Goal: Task Accomplishment & Management: Use online tool/utility

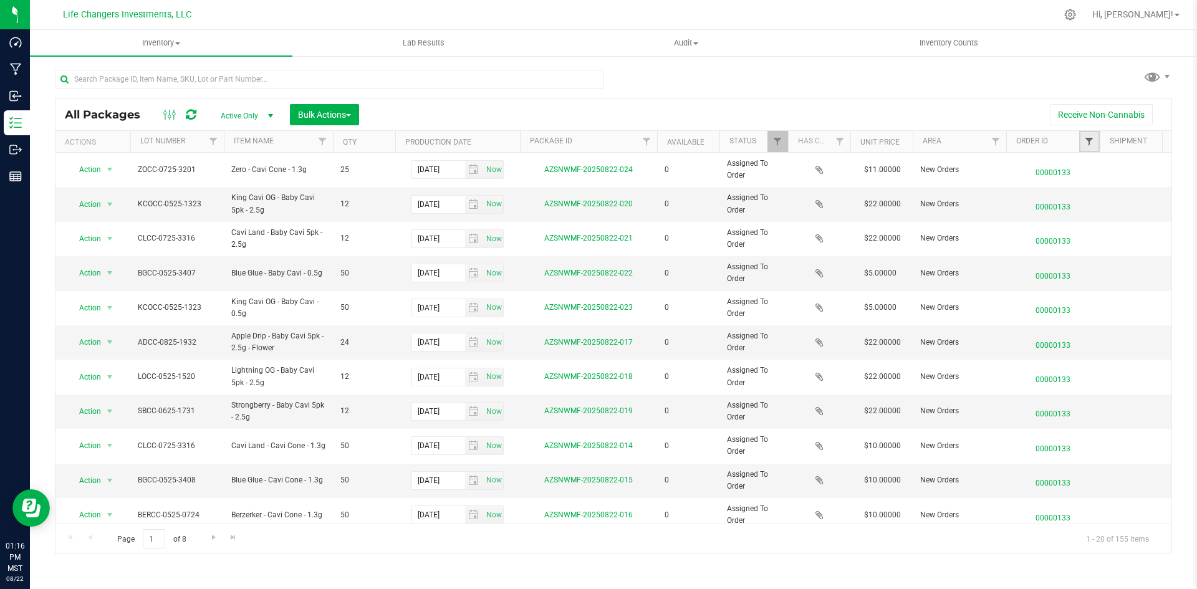
click at [1086, 139] on span "Filter" at bounding box center [1089, 142] width 10 height 10
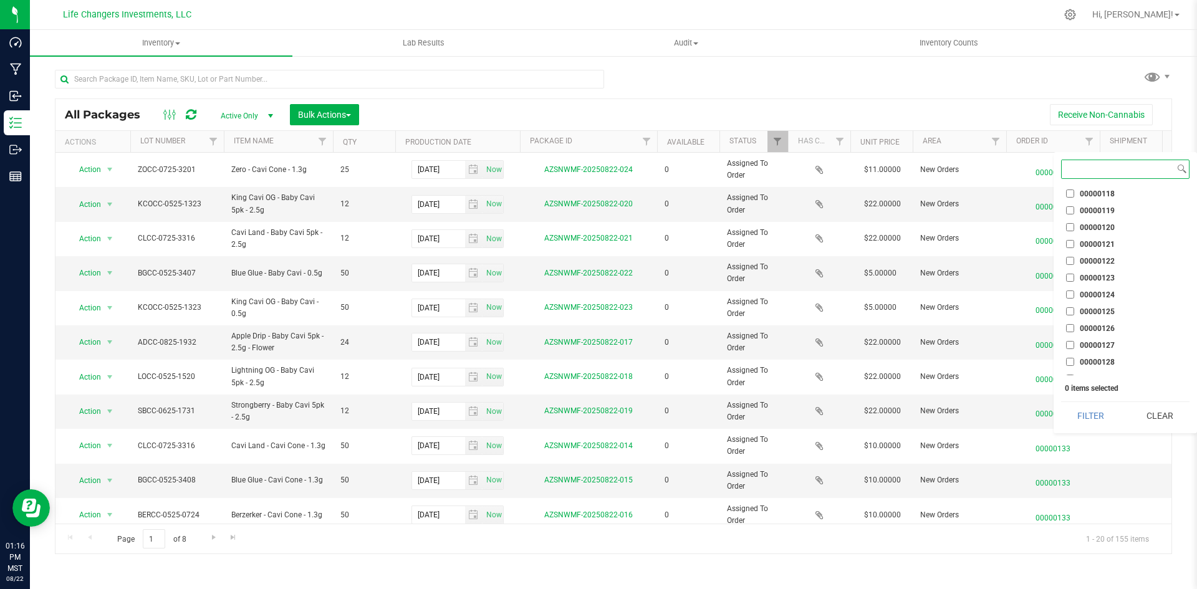
scroll to position [1122, 0]
click at [1070, 370] on input "00000133" at bounding box center [1070, 369] width 8 height 8
checkbox input "true"
click at [1084, 419] on button "Filter" at bounding box center [1091, 415] width 60 height 27
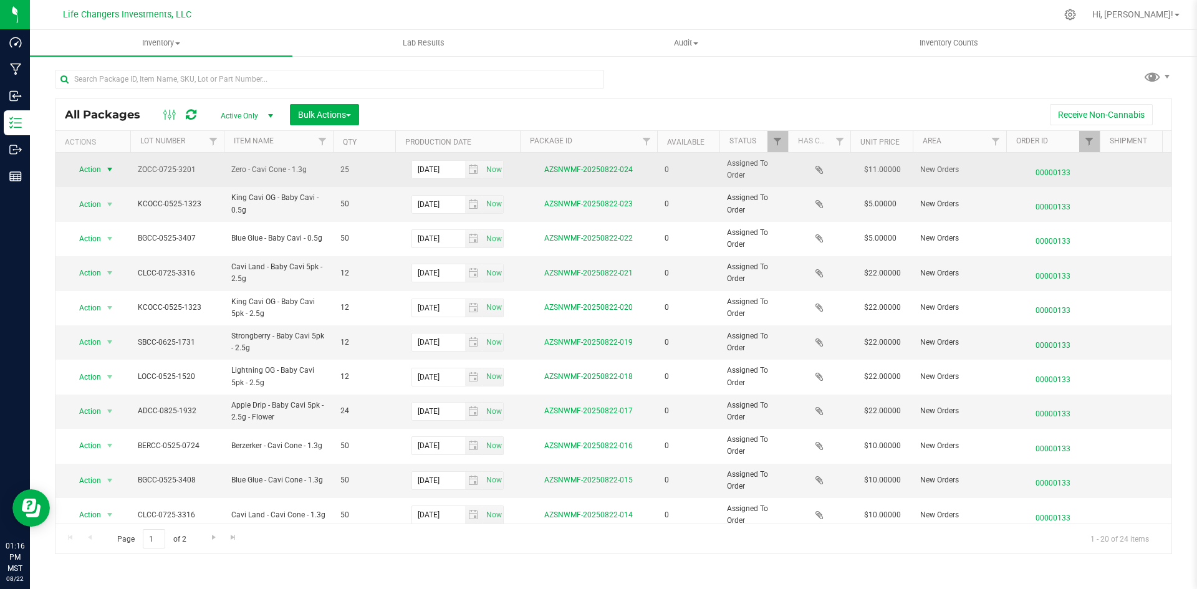
click at [105, 162] on span "select" at bounding box center [110, 169] width 16 height 17
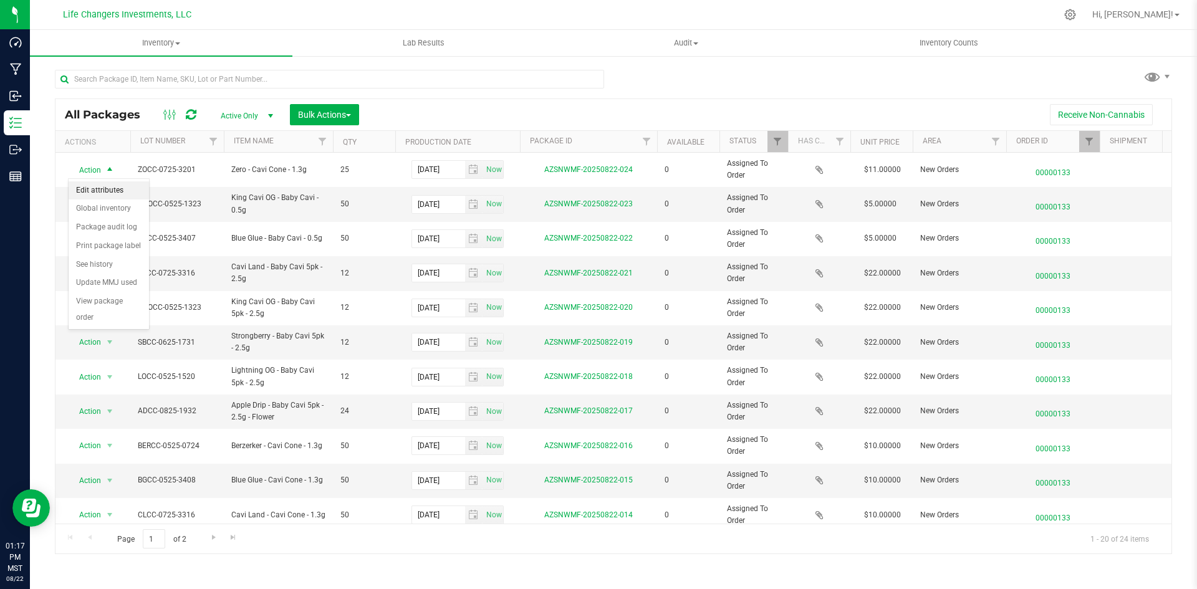
click at [117, 190] on li "Edit attributes" at bounding box center [109, 190] width 80 height 19
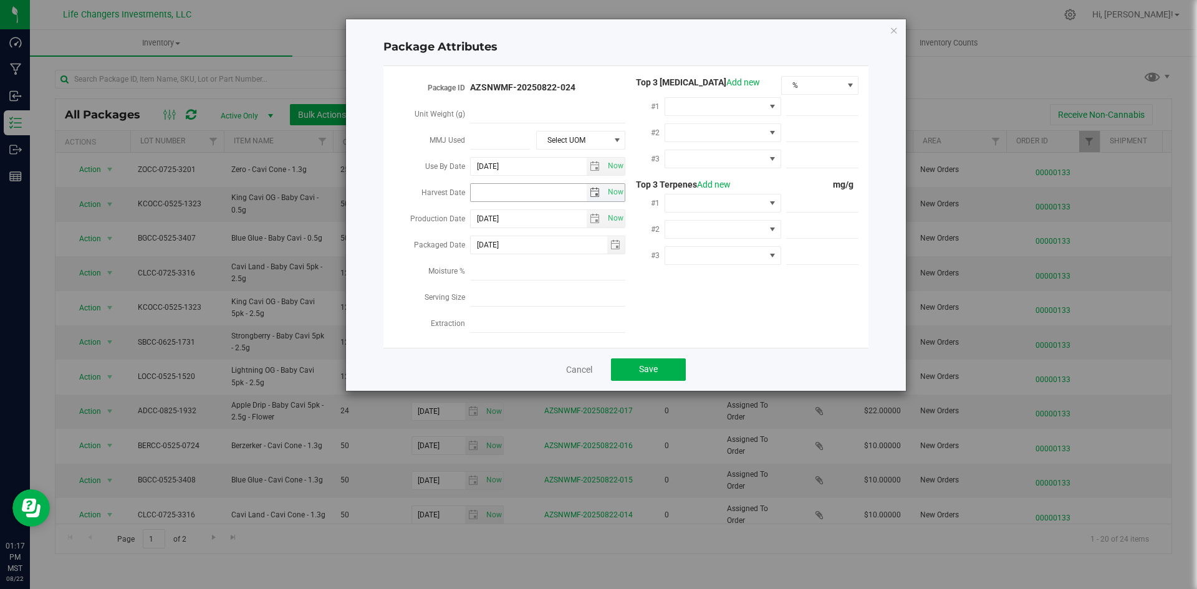
click at [590, 193] on span "select" at bounding box center [595, 193] width 10 height 10
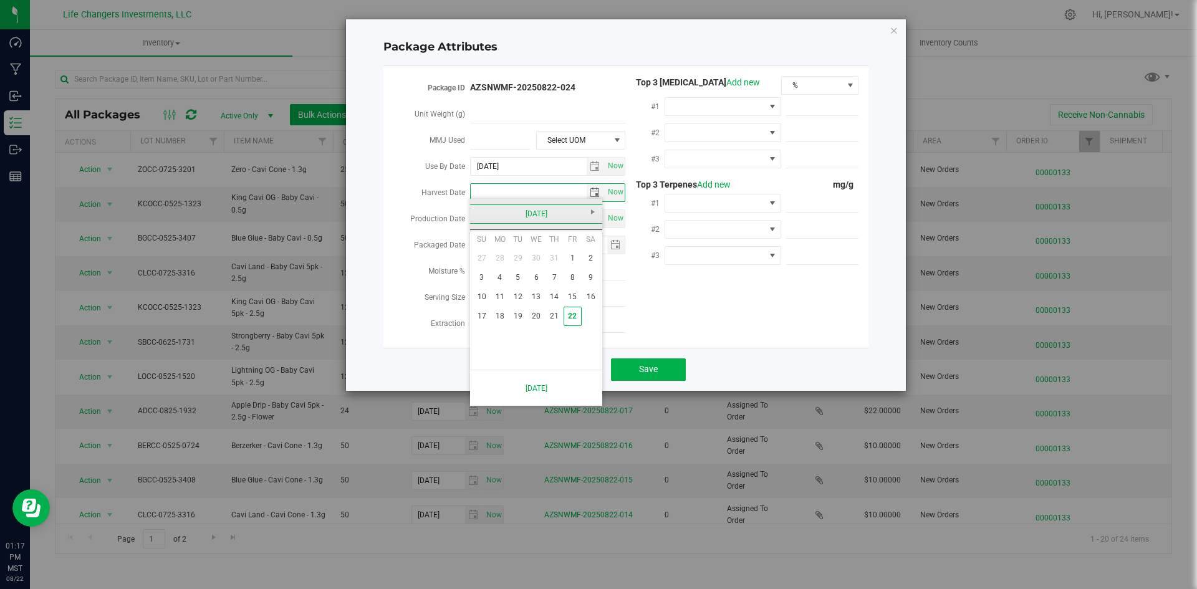
click at [489, 208] on link "[DATE]" at bounding box center [536, 213] width 134 height 19
click at [595, 251] on link "Apr" at bounding box center [584, 248] width 32 height 32
click at [536, 261] on link "2" at bounding box center [536, 258] width 18 height 19
type input "[DATE]"
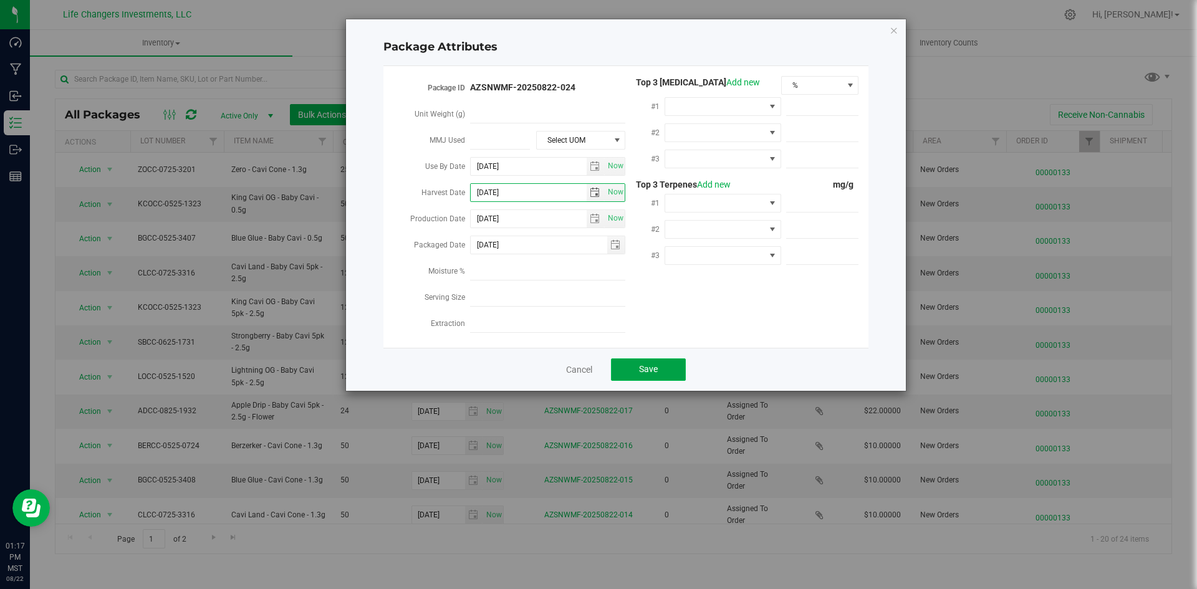
click at [647, 364] on span "Save" at bounding box center [648, 369] width 19 height 10
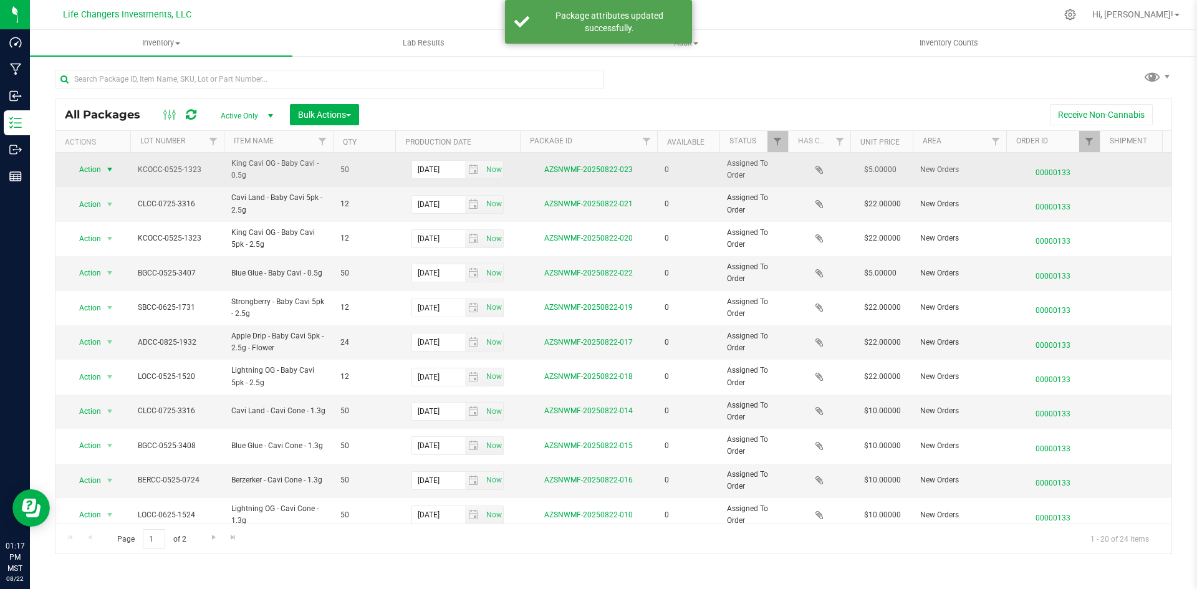
click at [100, 170] on span "Action" at bounding box center [85, 169] width 34 height 17
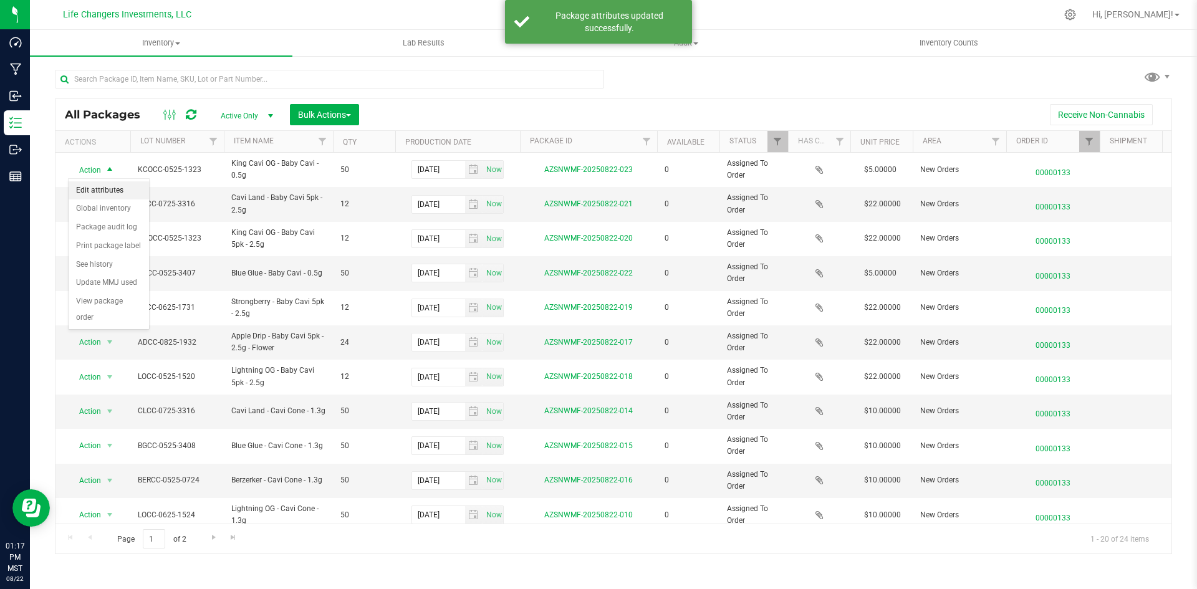
click at [107, 191] on li "Edit attributes" at bounding box center [109, 190] width 80 height 19
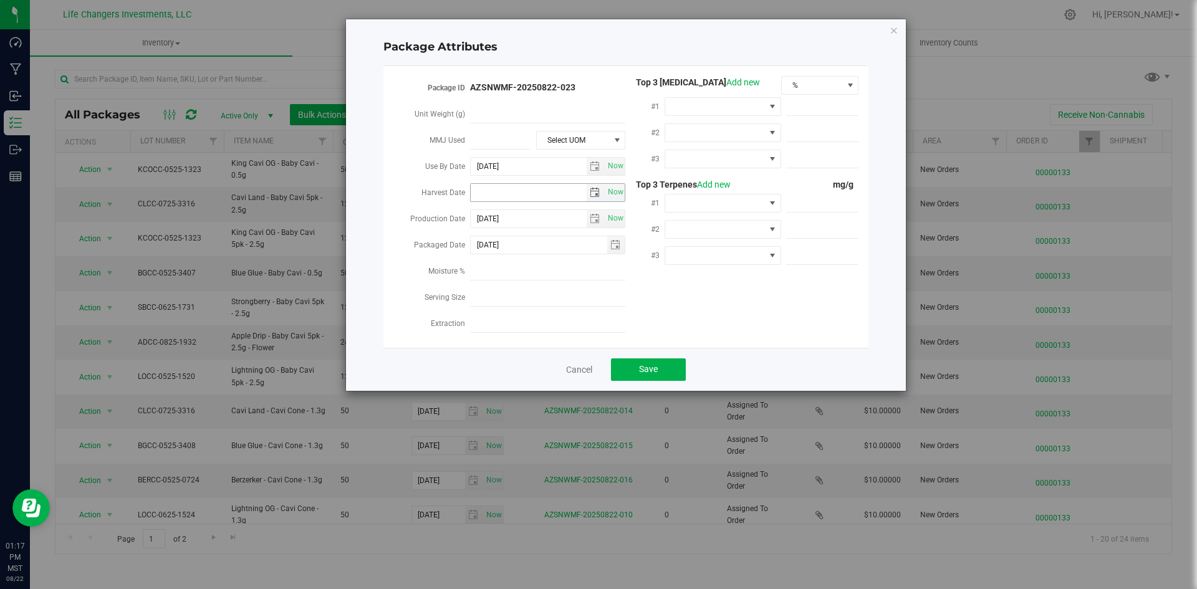
click at [589, 184] on span "select" at bounding box center [596, 192] width 18 height 17
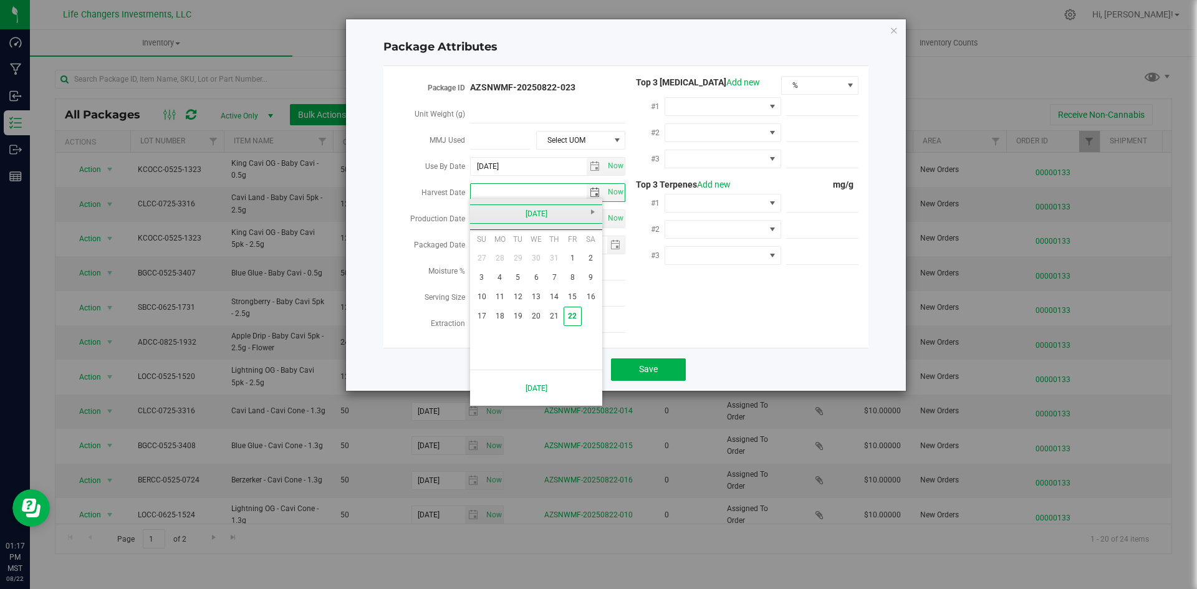
click at [480, 211] on link "[DATE]" at bounding box center [536, 213] width 134 height 19
click at [555, 258] on link "Mar" at bounding box center [552, 248] width 32 height 32
click at [507, 296] on link "10" at bounding box center [500, 296] width 18 height 19
type input "[DATE]"
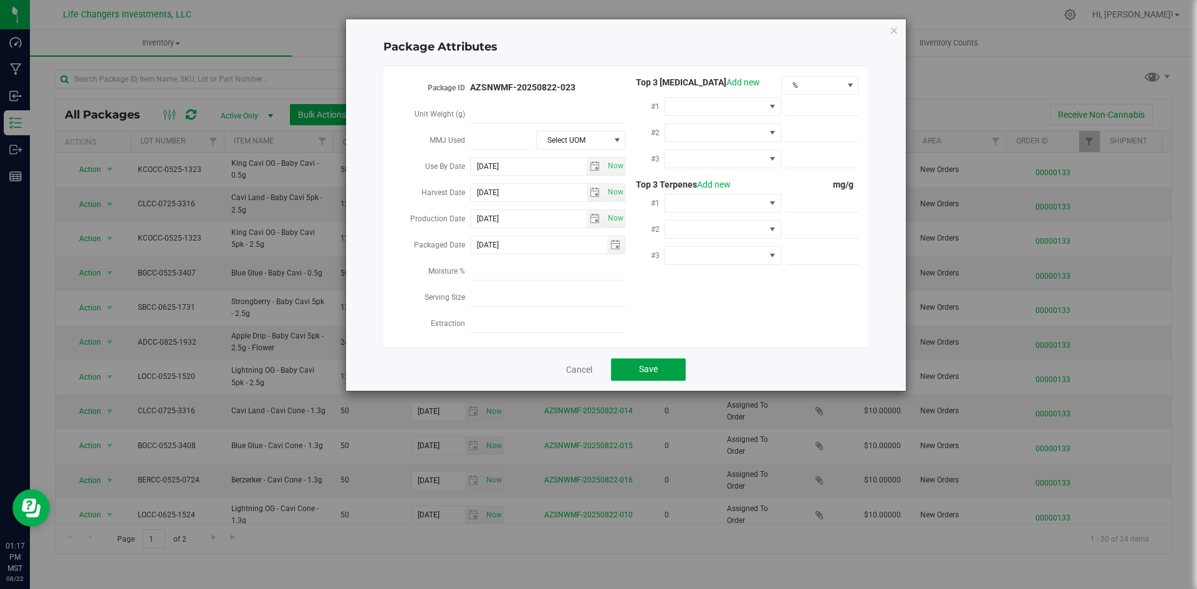
click at [635, 360] on button "Save" at bounding box center [648, 369] width 75 height 22
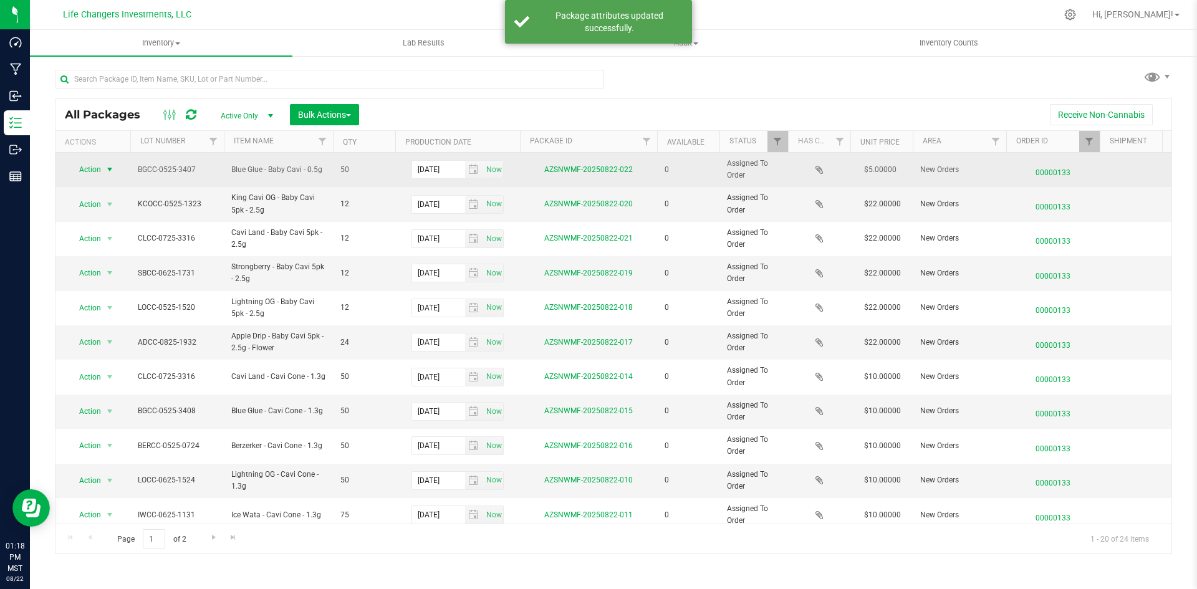
click at [83, 169] on span "Action" at bounding box center [85, 169] width 34 height 17
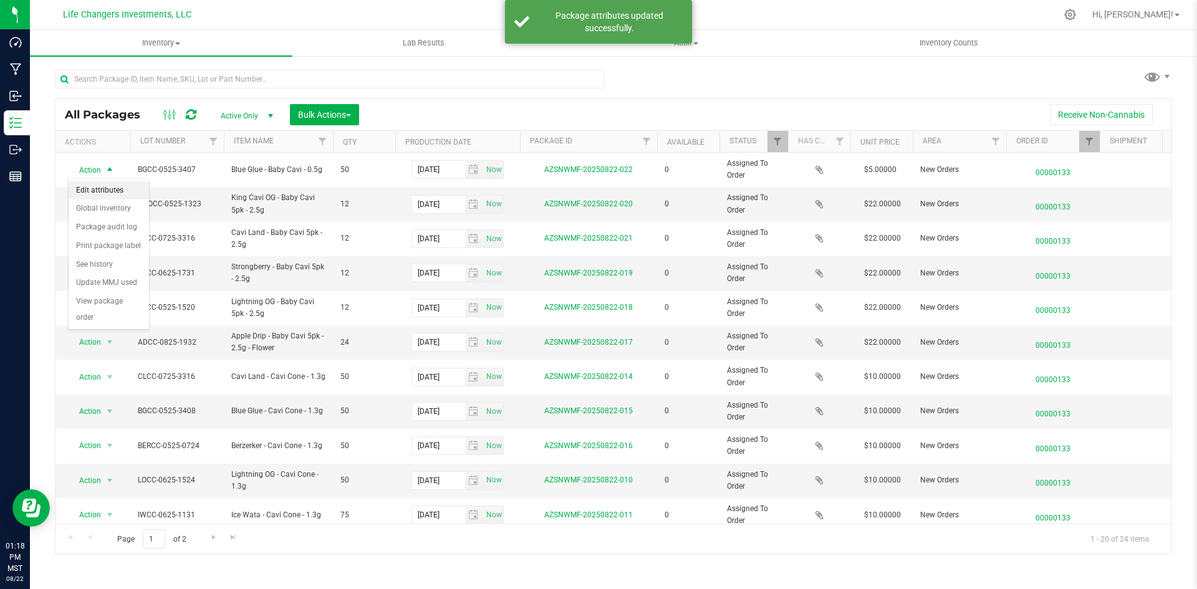
click at [98, 188] on li "Edit attributes" at bounding box center [109, 190] width 80 height 19
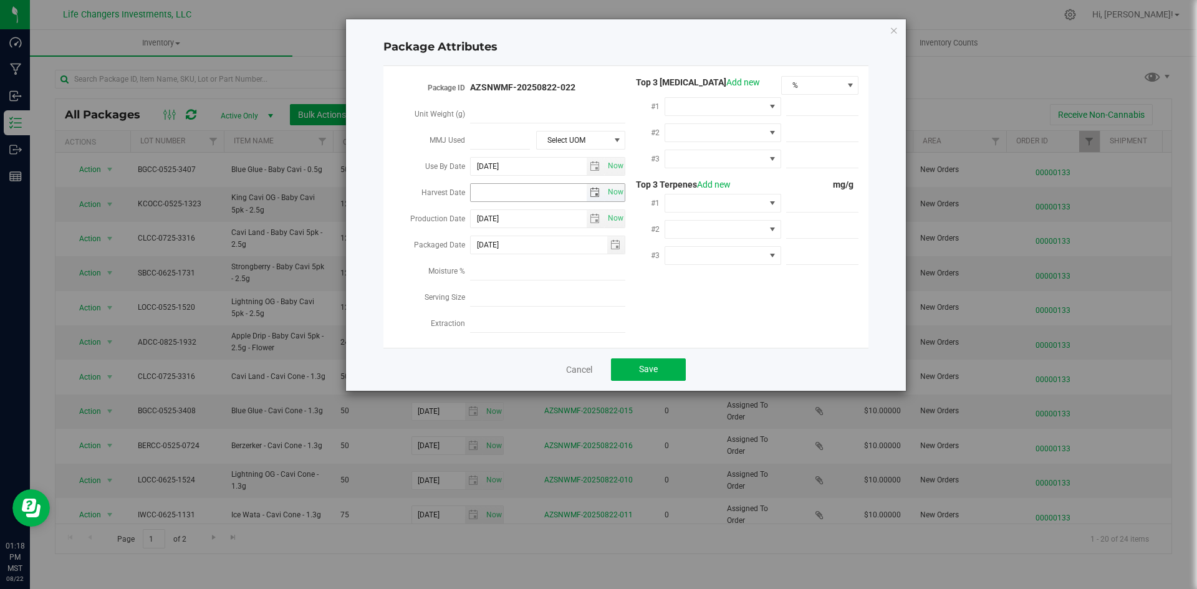
click at [597, 188] on span "select" at bounding box center [595, 193] width 10 height 10
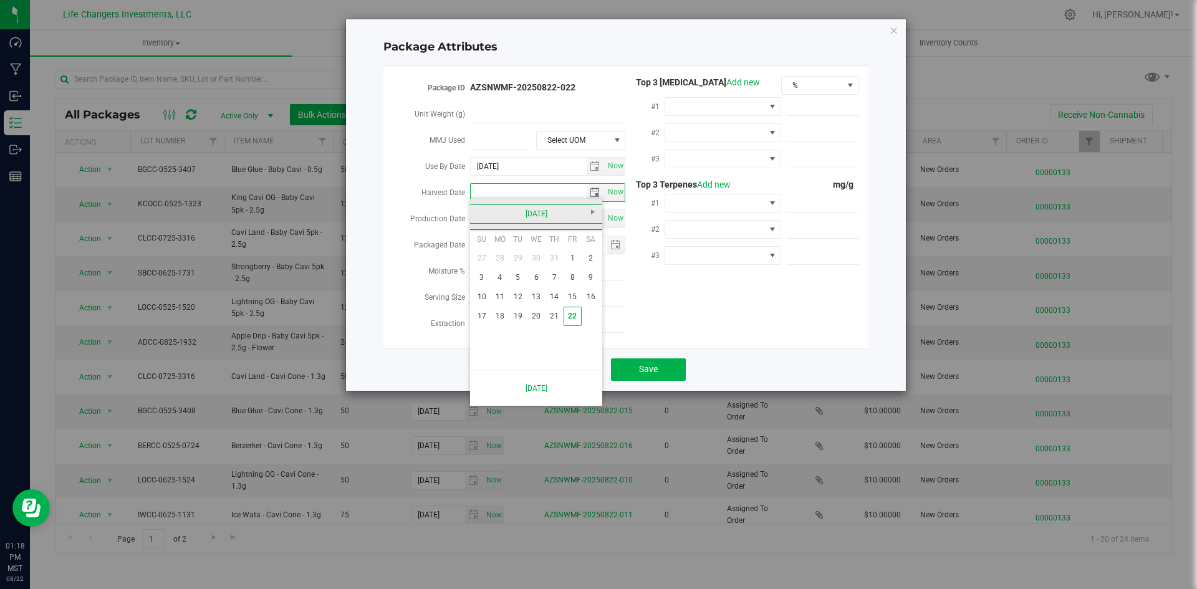
click at [486, 216] on link "[DATE]" at bounding box center [536, 213] width 134 height 19
click at [527, 255] on link "Feb" at bounding box center [520, 248] width 32 height 32
click at [540, 304] on link "12" at bounding box center [536, 296] width 18 height 19
type input "[DATE]"
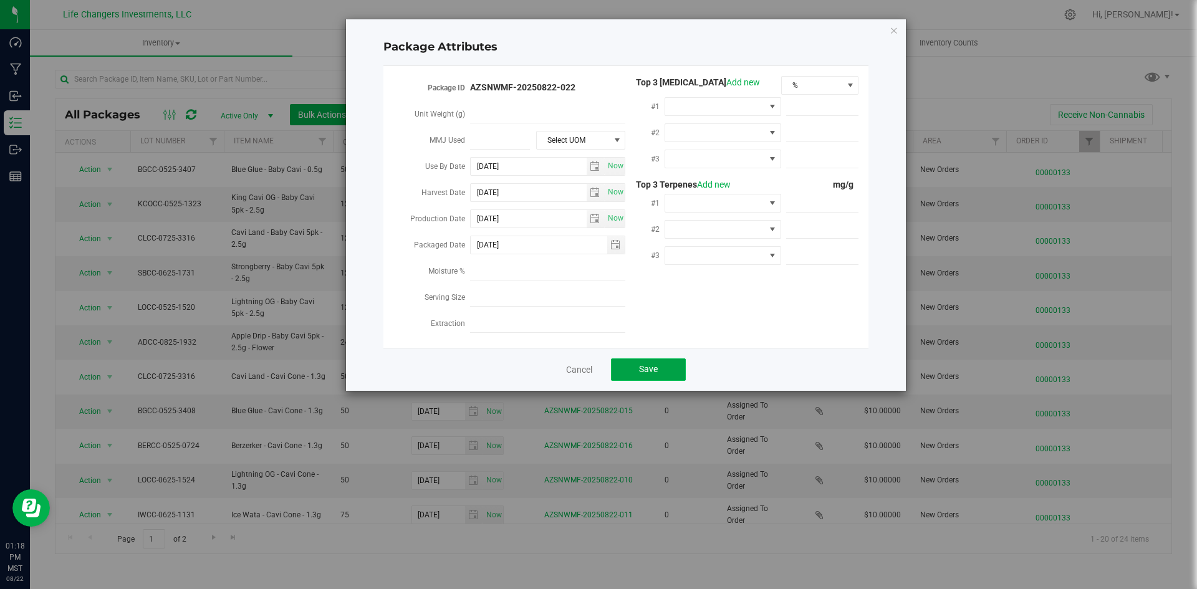
click at [650, 366] on span "Save" at bounding box center [648, 369] width 19 height 10
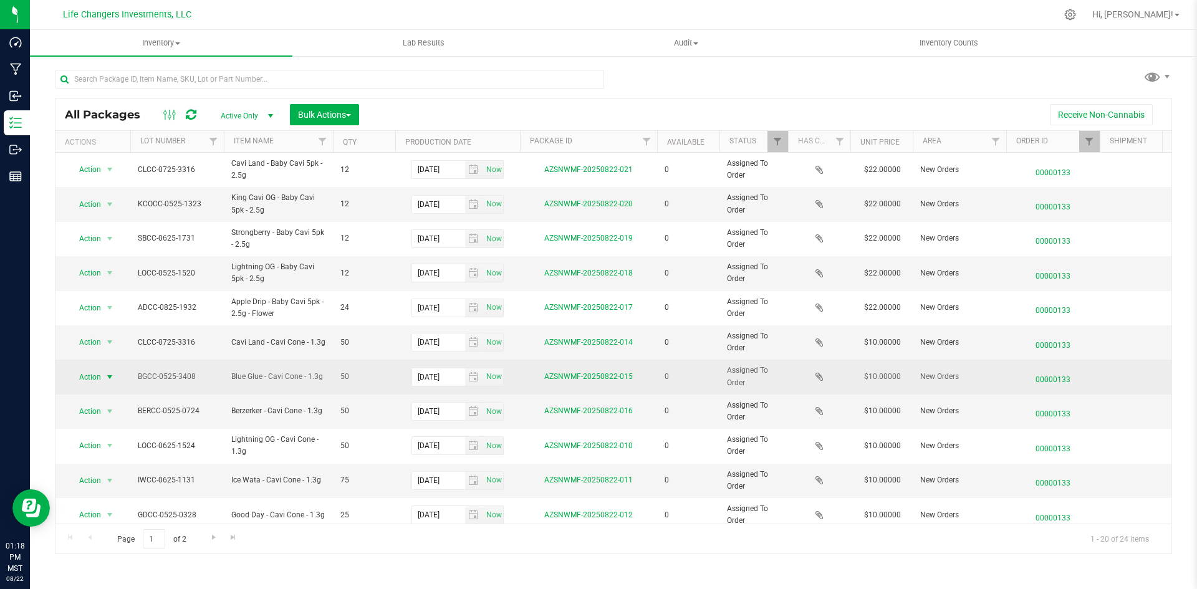
click at [89, 380] on span "Action" at bounding box center [85, 376] width 34 height 17
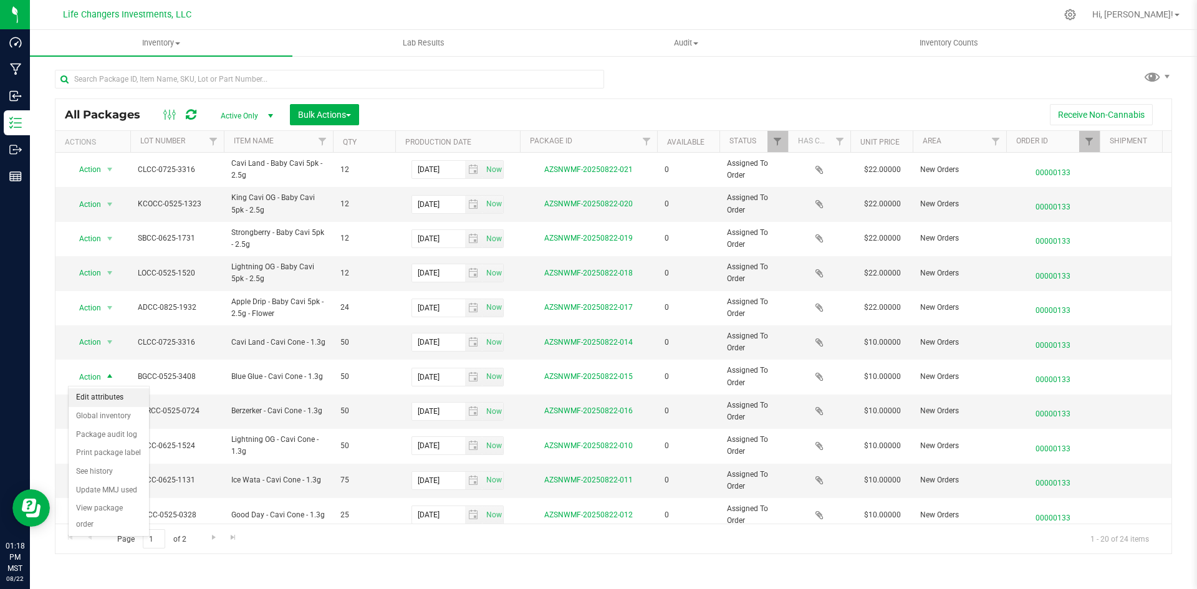
click at [99, 391] on li "Edit attributes" at bounding box center [109, 397] width 80 height 19
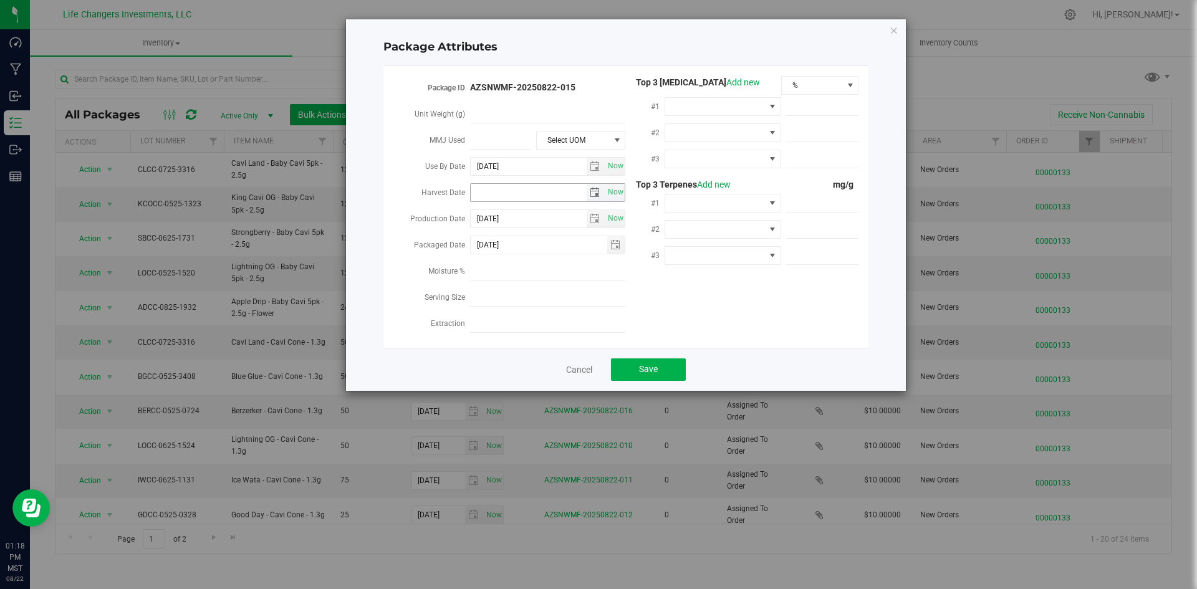
click at [589, 190] on span "select" at bounding box center [596, 192] width 18 height 17
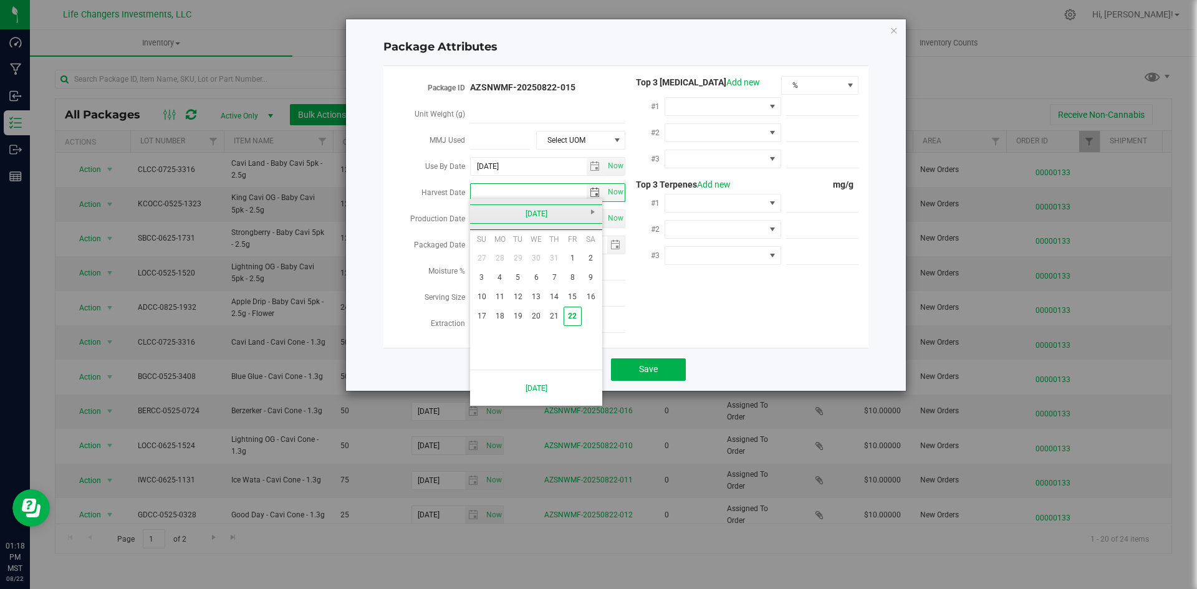
click at [491, 216] on link "[DATE]" at bounding box center [536, 213] width 134 height 19
click at [510, 254] on link "Feb" at bounding box center [520, 248] width 32 height 32
click at [537, 295] on link "12" at bounding box center [536, 296] width 18 height 19
type input "[DATE]"
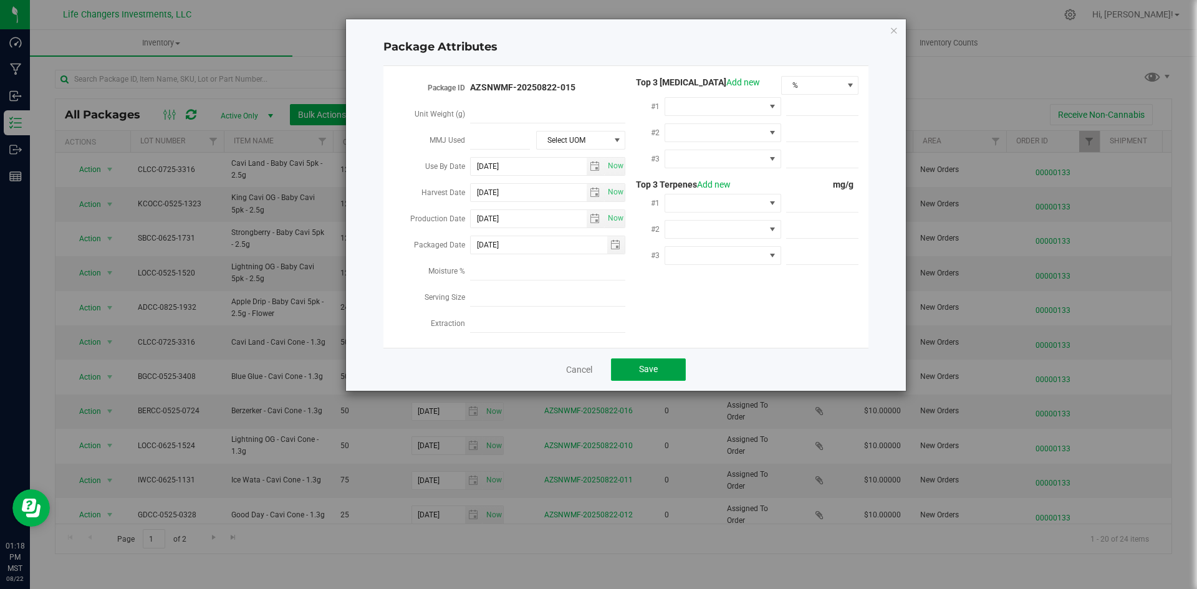
click at [662, 367] on button "Save" at bounding box center [648, 369] width 75 height 22
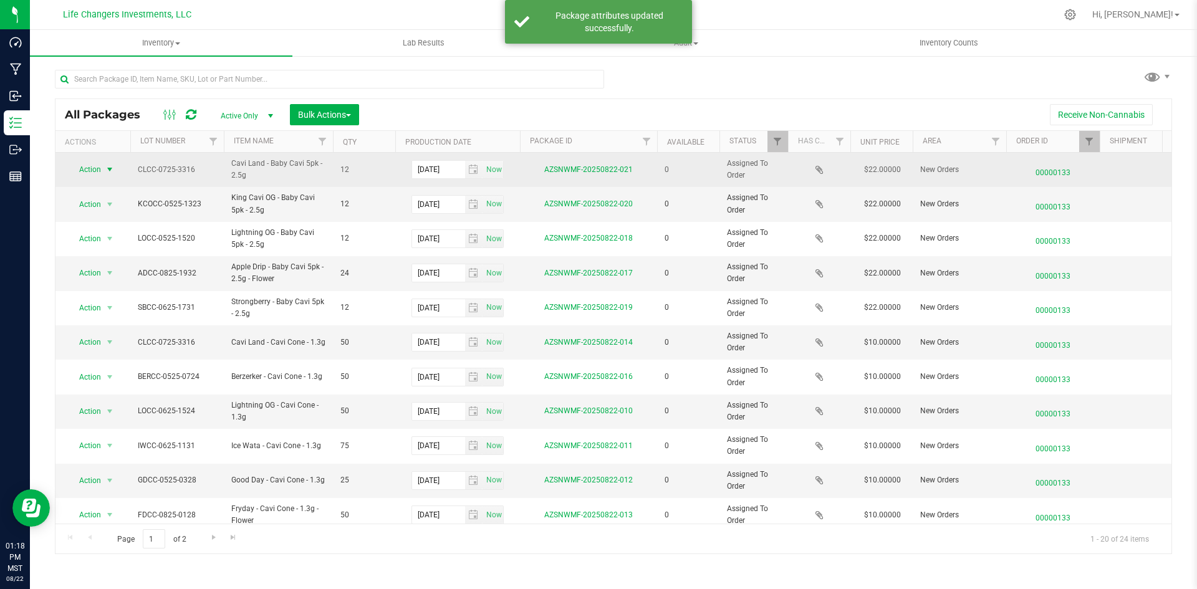
click at [92, 163] on span "Action" at bounding box center [85, 169] width 34 height 17
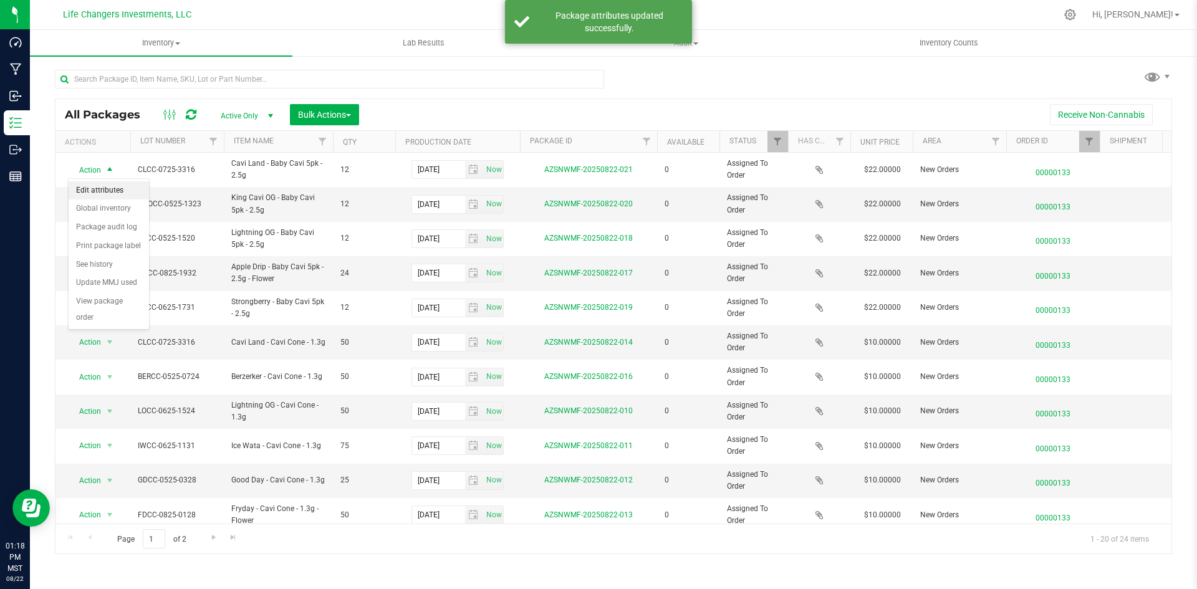
click at [106, 186] on li "Edit attributes" at bounding box center [109, 190] width 80 height 19
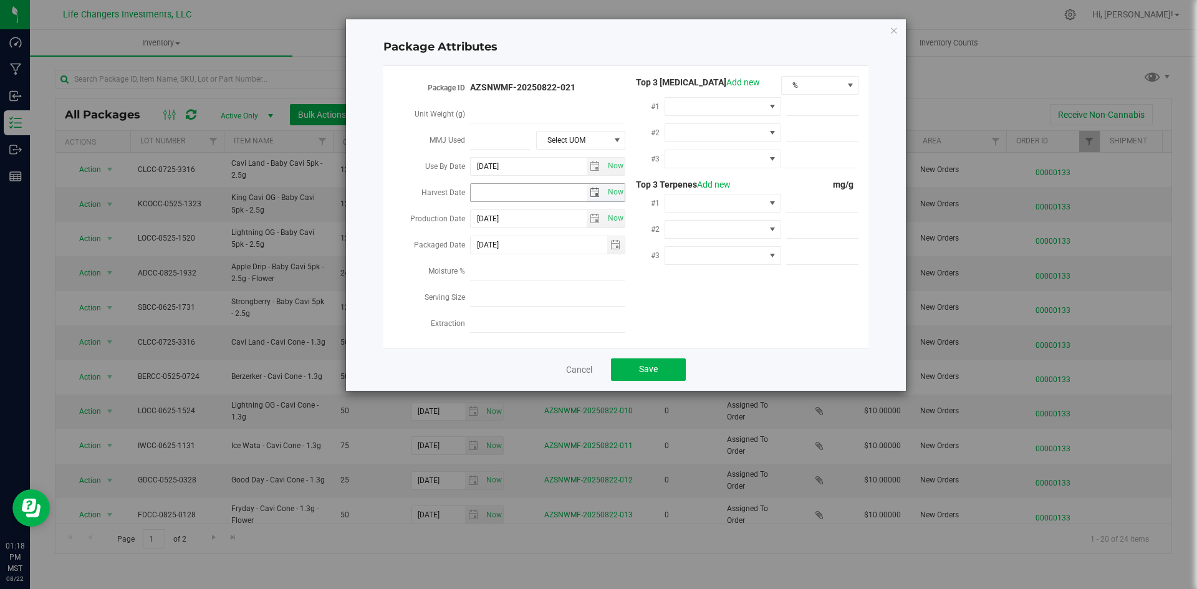
click at [595, 188] on span "select" at bounding box center [595, 193] width 10 height 10
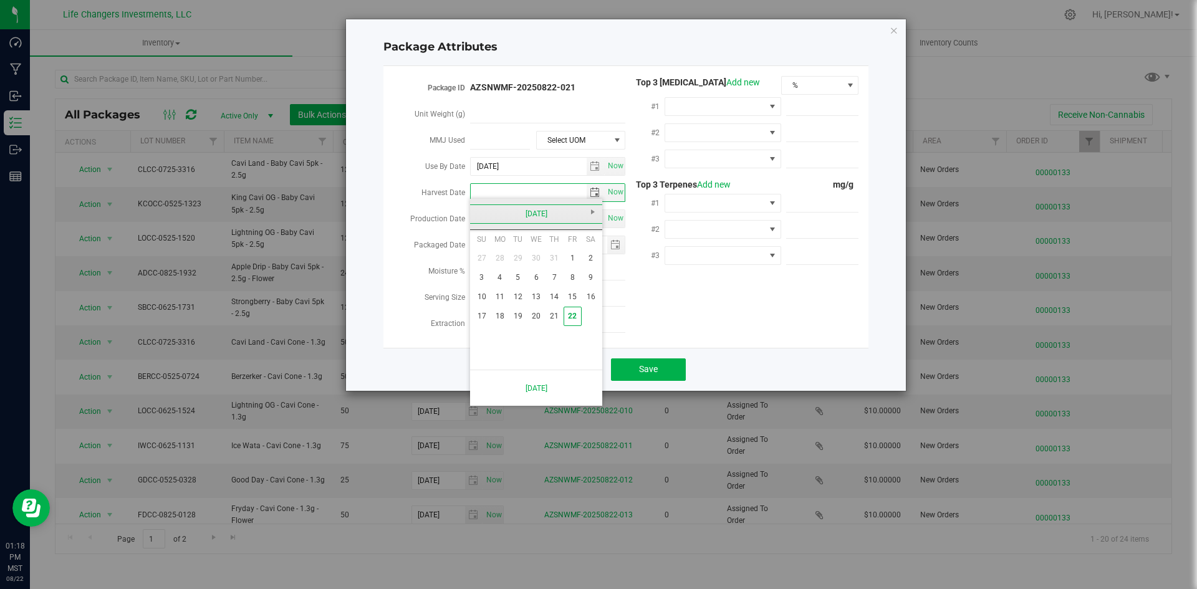
click at [478, 210] on link "[DATE]" at bounding box center [536, 213] width 134 height 19
click at [581, 249] on link "Apr" at bounding box center [584, 248] width 32 height 32
click at [540, 261] on link "2" at bounding box center [536, 258] width 18 height 19
type input "[DATE]"
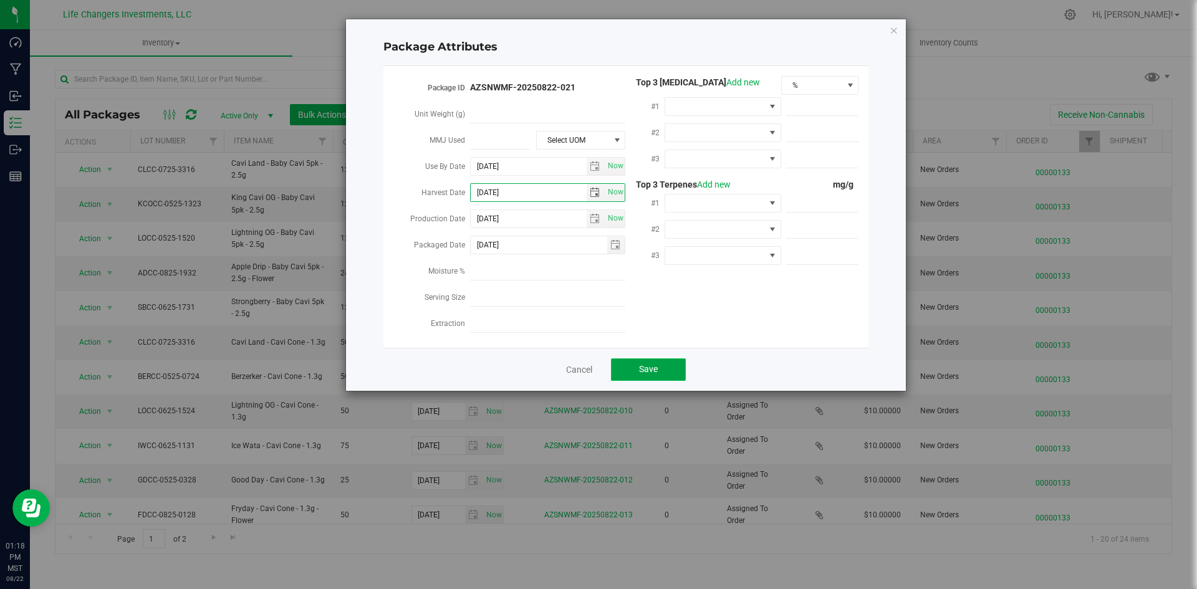
click at [646, 364] on span "Save" at bounding box center [648, 369] width 19 height 10
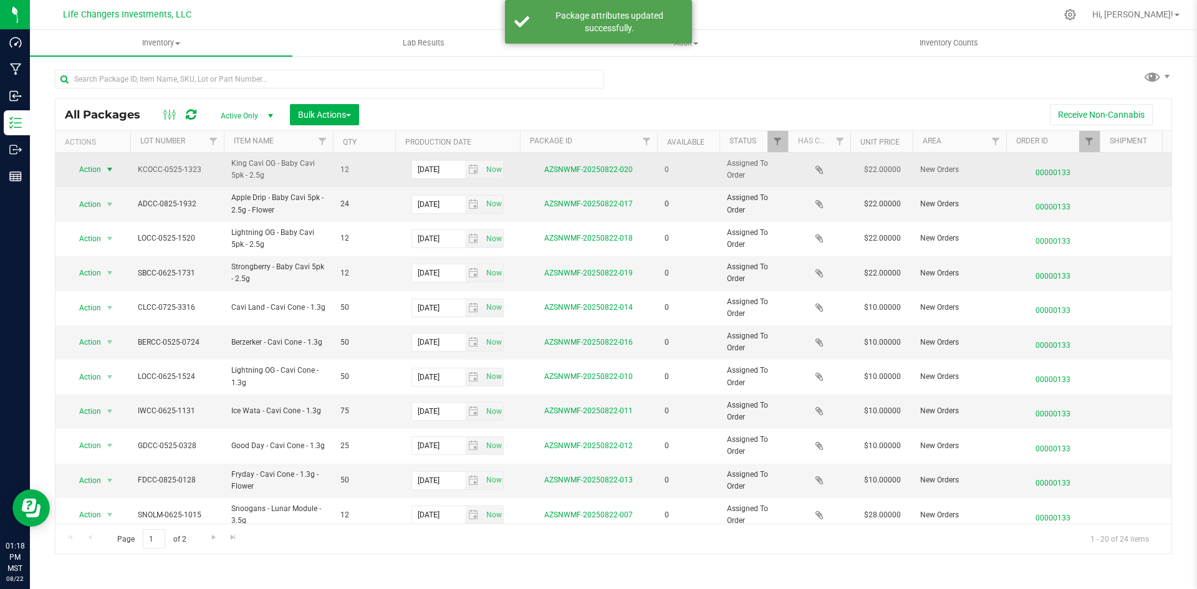
click at [87, 164] on span "Action" at bounding box center [85, 169] width 34 height 17
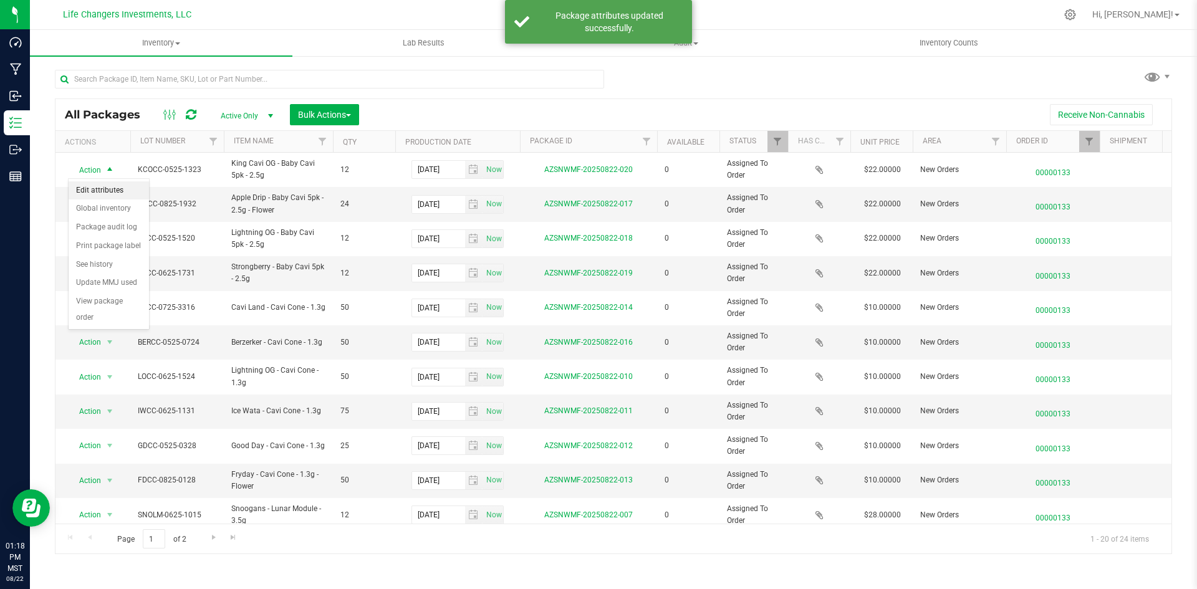
click at [99, 190] on li "Edit attributes" at bounding box center [109, 190] width 80 height 19
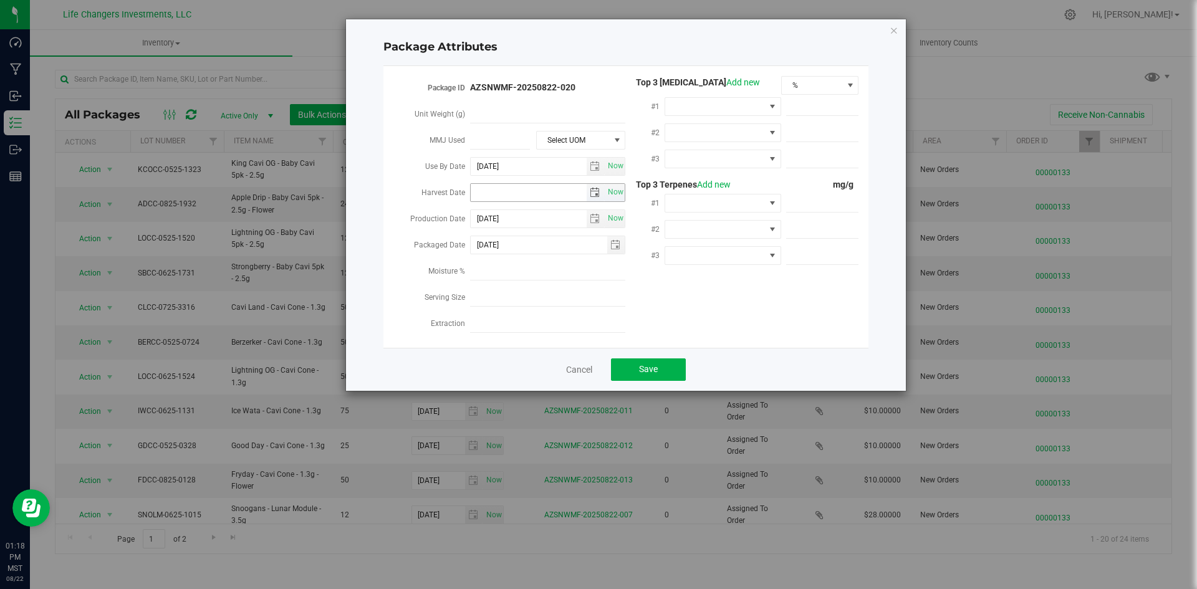
click at [598, 193] on span "select" at bounding box center [595, 193] width 10 height 10
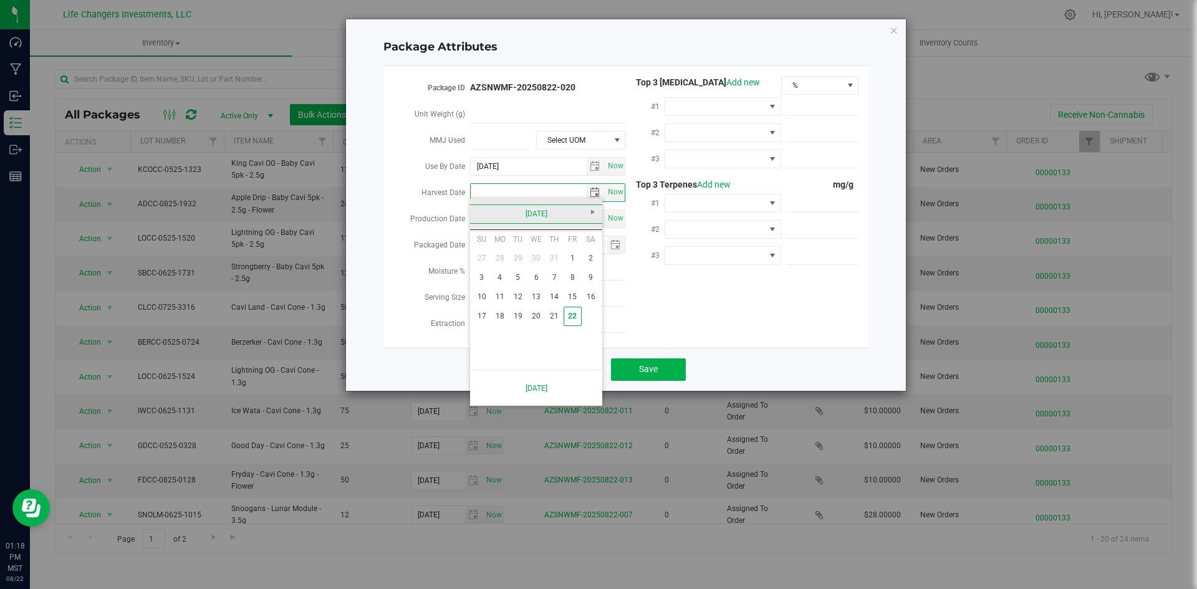
click at [478, 218] on link "[DATE]" at bounding box center [536, 213] width 134 height 19
click at [556, 252] on link "Mar" at bounding box center [552, 248] width 32 height 32
click at [499, 302] on link "10" at bounding box center [500, 296] width 18 height 19
type input "[DATE]"
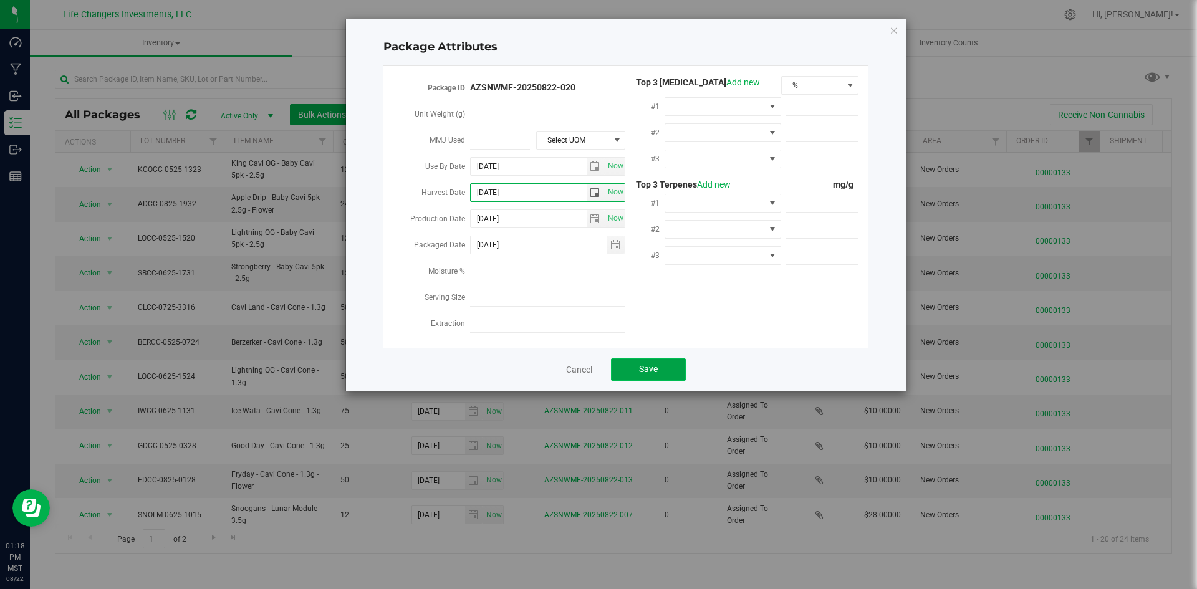
click at [647, 358] on button "Save" at bounding box center [648, 369] width 75 height 22
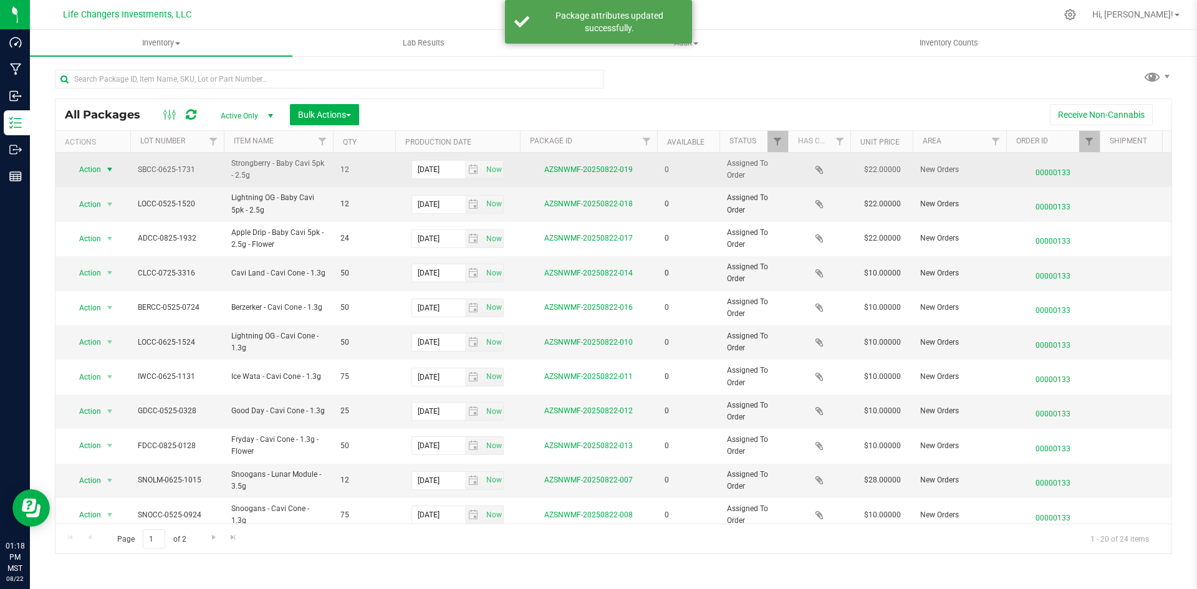
click at [98, 163] on span "Action" at bounding box center [85, 169] width 34 height 17
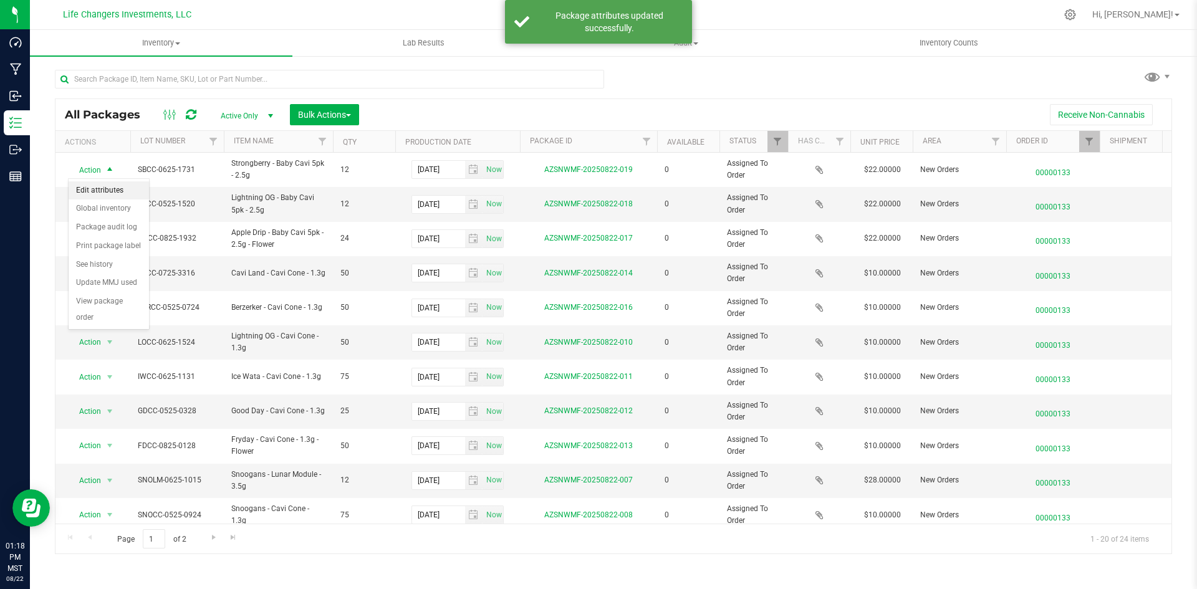
click at [110, 187] on li "Edit attributes" at bounding box center [109, 190] width 80 height 19
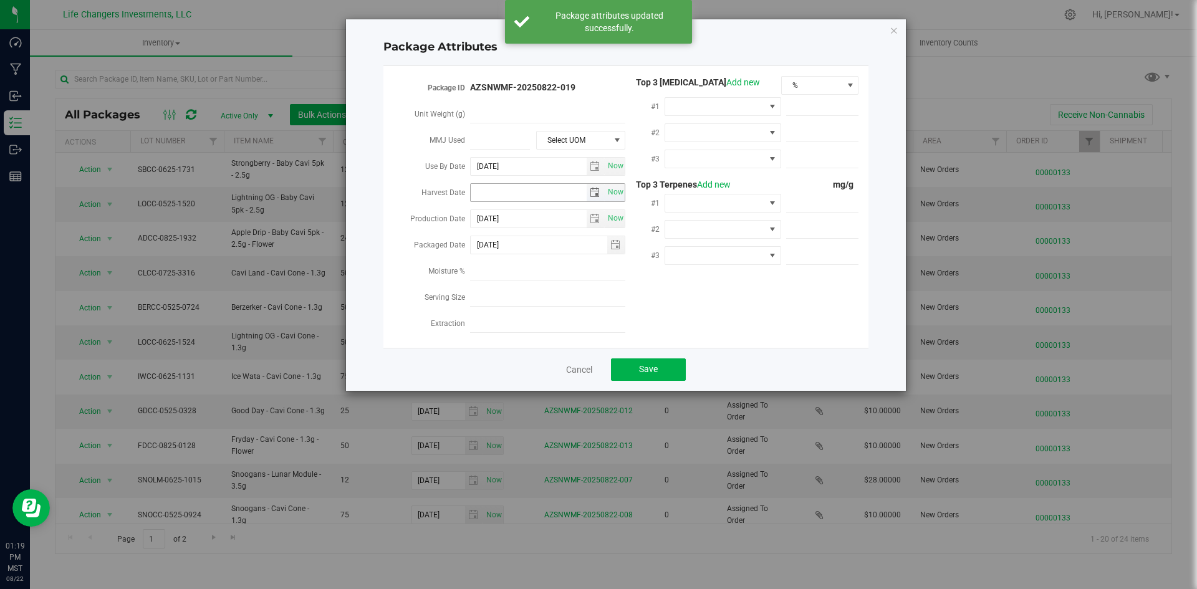
click at [590, 193] on span "select" at bounding box center [595, 193] width 10 height 10
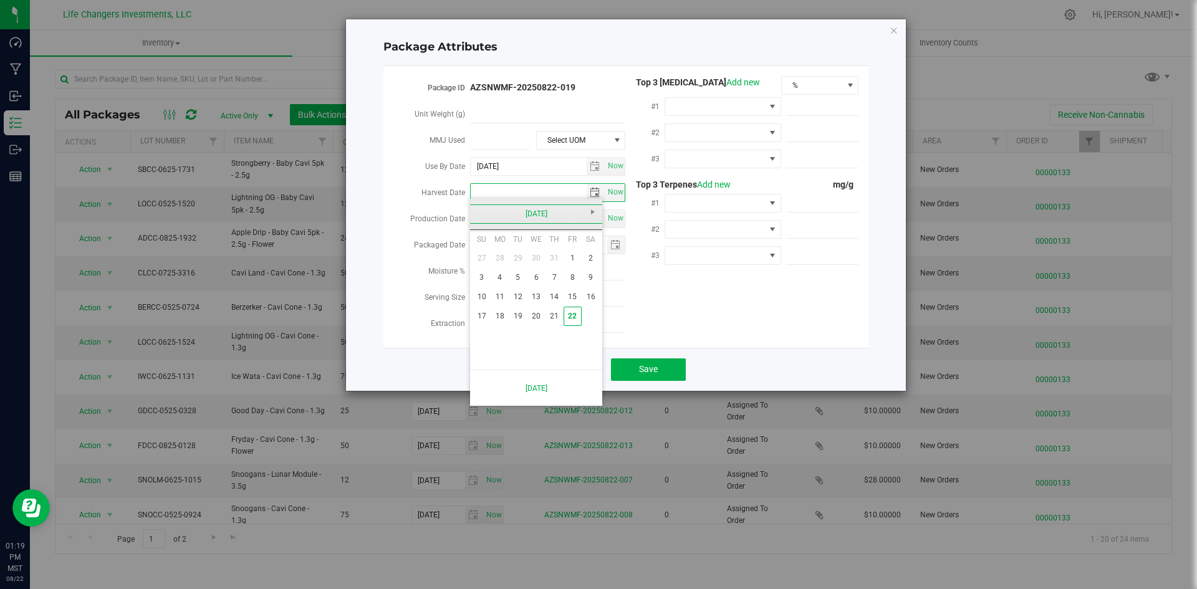
click at [481, 218] on link "[DATE]" at bounding box center [536, 213] width 134 height 19
click at [588, 254] on link "Apr" at bounding box center [584, 248] width 32 height 32
click at [537, 261] on link "2" at bounding box center [536, 258] width 18 height 19
type input "[DATE]"
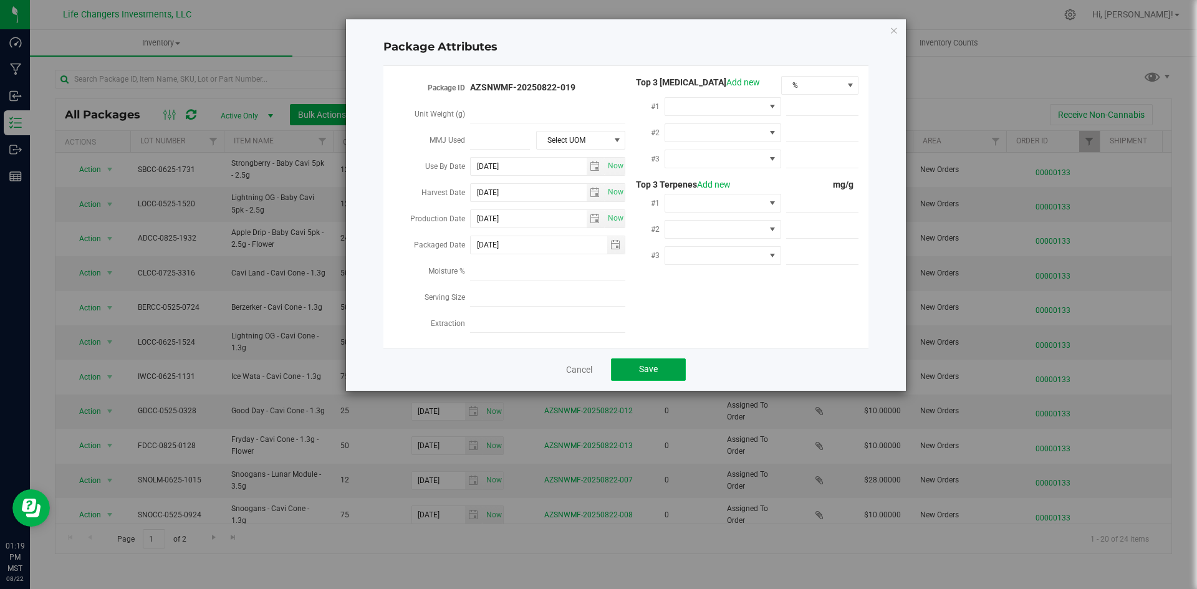
click at [642, 358] on button "Save" at bounding box center [648, 369] width 75 height 22
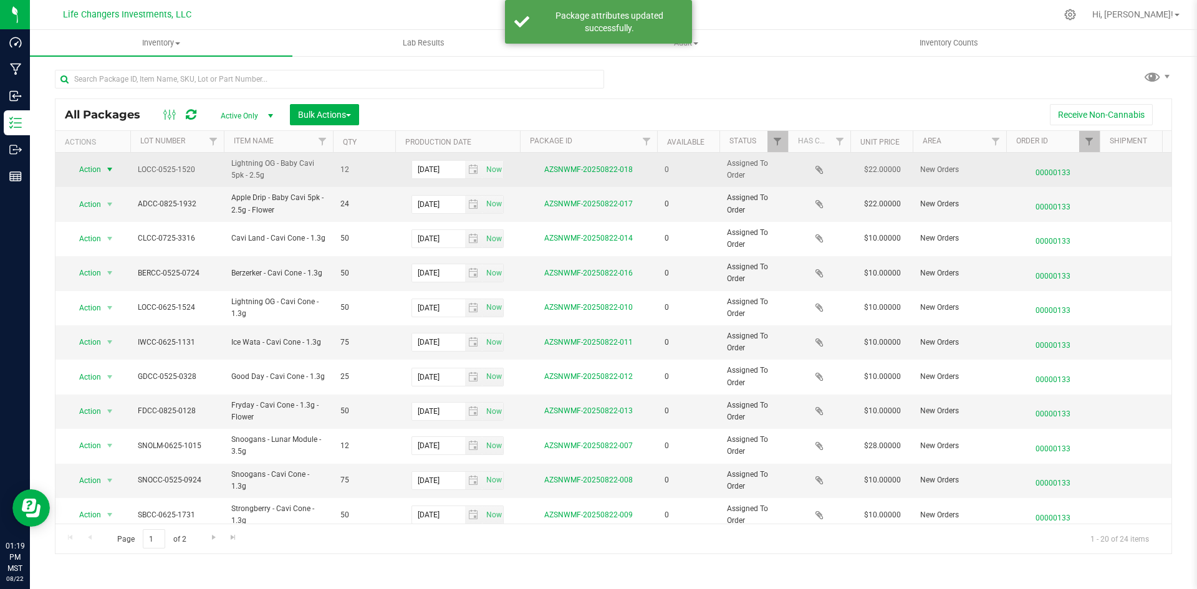
click at [106, 173] on span "select" at bounding box center [110, 170] width 10 height 10
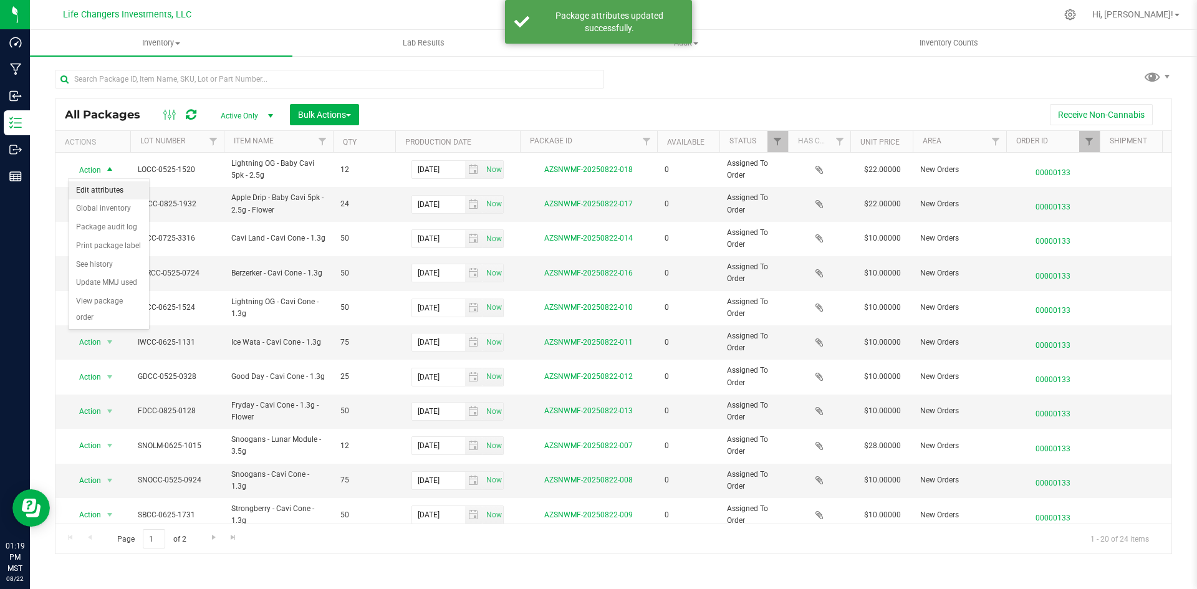
click at [112, 188] on li "Edit attributes" at bounding box center [109, 190] width 80 height 19
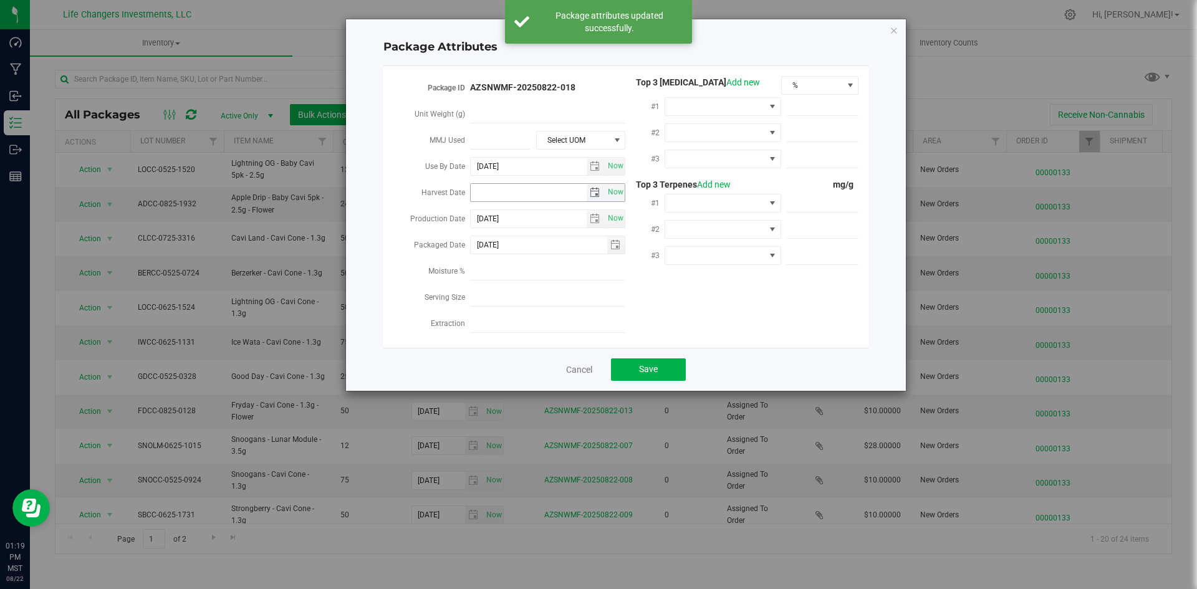
click at [593, 191] on span "select" at bounding box center [595, 193] width 10 height 10
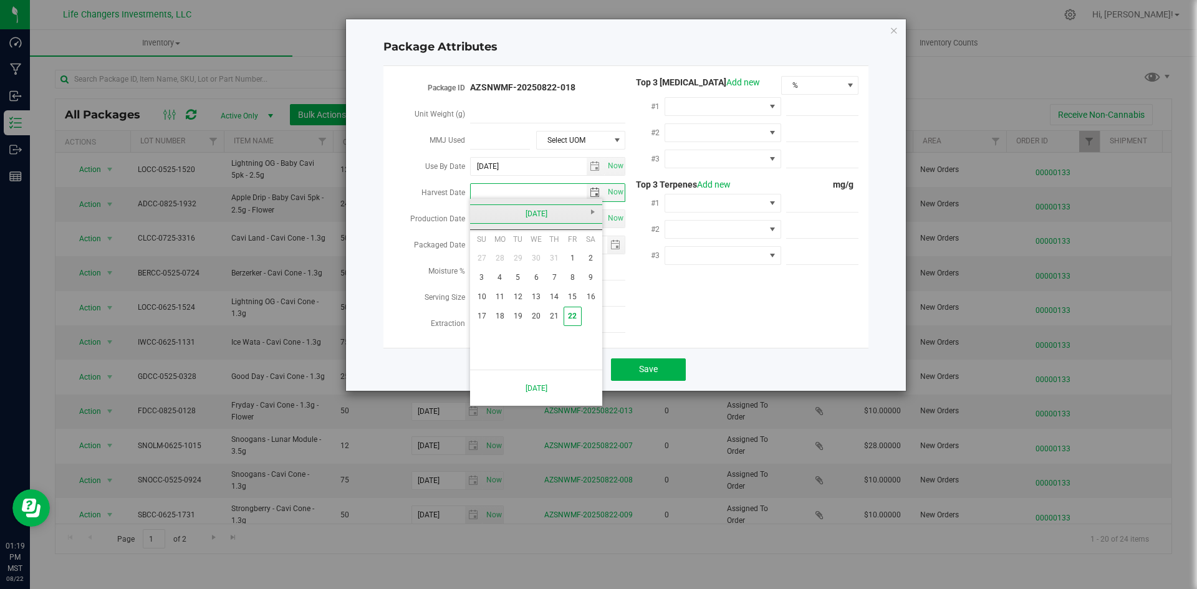
click at [488, 215] on link "[DATE]" at bounding box center [536, 213] width 134 height 19
click at [521, 249] on link "Feb" at bounding box center [520, 248] width 32 height 32
click at [552, 294] on link "13" at bounding box center [555, 296] width 18 height 19
type input "[DATE]"
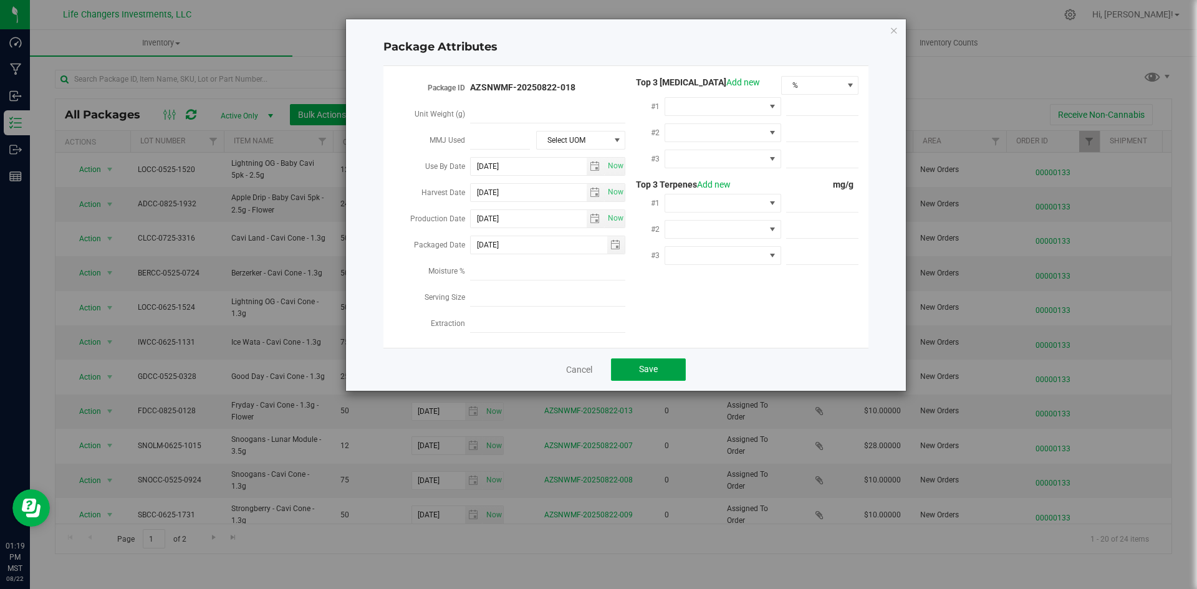
click at [645, 367] on span "Save" at bounding box center [648, 369] width 19 height 10
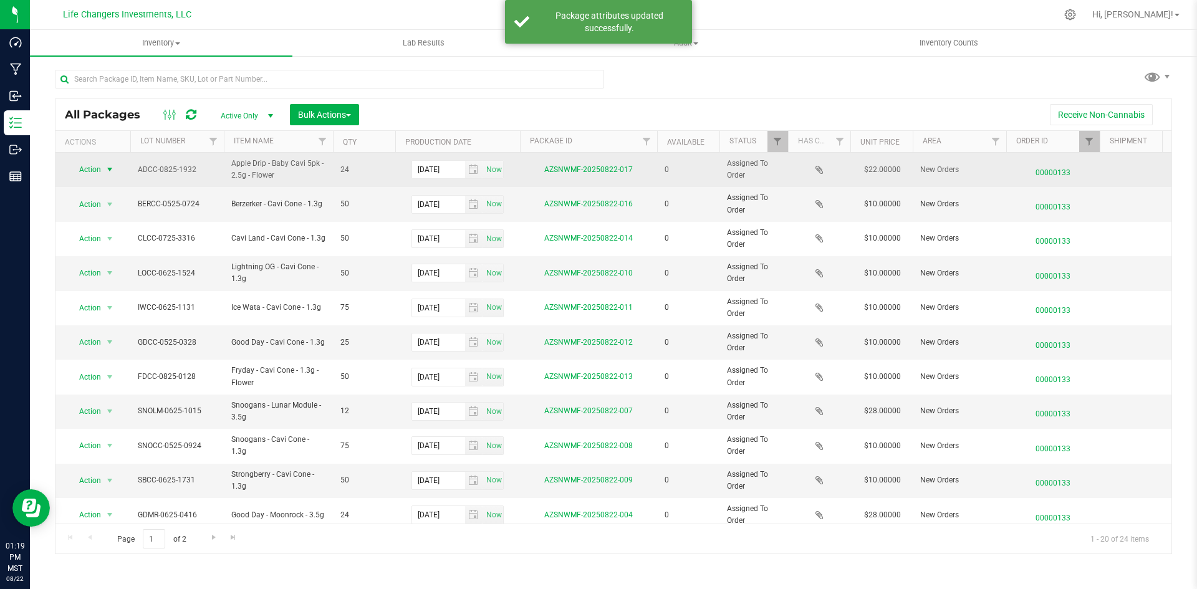
click at [116, 174] on span "select" at bounding box center [110, 169] width 16 height 17
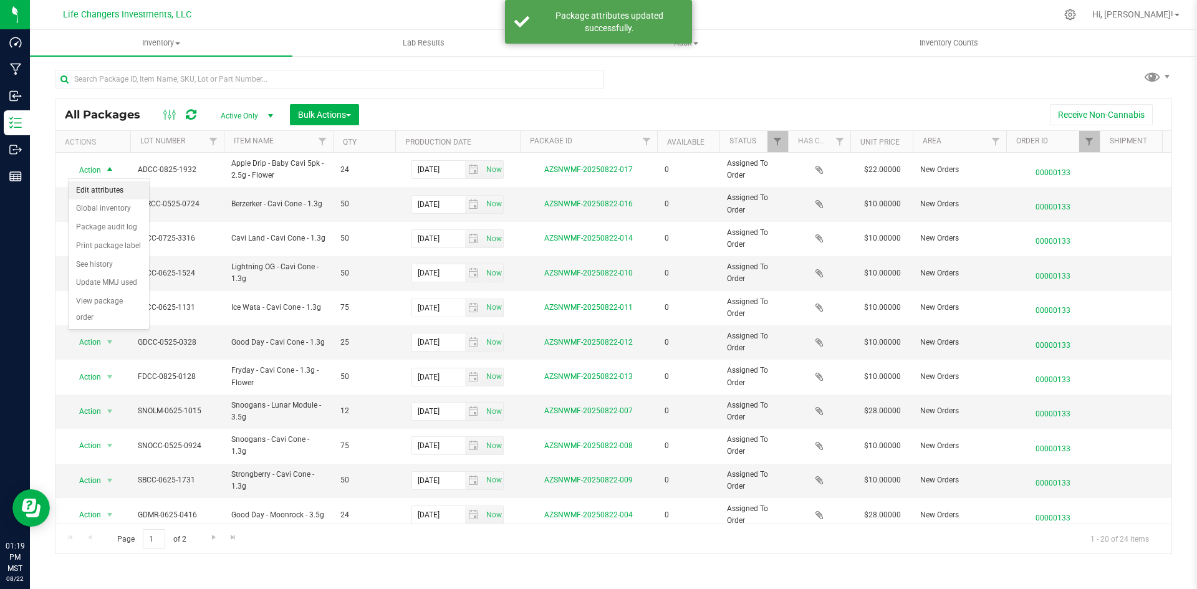
click at [108, 189] on li "Edit attributes" at bounding box center [109, 190] width 80 height 19
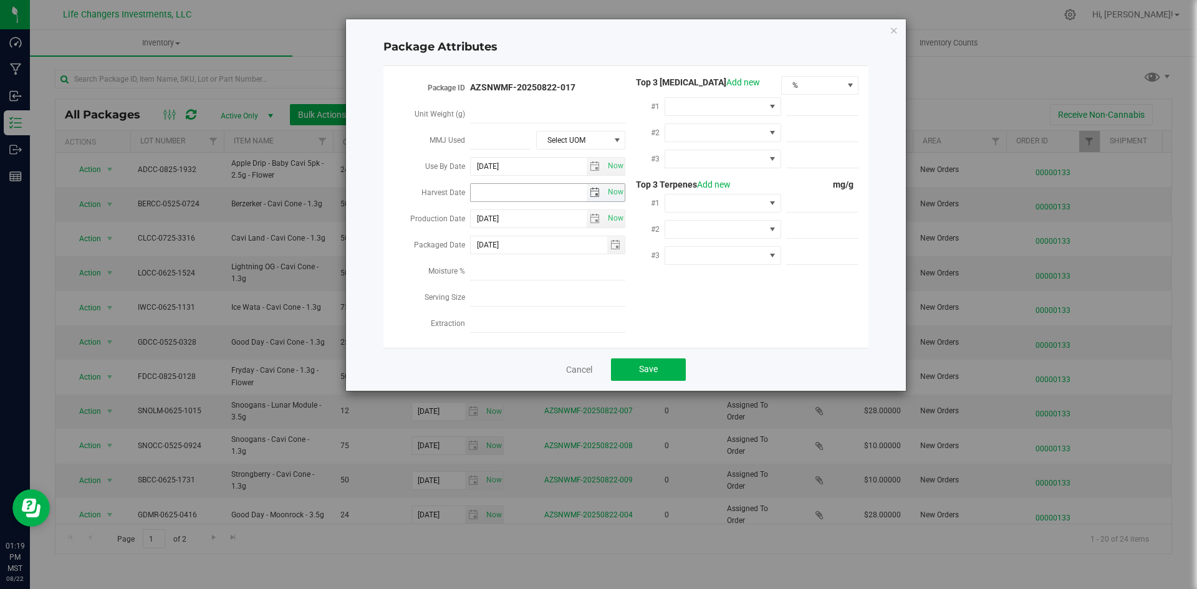
click at [593, 188] on span "select" at bounding box center [595, 193] width 10 height 10
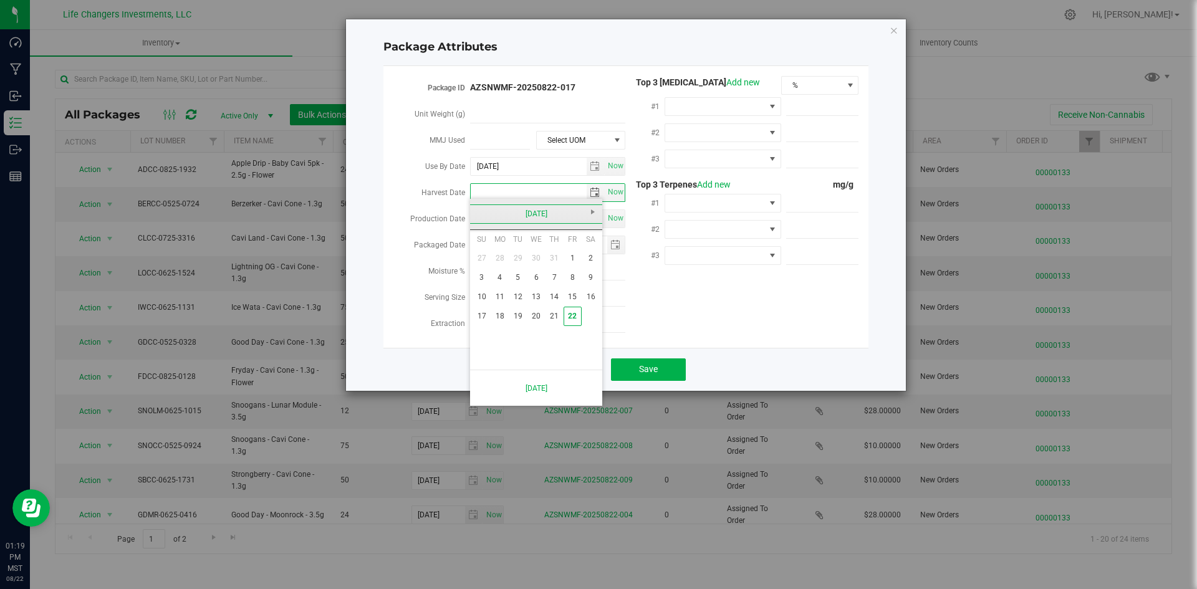
click at [488, 208] on link "[DATE]" at bounding box center [536, 213] width 134 height 19
click at [587, 243] on link "Apr" at bounding box center [584, 248] width 32 height 32
click at [538, 256] on link "2" at bounding box center [536, 258] width 18 height 19
type input "[DATE]"
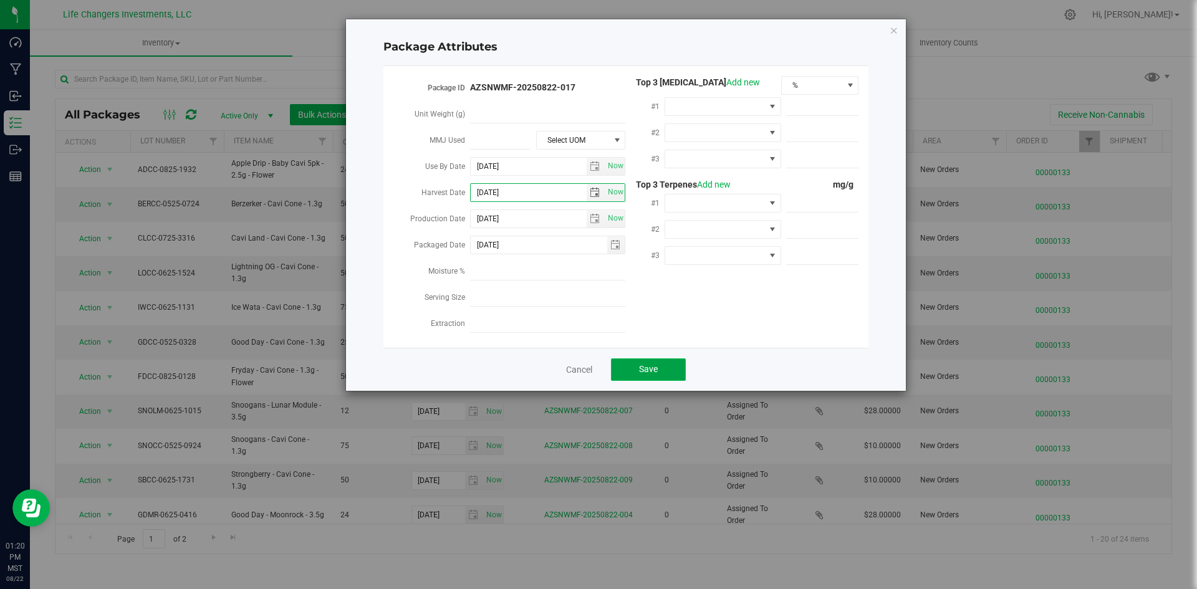
click at [632, 362] on button "Save" at bounding box center [648, 369] width 75 height 22
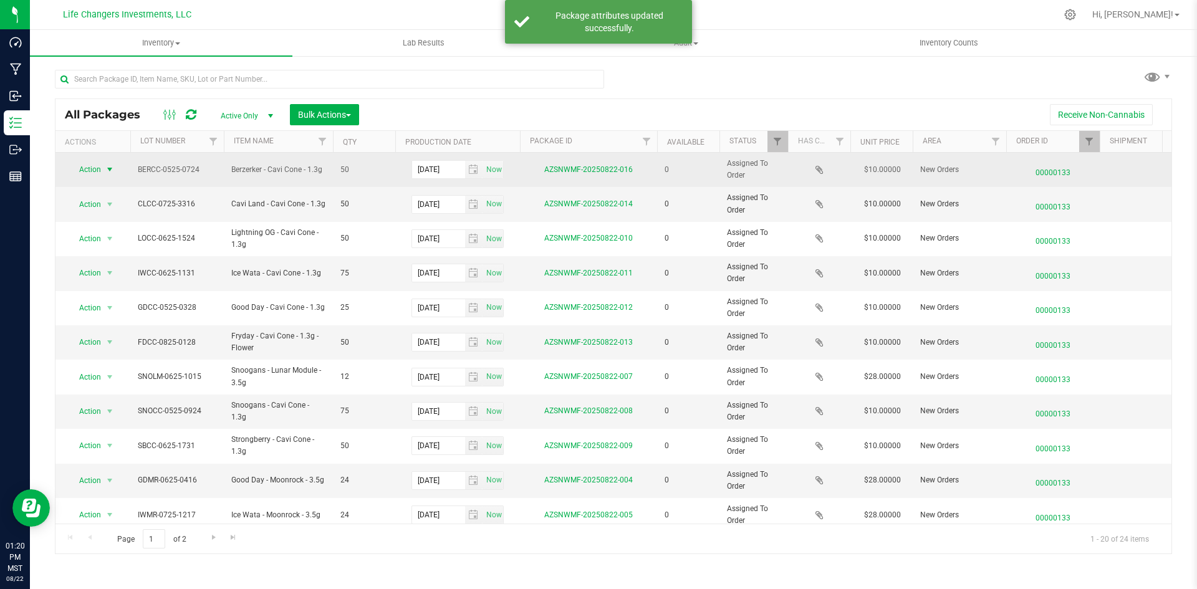
click at [79, 166] on span "Action" at bounding box center [85, 169] width 34 height 17
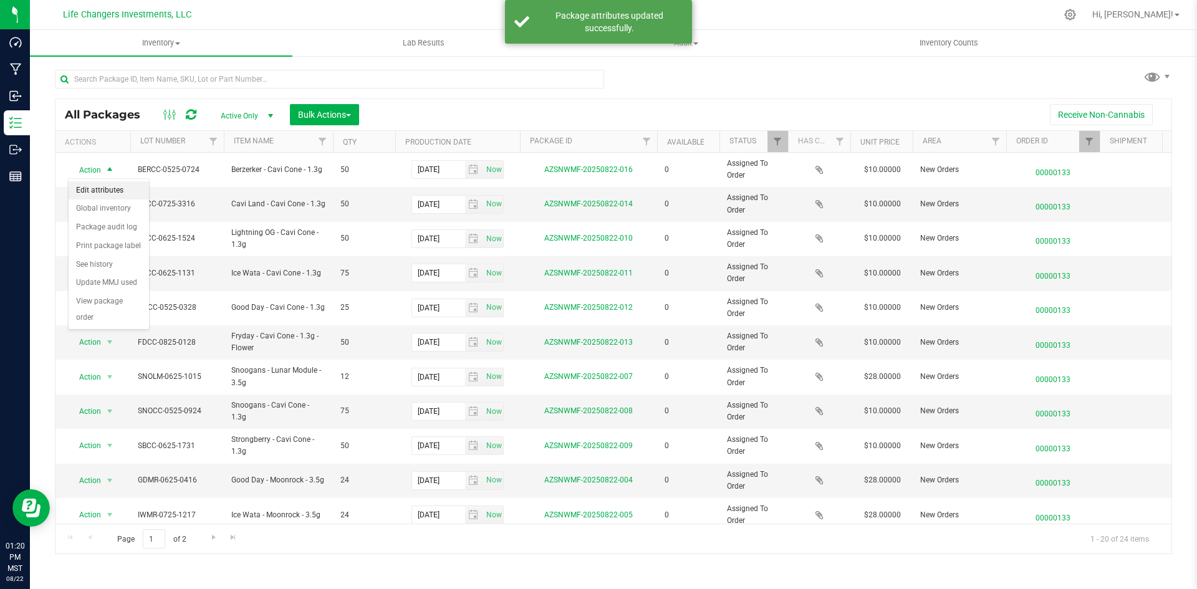
click at [102, 193] on li "Edit attributes" at bounding box center [109, 190] width 80 height 19
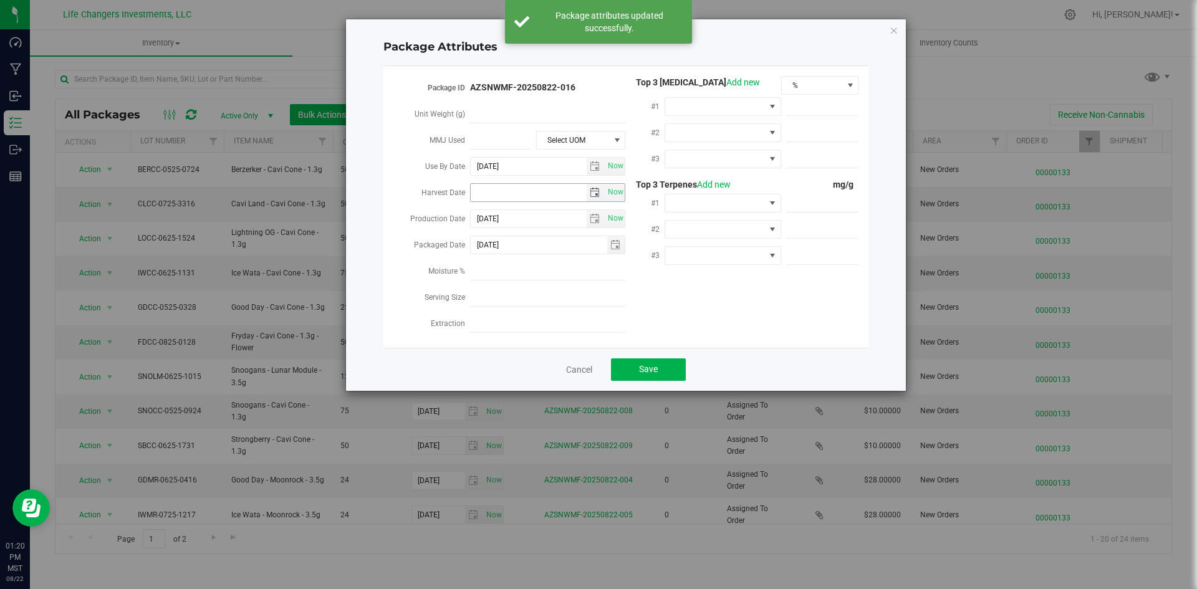
click at [595, 193] on span "select" at bounding box center [595, 193] width 10 height 10
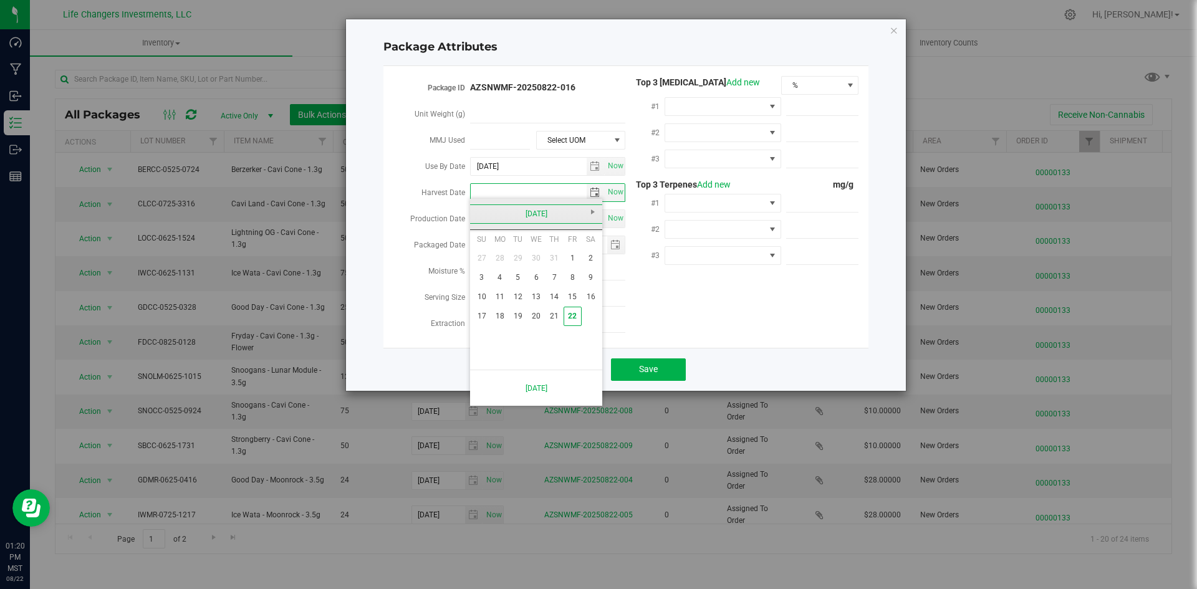
click at [479, 221] on link "[DATE]" at bounding box center [536, 213] width 134 height 19
click at [518, 246] on link "Feb" at bounding box center [520, 248] width 32 height 32
click at [536, 294] on link "12" at bounding box center [536, 296] width 18 height 19
type input "[DATE]"
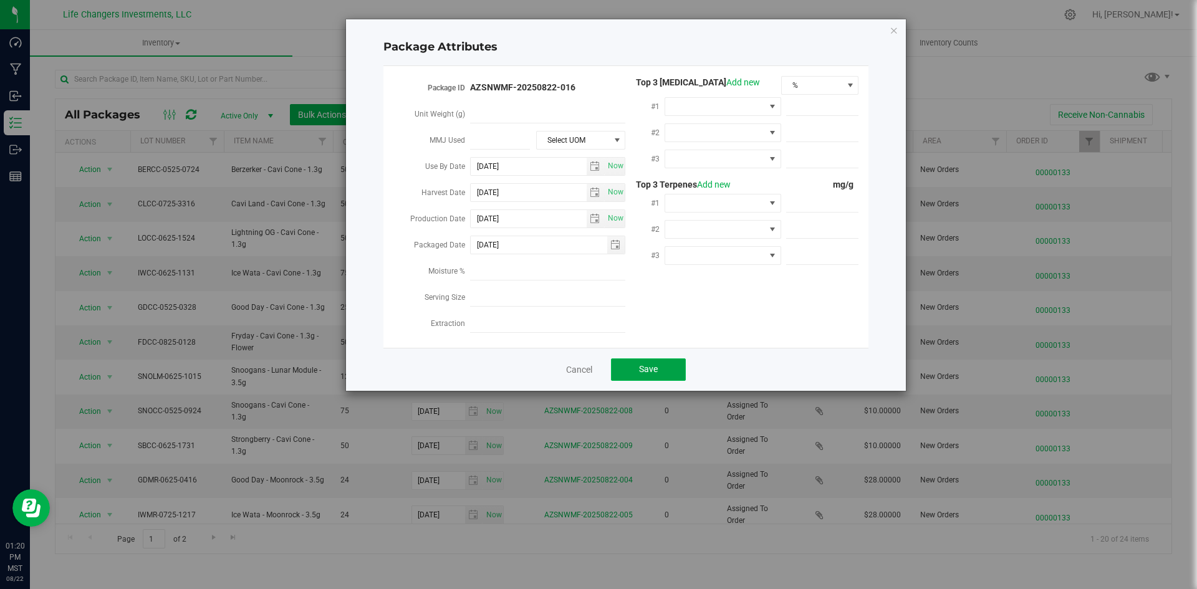
click at [639, 365] on span "Save" at bounding box center [648, 369] width 19 height 10
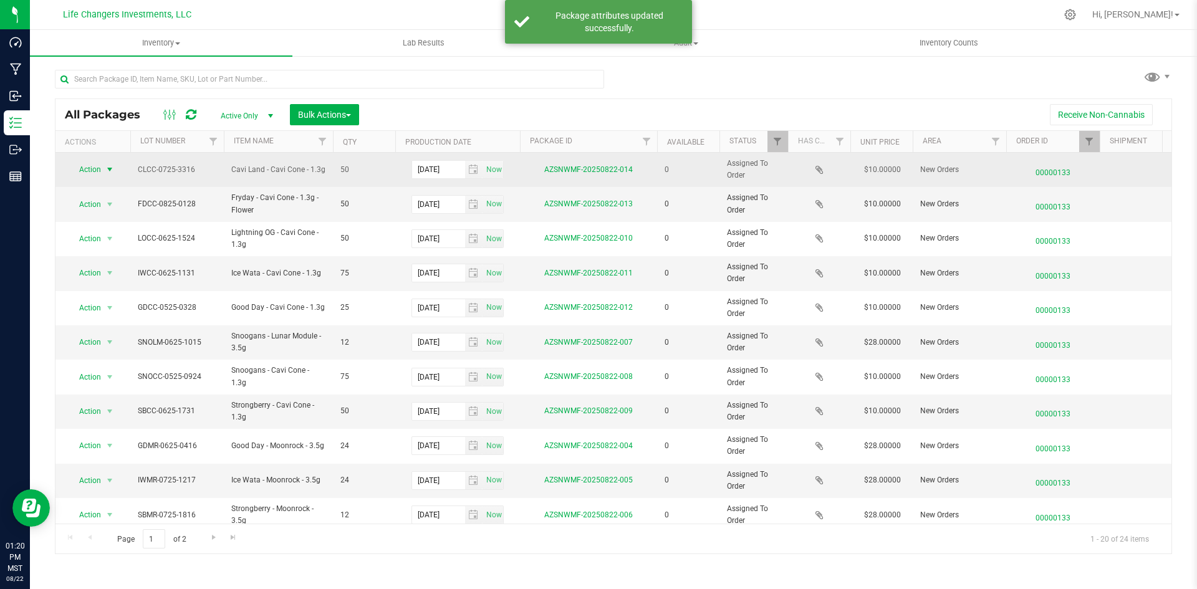
click at [96, 161] on span "Action" at bounding box center [85, 169] width 34 height 17
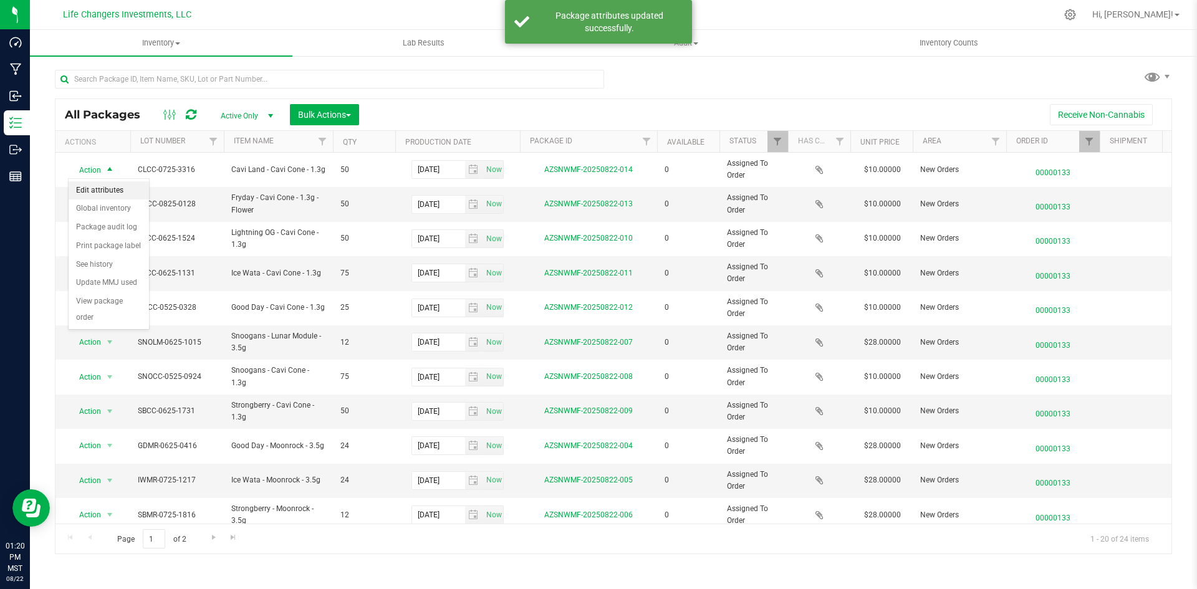
click at [102, 186] on li "Edit attributes" at bounding box center [109, 190] width 80 height 19
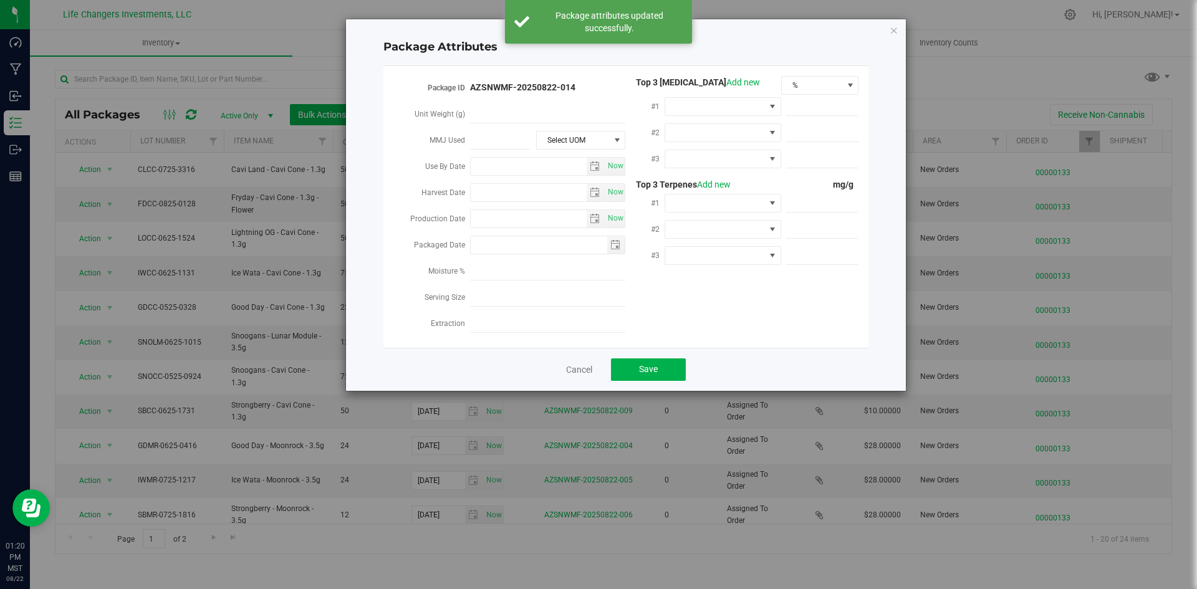
type input "[DATE]"
click at [594, 189] on span "select" at bounding box center [595, 193] width 10 height 10
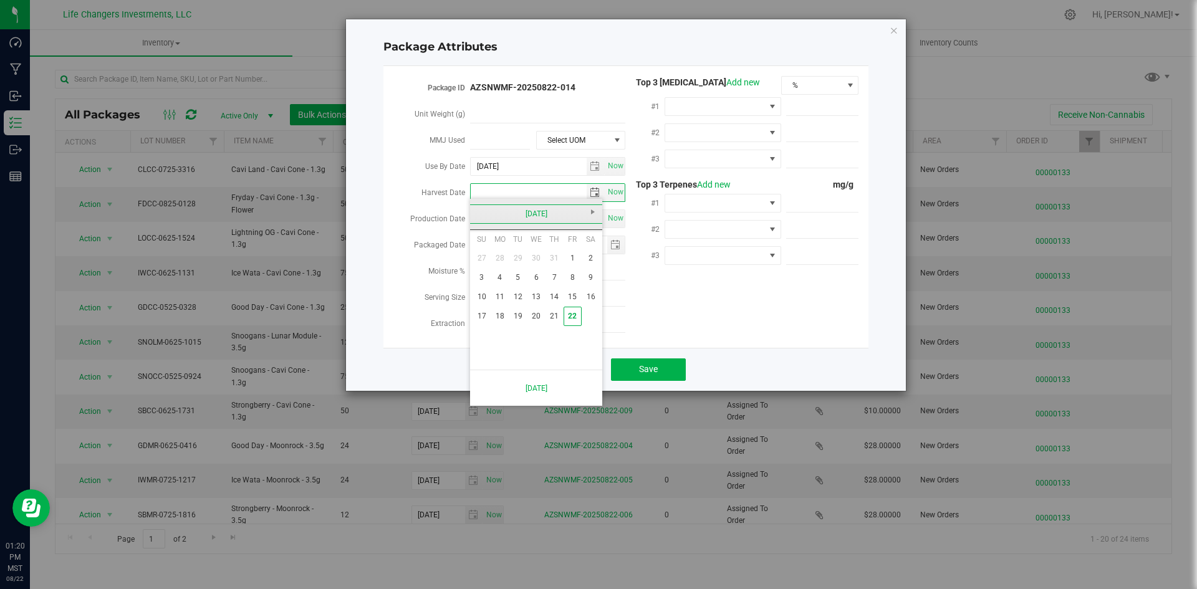
click at [479, 211] on link "[DATE]" at bounding box center [536, 213] width 134 height 19
click at [559, 245] on link "Mar" at bounding box center [552, 248] width 32 height 32
click at [593, 209] on span "Next" at bounding box center [593, 212] width 10 height 10
click at [536, 256] on link "2" at bounding box center [536, 258] width 18 height 19
type input "[DATE]"
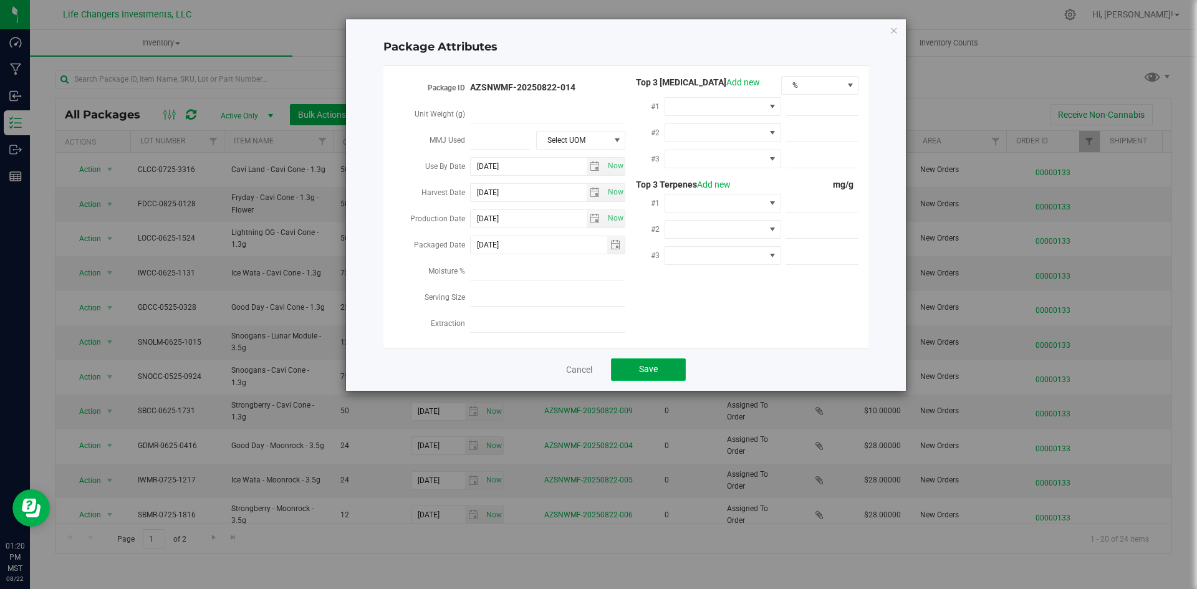
click at [627, 358] on button "Save" at bounding box center [648, 369] width 75 height 22
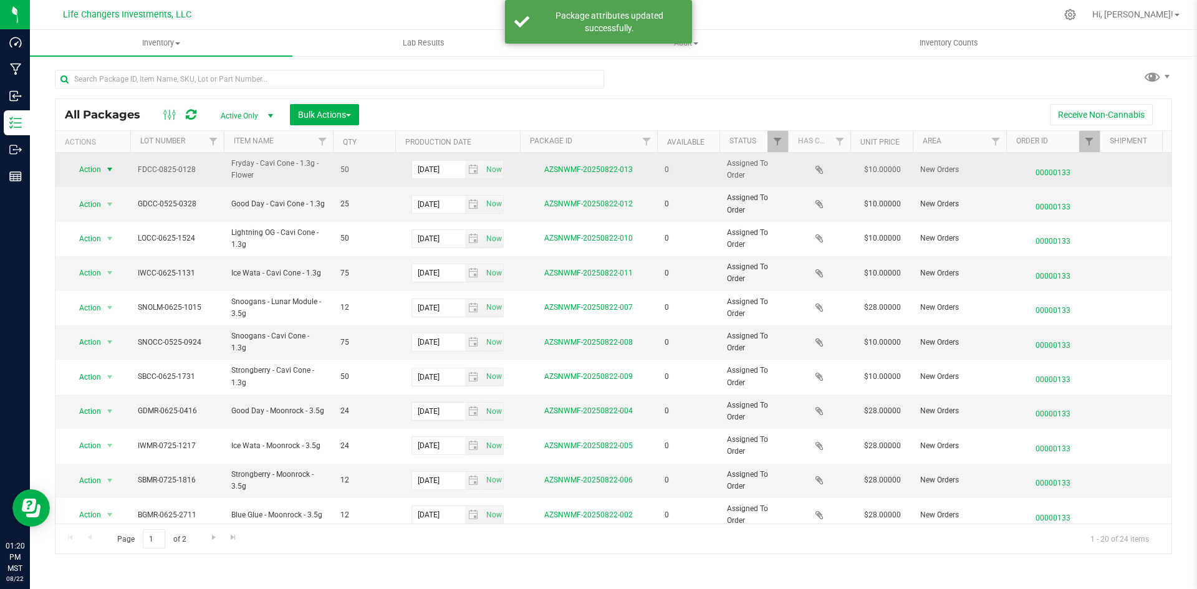
click at [106, 167] on span "select" at bounding box center [110, 170] width 10 height 10
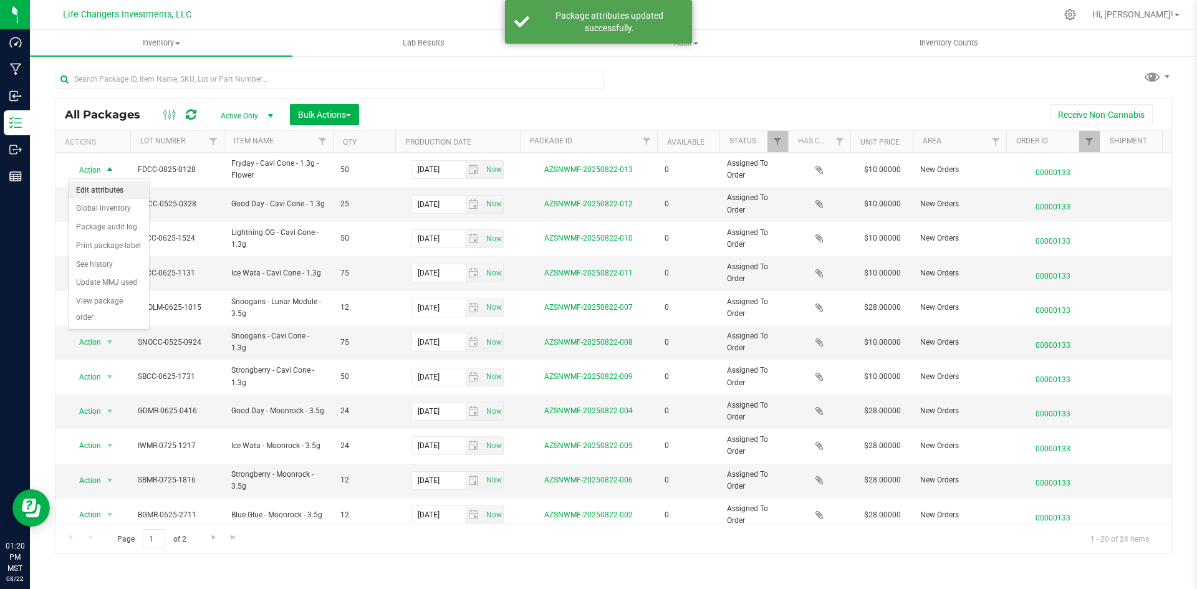
click at [116, 185] on li "Edit attributes" at bounding box center [109, 190] width 80 height 19
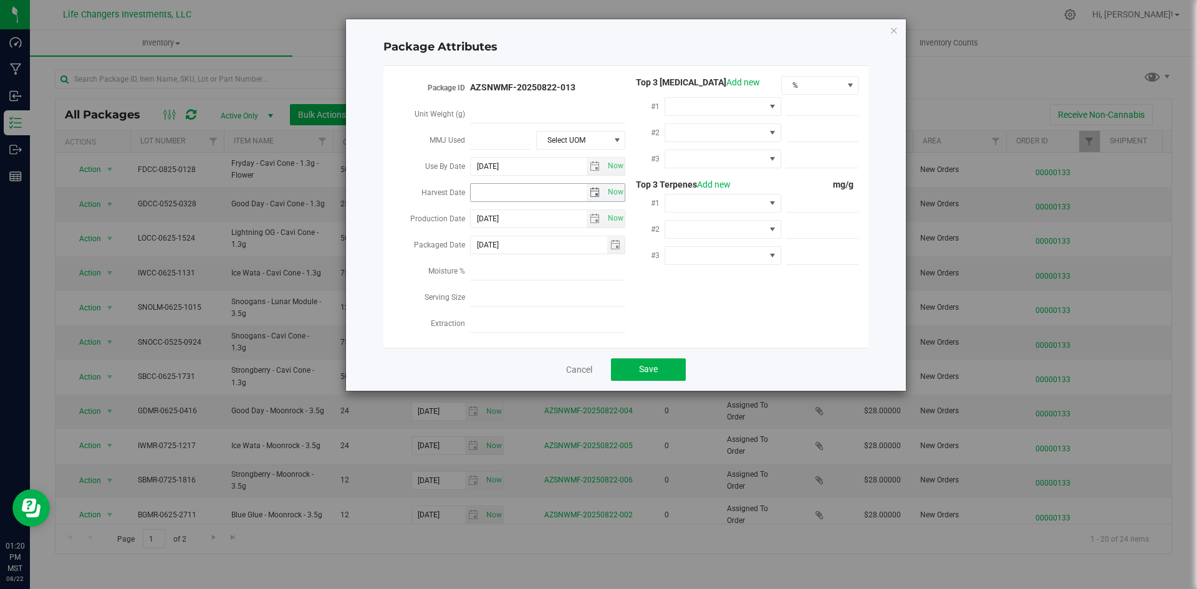
click at [594, 188] on span "select" at bounding box center [595, 193] width 10 height 10
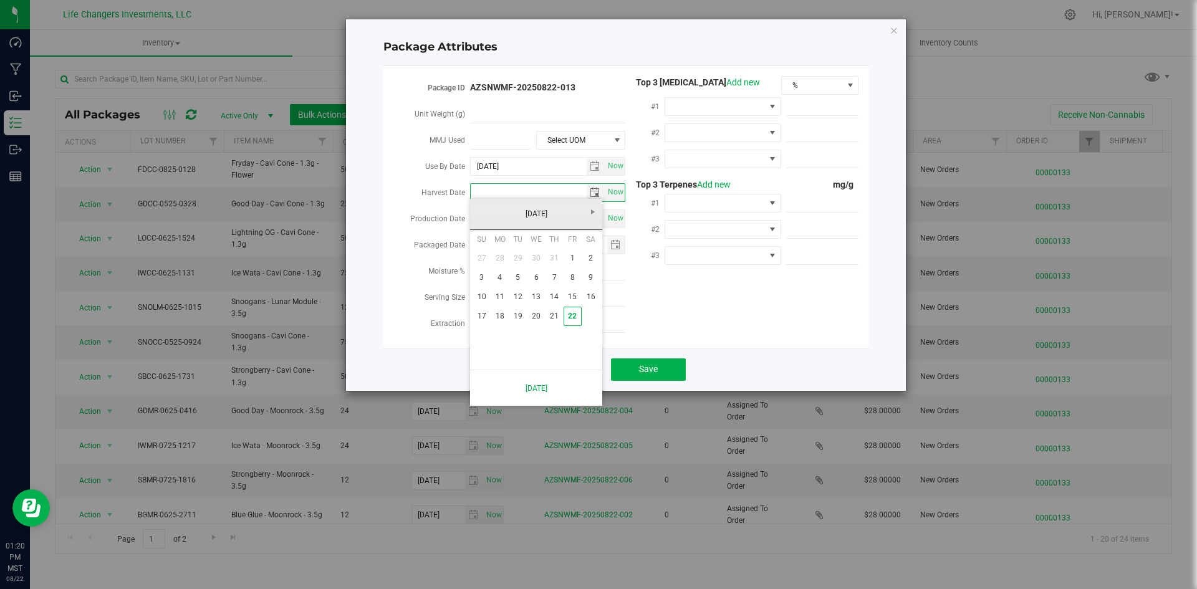
click at [493, 221] on link "[DATE]" at bounding box center [536, 213] width 134 height 19
click at [522, 246] on link "Feb" at bounding box center [520, 248] width 32 height 32
click at [536, 299] on link "12" at bounding box center [536, 296] width 18 height 19
type input "[DATE]"
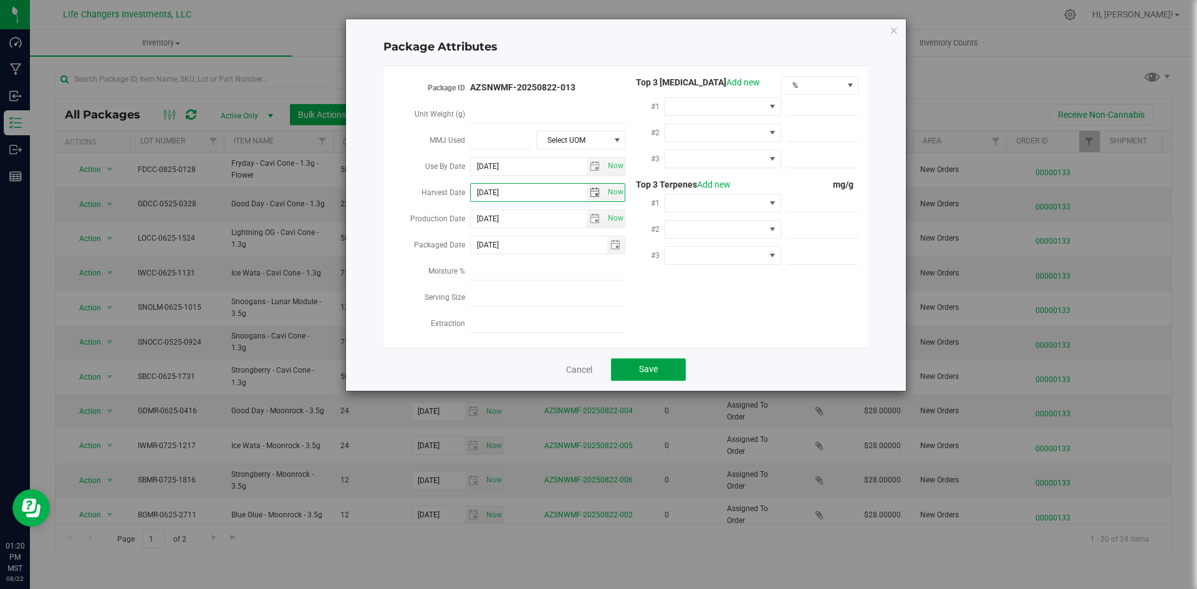
click at [615, 360] on button "Save" at bounding box center [648, 369] width 75 height 22
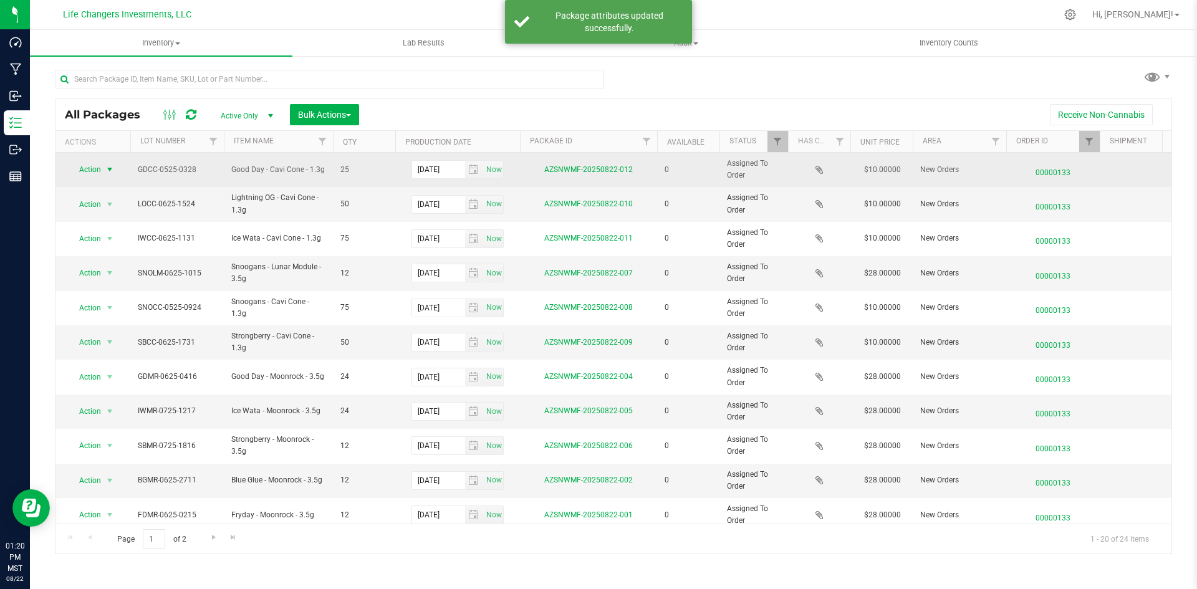
click at [94, 165] on span "Action" at bounding box center [85, 169] width 34 height 17
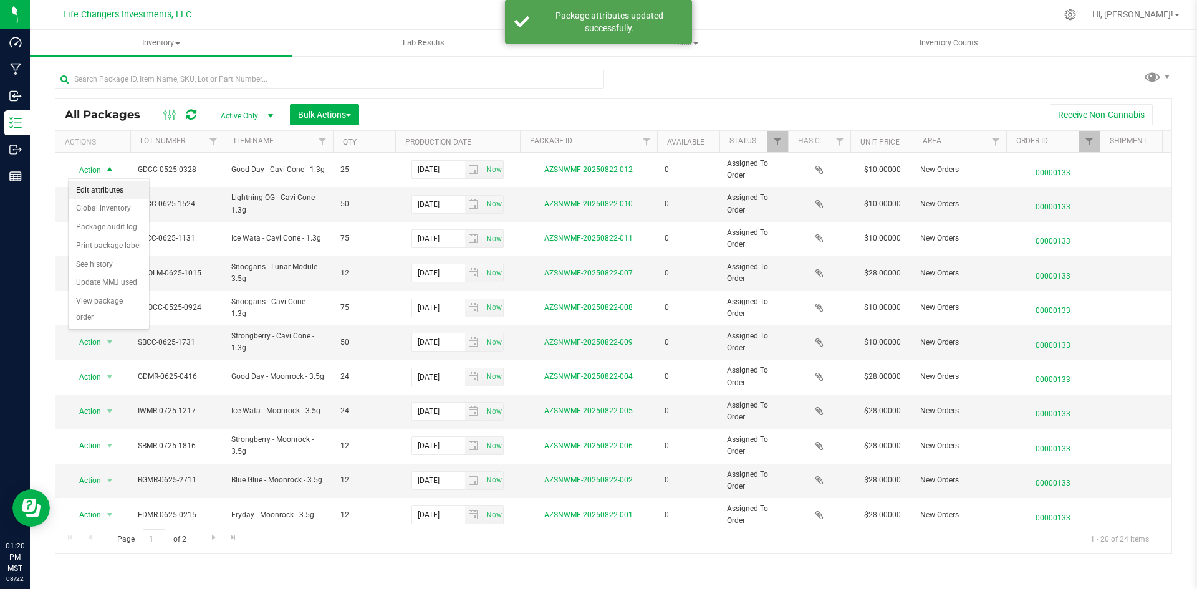
click at [114, 194] on li "Edit attributes" at bounding box center [109, 190] width 80 height 19
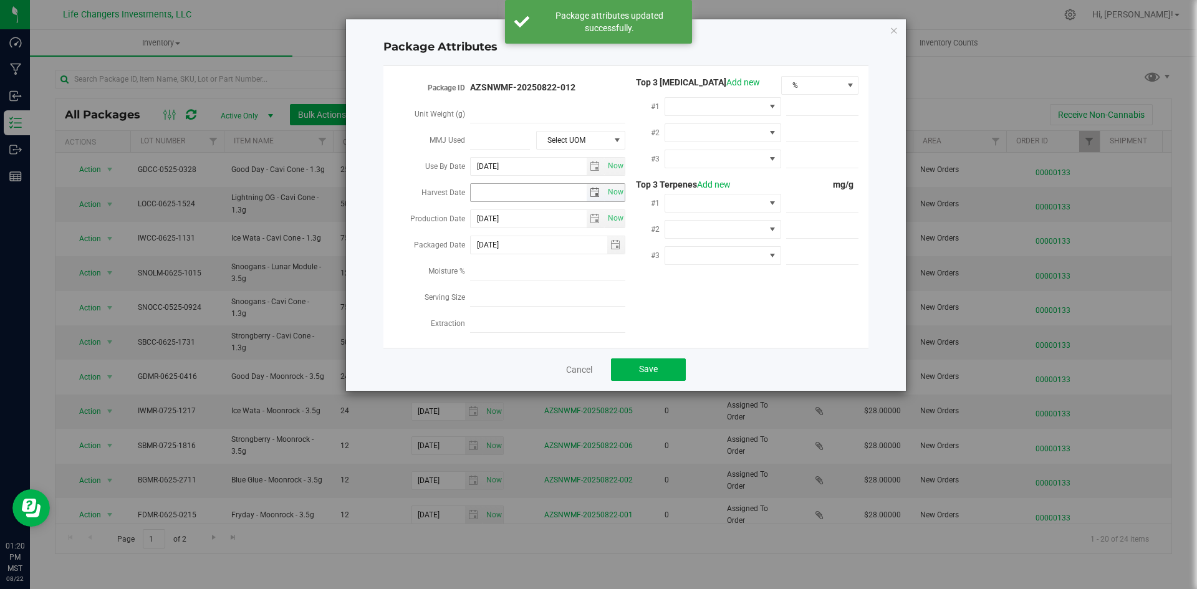
click at [594, 190] on span "select" at bounding box center [595, 193] width 10 height 10
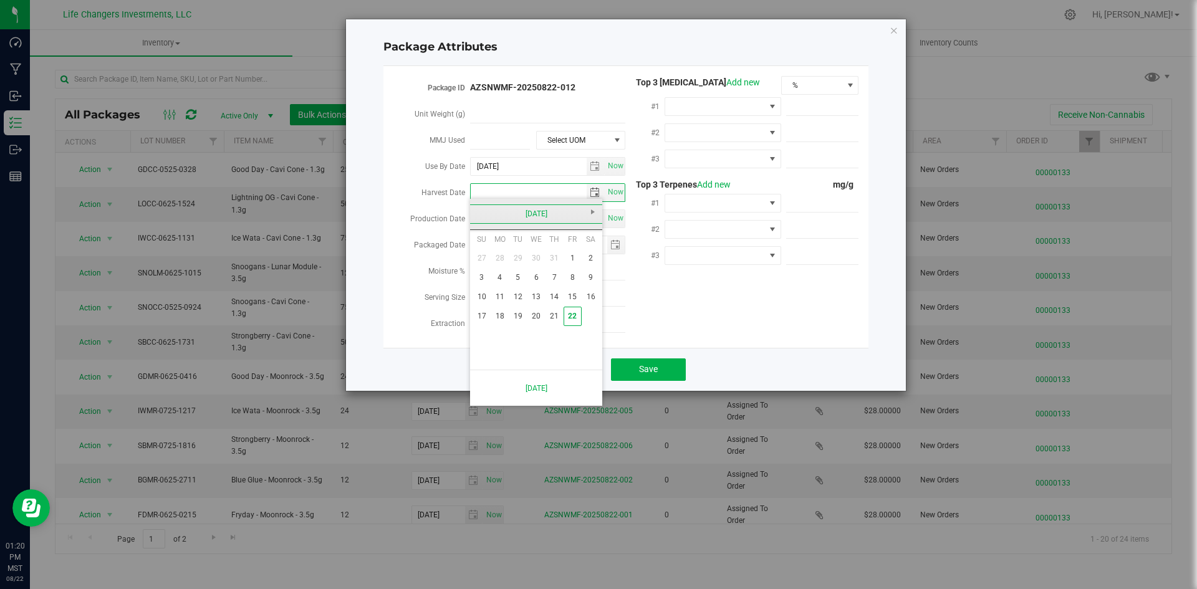
click at [492, 214] on link "[DATE]" at bounding box center [536, 213] width 134 height 19
click at [516, 255] on link "Feb" at bounding box center [520, 248] width 32 height 32
click at [538, 294] on link "12" at bounding box center [536, 296] width 18 height 19
type input "[DATE]"
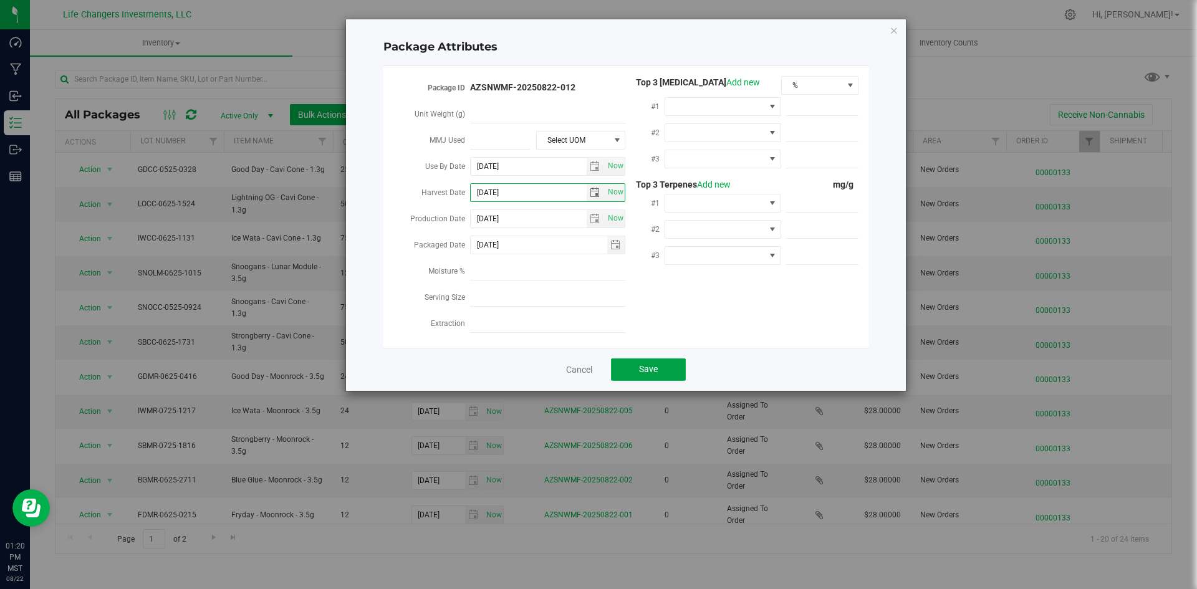
click at [629, 362] on button "Save" at bounding box center [648, 369] width 75 height 22
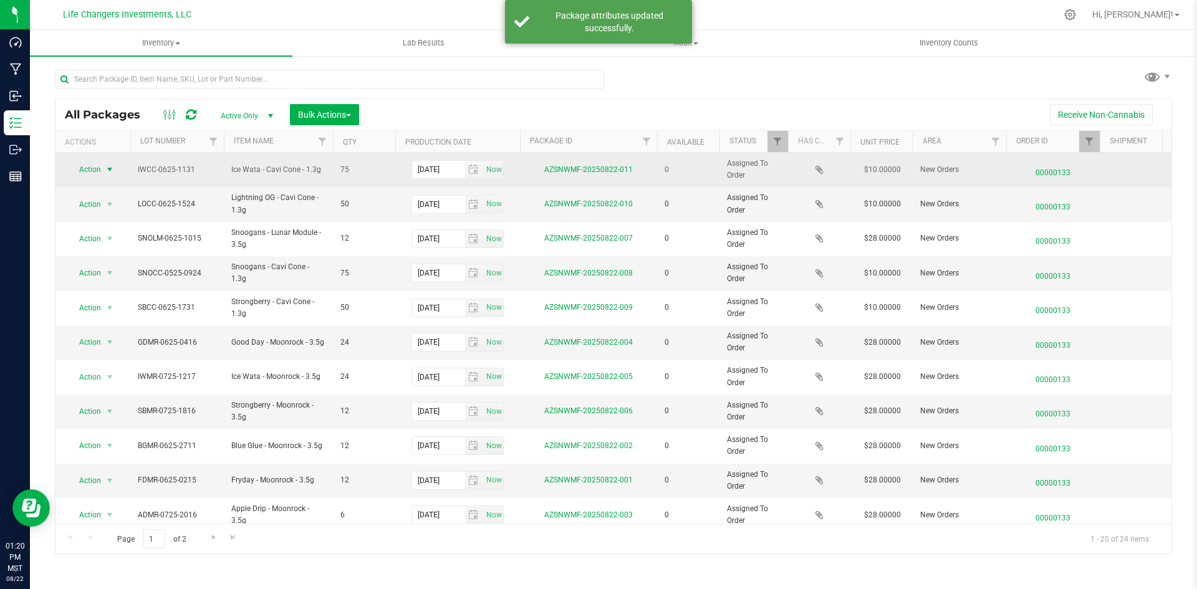
click at [107, 162] on span "select" at bounding box center [110, 169] width 16 height 17
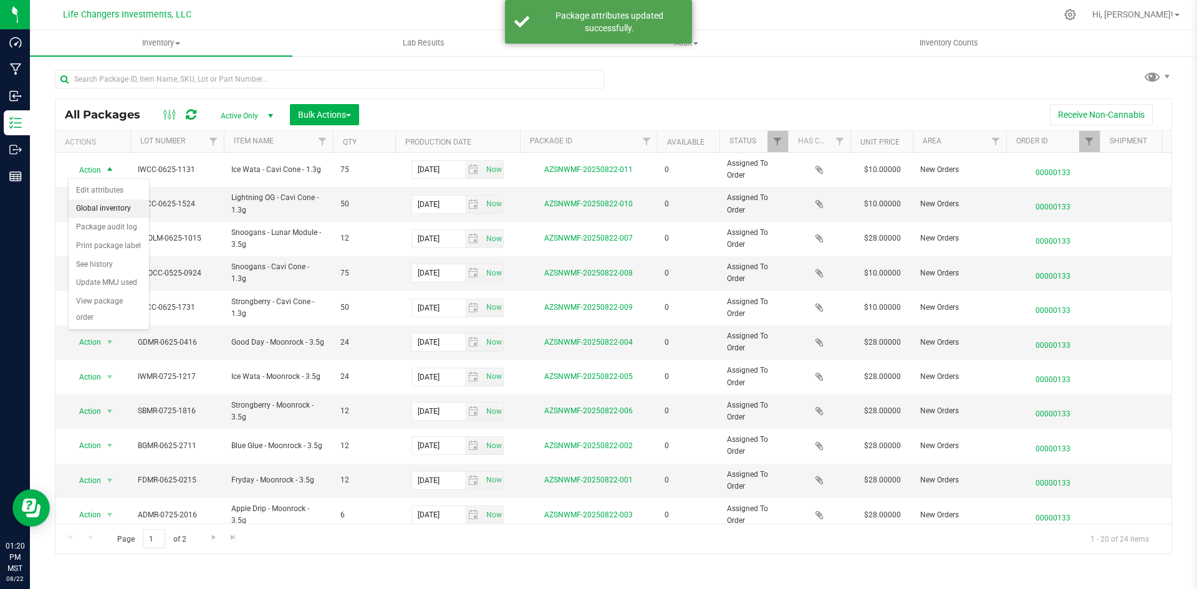
click at [117, 185] on li "Edit attributes" at bounding box center [109, 190] width 80 height 19
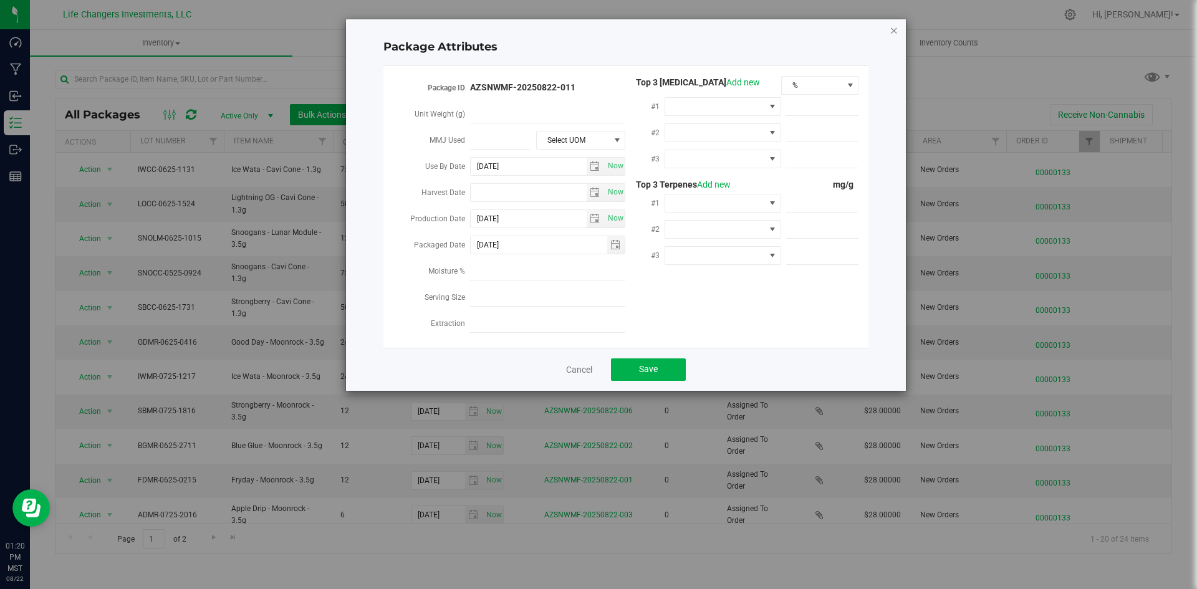
click at [893, 33] on icon "Close modal" at bounding box center [894, 29] width 9 height 15
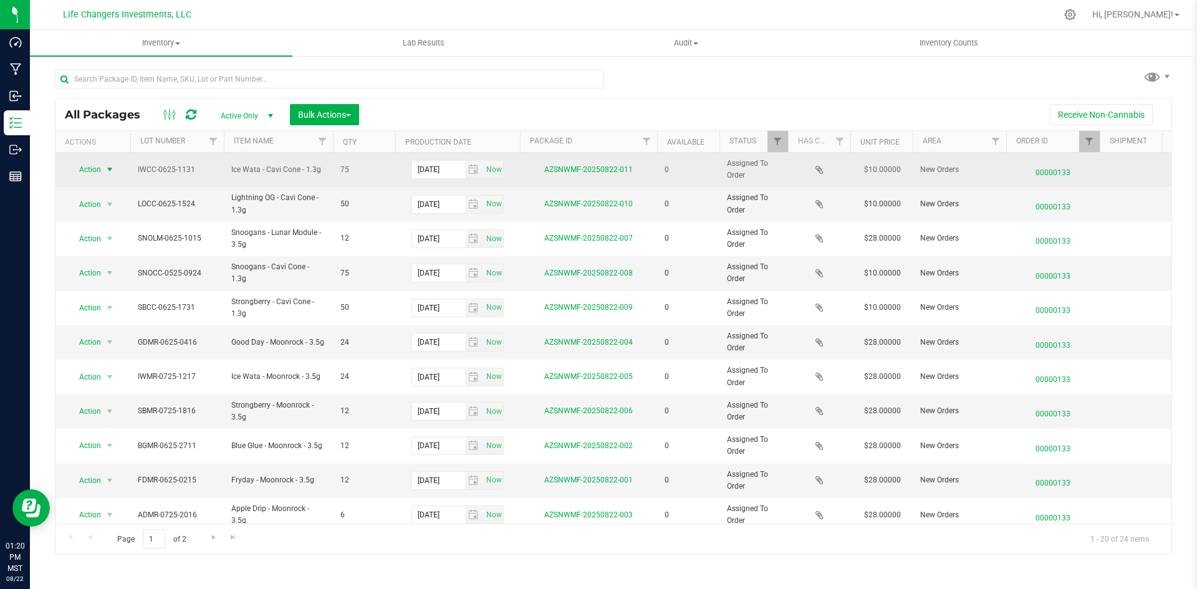
click at [73, 167] on span "Action" at bounding box center [85, 169] width 34 height 17
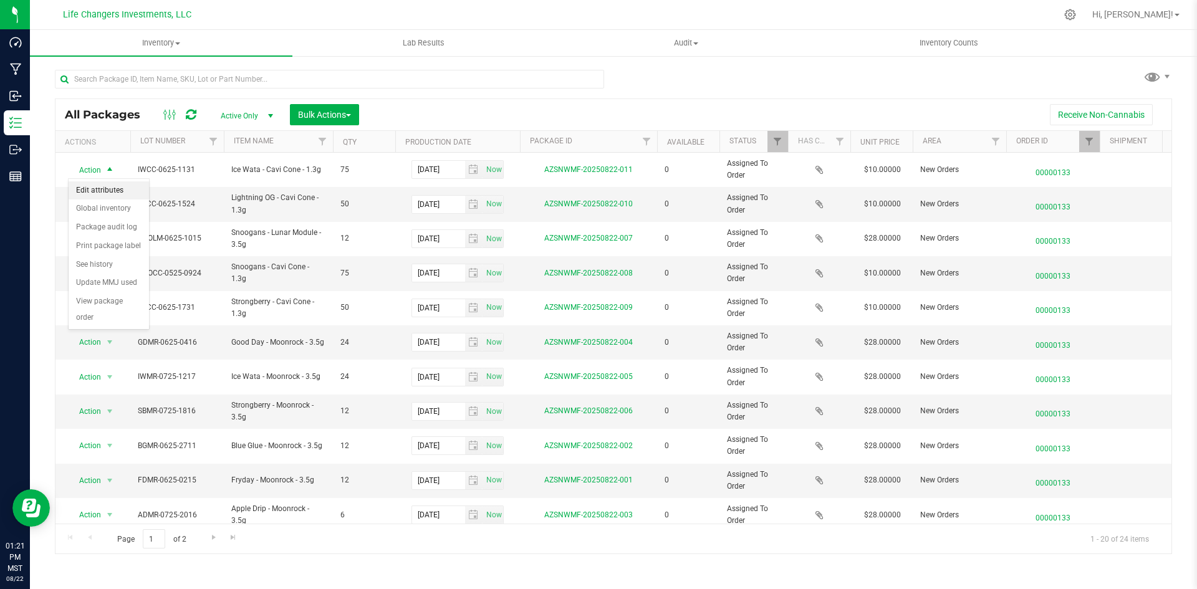
click at [99, 193] on li "Edit attributes" at bounding box center [109, 190] width 80 height 19
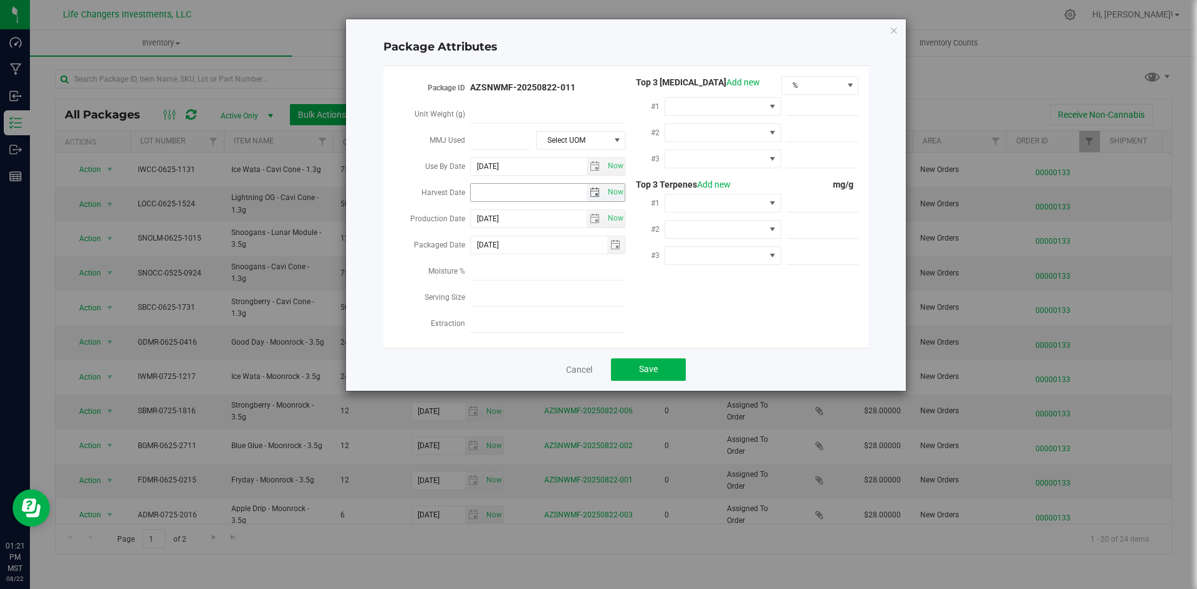
click at [595, 194] on span "select" at bounding box center [595, 193] width 10 height 10
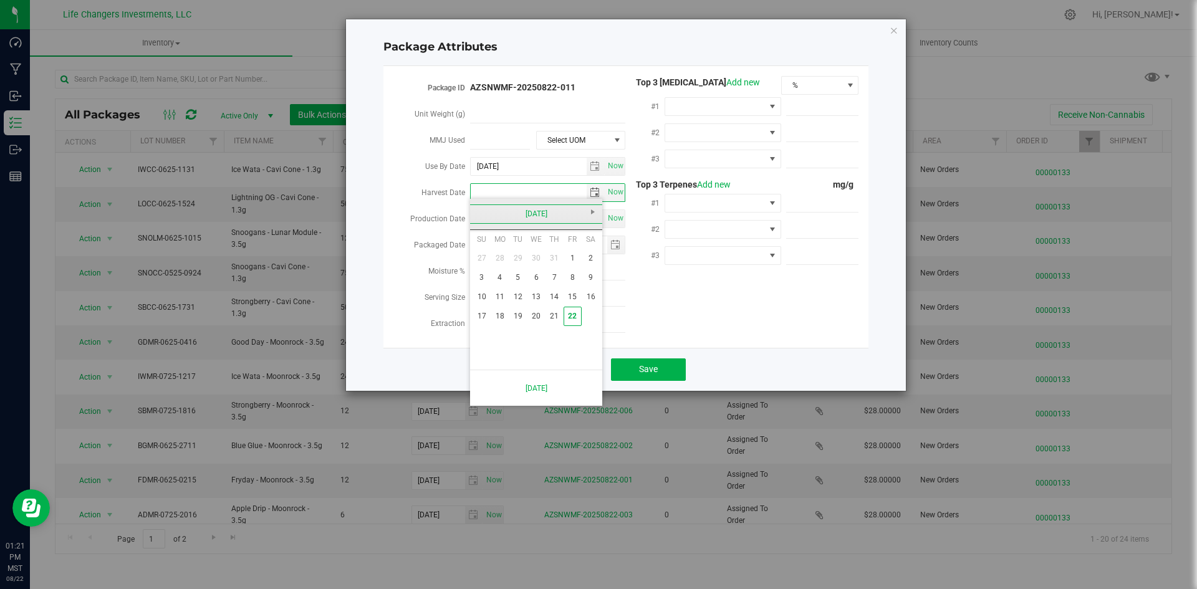
click at [489, 213] on link "[DATE]" at bounding box center [536, 213] width 134 height 19
click at [587, 251] on link "Apr" at bounding box center [584, 248] width 32 height 32
click at [537, 256] on link "2" at bounding box center [536, 258] width 18 height 19
type input "[DATE]"
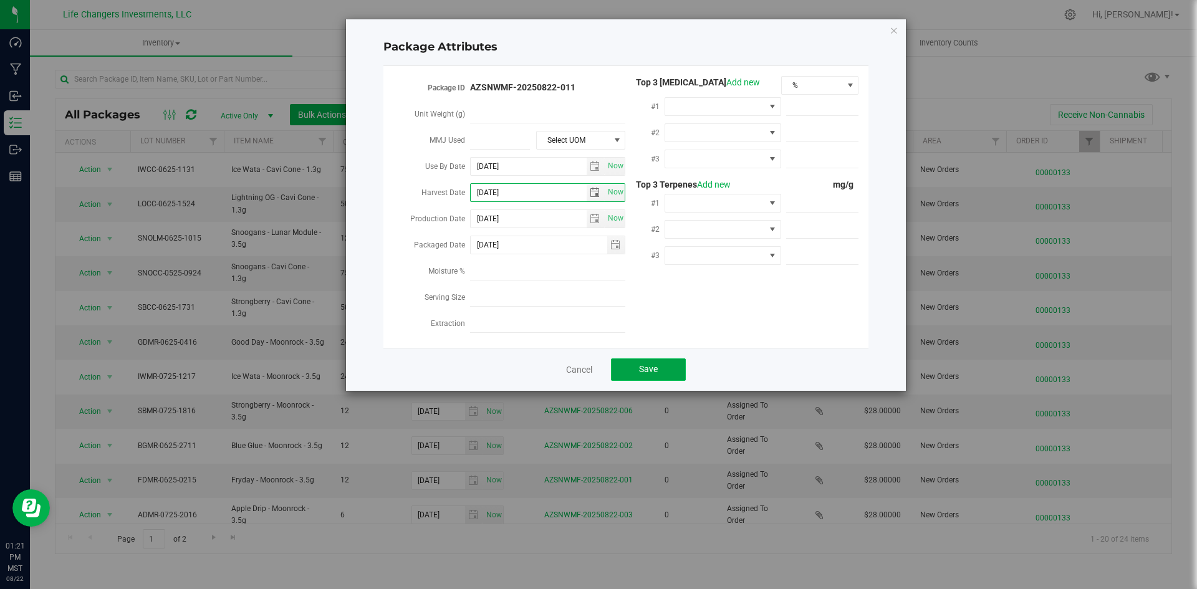
click at [643, 364] on span "Save" at bounding box center [648, 369] width 19 height 10
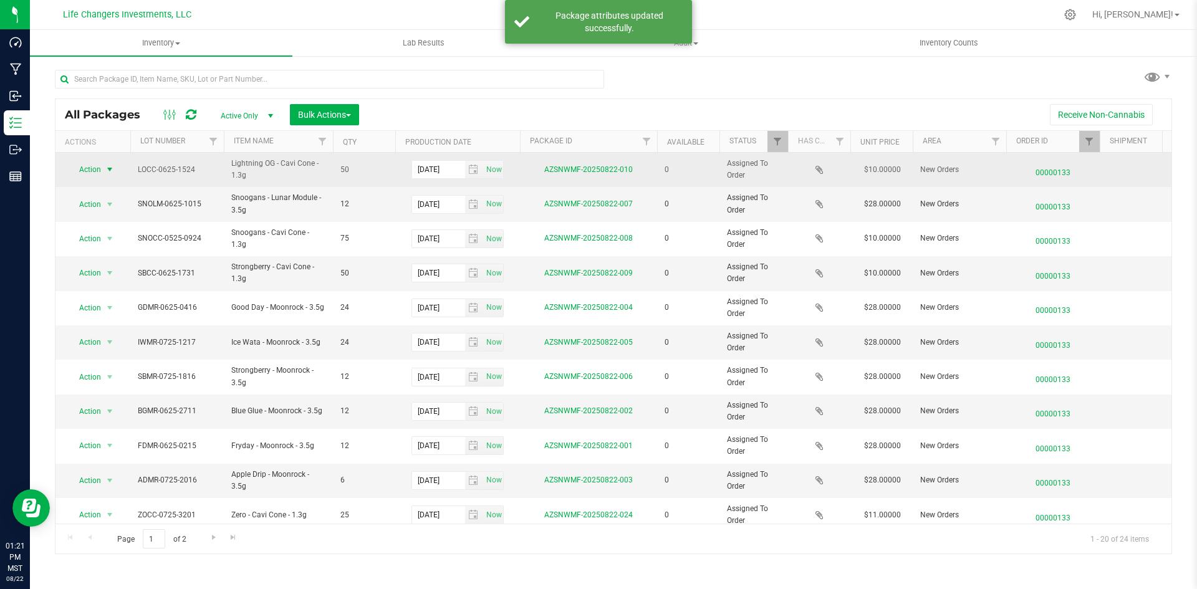
click at [88, 178] on span "Action" at bounding box center [85, 169] width 34 height 17
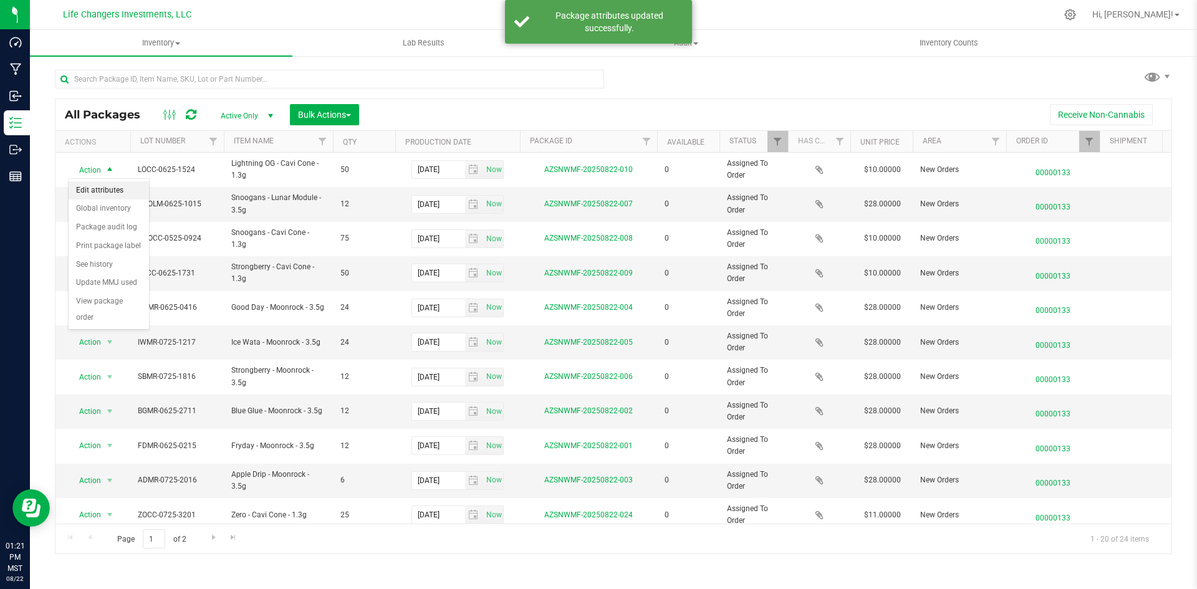
click at [95, 196] on li "Edit attributes" at bounding box center [109, 190] width 80 height 19
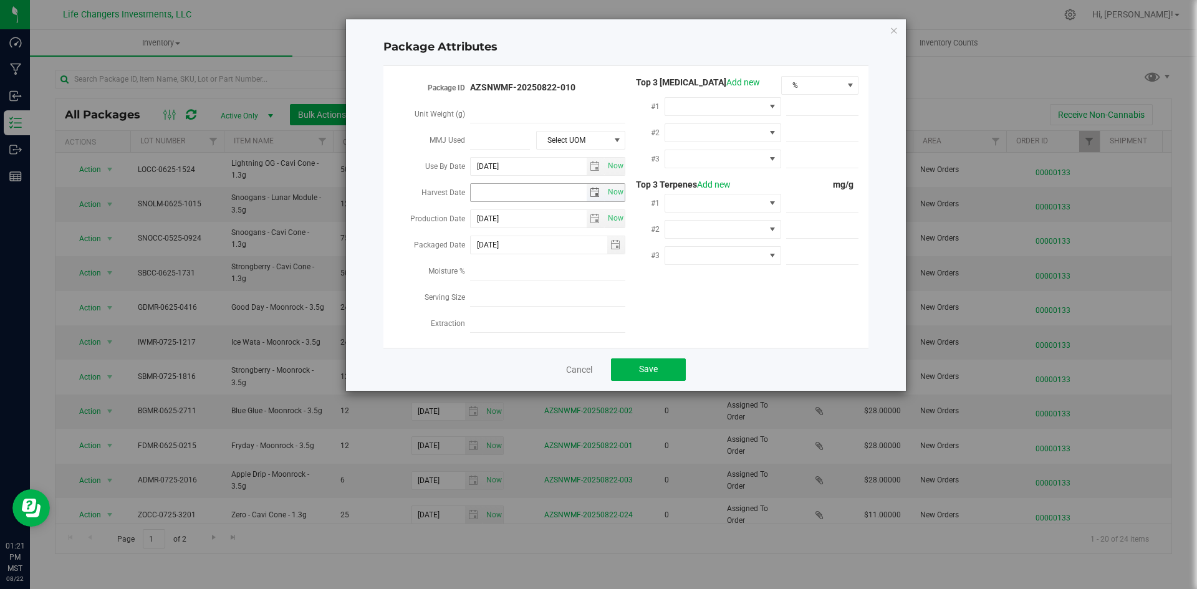
click at [593, 196] on span "select" at bounding box center [596, 192] width 18 height 17
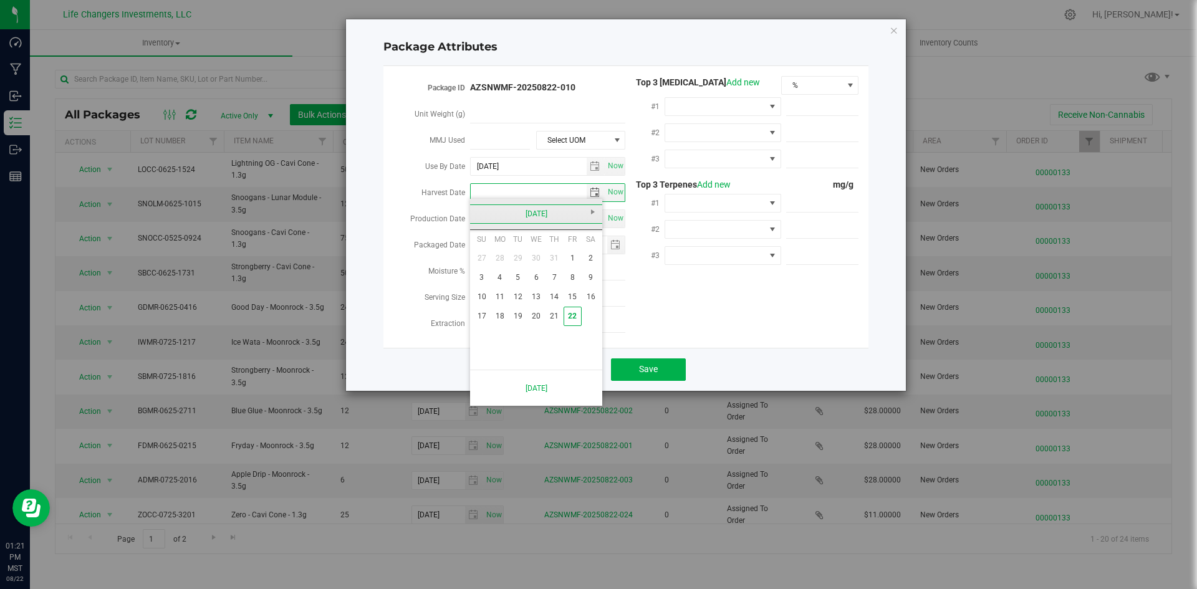
click at [488, 219] on link "[DATE]" at bounding box center [536, 213] width 134 height 19
click at [591, 253] on link "Apr" at bounding box center [584, 248] width 32 height 32
click at [537, 262] on link "2" at bounding box center [536, 258] width 18 height 19
type input "[DATE]"
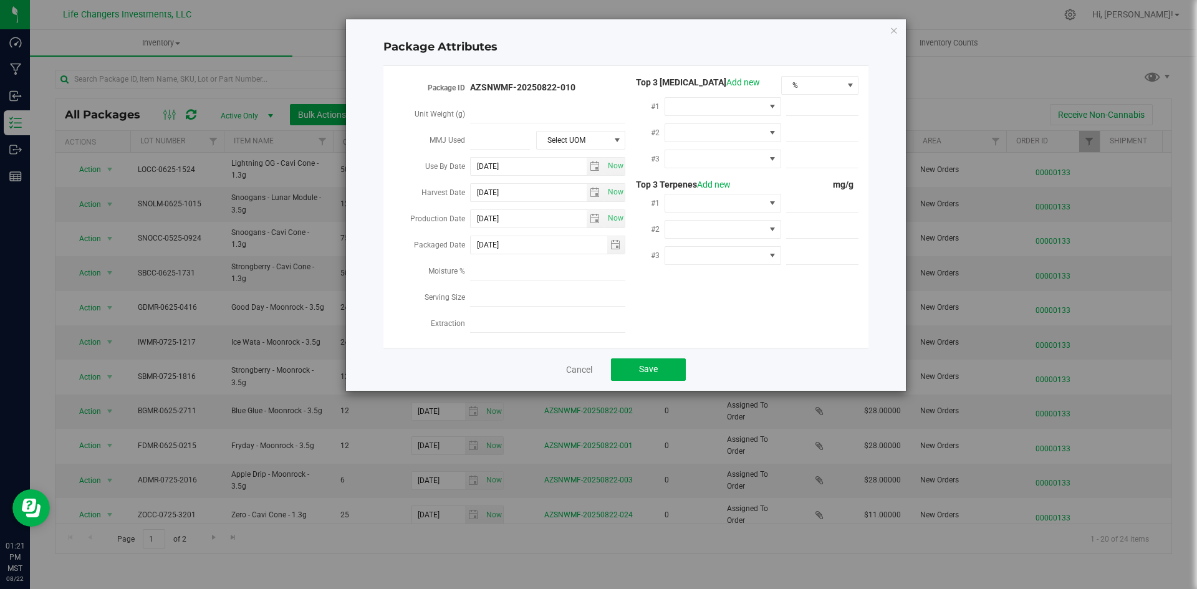
click at [651, 379] on div "Cancel Save" at bounding box center [625, 369] width 485 height 43
click at [649, 367] on span "Save" at bounding box center [648, 369] width 19 height 10
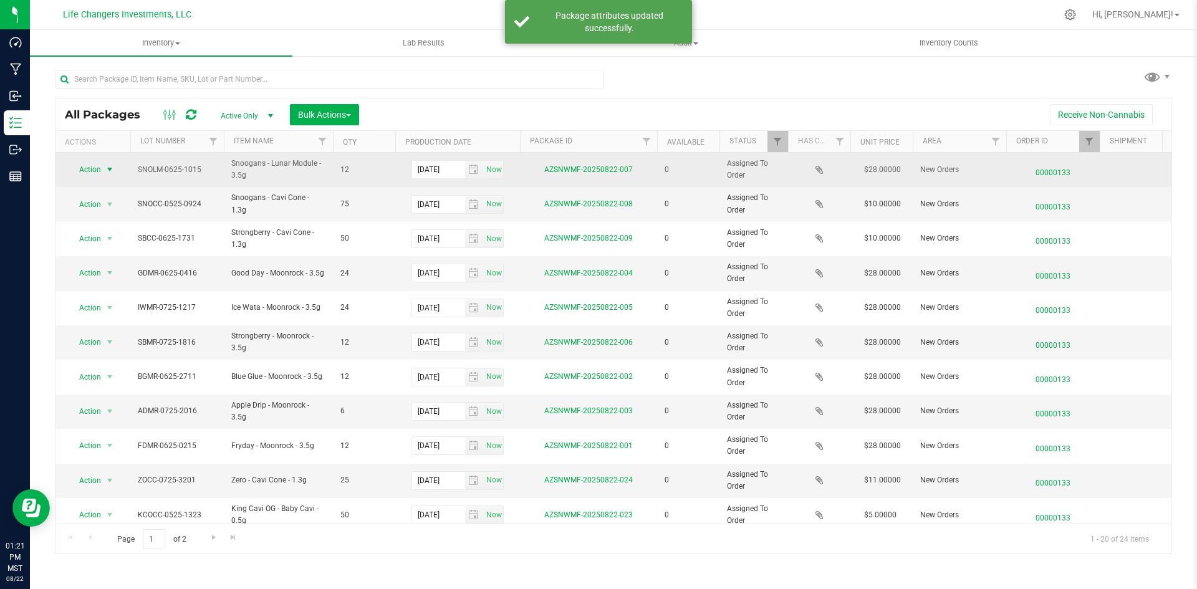
click at [93, 177] on span "Action" at bounding box center [85, 169] width 34 height 17
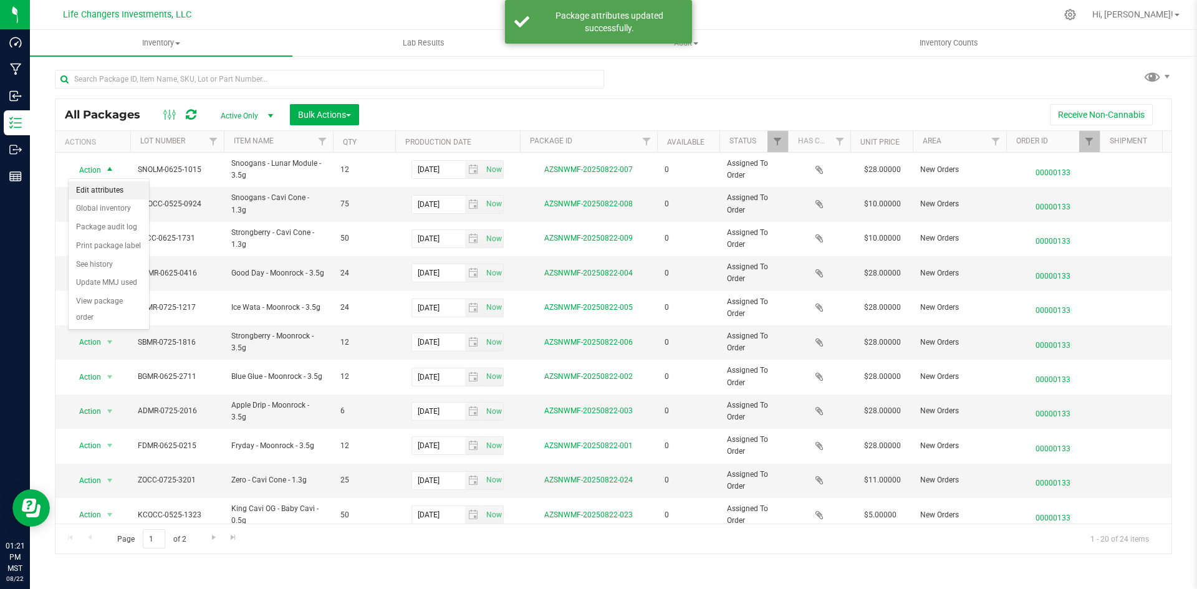
click at [105, 188] on li "Edit attributes" at bounding box center [109, 190] width 80 height 19
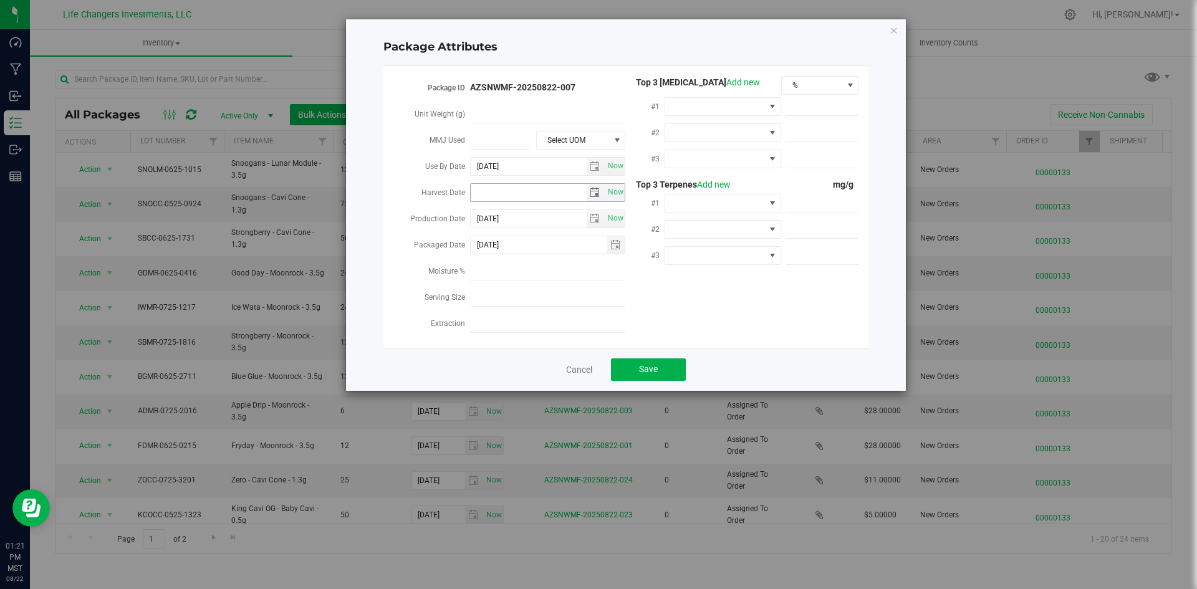
click at [589, 194] on span "select" at bounding box center [596, 192] width 18 height 17
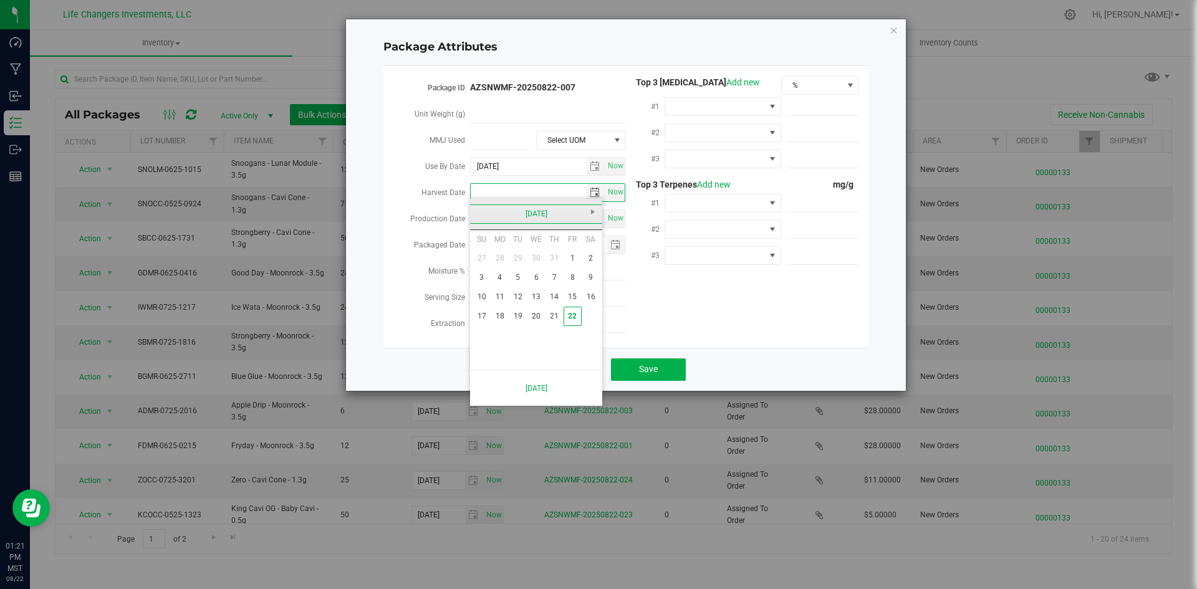
click at [480, 218] on link "[DATE]" at bounding box center [536, 213] width 134 height 19
click at [564, 247] on link "Mar" at bounding box center [552, 248] width 32 height 32
drag, startPoint x: 598, startPoint y: 213, endPoint x: 587, endPoint y: 229, distance: 19.4
click at [596, 213] on link "Next" at bounding box center [592, 211] width 19 height 19
click at [539, 257] on link "2" at bounding box center [536, 258] width 18 height 19
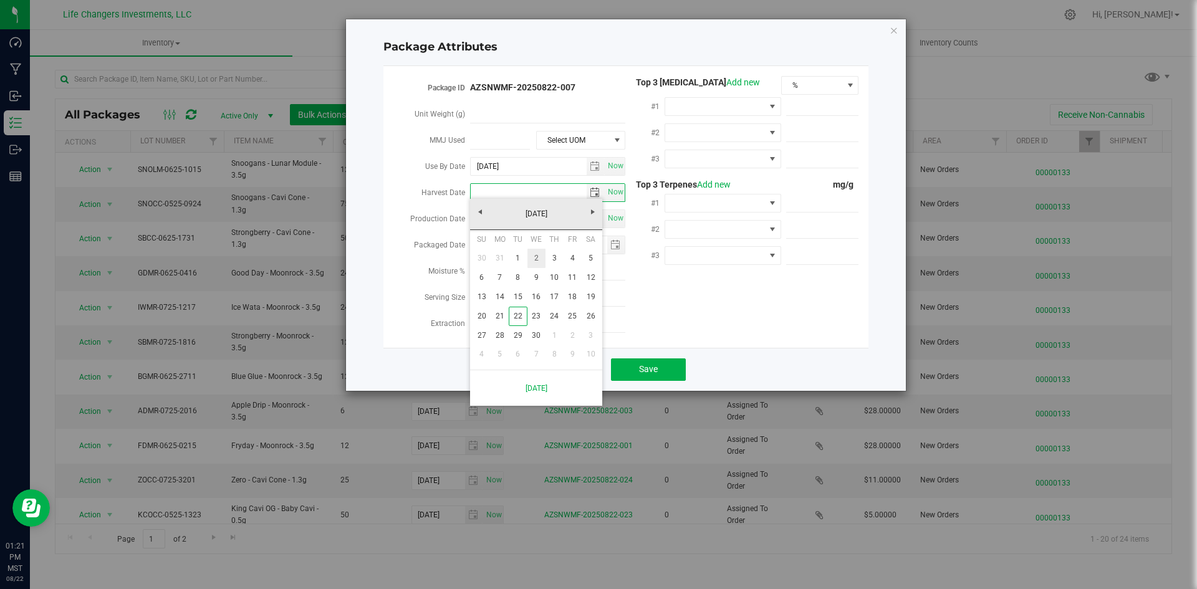
type input "[DATE]"
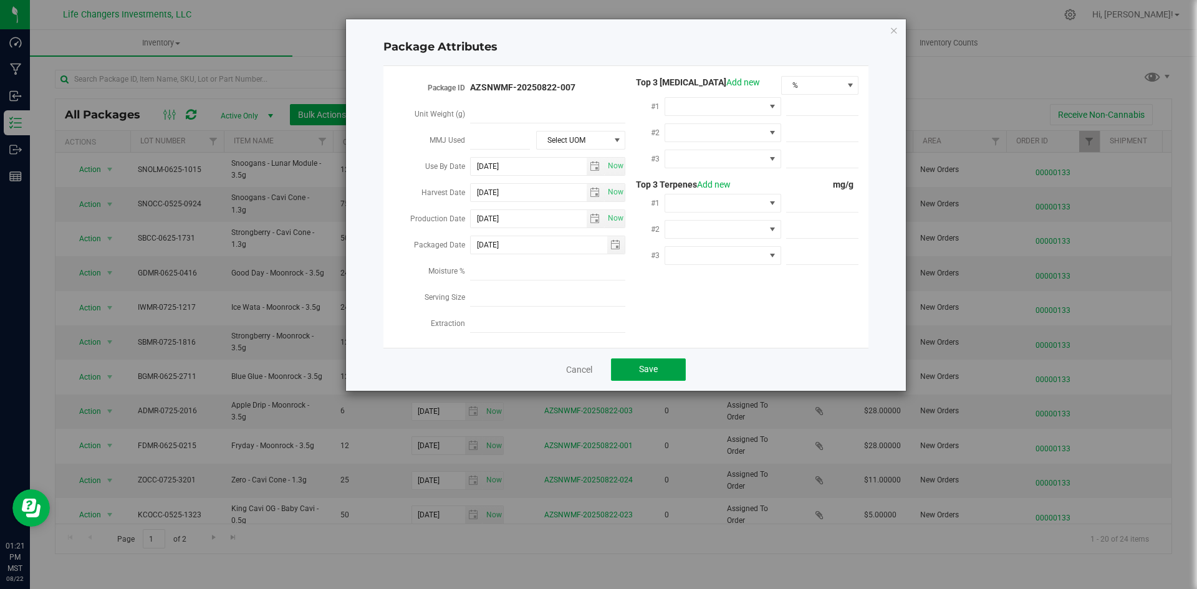
click at [625, 362] on button "Save" at bounding box center [648, 369] width 75 height 22
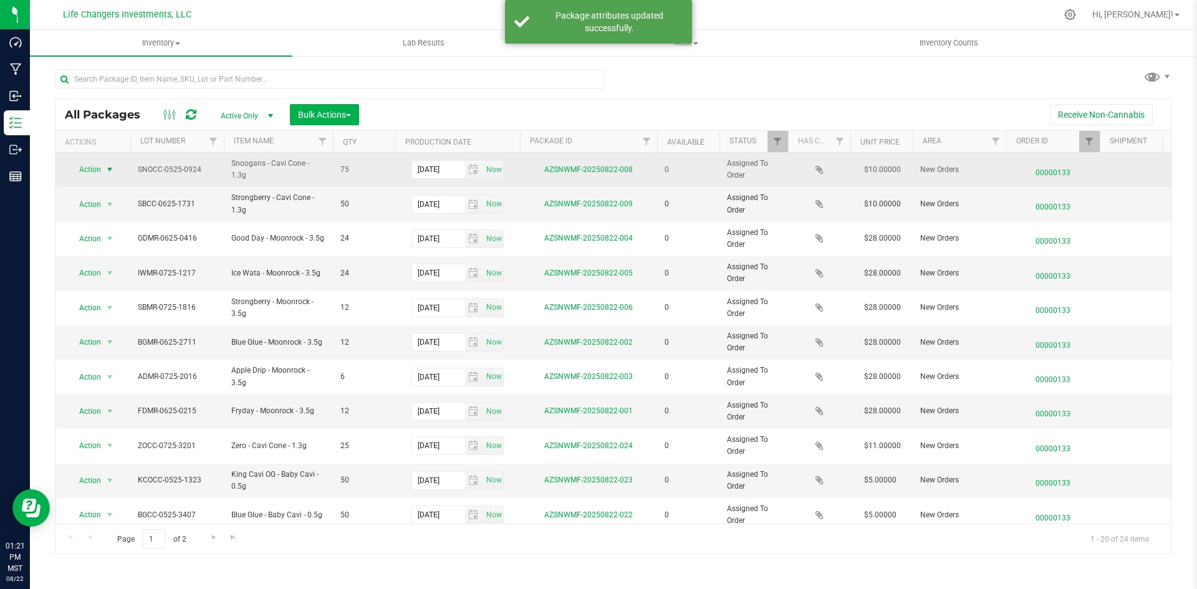
click at [103, 176] on span "select" at bounding box center [110, 169] width 16 height 17
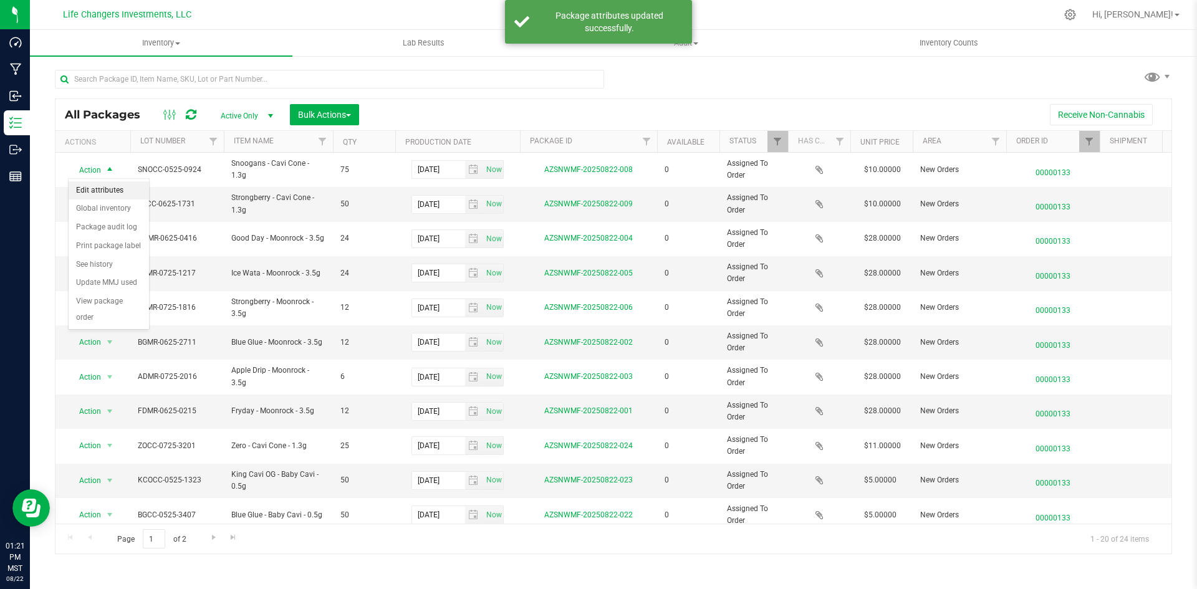
click at [100, 191] on li "Edit attributes" at bounding box center [109, 190] width 80 height 19
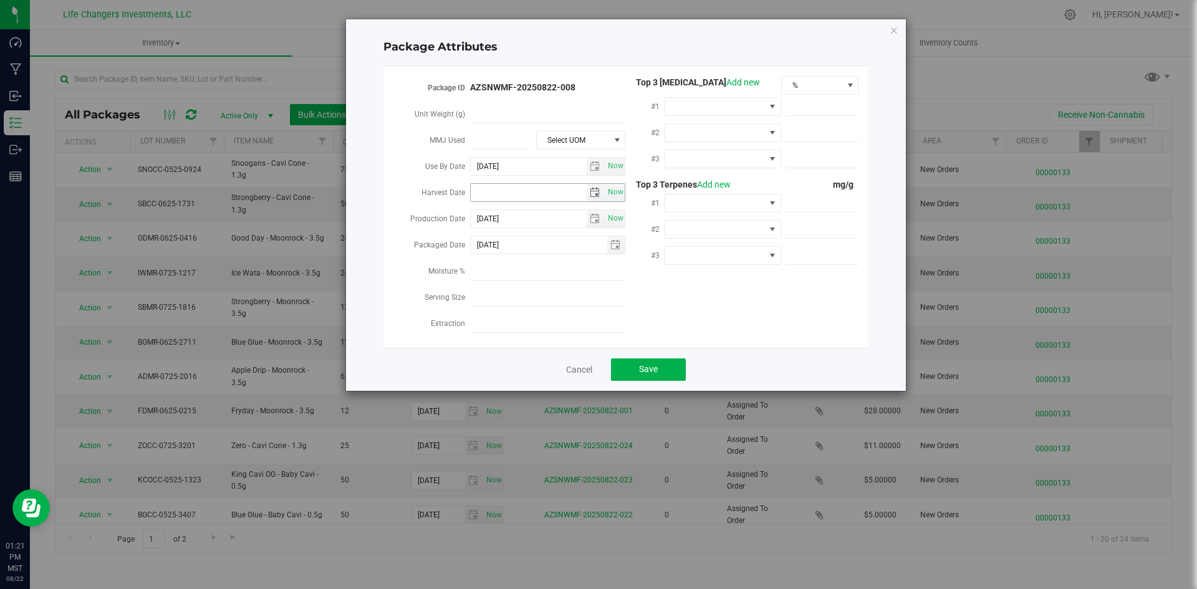
click at [596, 193] on span "select" at bounding box center [595, 193] width 10 height 10
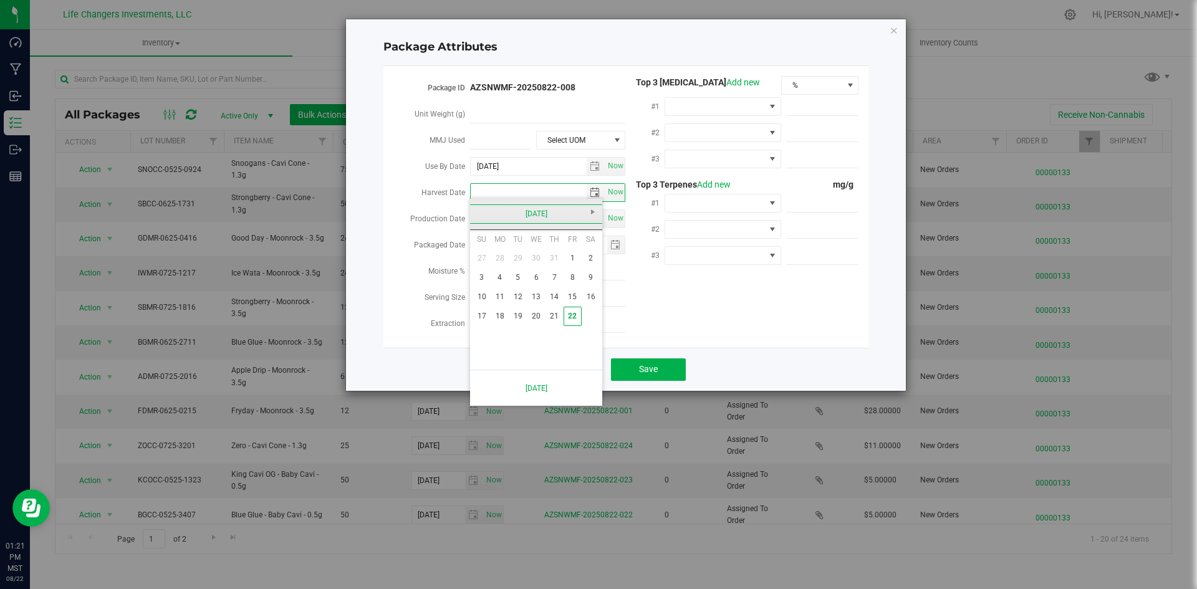
click at [484, 213] on link "[DATE]" at bounding box center [536, 213] width 134 height 19
click at [521, 243] on link "Feb" at bounding box center [520, 248] width 32 height 32
click at [539, 302] on link "12" at bounding box center [536, 296] width 18 height 19
type input "[DATE]"
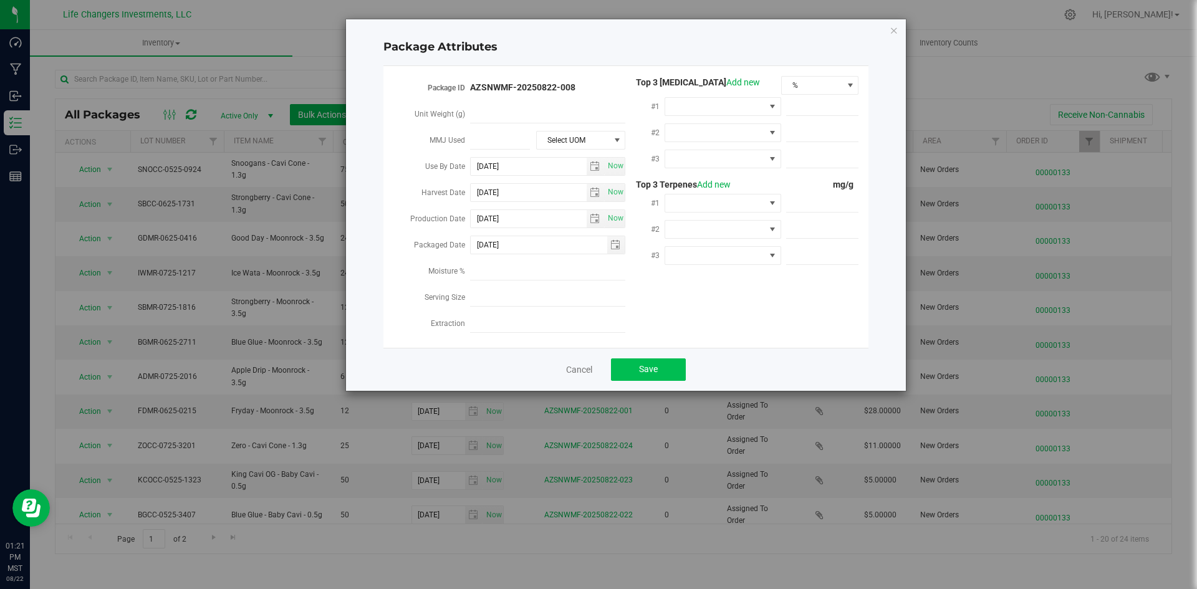
drag, startPoint x: 650, startPoint y: 344, endPoint x: 656, endPoint y: 358, distance: 15.4
click at [650, 348] on div "Cancel Save" at bounding box center [625, 369] width 485 height 43
click at [656, 364] on span "Save" at bounding box center [648, 369] width 19 height 10
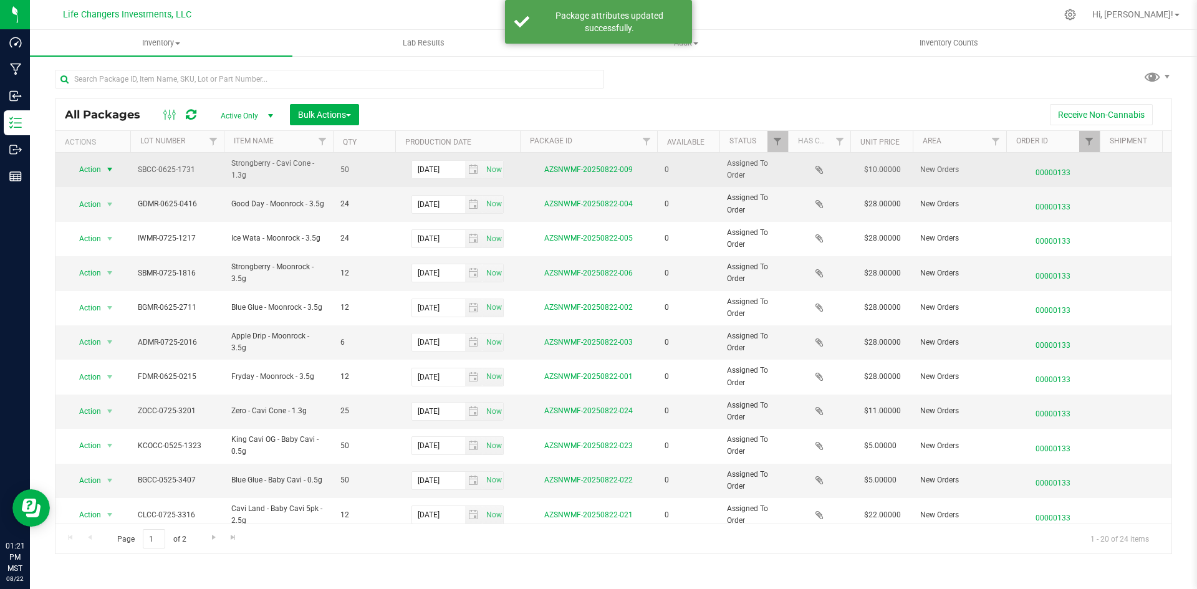
click at [99, 173] on span "Action" at bounding box center [85, 169] width 34 height 17
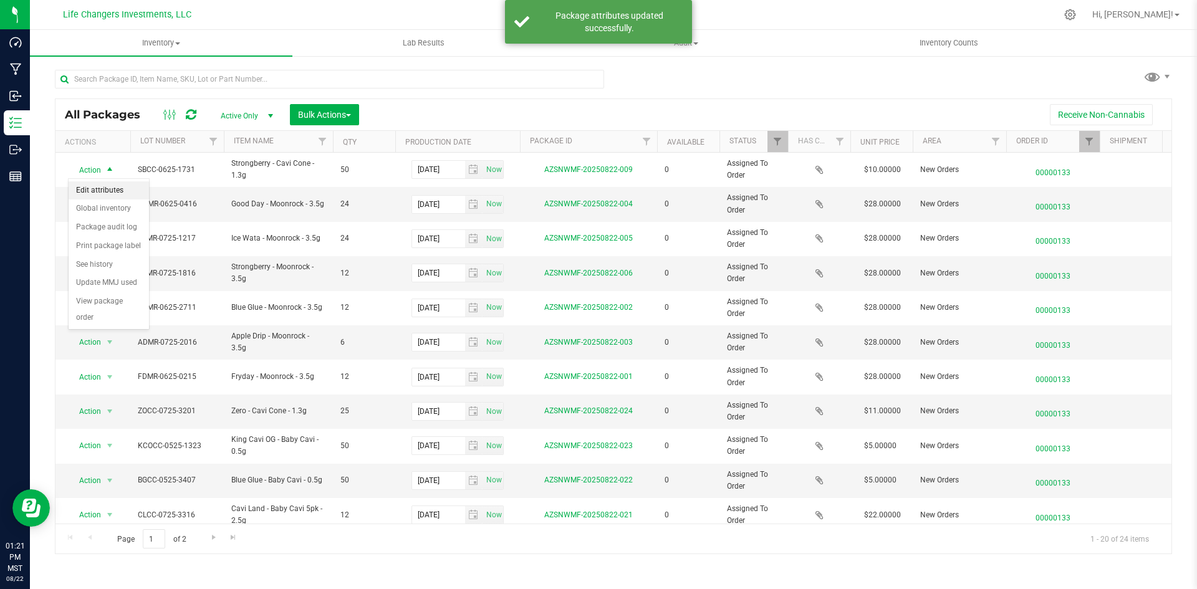
click at [111, 192] on li "Edit attributes" at bounding box center [109, 190] width 80 height 19
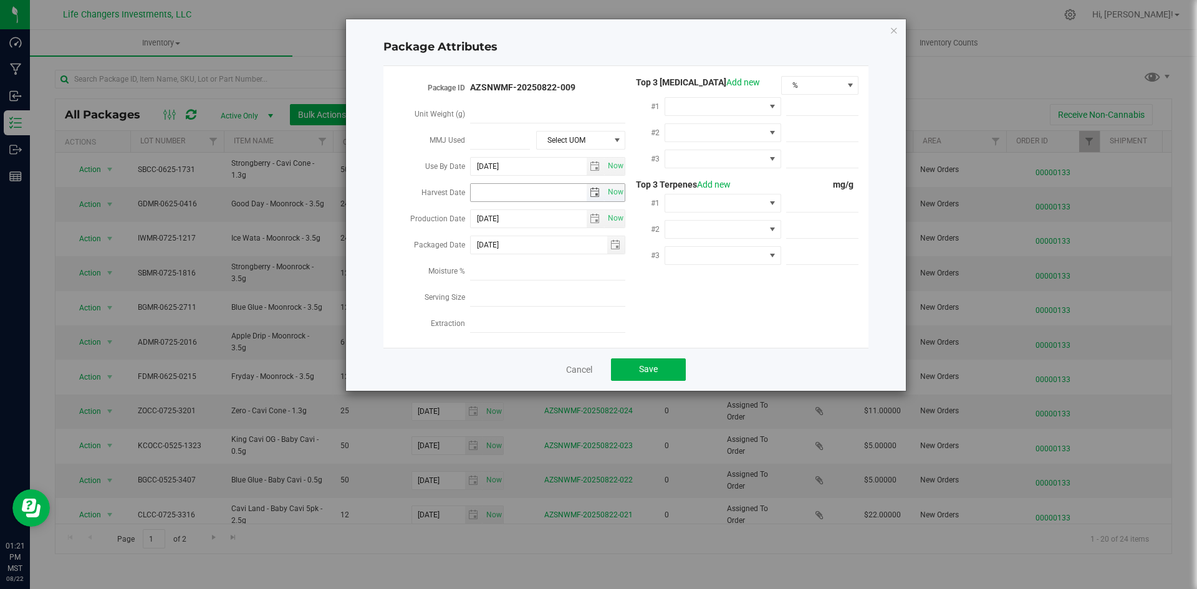
click at [597, 189] on span "select" at bounding box center [595, 193] width 10 height 10
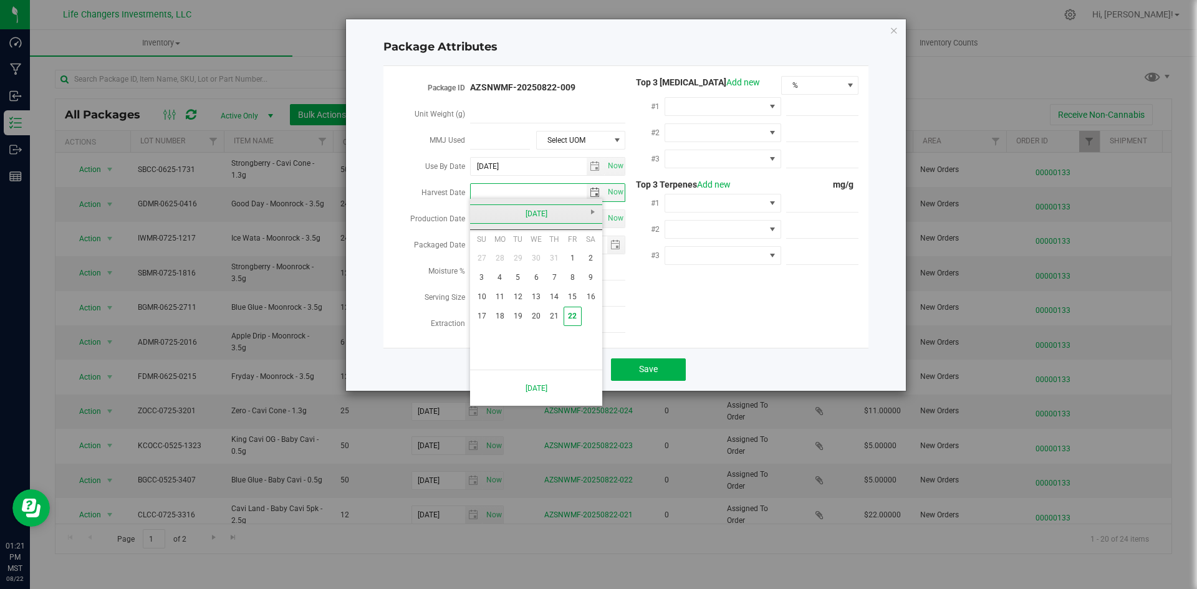
click at [484, 218] on link "[DATE]" at bounding box center [536, 213] width 134 height 19
click at [575, 249] on link "Apr" at bounding box center [584, 248] width 32 height 32
click at [535, 254] on link "2" at bounding box center [536, 258] width 18 height 19
type input "[DATE]"
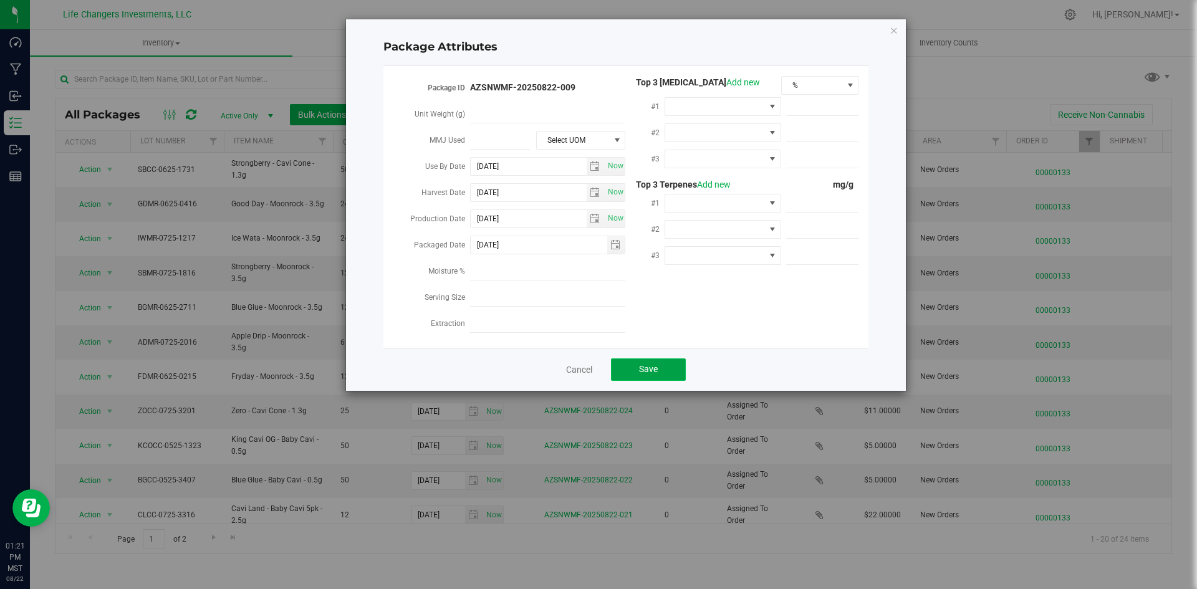
click at [632, 358] on button "Save" at bounding box center [648, 369] width 75 height 22
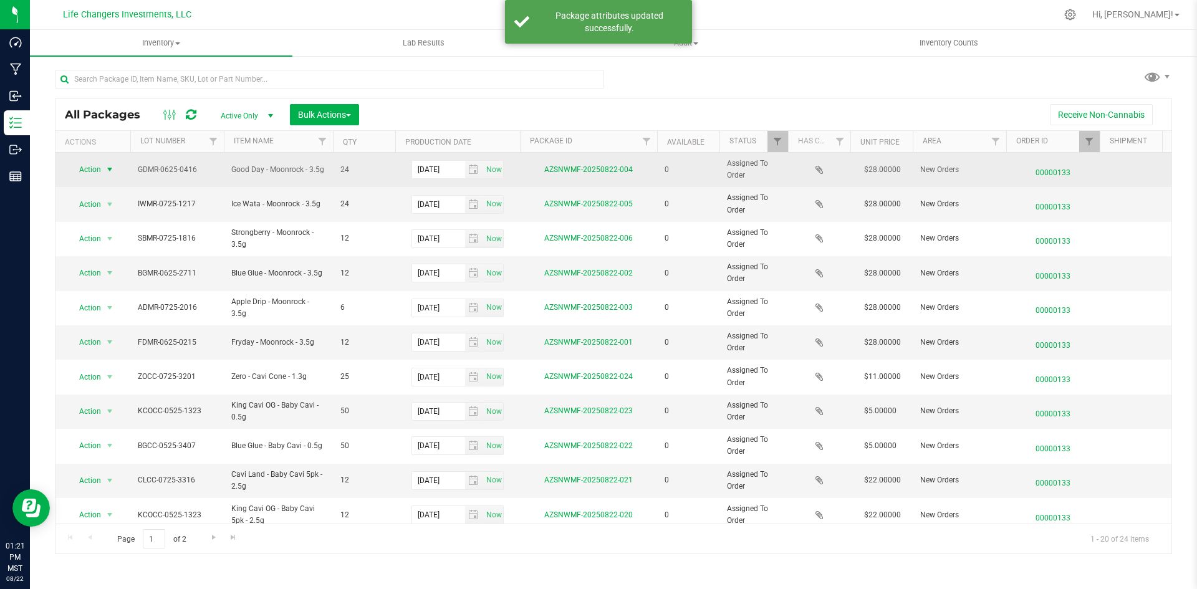
click at [105, 167] on span "select" at bounding box center [110, 170] width 10 height 10
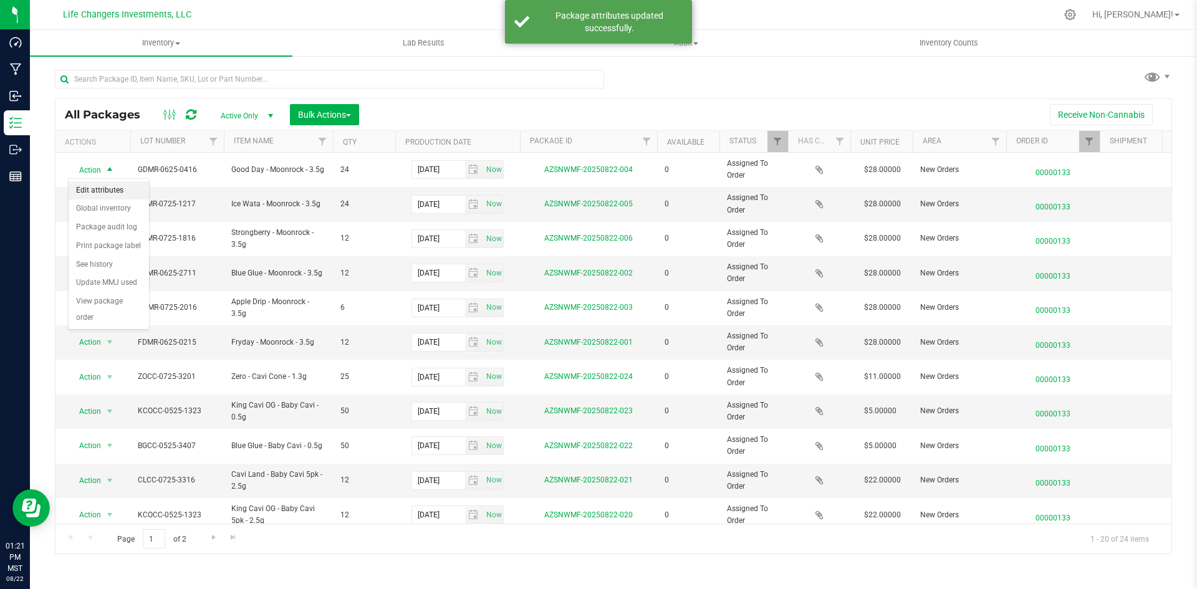
click at [110, 186] on li "Edit attributes" at bounding box center [109, 190] width 80 height 19
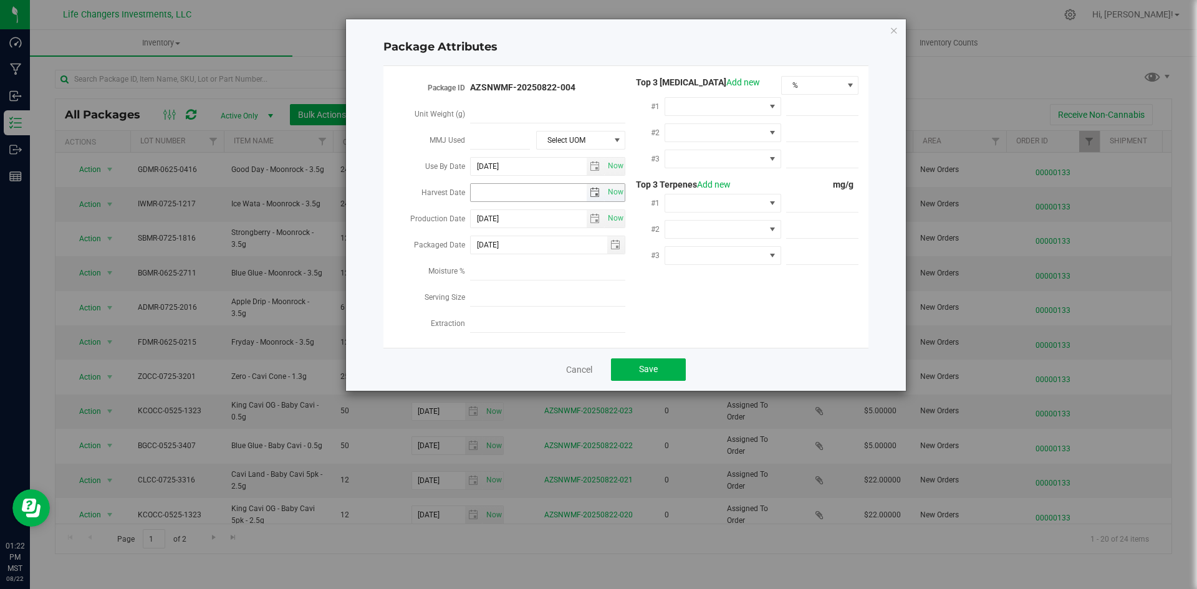
click at [590, 189] on span "select" at bounding box center [595, 193] width 10 height 10
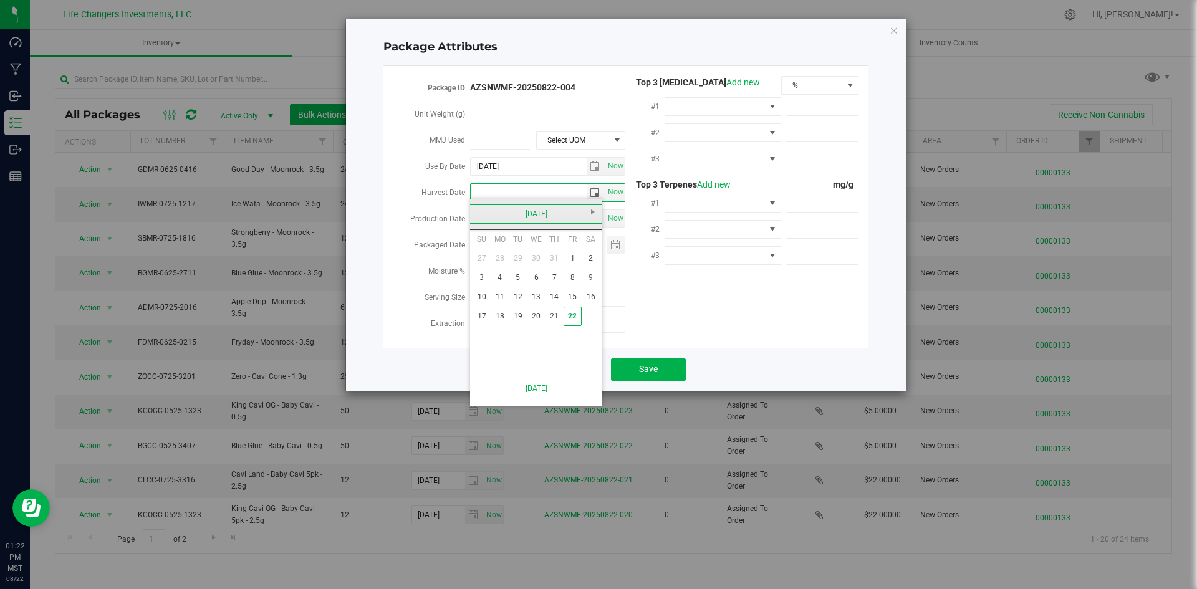
click at [473, 214] on link "[DATE]" at bounding box center [536, 213] width 134 height 19
click at [512, 248] on link "Feb" at bounding box center [520, 248] width 32 height 32
click at [534, 300] on link "12" at bounding box center [536, 296] width 18 height 19
type input "[DATE]"
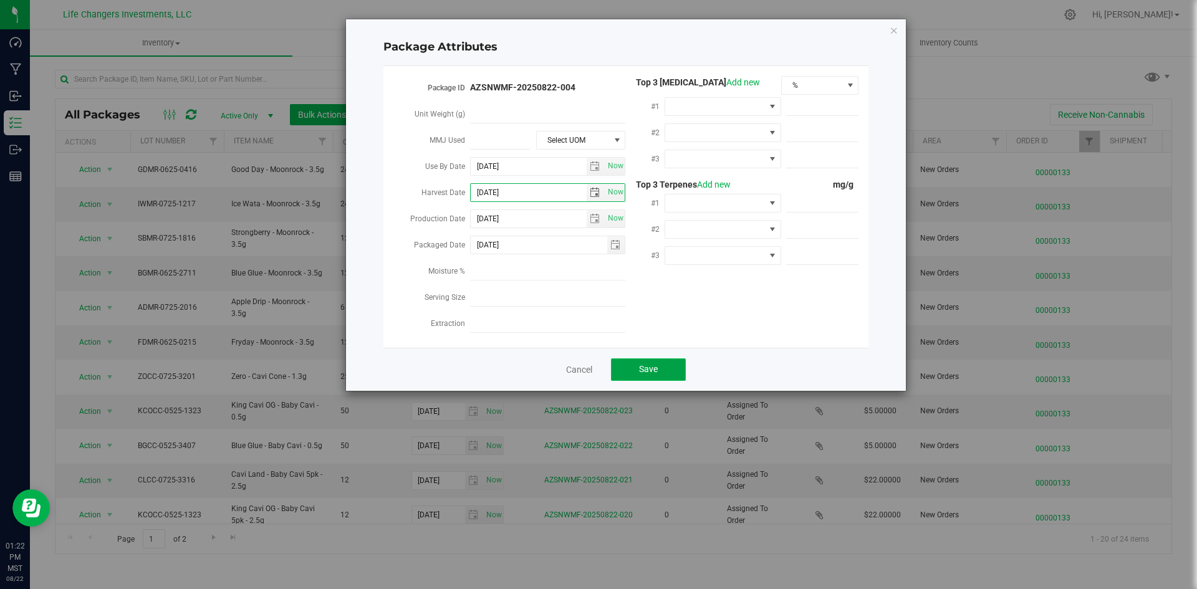
click at [663, 363] on button "Save" at bounding box center [648, 369] width 75 height 22
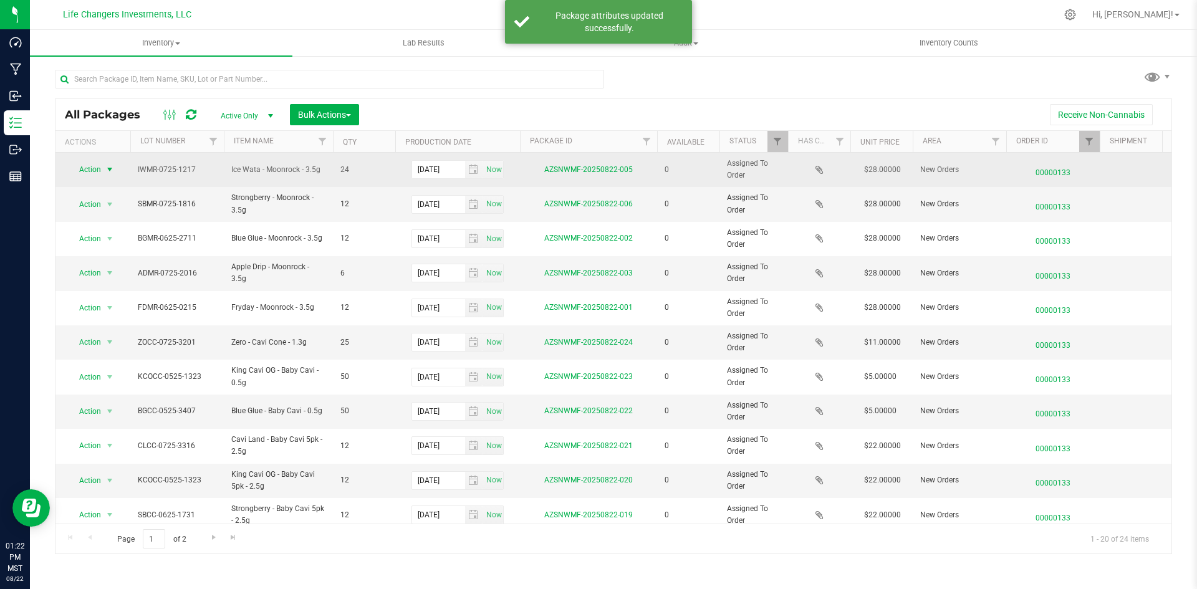
click at [100, 175] on span "Action" at bounding box center [85, 169] width 34 height 17
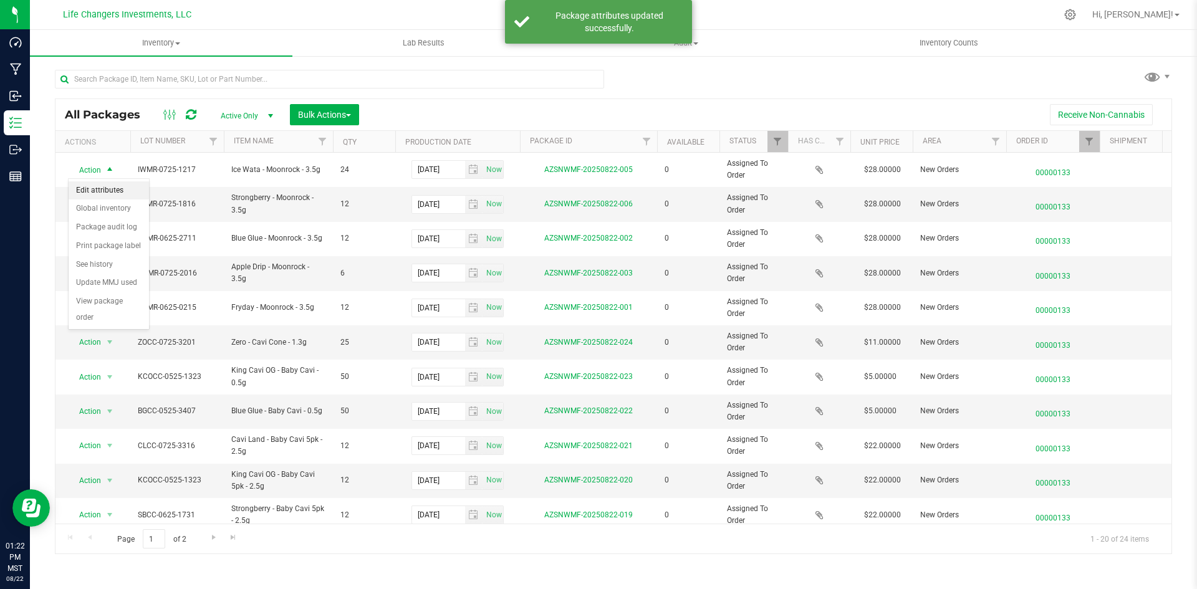
click at [110, 191] on li "Edit attributes" at bounding box center [109, 190] width 80 height 19
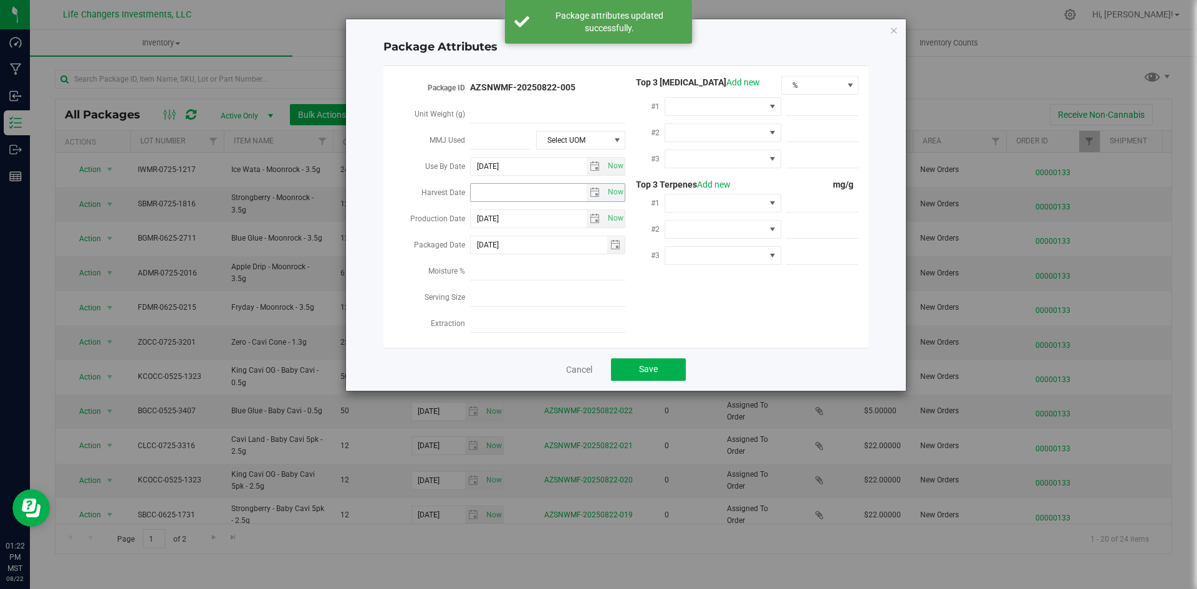
click at [597, 181] on div "Now" at bounding box center [547, 192] width 155 height 22
click at [595, 184] on span "select" at bounding box center [596, 192] width 18 height 17
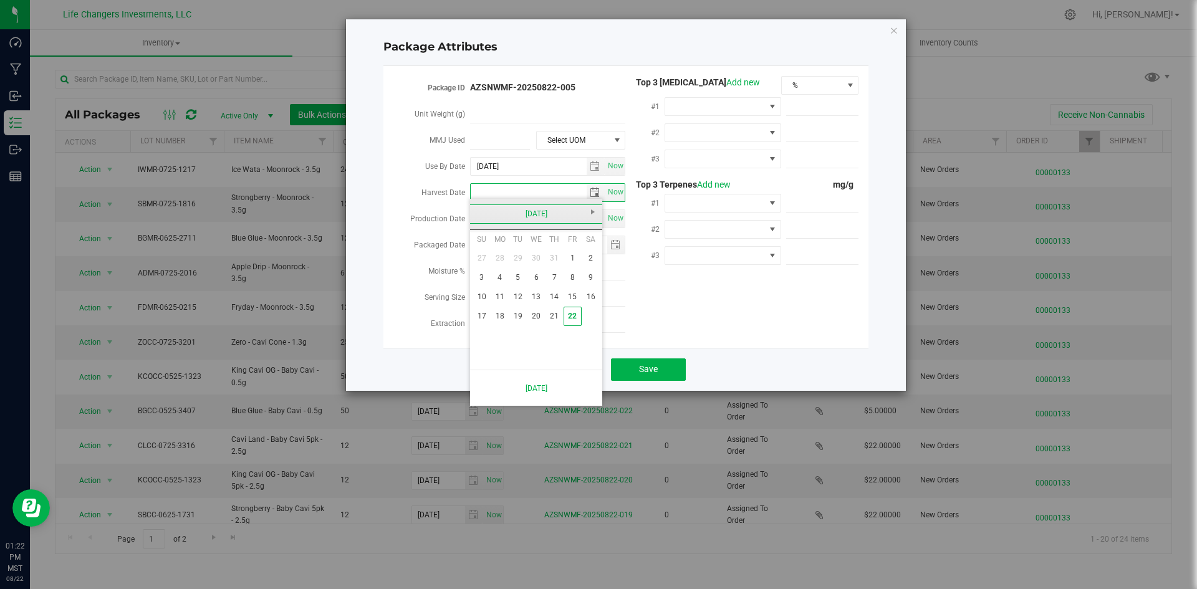
click at [481, 219] on link "[DATE]" at bounding box center [536, 213] width 134 height 19
click at [594, 249] on link "Apr" at bounding box center [584, 248] width 32 height 32
click at [533, 261] on link "2" at bounding box center [536, 258] width 18 height 19
type input "[DATE]"
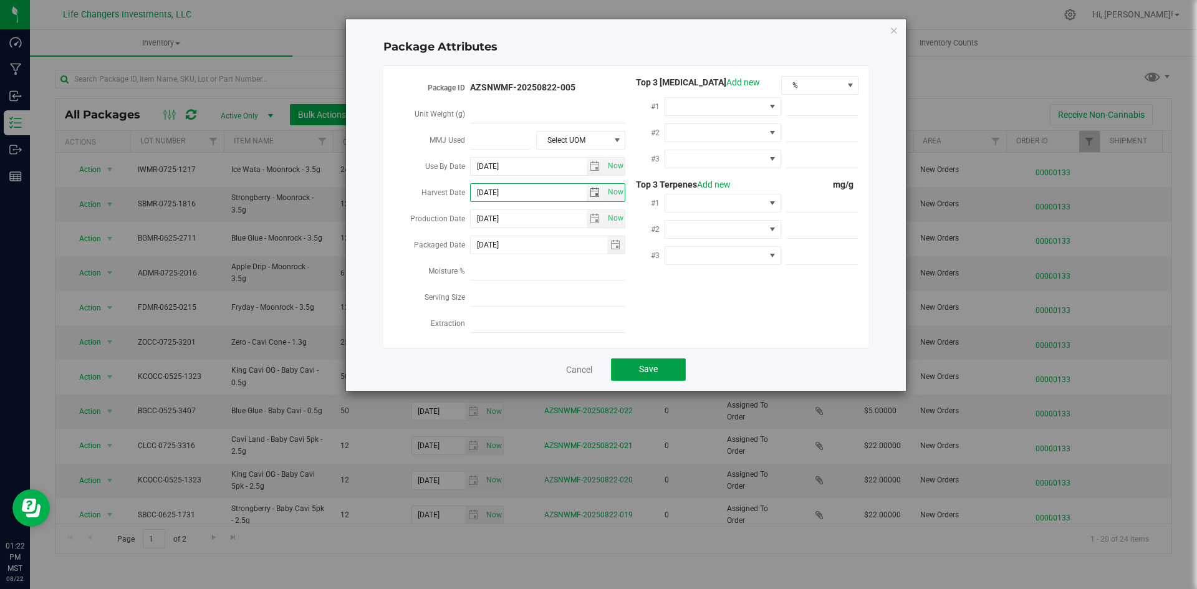
click at [644, 364] on span "Save" at bounding box center [648, 369] width 19 height 10
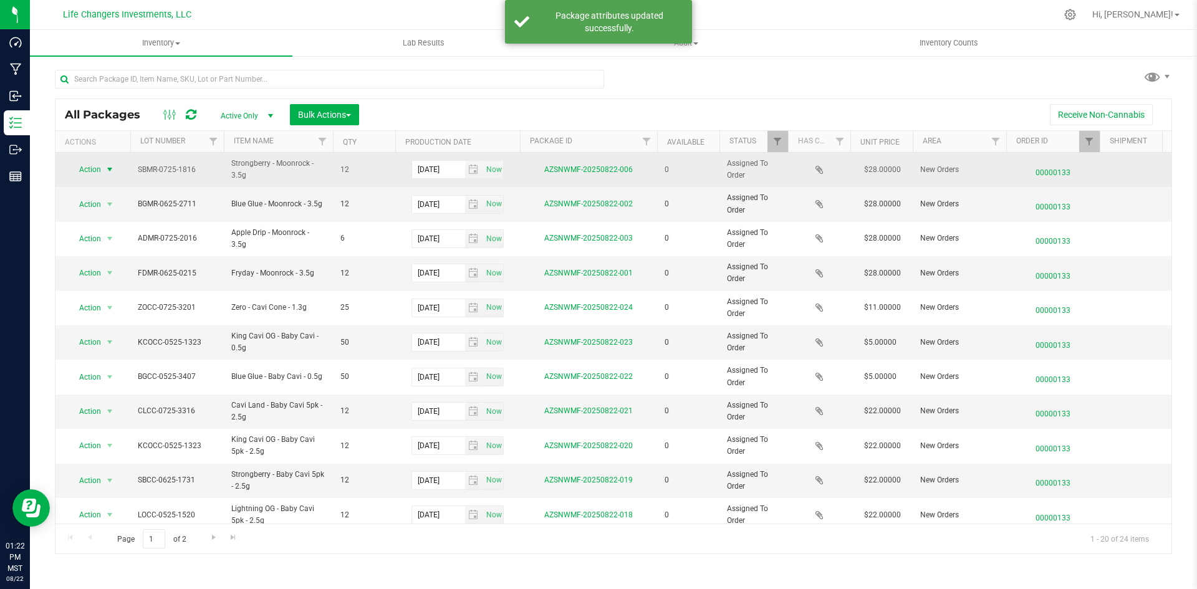
click at [87, 164] on span "Action" at bounding box center [85, 169] width 34 height 17
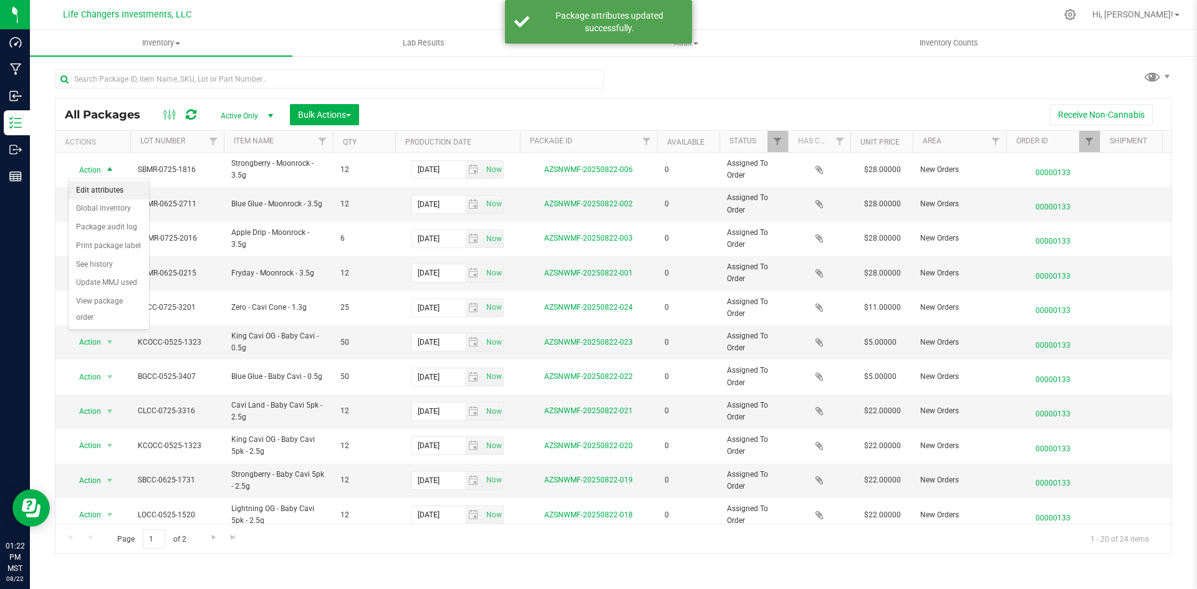
click at [96, 186] on li "Edit attributes" at bounding box center [109, 190] width 80 height 19
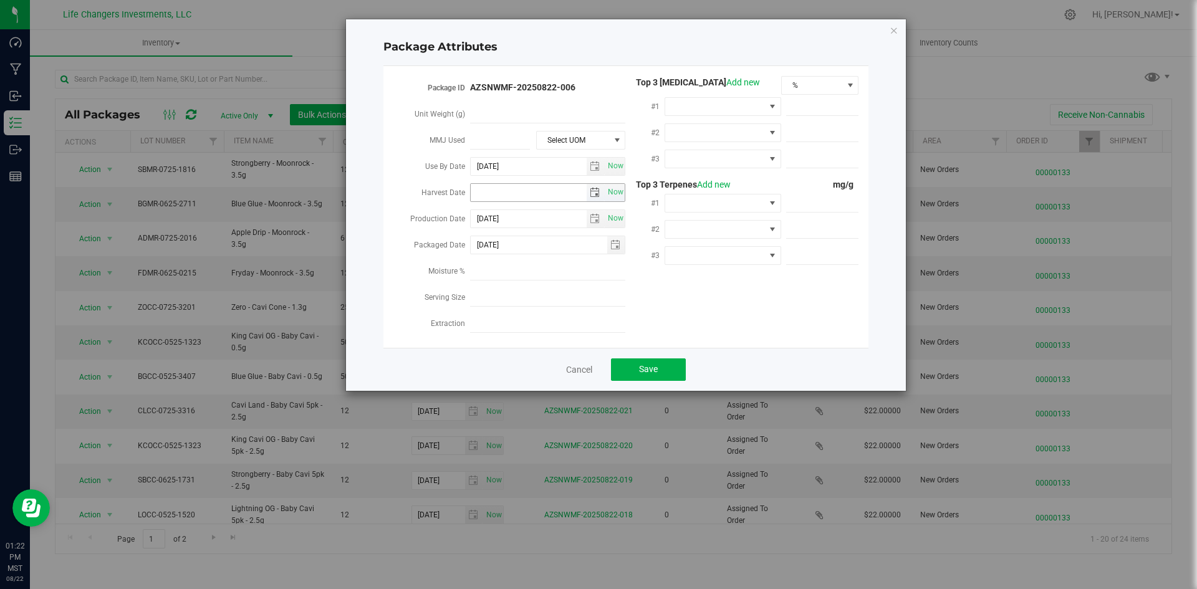
click at [603, 190] on span "select" at bounding box center [596, 192] width 18 height 17
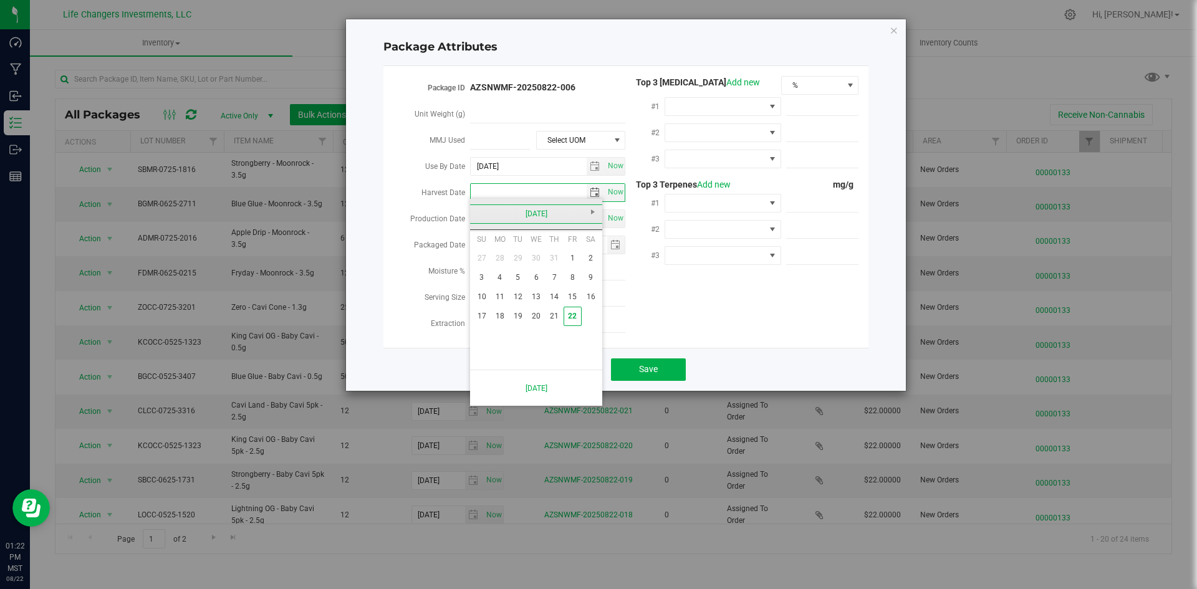
click at [484, 209] on link "[DATE]" at bounding box center [536, 213] width 134 height 19
click at [586, 243] on link "Apr" at bounding box center [584, 248] width 32 height 32
click at [541, 261] on link "2" at bounding box center [536, 258] width 18 height 19
type input "[DATE]"
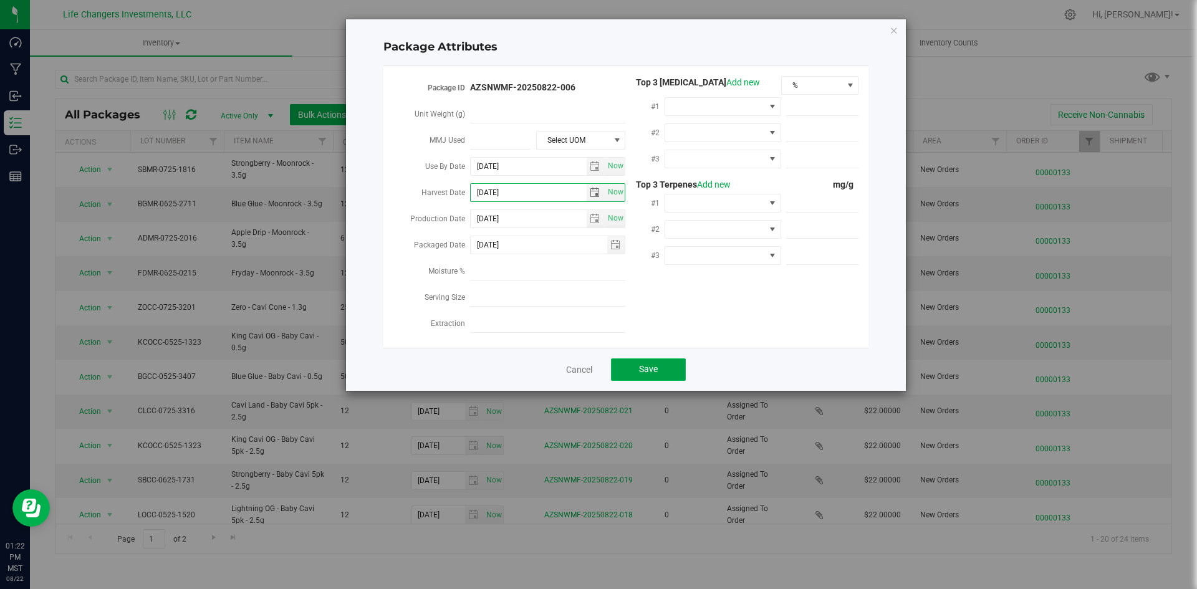
click at [632, 358] on button "Save" at bounding box center [648, 369] width 75 height 22
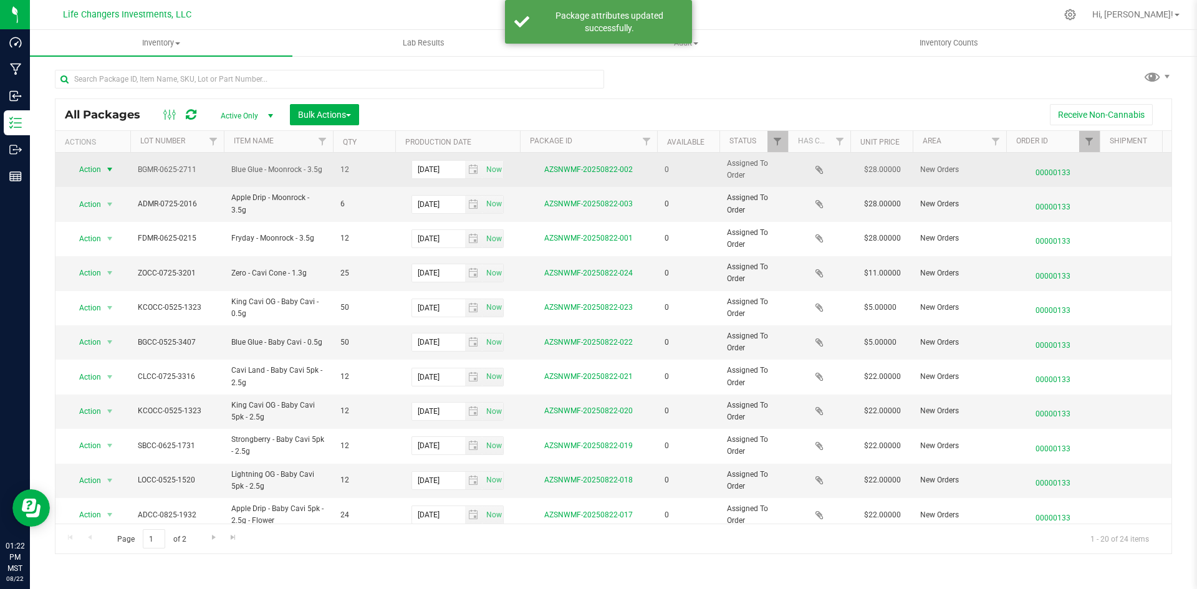
click at [89, 168] on span "Action" at bounding box center [85, 169] width 34 height 17
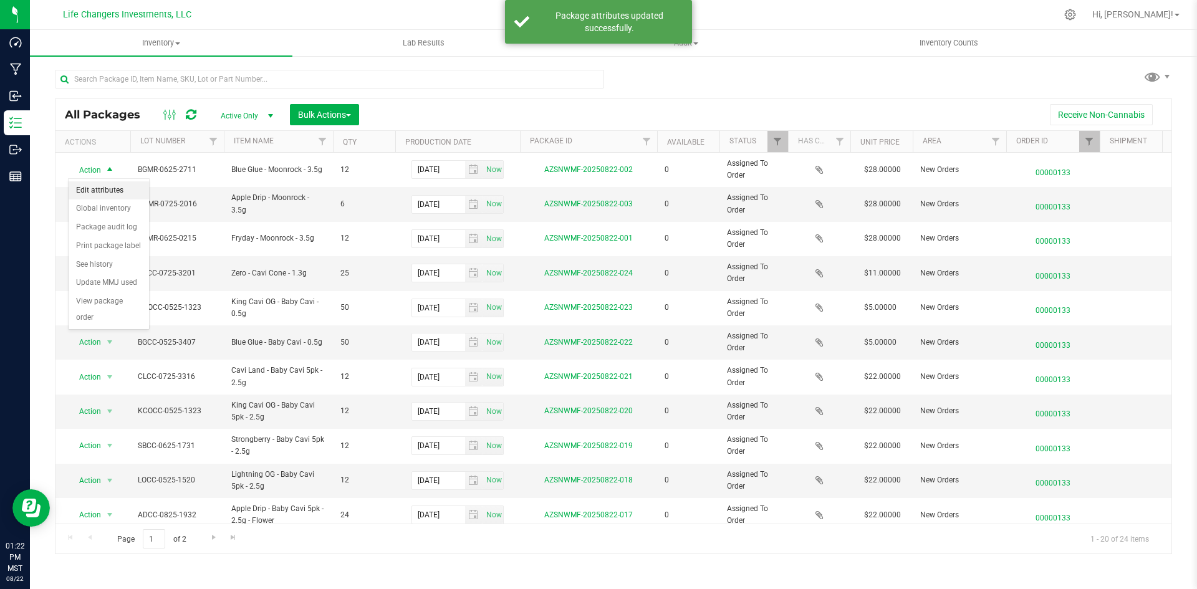
click at [107, 185] on li "Edit attributes" at bounding box center [109, 190] width 80 height 19
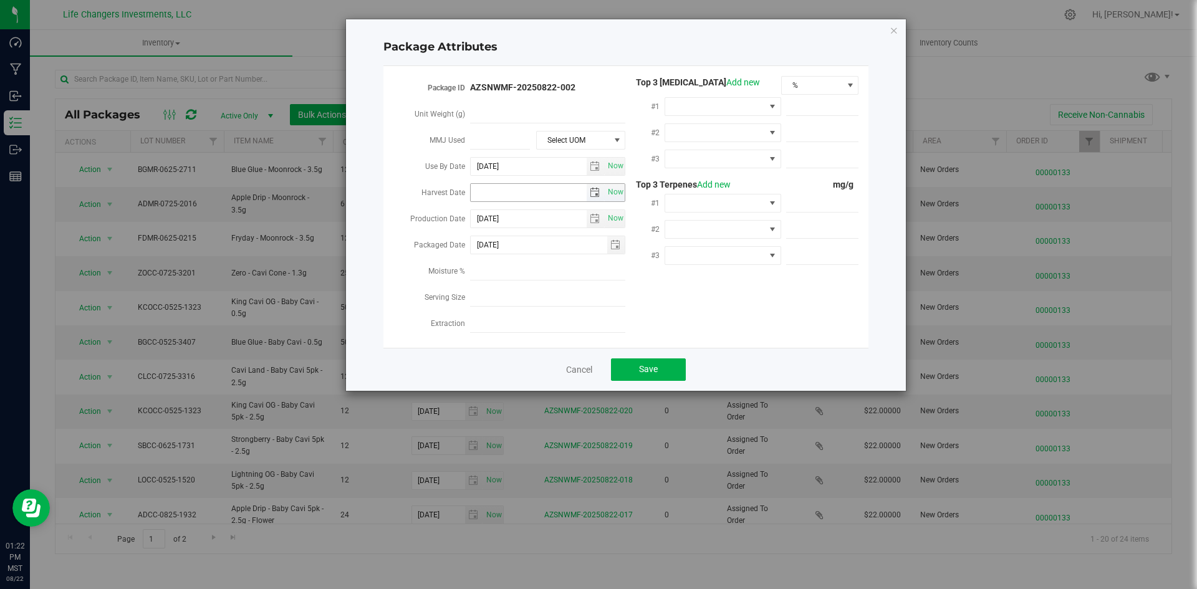
click at [587, 190] on span "select" at bounding box center [596, 192] width 18 height 17
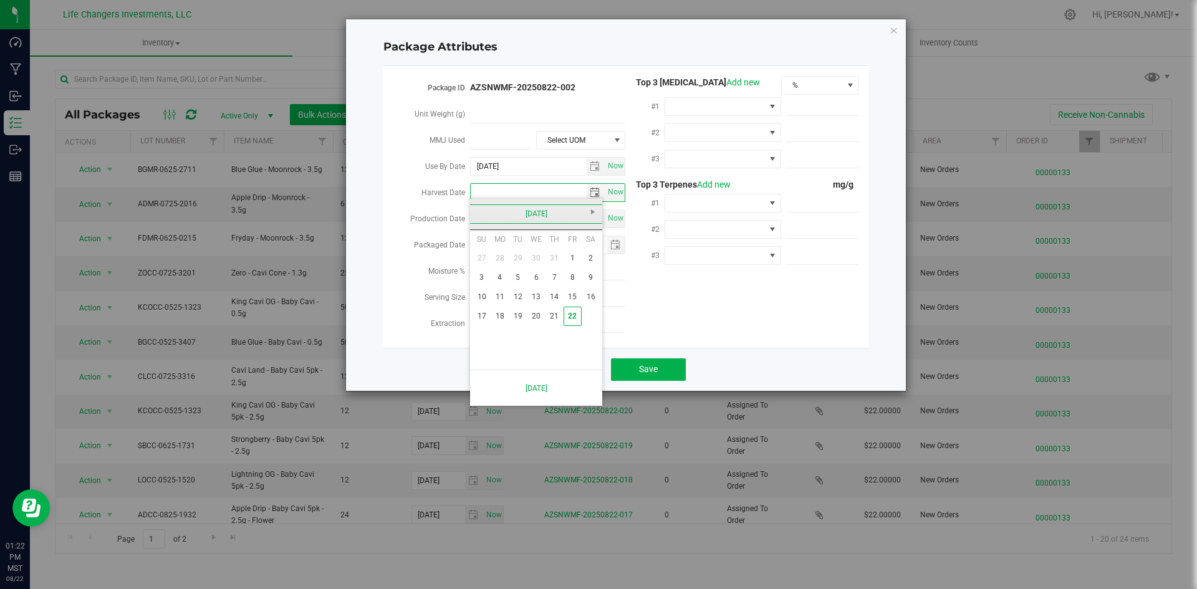
click at [483, 214] on link "[DATE]" at bounding box center [536, 213] width 134 height 19
click at [587, 255] on link "Apr" at bounding box center [584, 248] width 32 height 32
click at [532, 264] on link "2" at bounding box center [536, 258] width 18 height 19
type input "[DATE]"
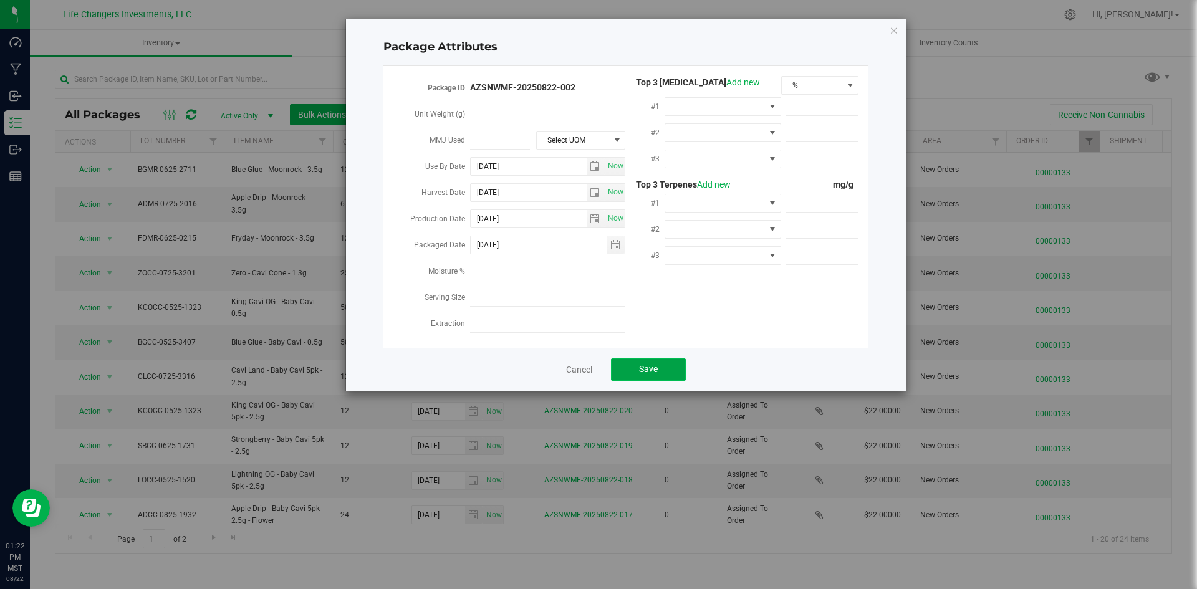
click at [660, 371] on button "Save" at bounding box center [648, 369] width 75 height 22
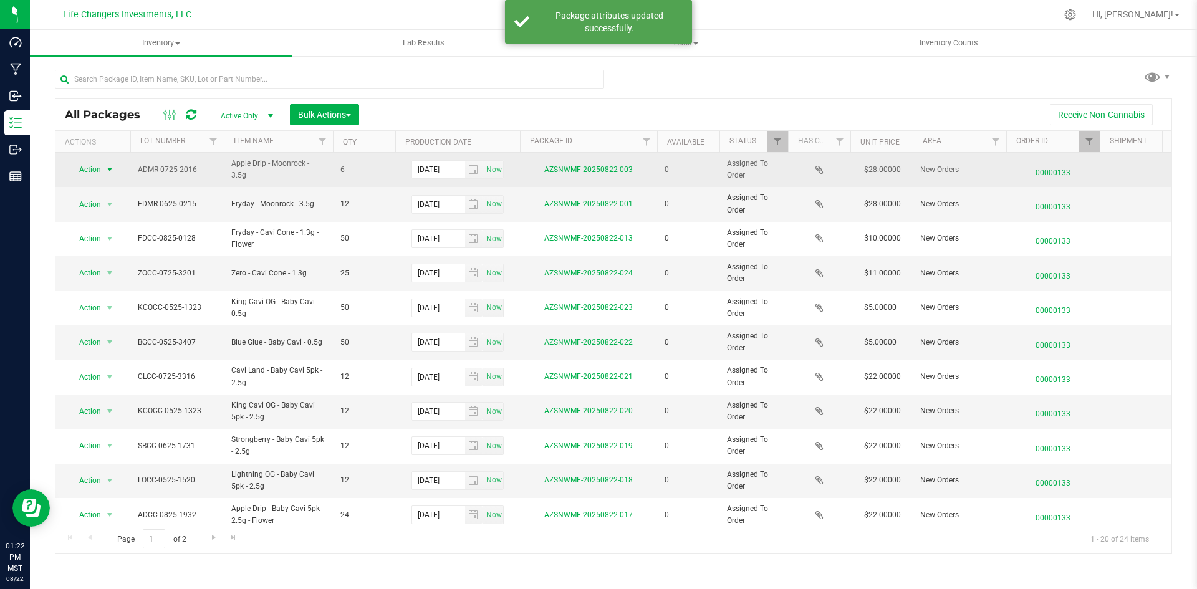
click at [92, 173] on span "Action" at bounding box center [85, 169] width 34 height 17
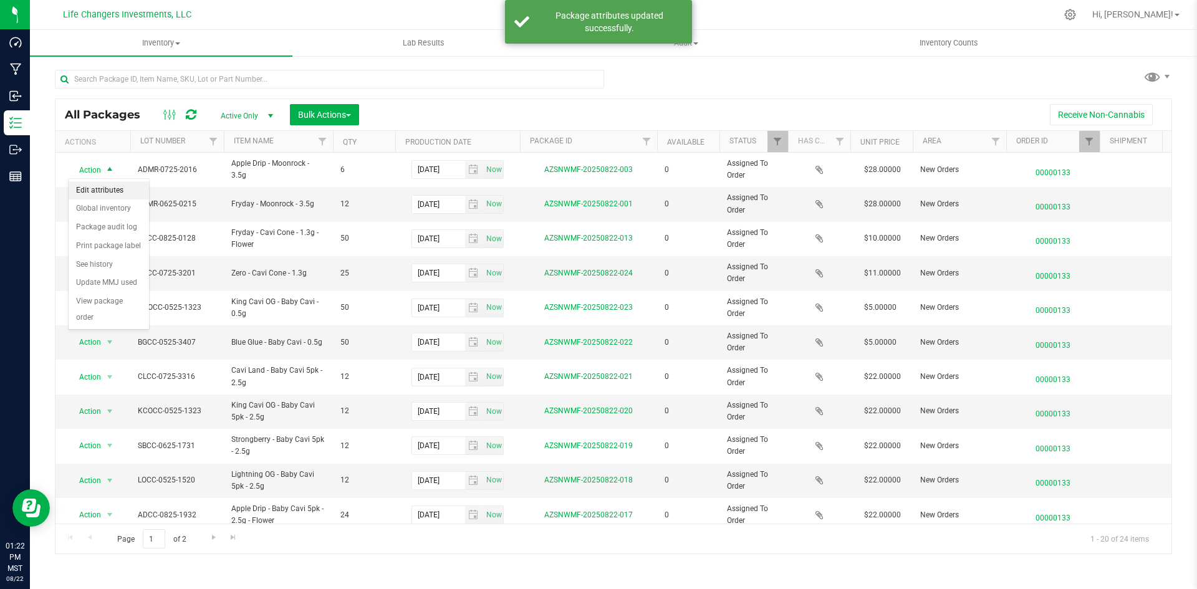
click at [102, 193] on li "Edit attributes" at bounding box center [109, 190] width 80 height 19
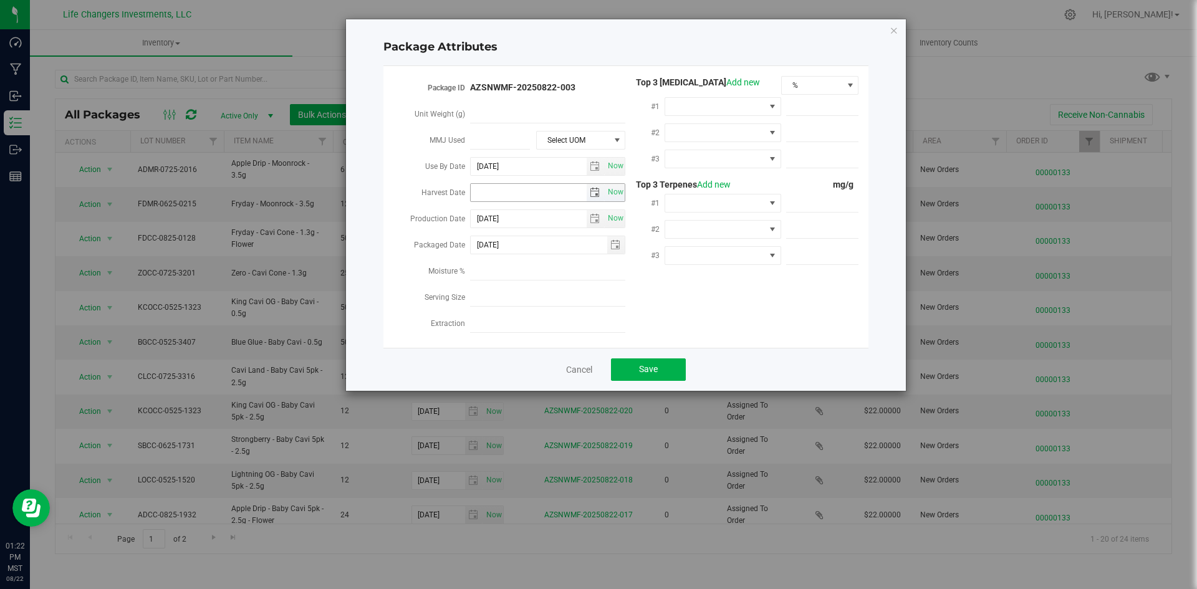
click at [592, 184] on span "select" at bounding box center [596, 192] width 18 height 17
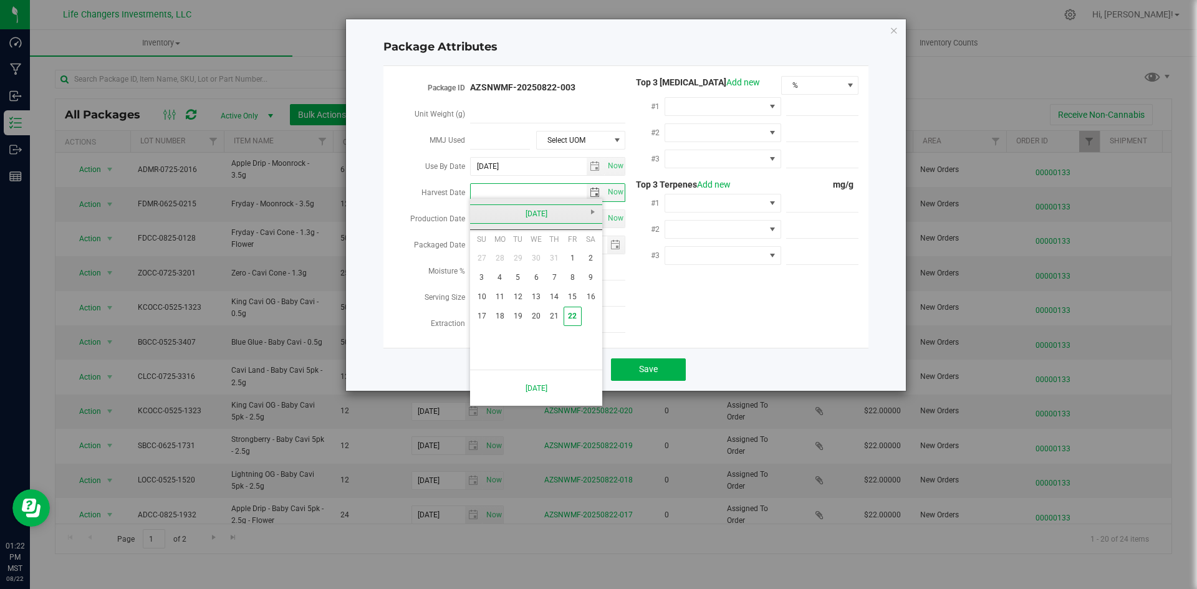
click at [492, 206] on link "[DATE]" at bounding box center [536, 213] width 134 height 19
click at [577, 256] on link "Apr" at bounding box center [584, 248] width 32 height 32
click at [539, 256] on link "2" at bounding box center [536, 258] width 18 height 19
type input "[DATE]"
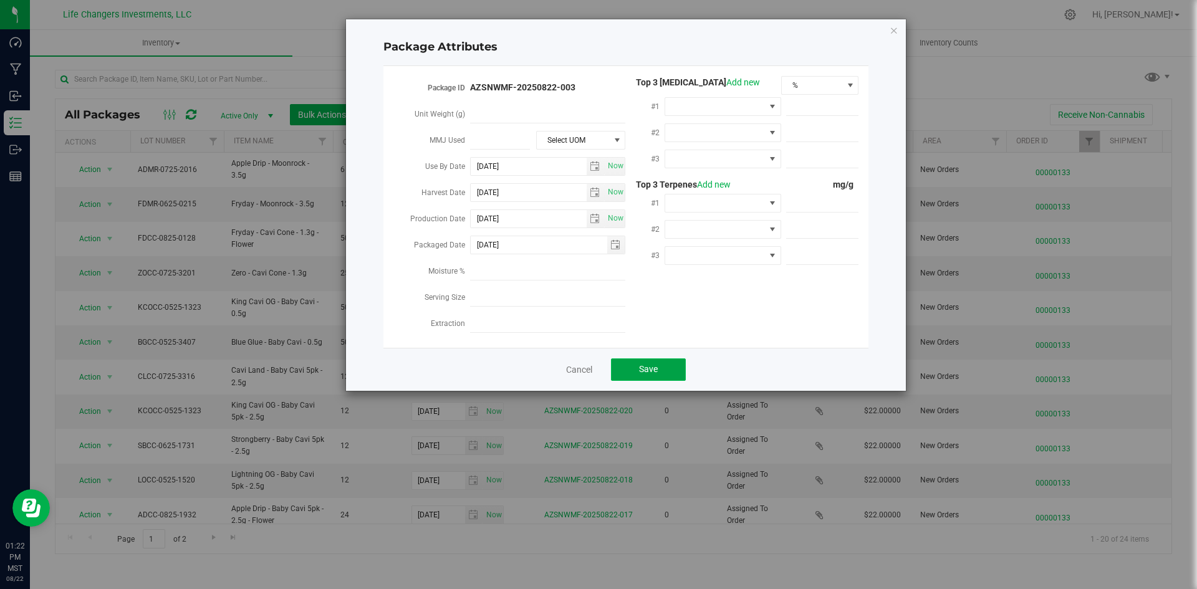
click at [648, 365] on span "Save" at bounding box center [648, 369] width 19 height 10
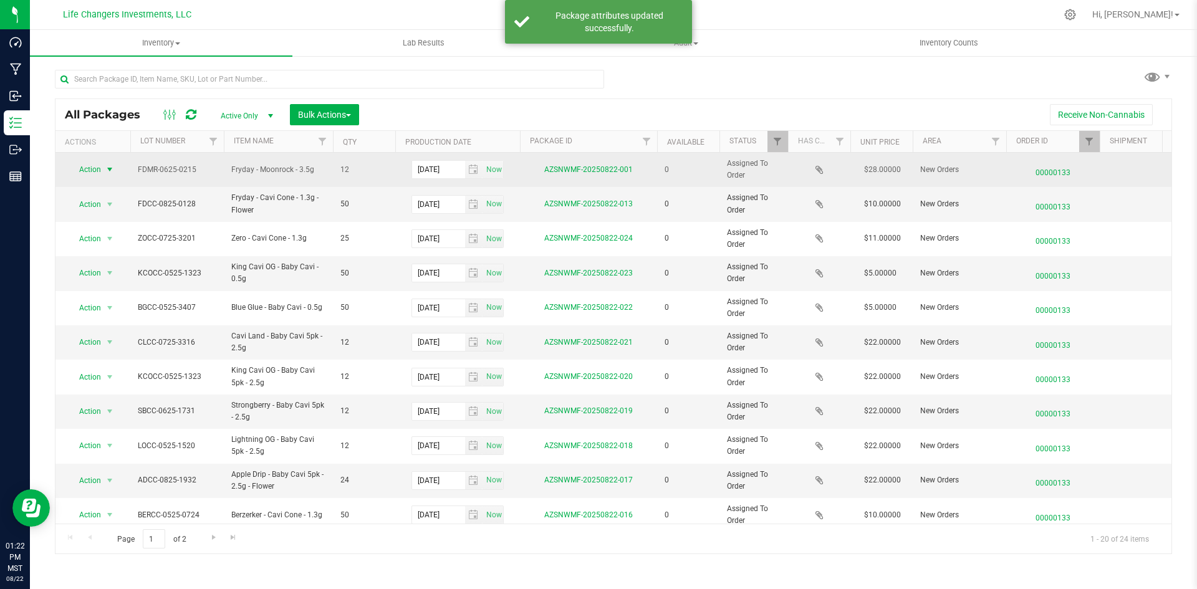
click at [98, 167] on span "Action" at bounding box center [85, 169] width 34 height 17
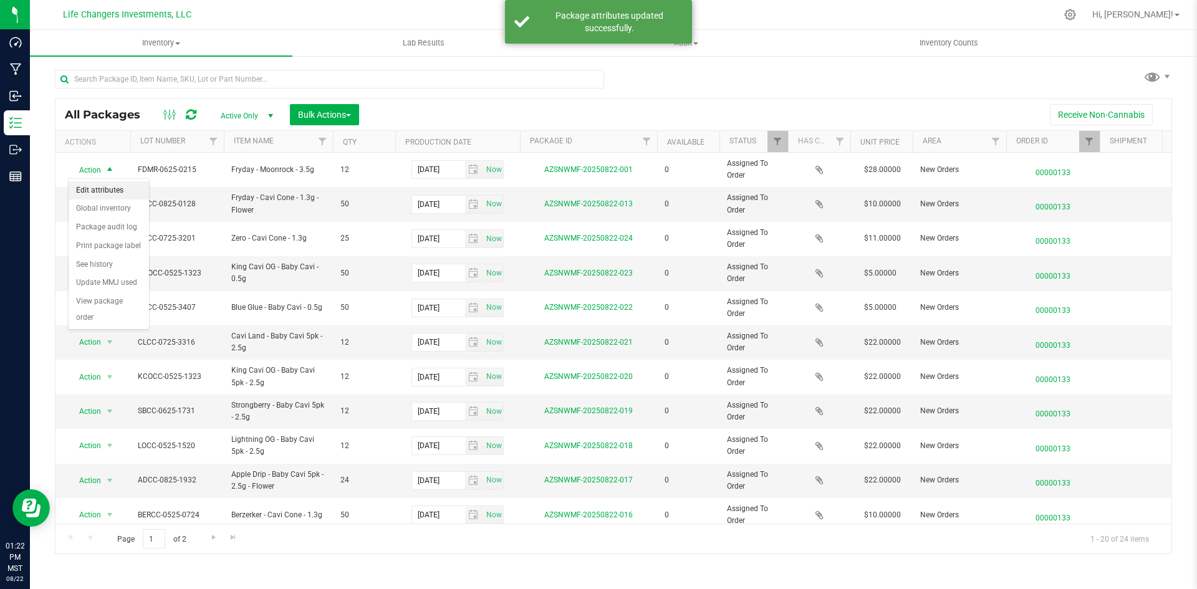
click at [108, 191] on li "Edit attributes" at bounding box center [109, 190] width 80 height 19
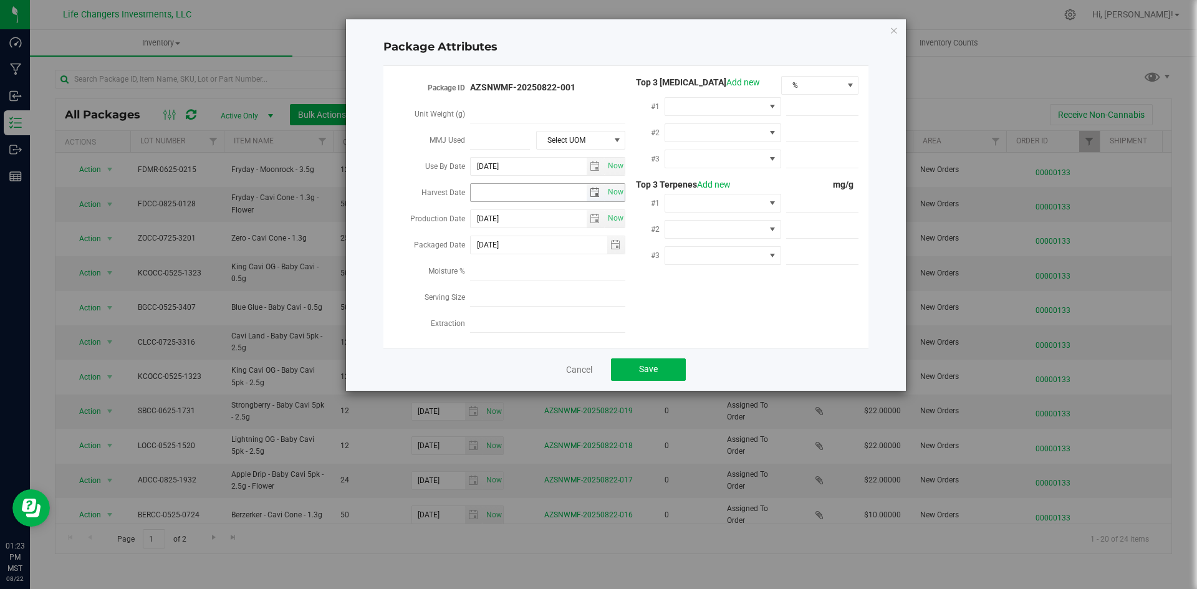
click at [585, 186] on input "Harvest Date" at bounding box center [529, 192] width 116 height 17
click at [589, 194] on span "select" at bounding box center [596, 192] width 18 height 17
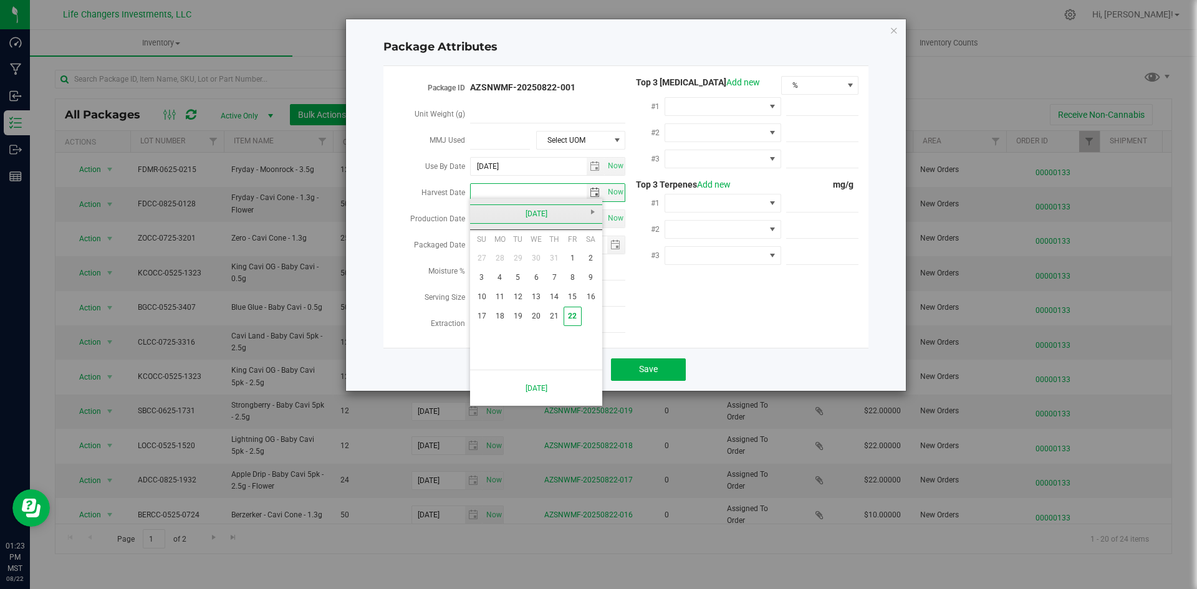
click at [496, 212] on link "[DATE]" at bounding box center [536, 213] width 134 height 19
click at [587, 245] on link "Apr" at bounding box center [584, 248] width 32 height 32
click at [540, 266] on link "2" at bounding box center [536, 258] width 18 height 19
type input "[DATE]"
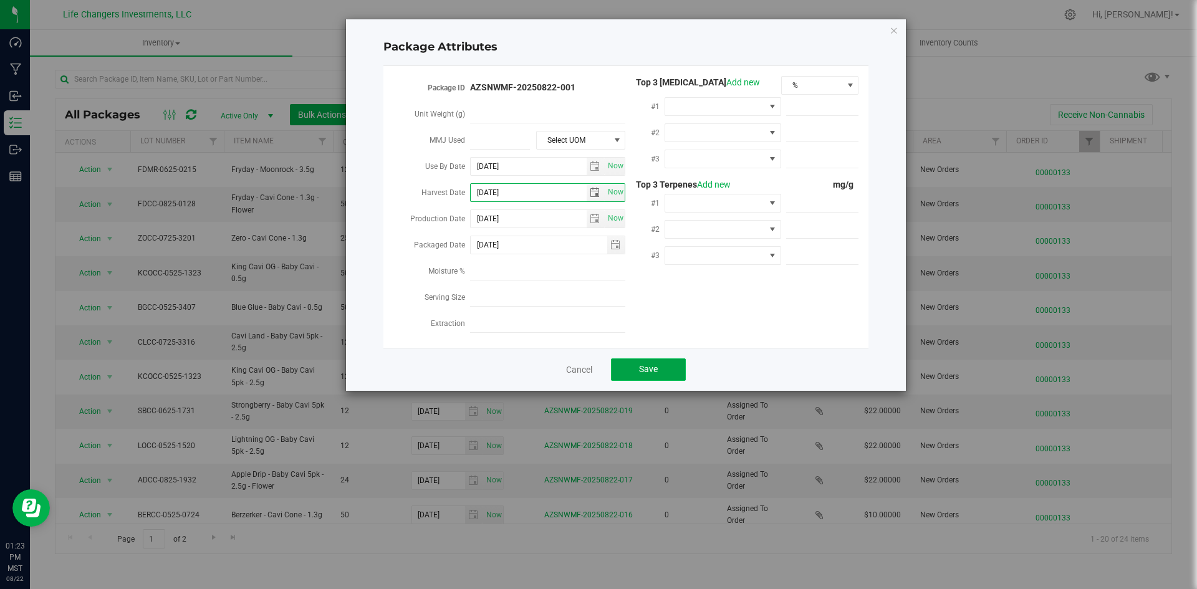
click at [654, 364] on span "Save" at bounding box center [648, 369] width 19 height 10
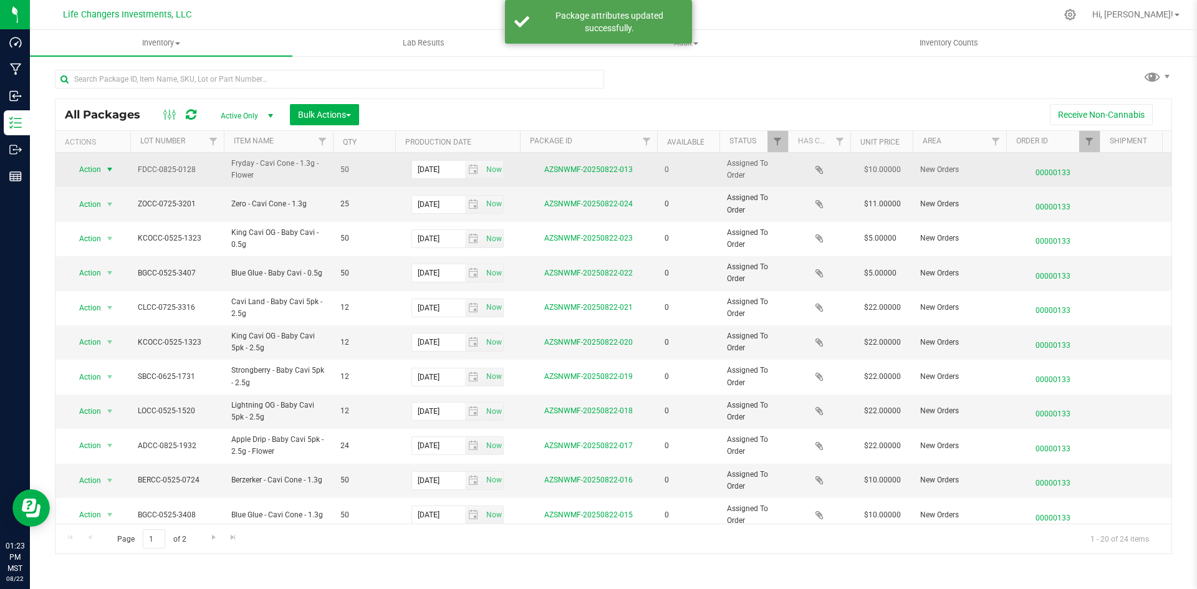
click at [102, 171] on span "select" at bounding box center [110, 169] width 16 height 17
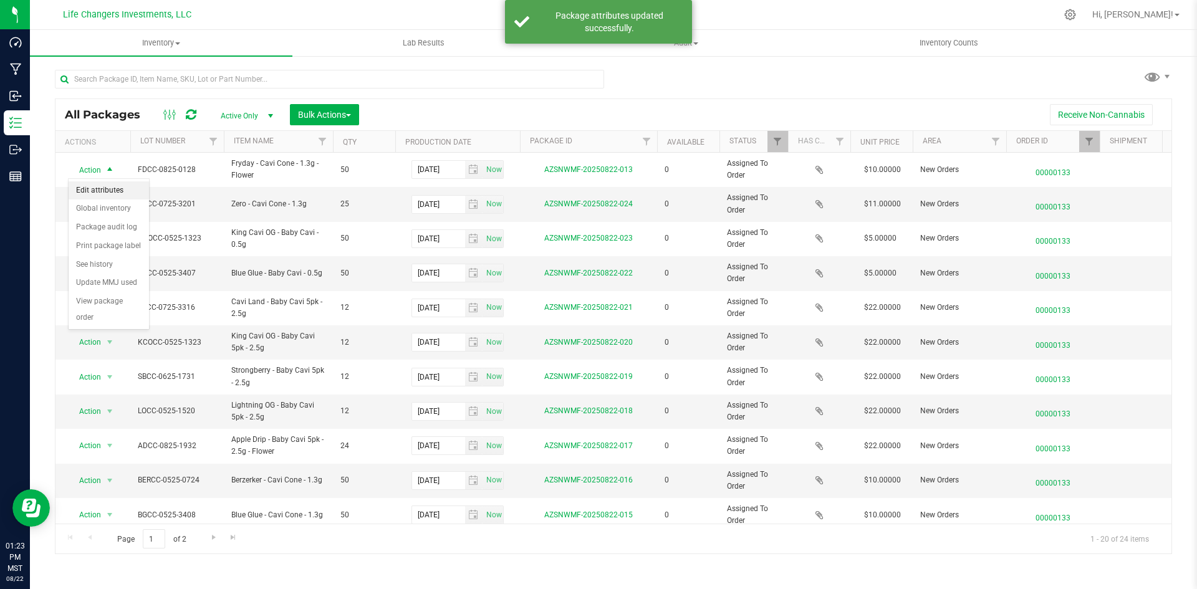
click at [108, 195] on li "Edit attributes" at bounding box center [109, 190] width 80 height 19
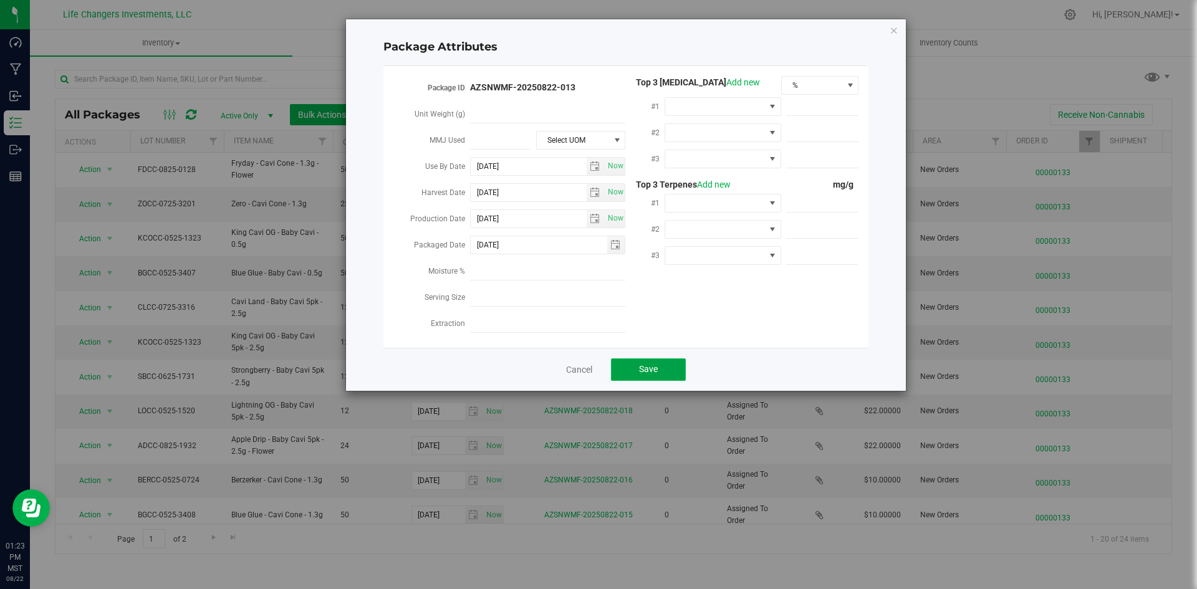
click at [643, 364] on span "Save" at bounding box center [648, 369] width 19 height 10
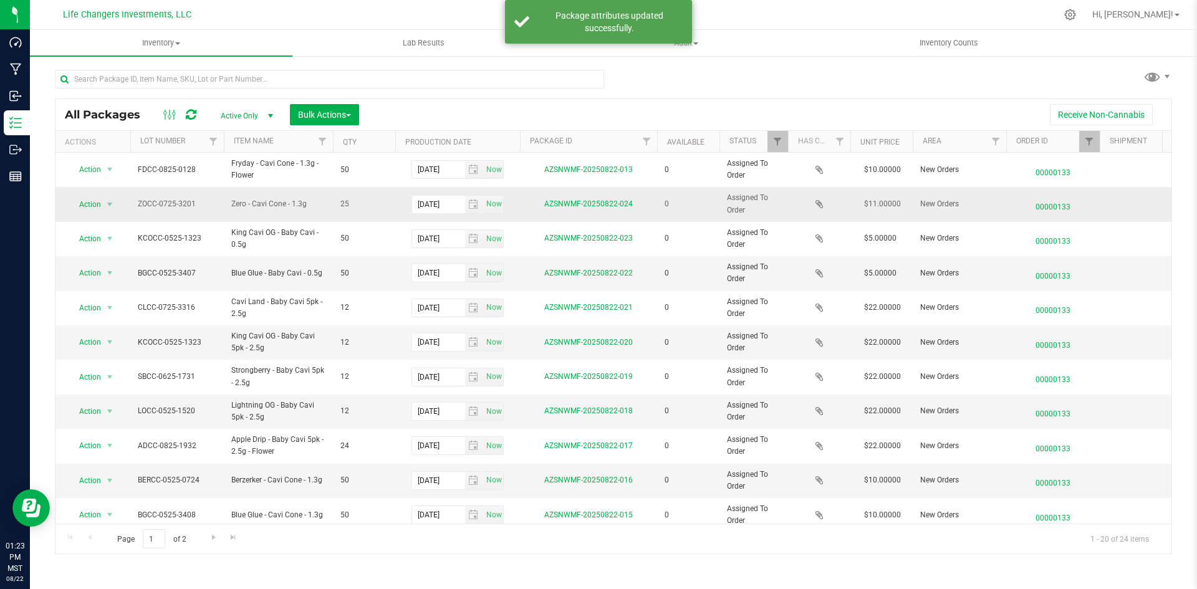
click at [123, 201] on td "Action Action Edit attributes Global inventory Package audit log Print package …" at bounding box center [92, 204] width 75 height 34
click at [109, 207] on span "select" at bounding box center [110, 204] width 10 height 10
click at [113, 231] on li "Edit attributes" at bounding box center [109, 225] width 80 height 19
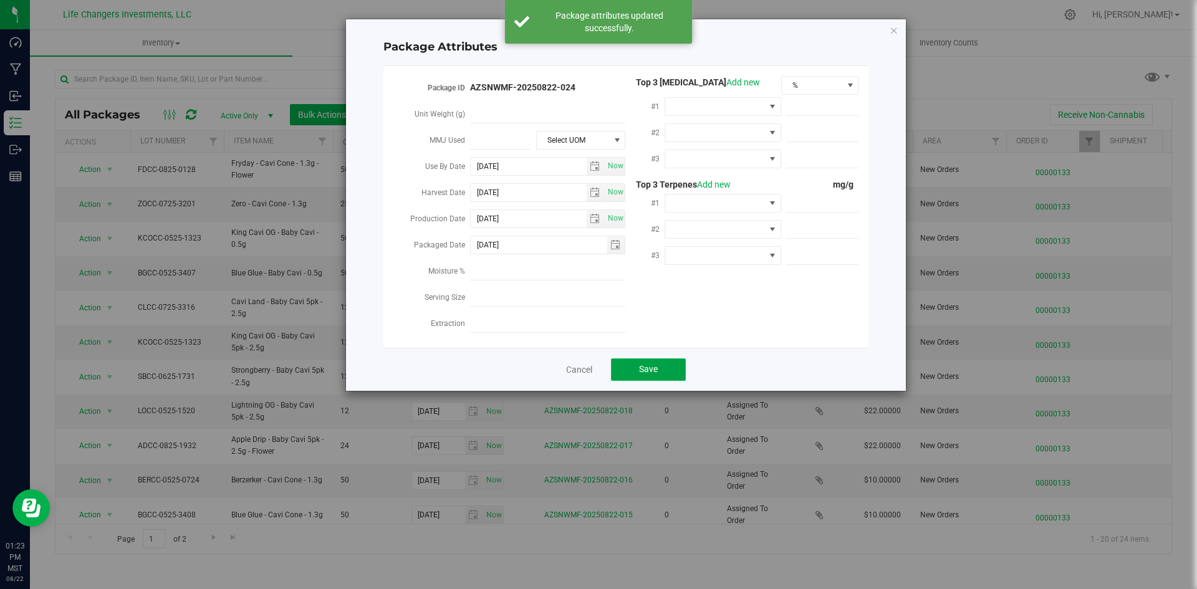
click at [655, 364] on span "Save" at bounding box center [648, 369] width 19 height 10
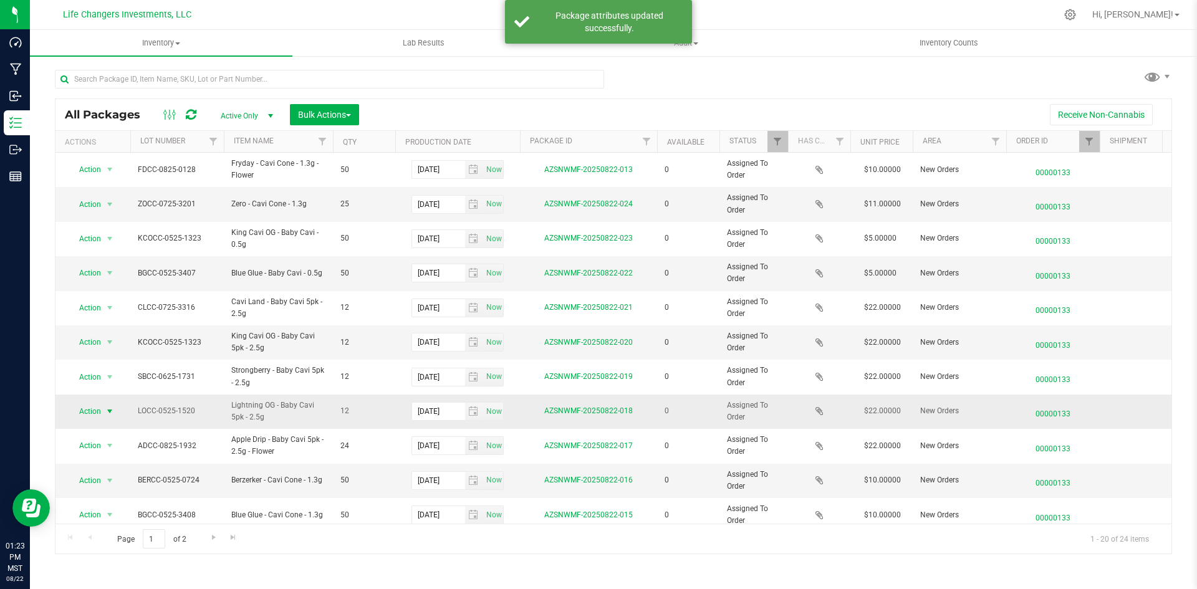
click at [100, 411] on span "Action" at bounding box center [85, 411] width 34 height 17
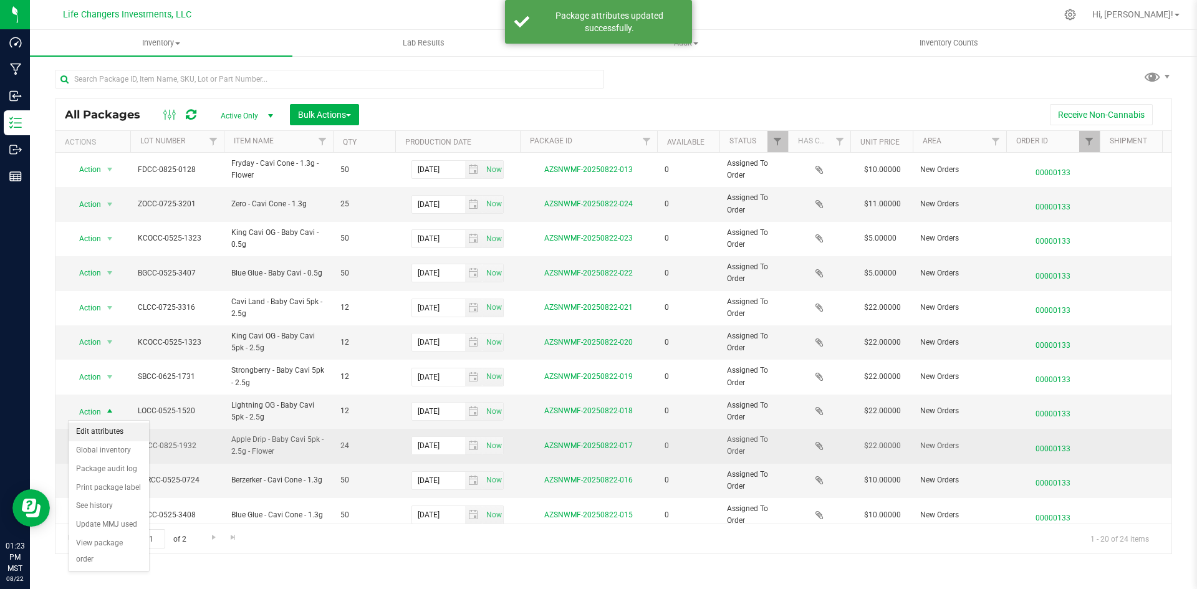
drag, startPoint x: 108, startPoint y: 428, endPoint x: 122, endPoint y: 434, distance: 15.1
click at [108, 428] on li "Edit attributes" at bounding box center [109, 432] width 80 height 19
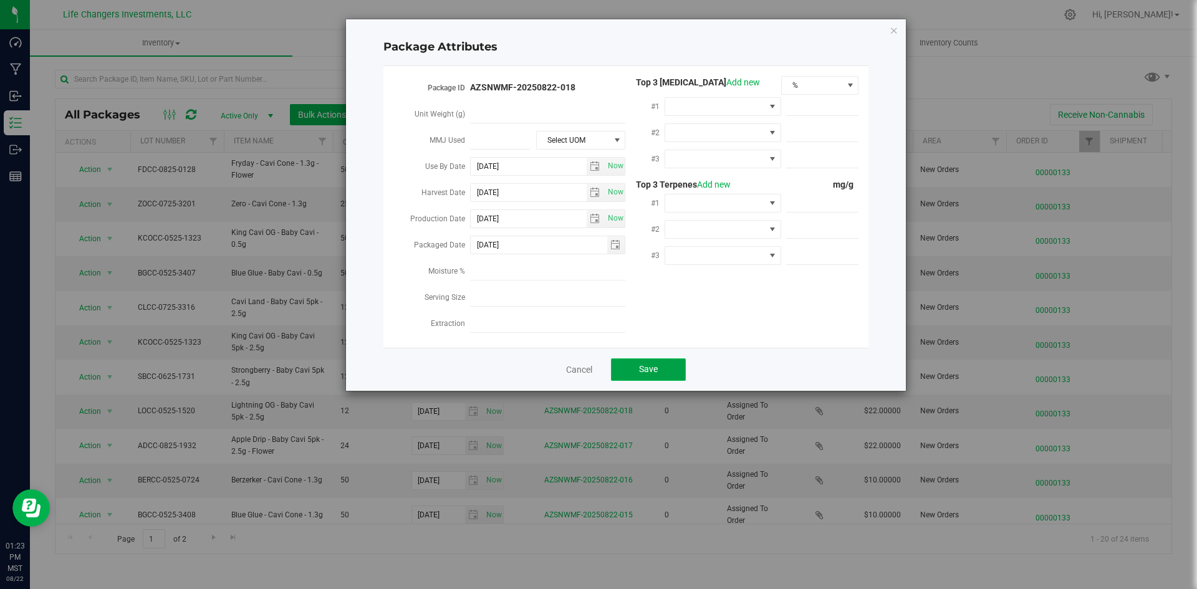
click at [621, 364] on button "Save" at bounding box center [648, 369] width 75 height 22
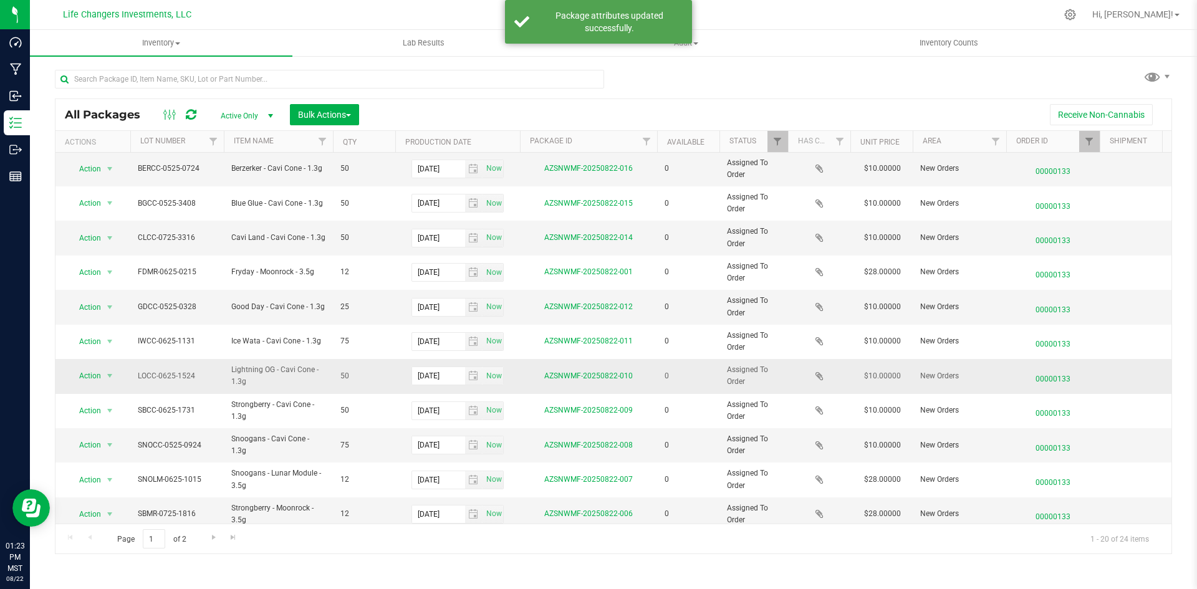
scroll to position [329, 0]
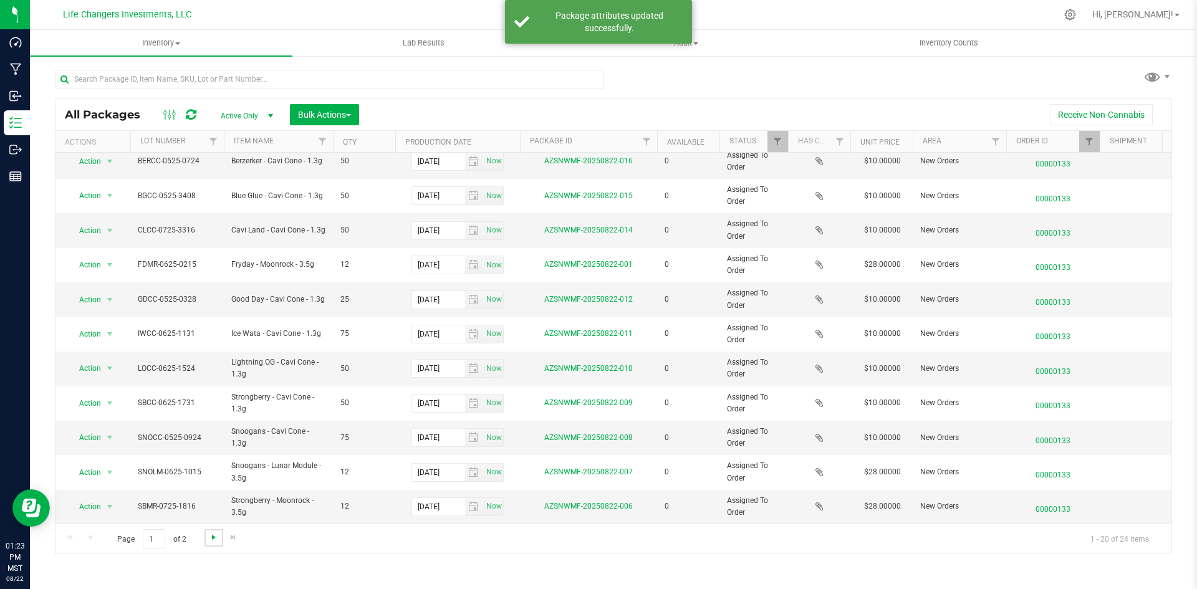
click at [209, 534] on span "Go to the next page" at bounding box center [214, 537] width 10 height 10
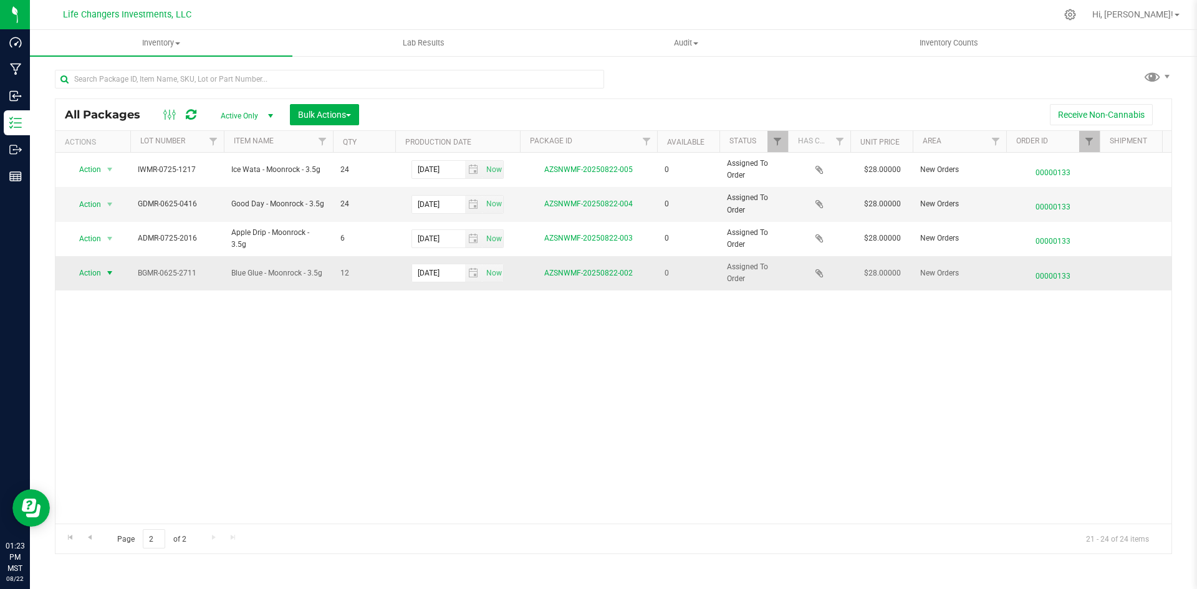
click at [92, 269] on span "Action" at bounding box center [85, 272] width 34 height 17
click at [103, 291] on li "Edit attributes" at bounding box center [109, 294] width 80 height 19
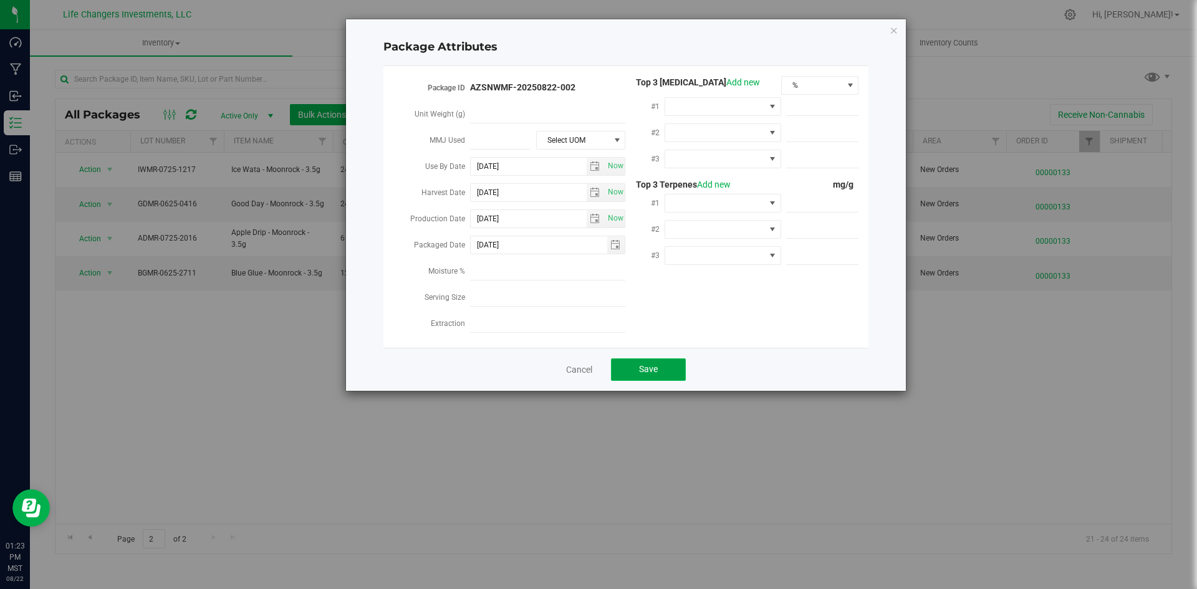
click at [672, 368] on button "Save" at bounding box center [648, 369] width 75 height 22
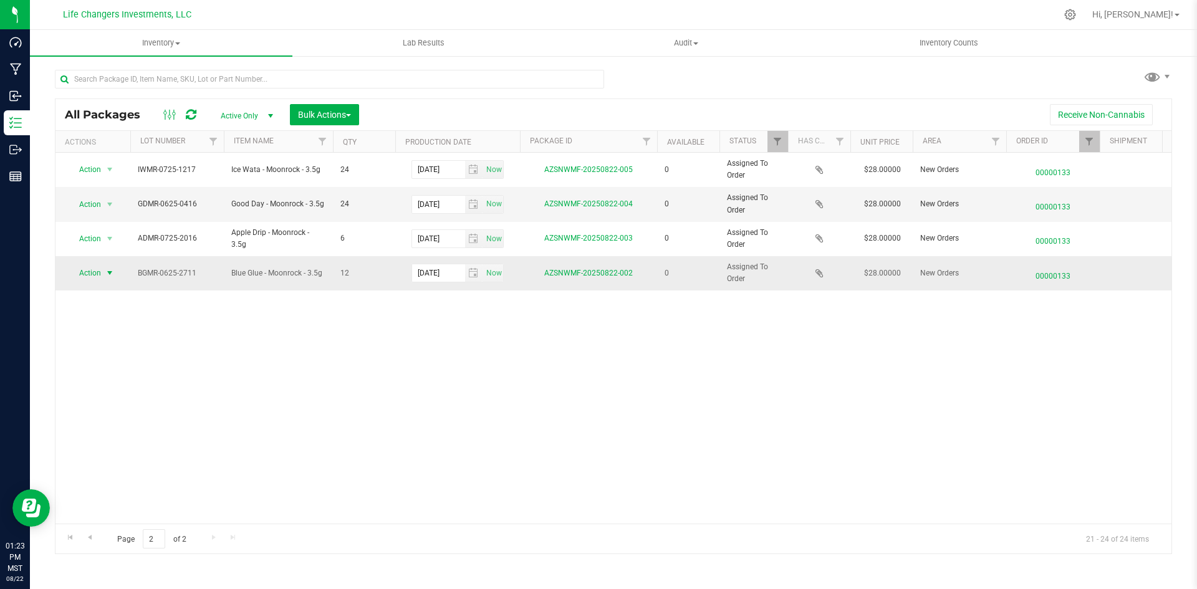
click at [94, 274] on span "Action" at bounding box center [85, 272] width 34 height 17
click at [106, 346] on li "Print package label" at bounding box center [109, 349] width 80 height 19
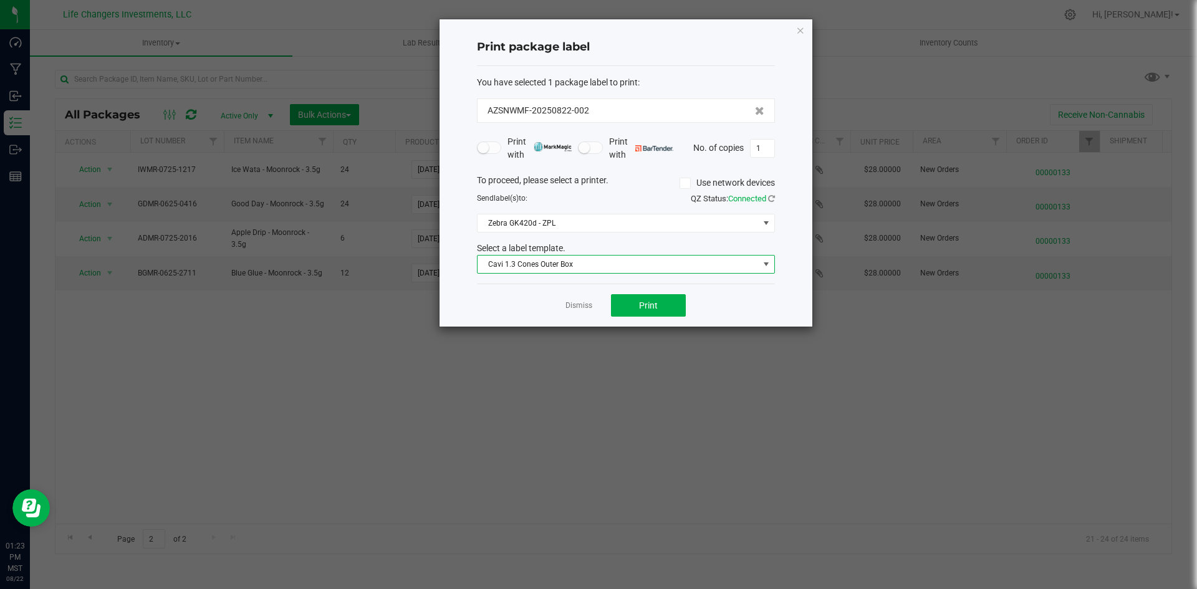
click at [517, 266] on span "Cavi 1.3 Cones Outer Box" at bounding box center [618, 264] width 281 height 17
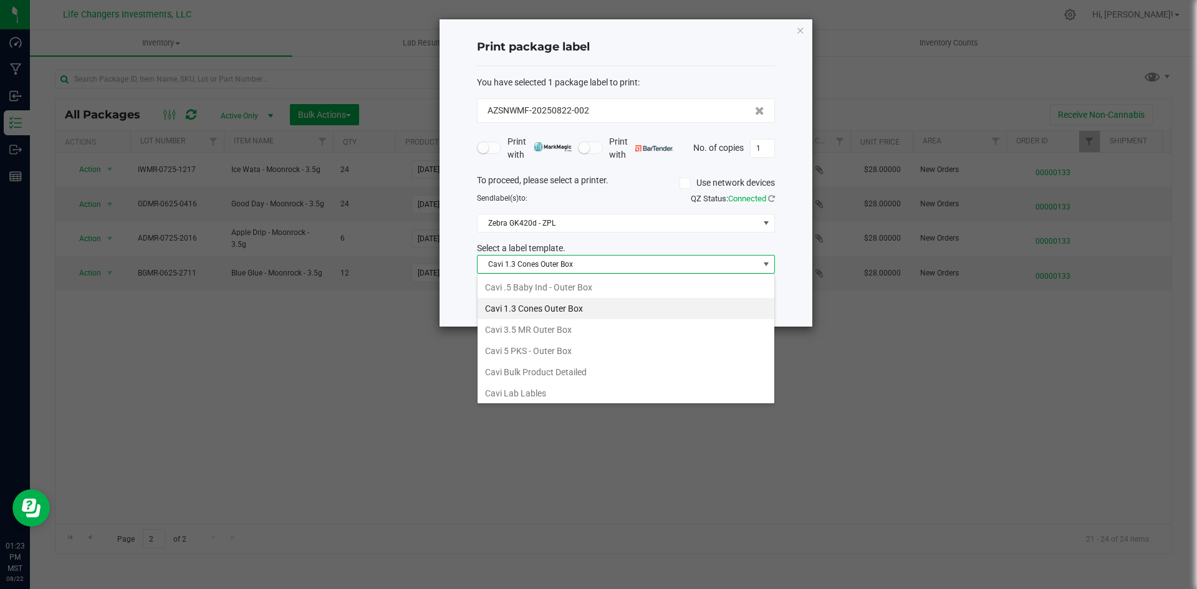
scroll to position [19, 298]
click at [537, 321] on li "Cavi 3.5 MR Outer Box" at bounding box center [626, 329] width 297 height 21
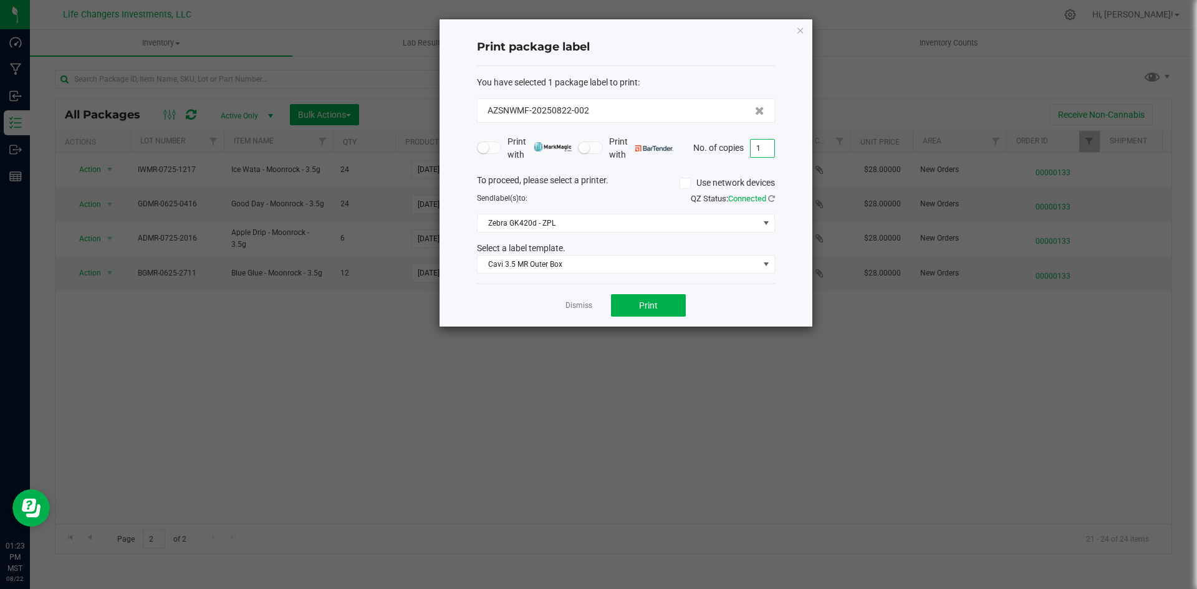
click at [764, 152] on input "1" at bounding box center [763, 148] width 24 height 17
type input "2"
click at [660, 301] on button "Print" at bounding box center [648, 305] width 75 height 22
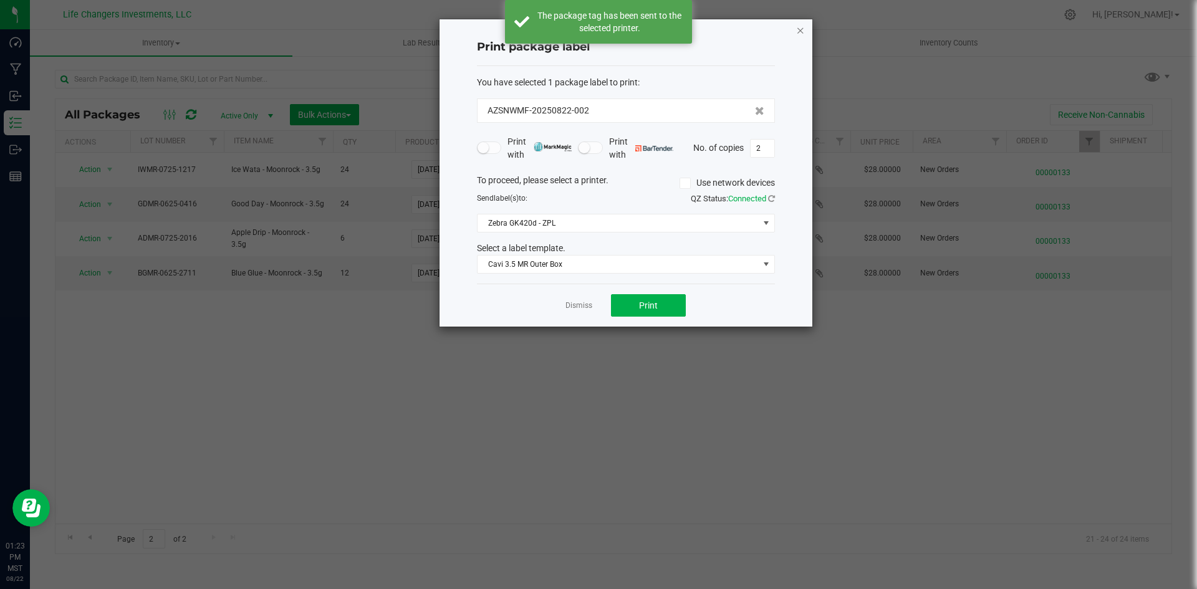
click at [800, 34] on icon "button" at bounding box center [800, 29] width 9 height 15
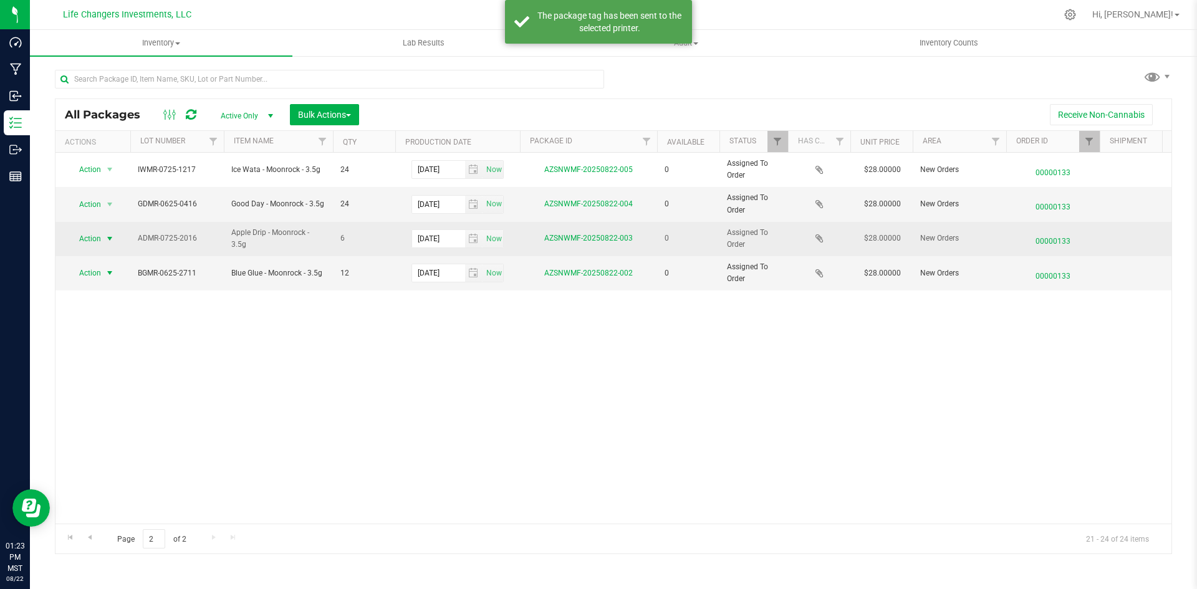
click at [92, 243] on span "Action" at bounding box center [85, 238] width 34 height 17
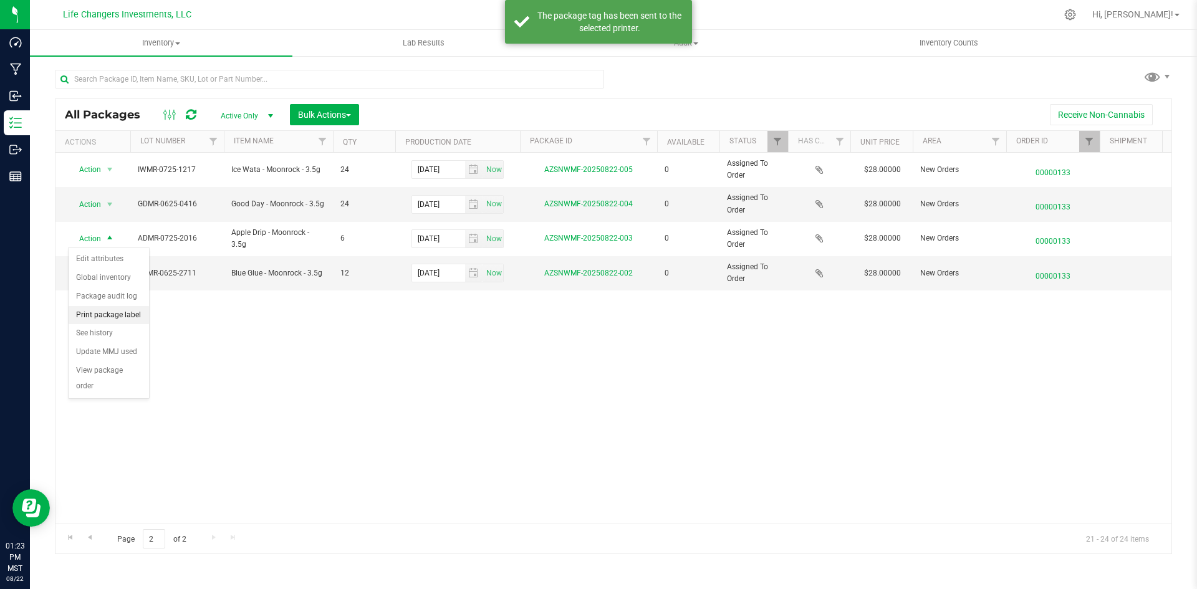
click at [101, 315] on li "Print package label" at bounding box center [109, 315] width 80 height 19
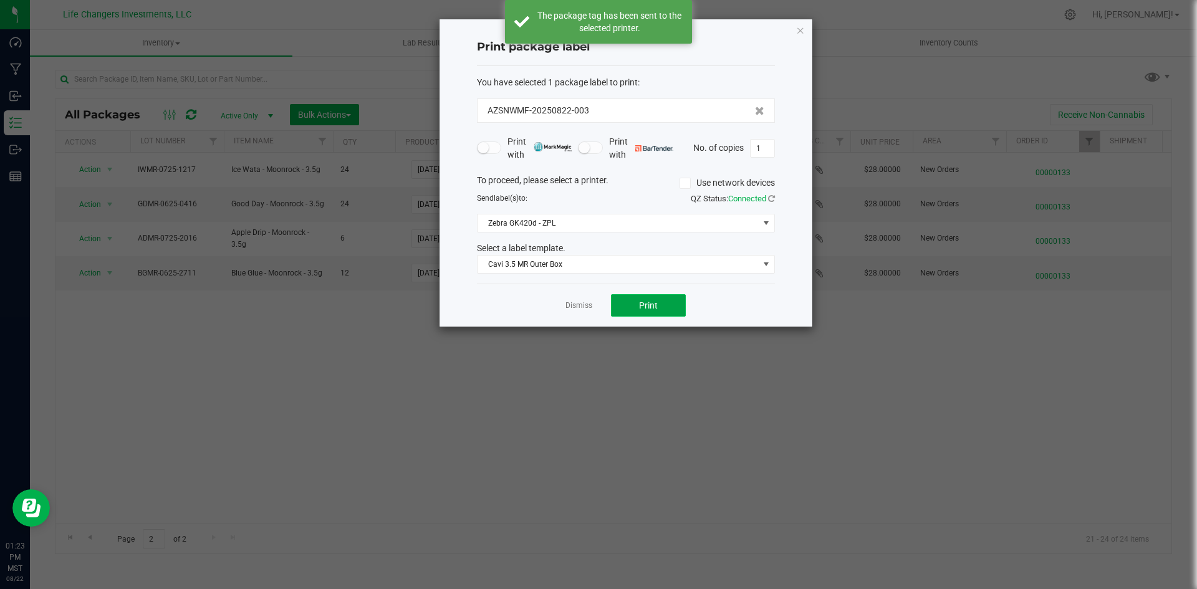
click at [646, 300] on span "Print" at bounding box center [648, 305] width 19 height 10
click at [798, 27] on icon "button" at bounding box center [800, 29] width 9 height 15
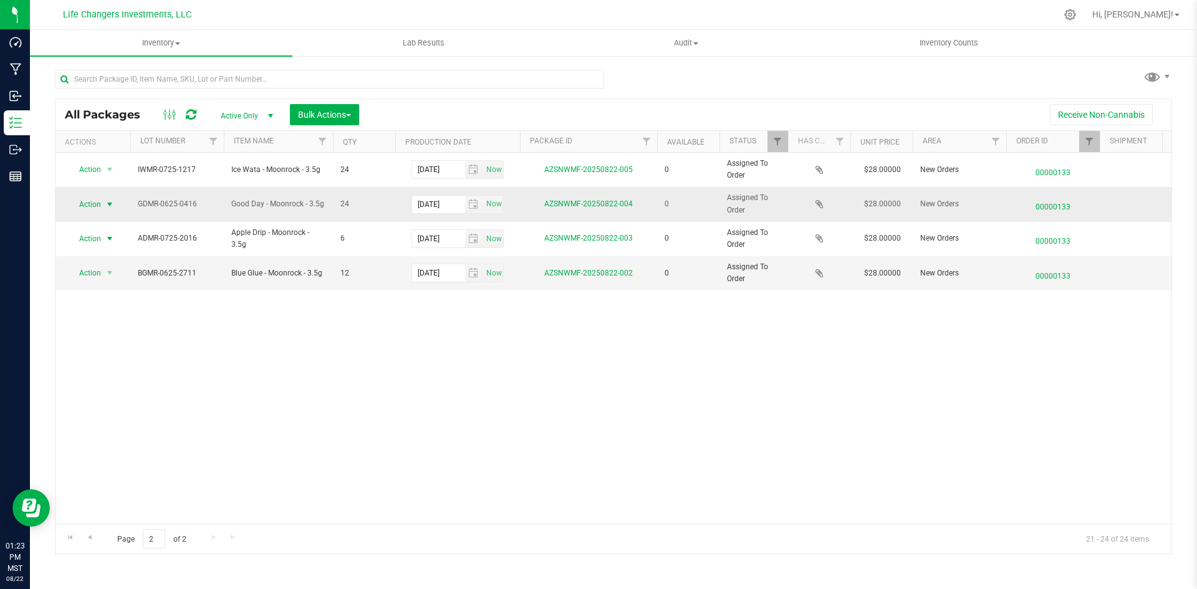
click at [112, 196] on span "select" at bounding box center [110, 204] width 16 height 17
click at [135, 276] on li "Print package label" at bounding box center [109, 280] width 80 height 19
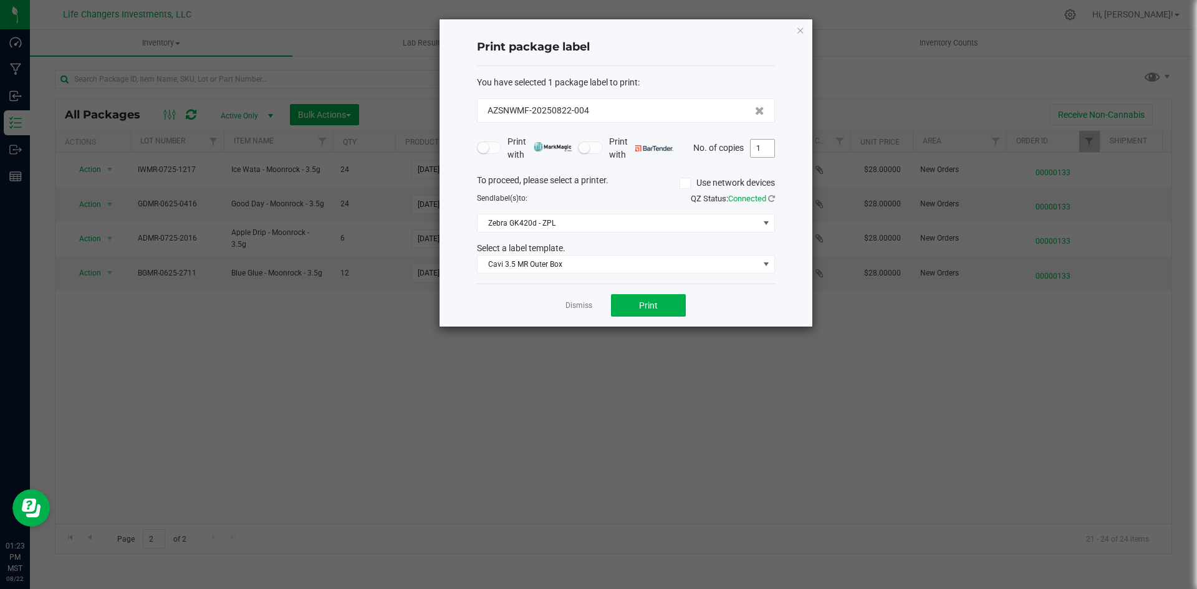
click at [765, 151] on input "1" at bounding box center [763, 148] width 24 height 17
type input "4"
click at [637, 304] on button "Print" at bounding box center [648, 305] width 75 height 22
drag, startPoint x: 800, startPoint y: 31, endPoint x: 602, endPoint y: 123, distance: 218.4
click at [800, 32] on icon "button" at bounding box center [800, 29] width 9 height 15
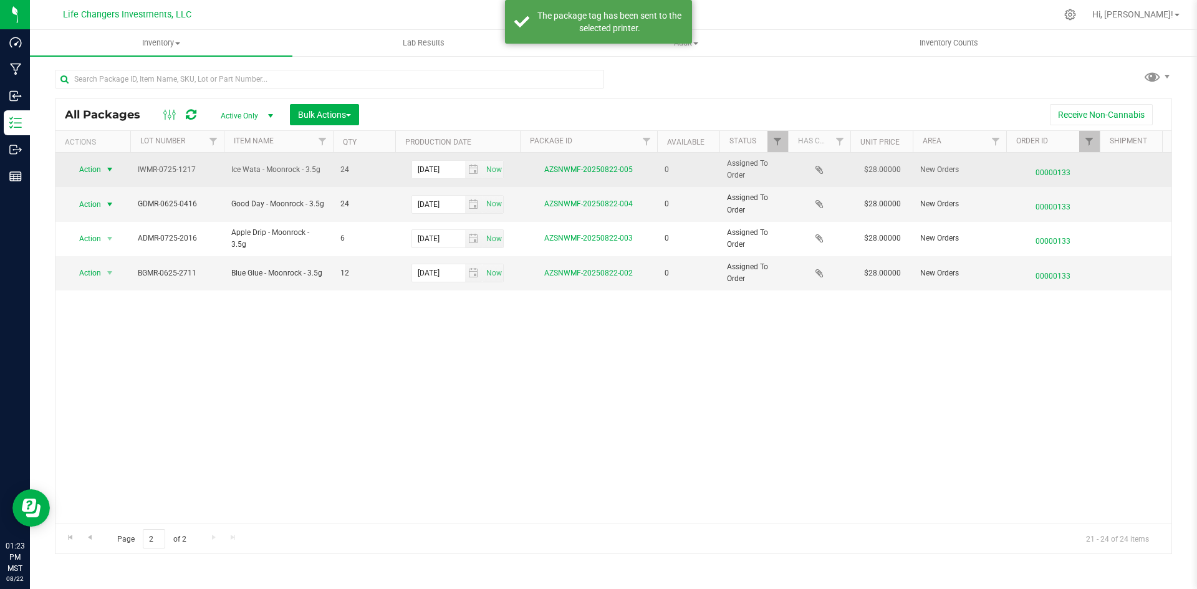
click at [89, 170] on span "Action" at bounding box center [85, 169] width 34 height 17
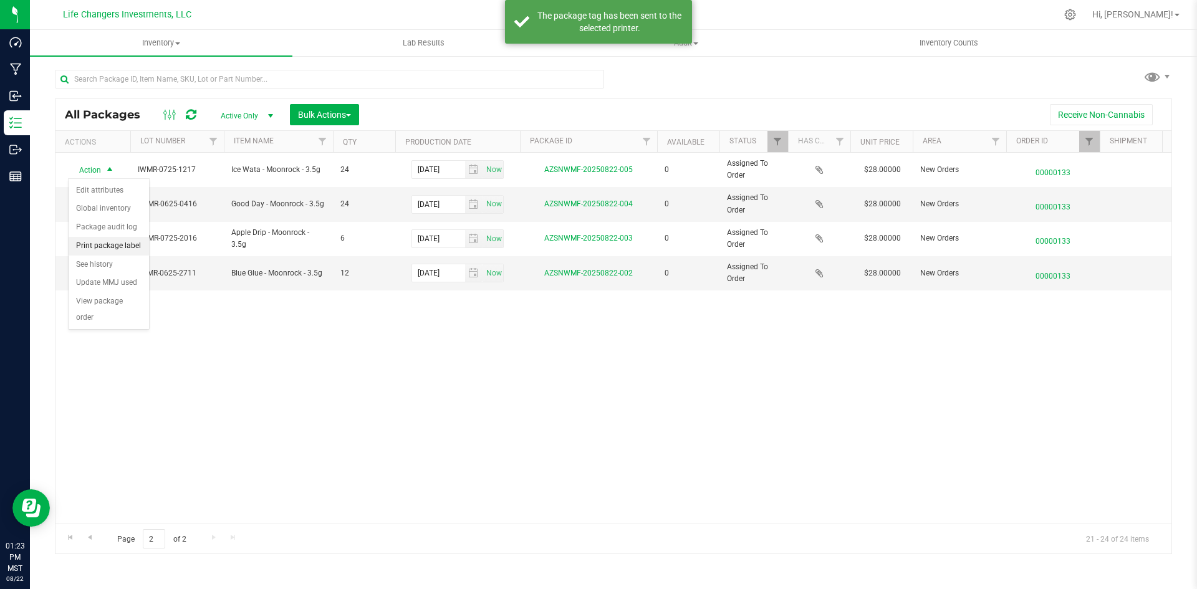
click at [115, 246] on li "Print package label" at bounding box center [109, 246] width 80 height 19
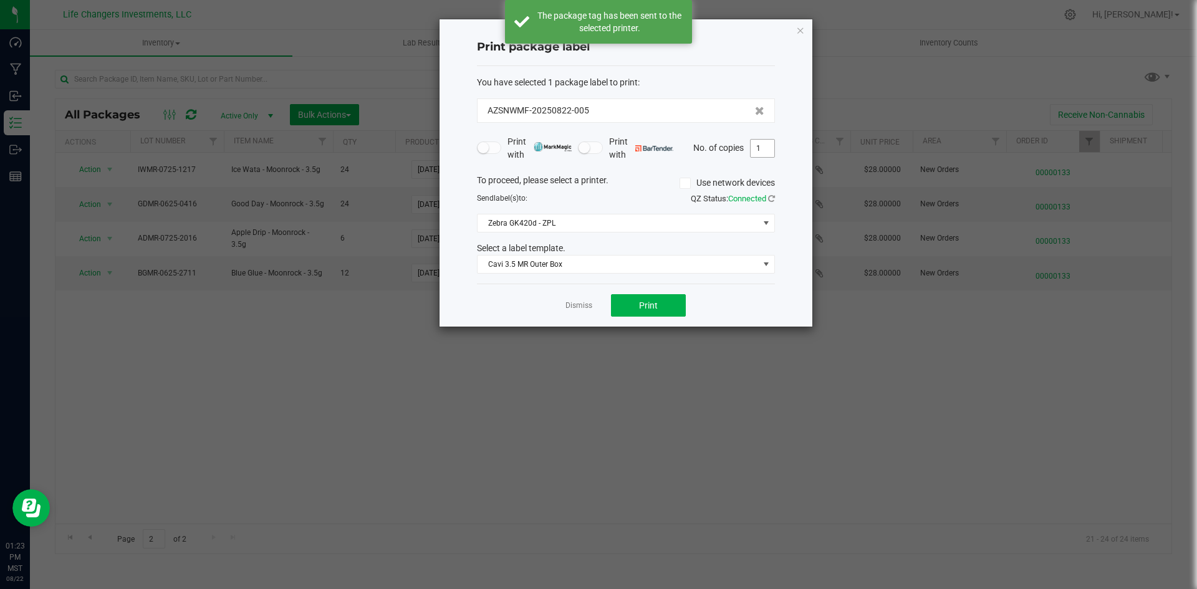
click at [761, 145] on input "1" at bounding box center [763, 148] width 24 height 17
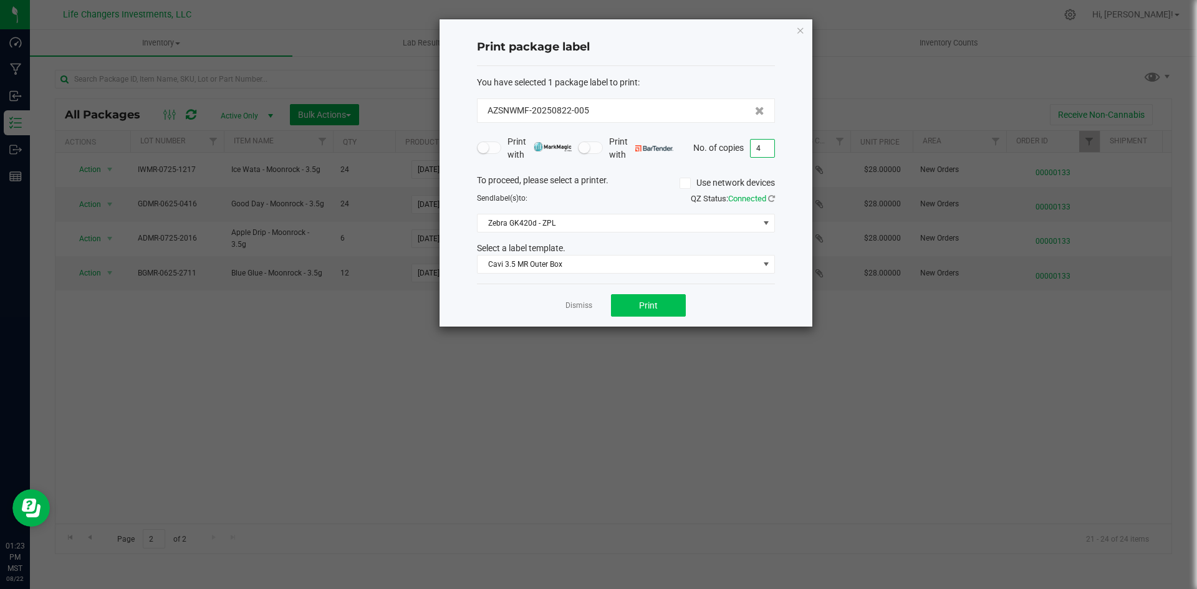
type input "4"
click at [643, 300] on span "Print" at bounding box center [648, 305] width 19 height 10
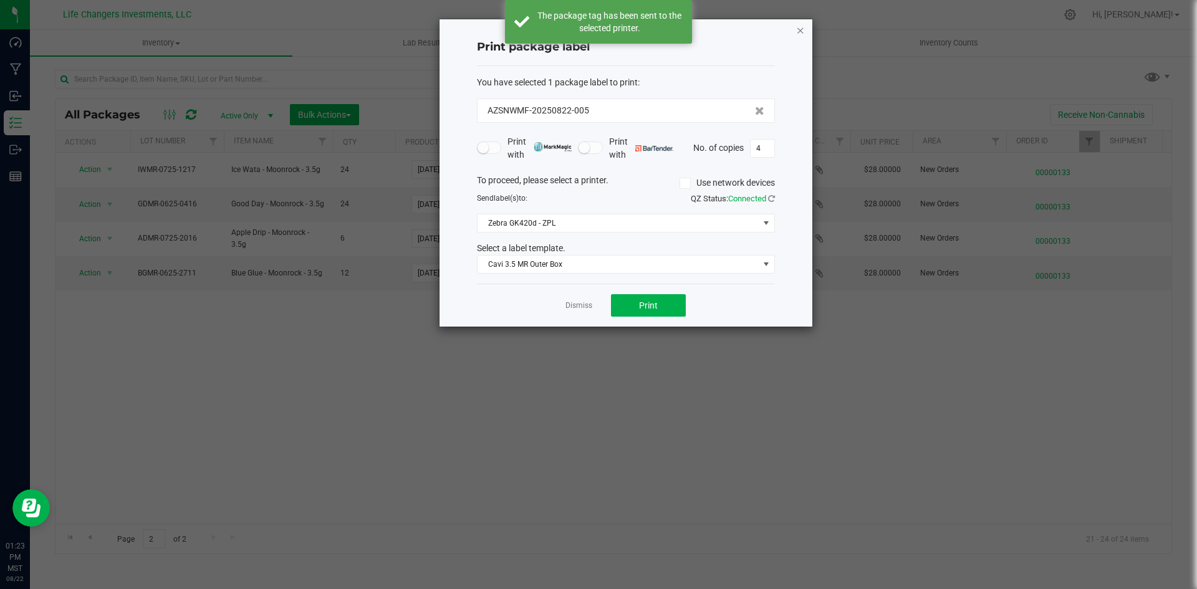
click at [802, 29] on icon "button" at bounding box center [800, 29] width 9 height 15
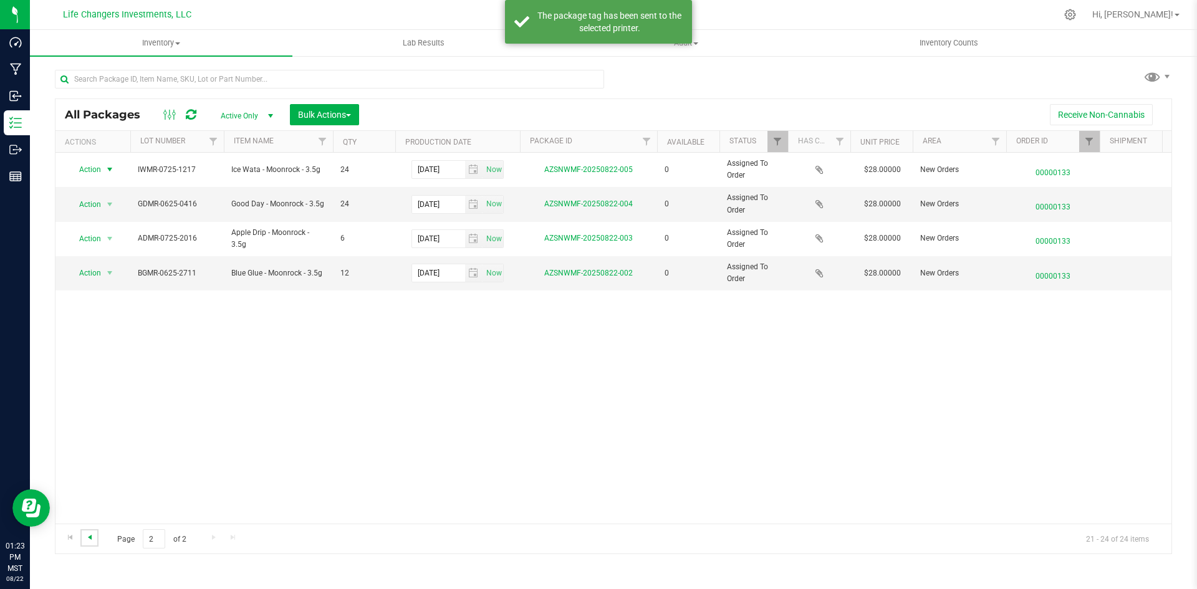
click at [92, 536] on span "Go to the previous page" at bounding box center [90, 537] width 10 height 10
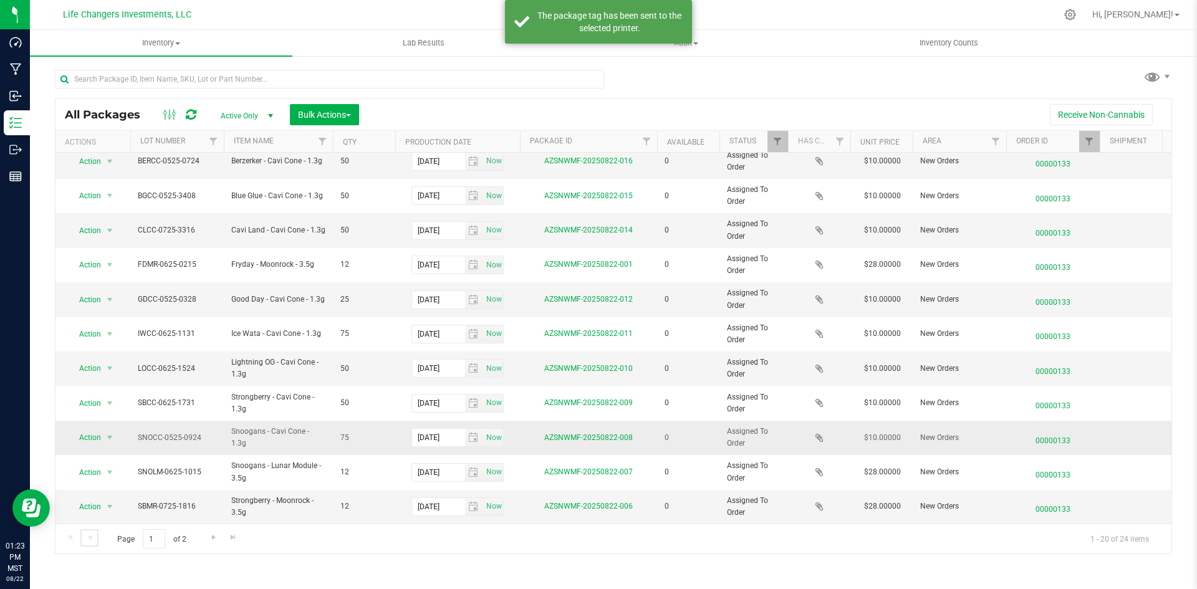
scroll to position [329, 0]
click at [112, 502] on span "select" at bounding box center [110, 507] width 10 height 10
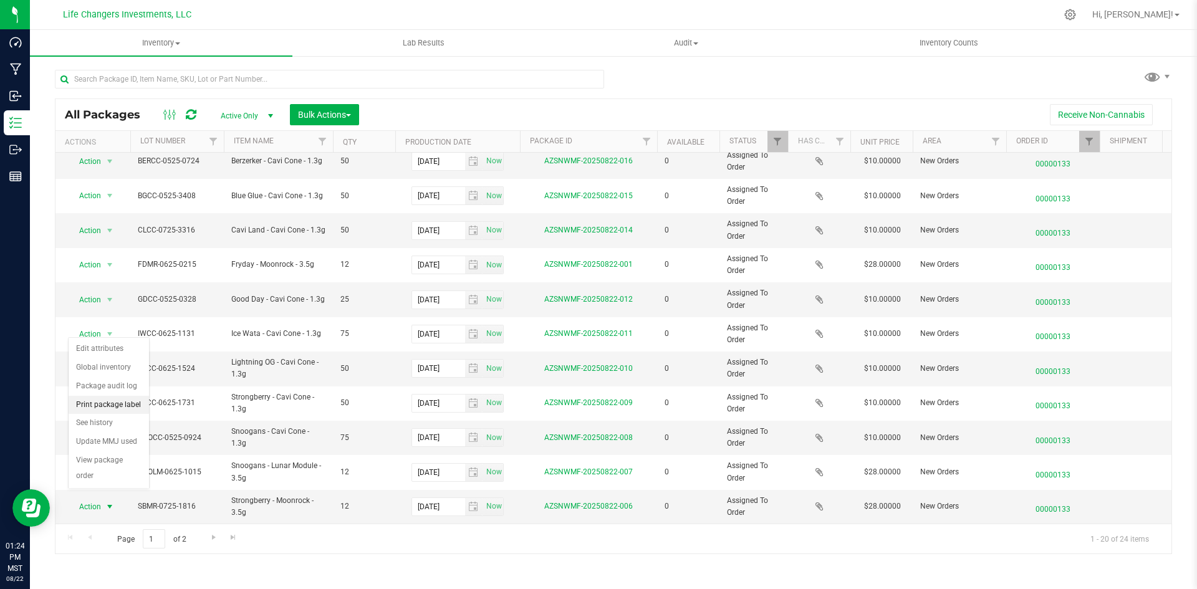
click at [129, 405] on li "Print package label" at bounding box center [109, 405] width 80 height 19
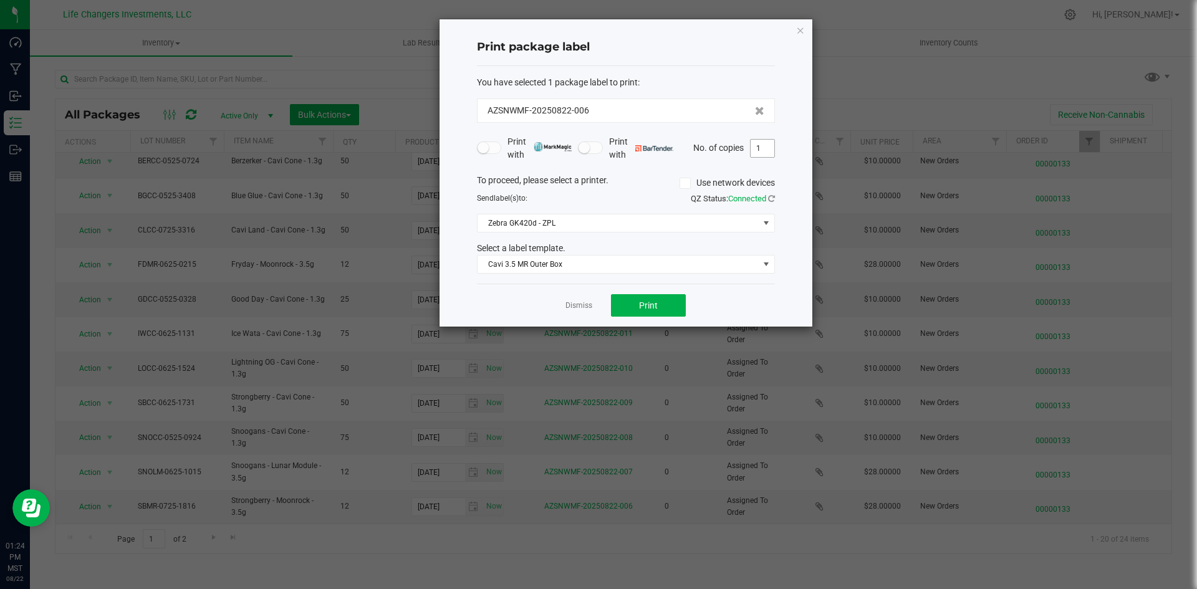
click at [762, 152] on input "1" at bounding box center [763, 148] width 24 height 17
type input "2"
click at [667, 306] on button "Print" at bounding box center [648, 305] width 75 height 22
click at [802, 34] on icon "button" at bounding box center [800, 29] width 9 height 15
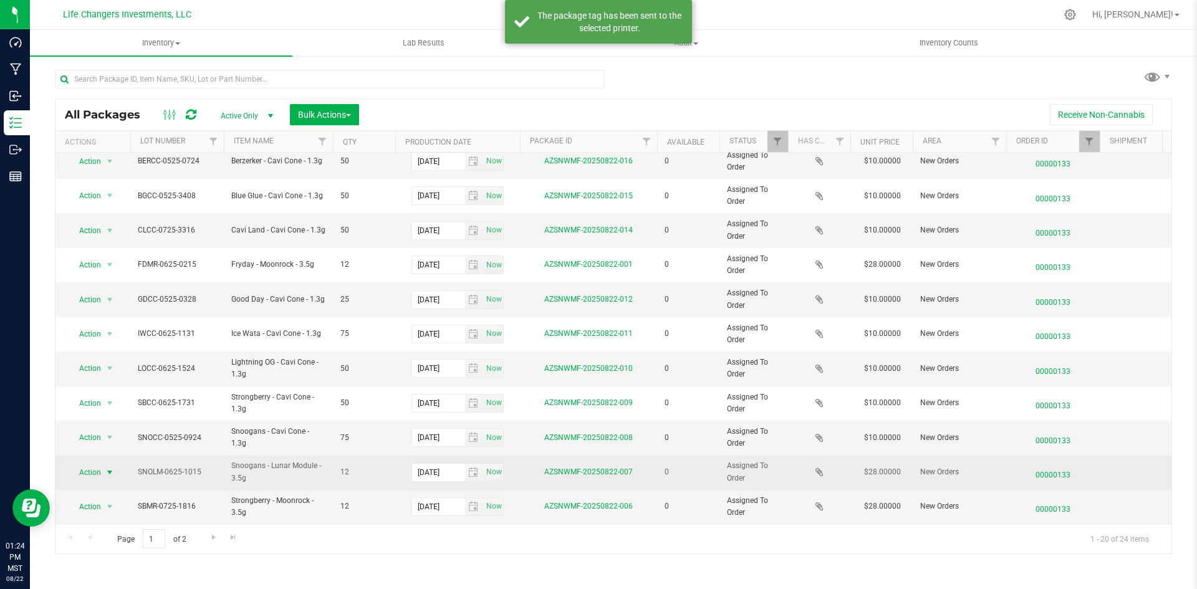
click at [94, 464] on span "Action" at bounding box center [85, 472] width 34 height 17
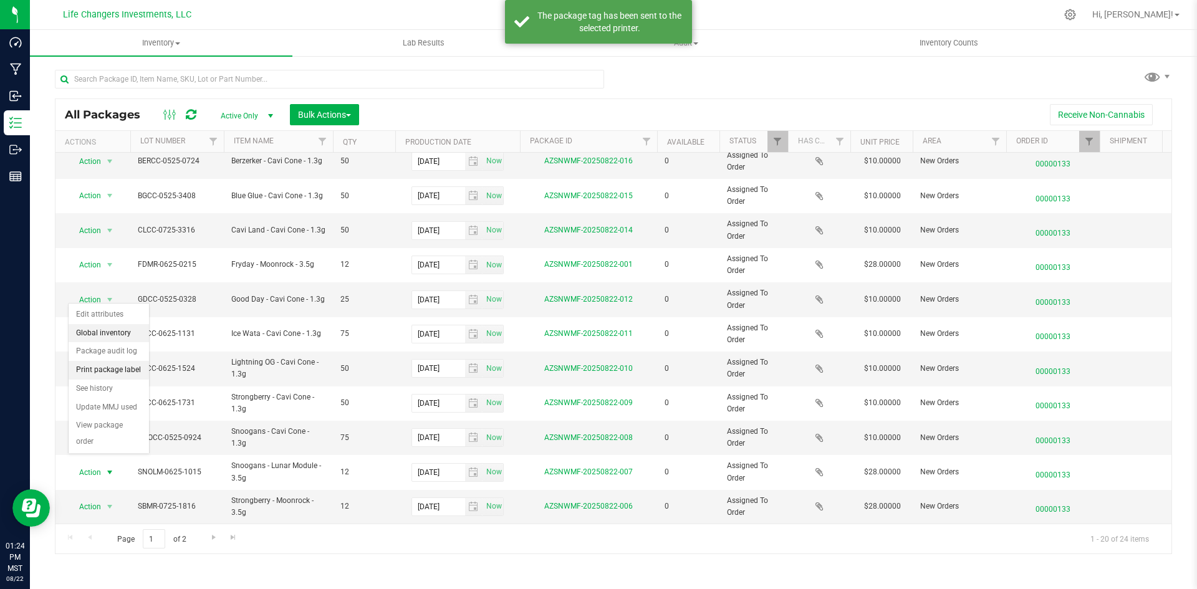
click at [129, 372] on li "Print package label" at bounding box center [109, 370] width 80 height 19
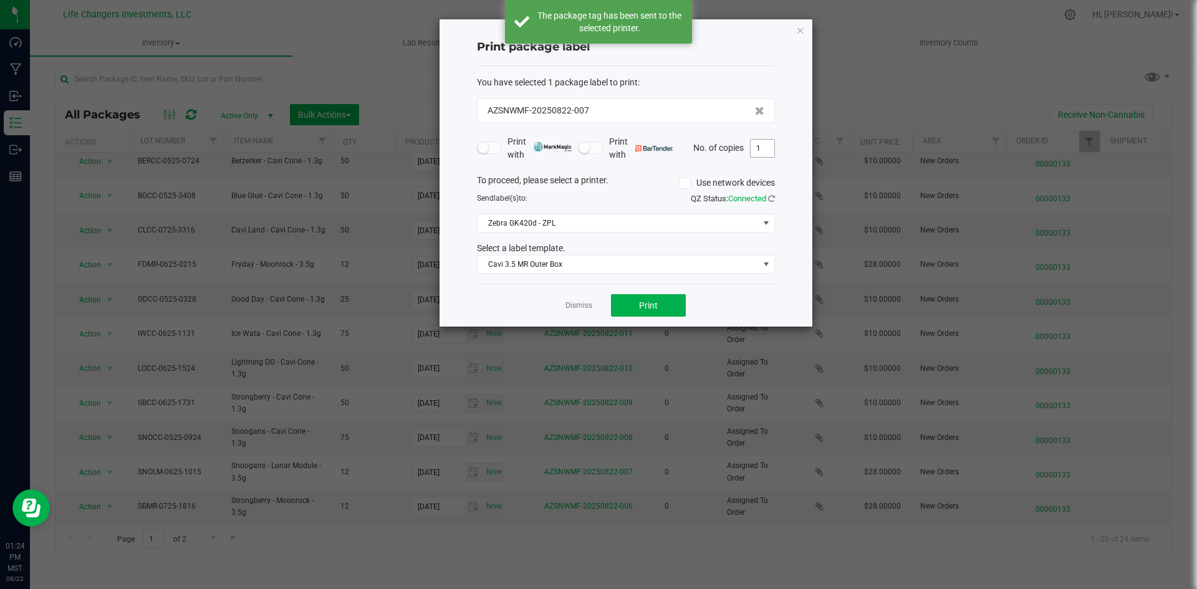
click at [767, 145] on input "1" at bounding box center [763, 148] width 24 height 17
type input "2"
click at [675, 302] on button "Print" at bounding box center [648, 305] width 75 height 22
click at [807, 31] on div "Print package label You have selected 1 package label to print : AZSNWMF-202508…" at bounding box center [626, 172] width 373 height 307
click at [801, 31] on icon "button" at bounding box center [800, 29] width 9 height 15
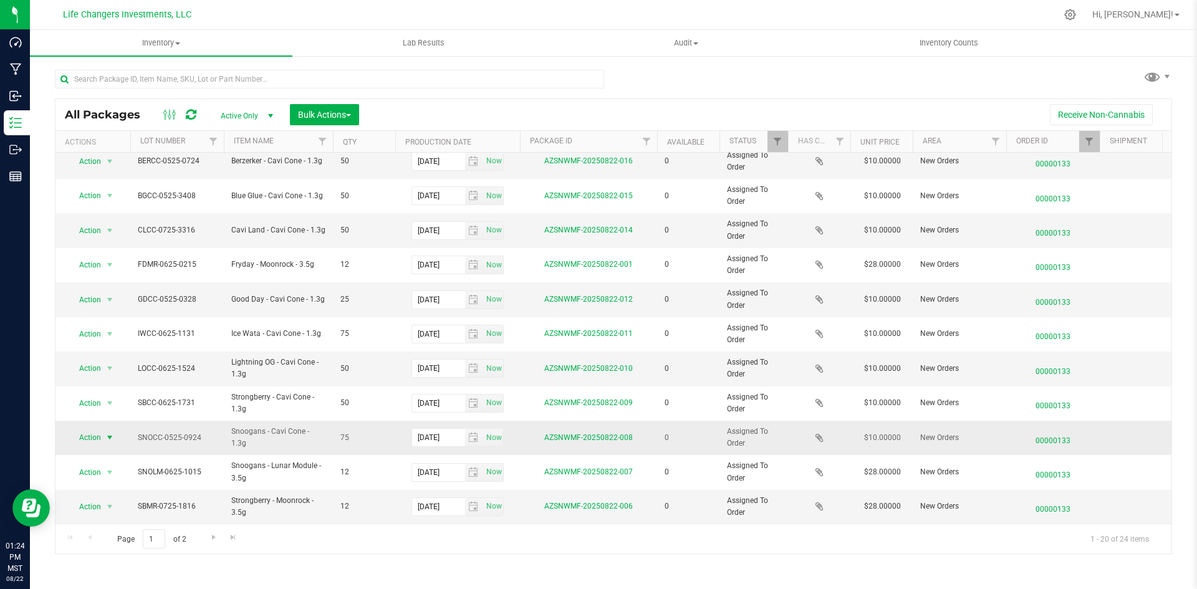
click at [96, 429] on span "Action" at bounding box center [85, 437] width 34 height 17
click at [125, 502] on li "Print package label" at bounding box center [109, 505] width 80 height 19
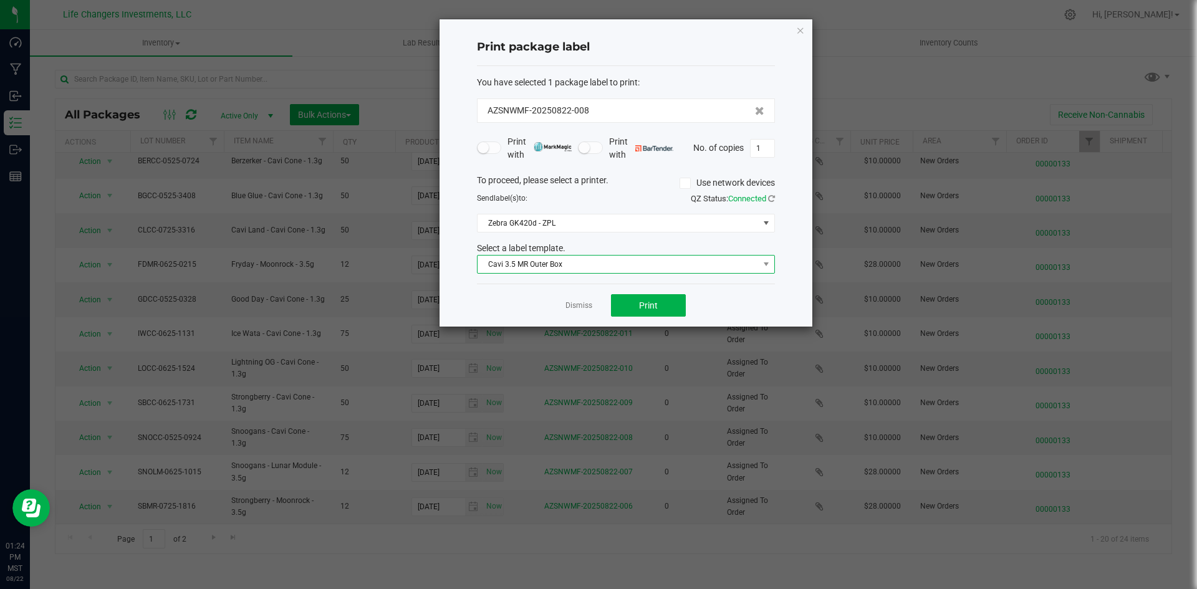
click at [613, 265] on span "Cavi 3.5 MR Outer Box" at bounding box center [618, 264] width 281 height 17
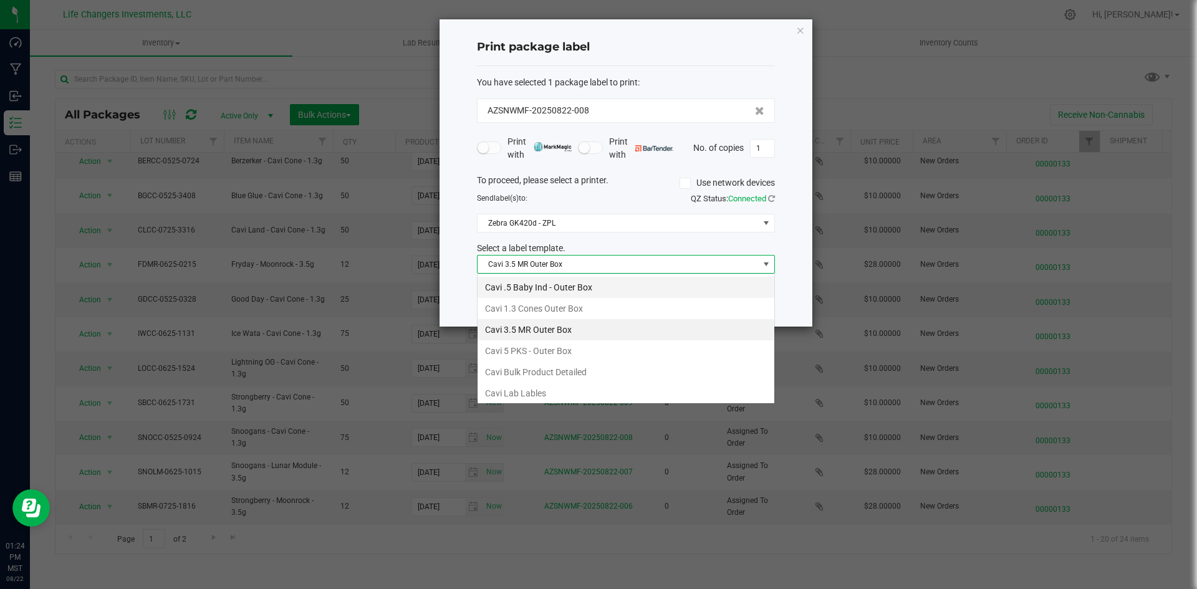
scroll to position [19, 298]
click at [572, 302] on li "Cavi 1.3 Cones Outer Box" at bounding box center [626, 308] width 297 height 21
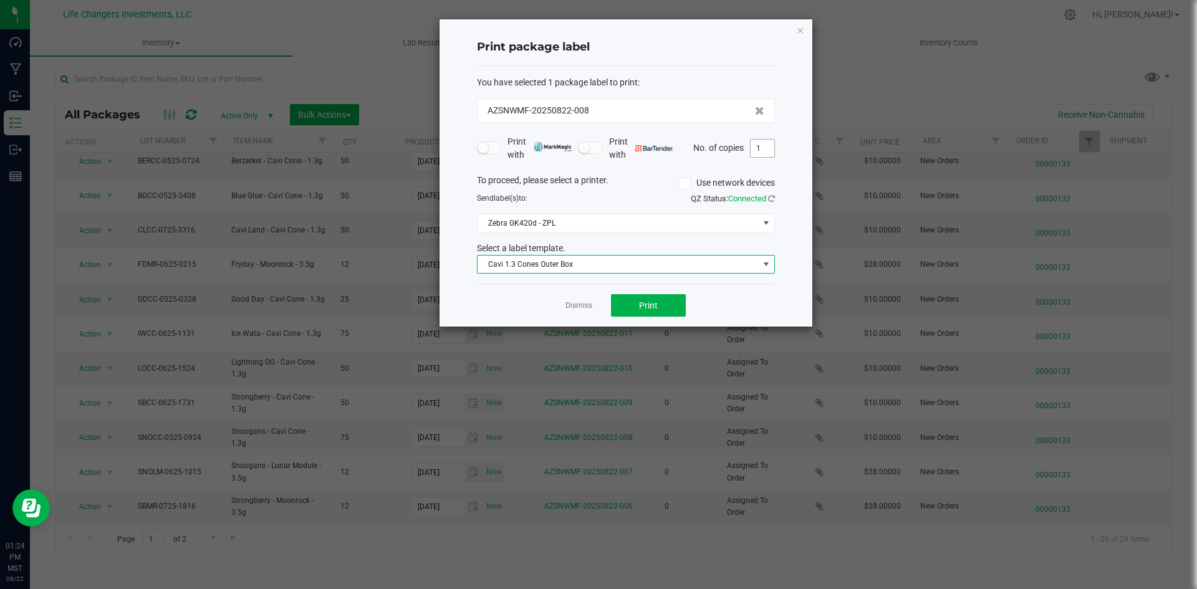
click at [768, 149] on input "1" at bounding box center [763, 148] width 24 height 17
type input "3"
click at [664, 288] on div "Dismiss Print" at bounding box center [626, 305] width 298 height 43
click at [665, 296] on button "Print" at bounding box center [648, 305] width 75 height 22
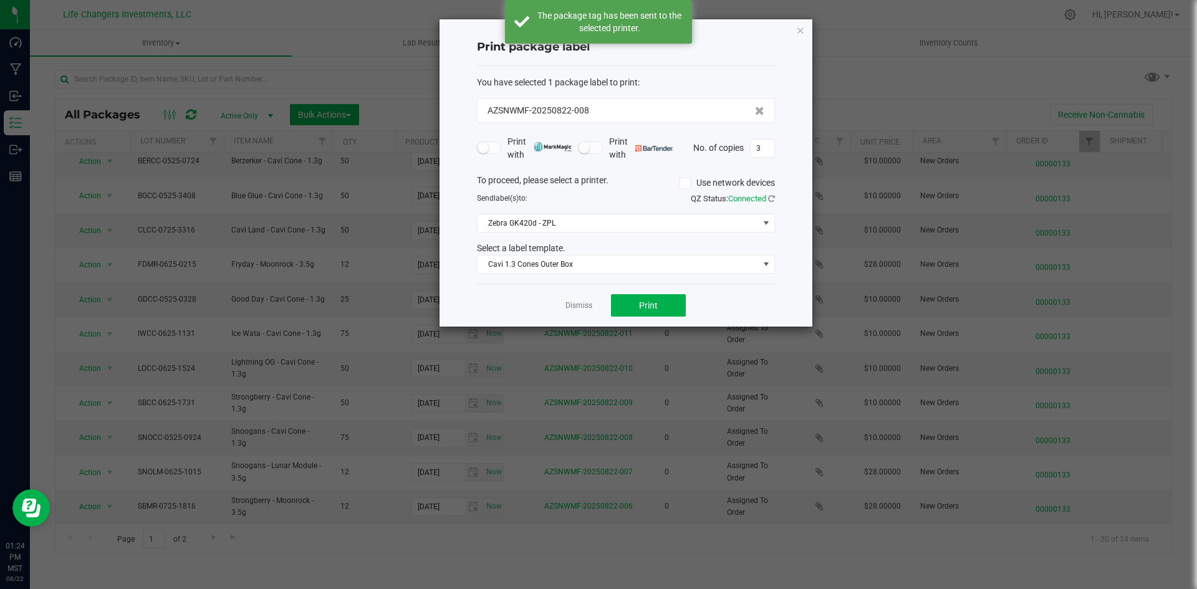
drag, startPoint x: 800, startPoint y: 30, endPoint x: 792, endPoint y: 39, distance: 12.0
click at [799, 31] on icon "button" at bounding box center [800, 29] width 9 height 15
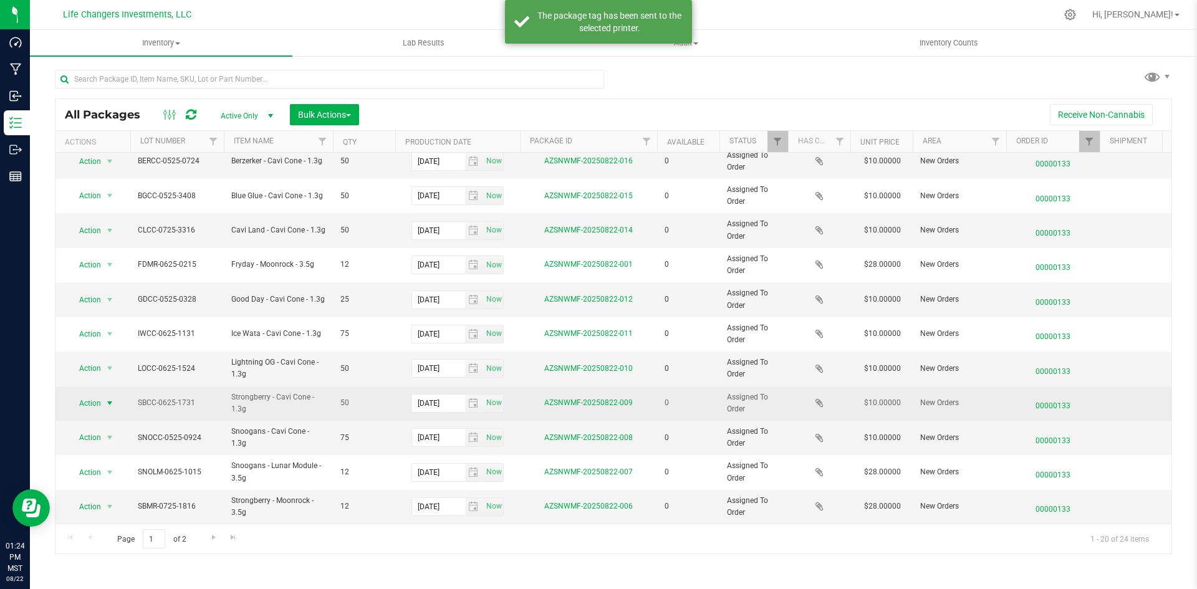
click at [101, 395] on span "Action" at bounding box center [85, 403] width 34 height 17
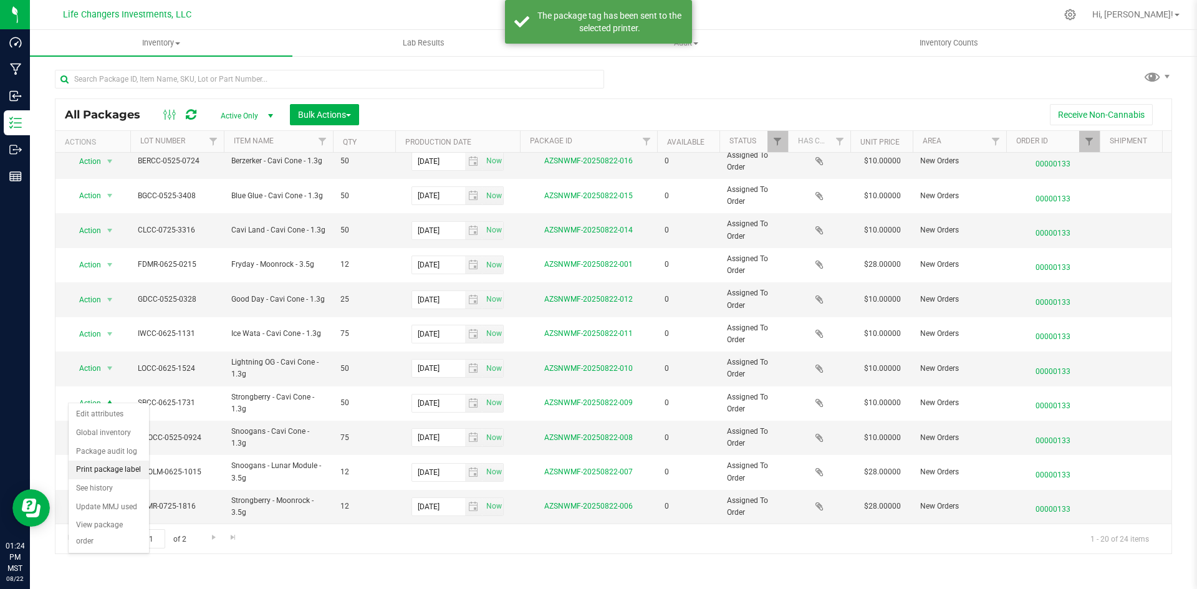
click at [109, 469] on li "Print package label" at bounding box center [109, 470] width 80 height 19
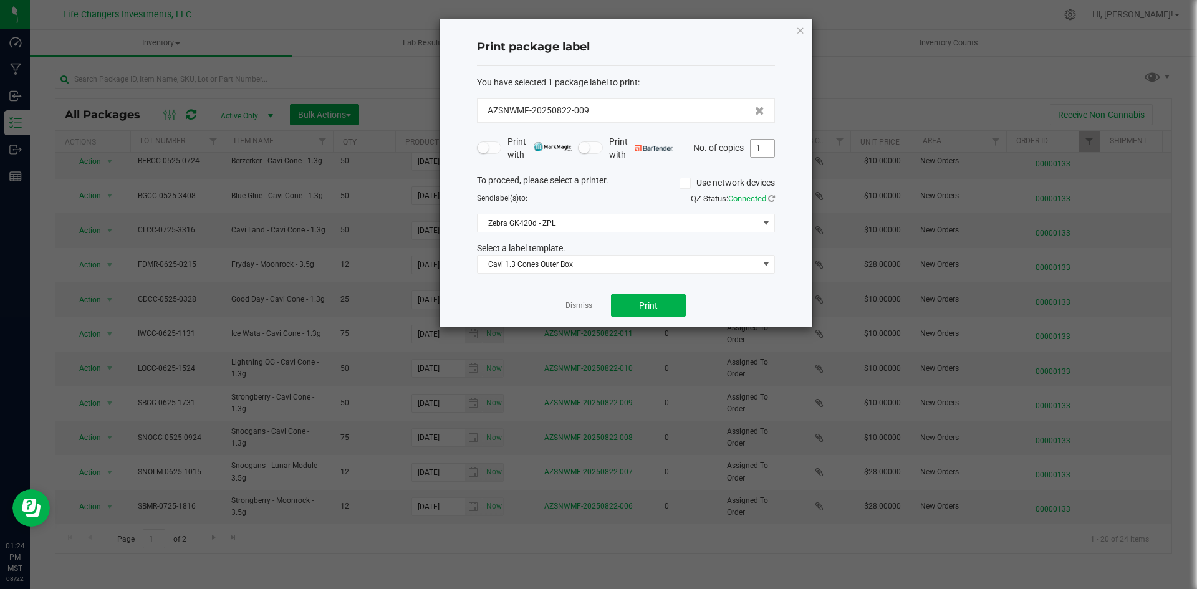
click at [772, 151] on input "1" at bounding box center [763, 148] width 24 height 17
type input "2"
click at [651, 304] on span "Print" at bounding box center [648, 305] width 19 height 10
click at [797, 31] on icon "button" at bounding box center [800, 29] width 9 height 15
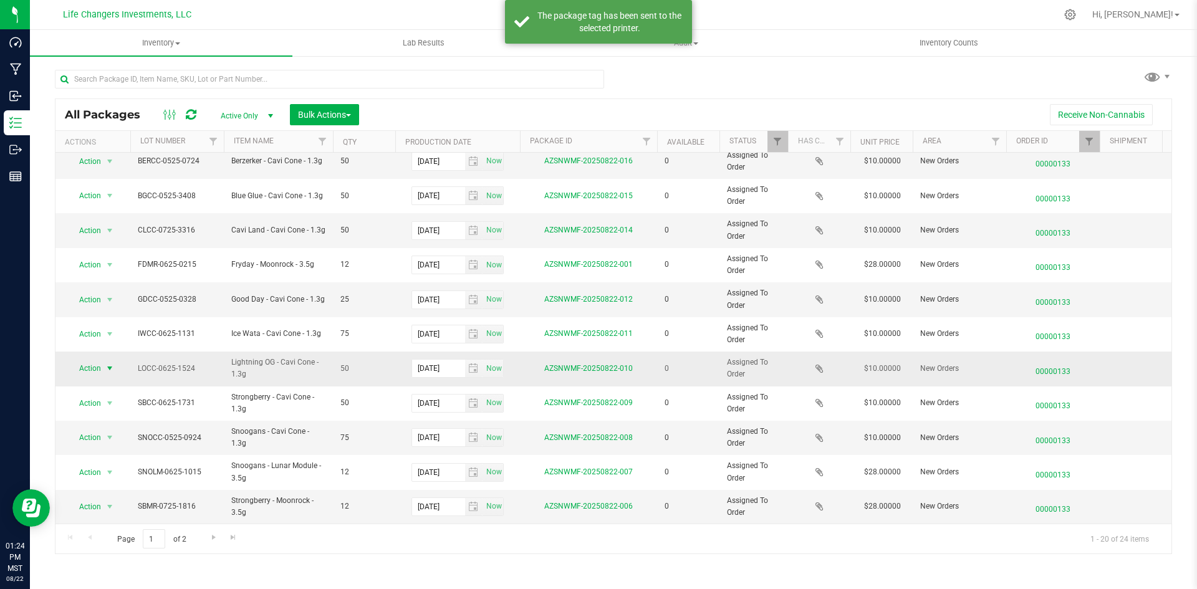
click at [88, 360] on span "Action" at bounding box center [85, 368] width 34 height 17
click at [115, 437] on li "Print package label" at bounding box center [109, 435] width 80 height 19
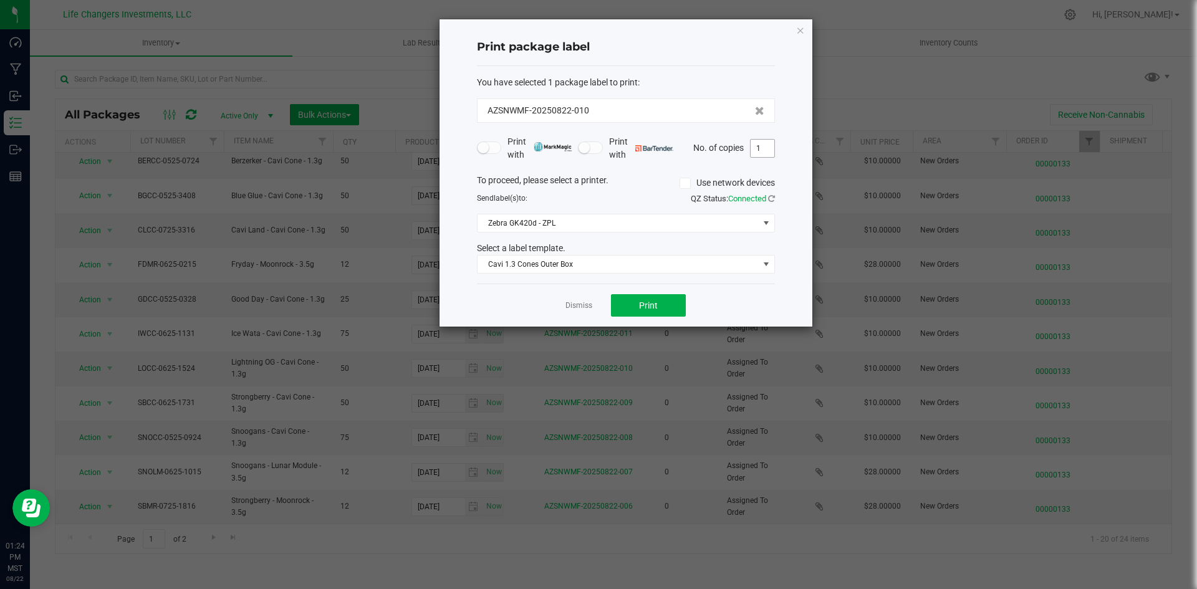
click at [763, 152] on input "1" at bounding box center [763, 148] width 24 height 17
type input "2"
click at [668, 301] on button "Print" at bounding box center [648, 305] width 75 height 22
drag, startPoint x: 803, startPoint y: 29, endPoint x: 786, endPoint y: 39, distance: 19.6
click at [800, 32] on icon "button" at bounding box center [800, 29] width 9 height 15
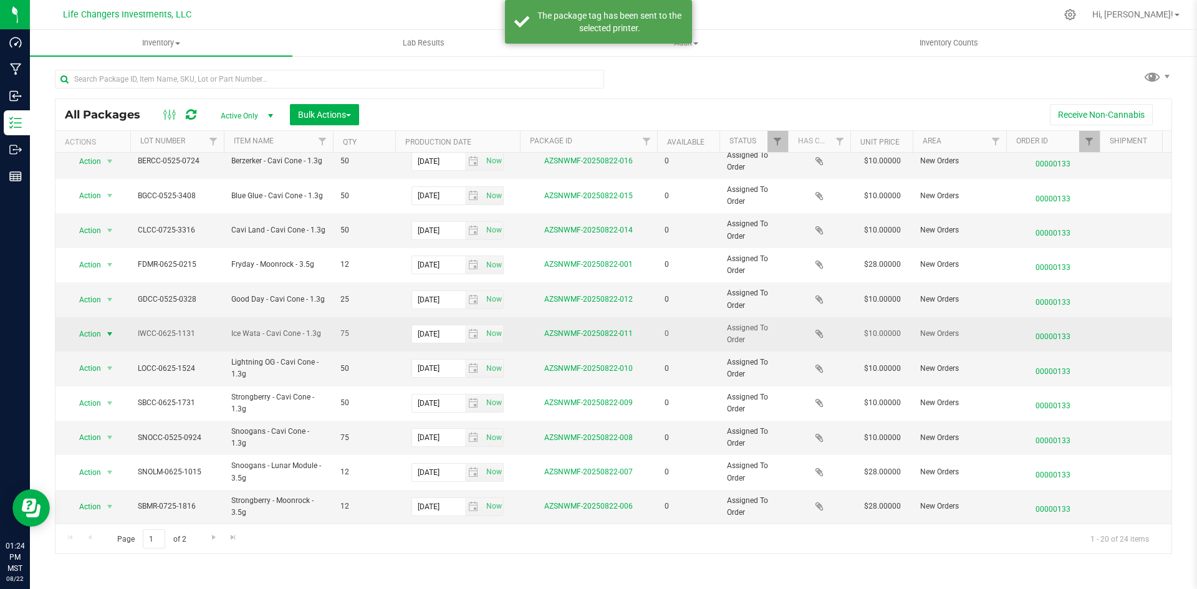
click at [89, 325] on span "Action" at bounding box center [85, 333] width 34 height 17
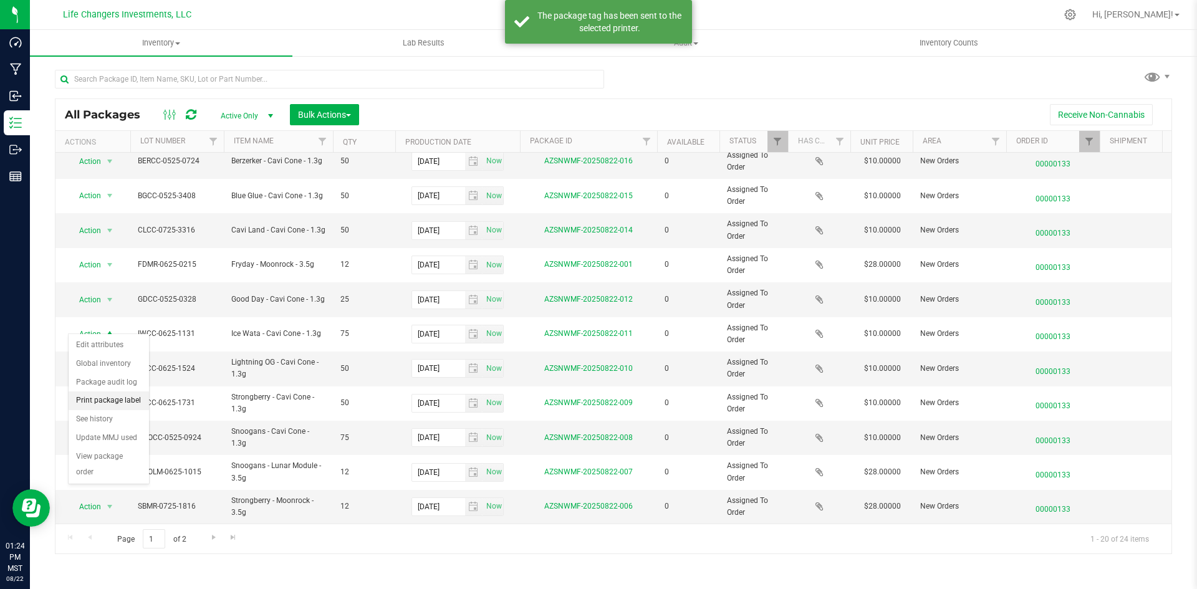
click at [105, 403] on li "Print package label" at bounding box center [109, 401] width 80 height 19
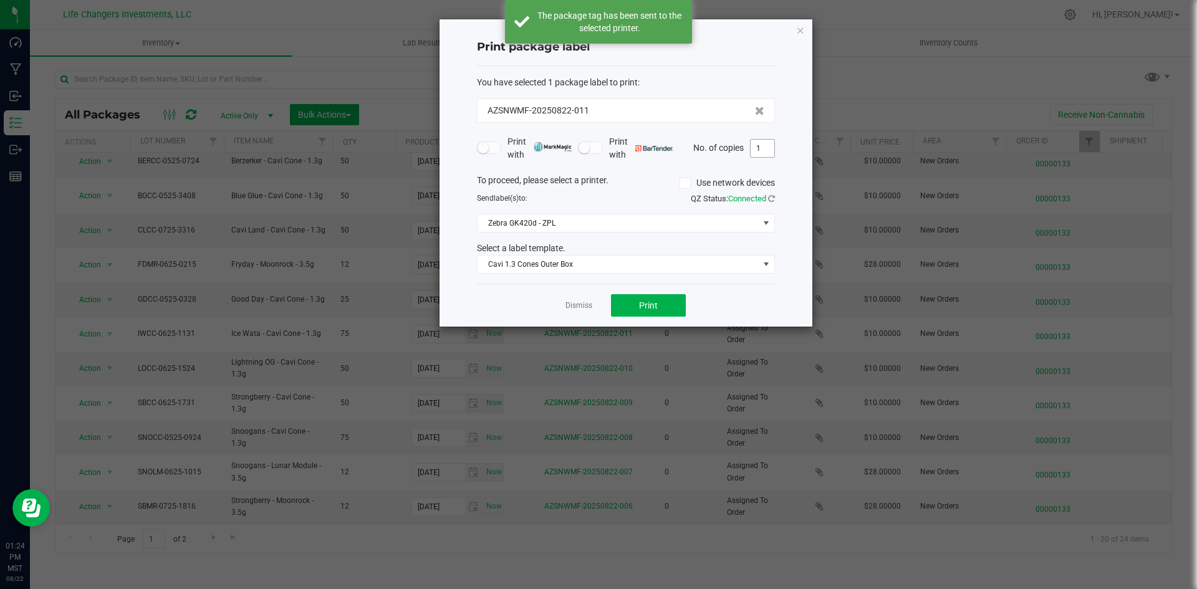
click at [767, 143] on input "1" at bounding box center [763, 148] width 24 height 17
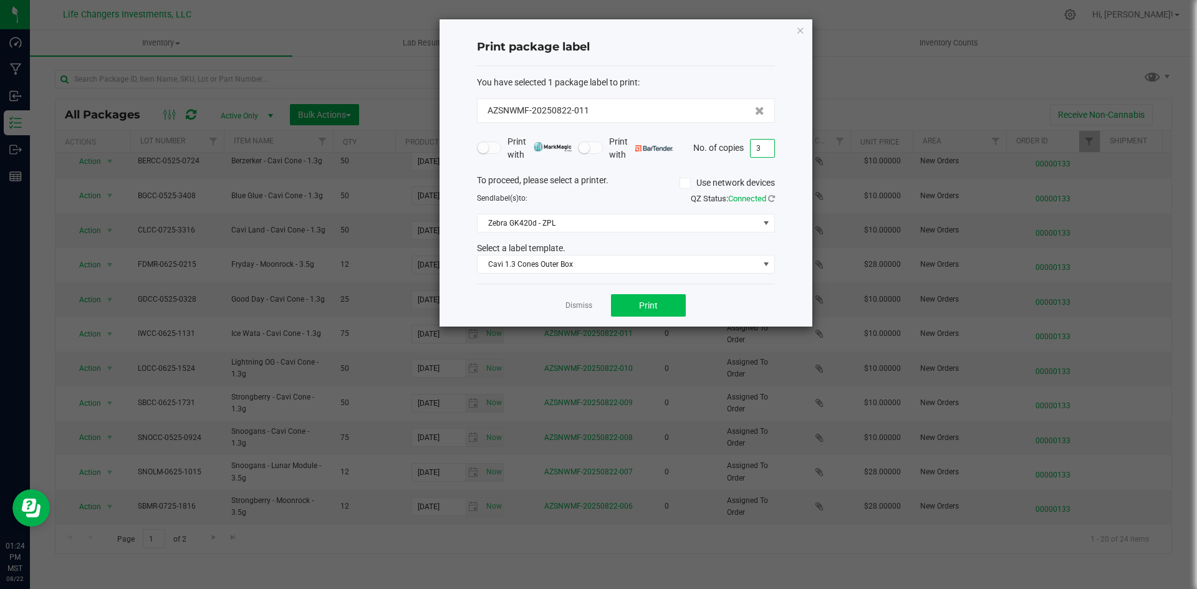
type input "3"
click at [654, 307] on span "Print" at bounding box center [648, 305] width 19 height 10
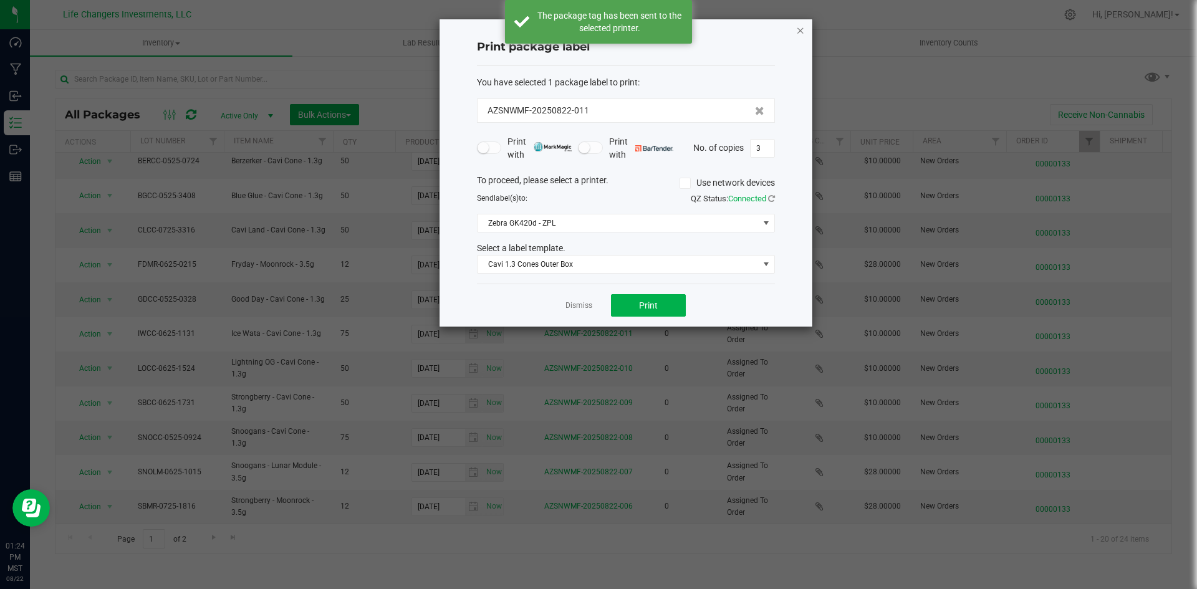
click at [797, 33] on icon "button" at bounding box center [800, 29] width 9 height 15
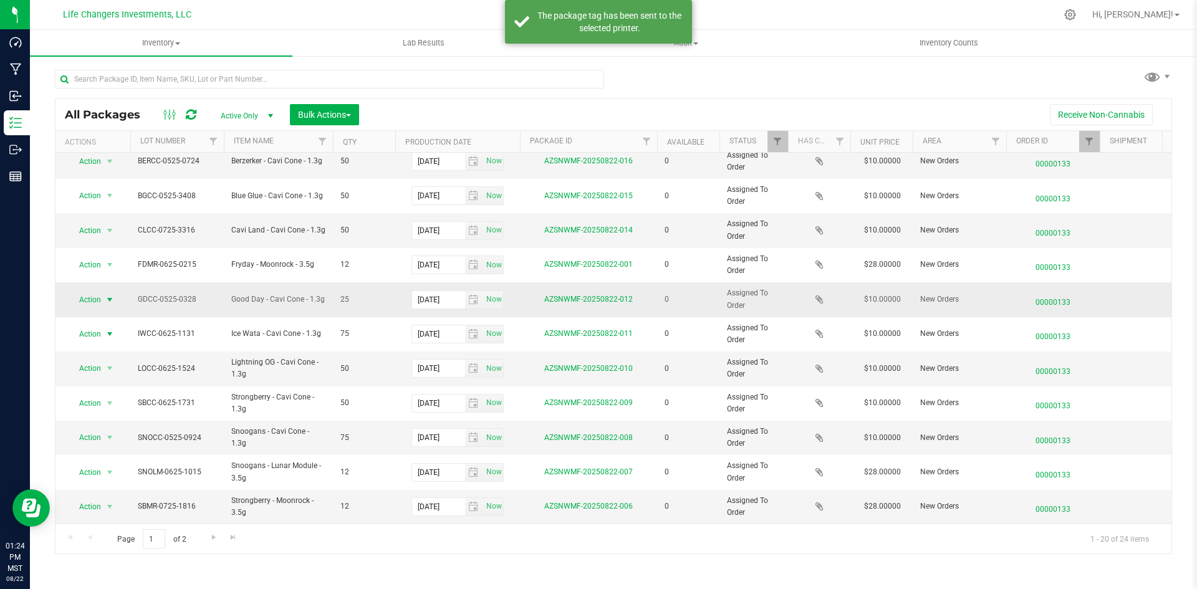
click at [96, 291] on span "Action" at bounding box center [85, 299] width 34 height 17
drag, startPoint x: 130, startPoint y: 363, endPoint x: 143, endPoint y: 363, distance: 13.1
click at [130, 363] on li "Print package label" at bounding box center [109, 366] width 80 height 19
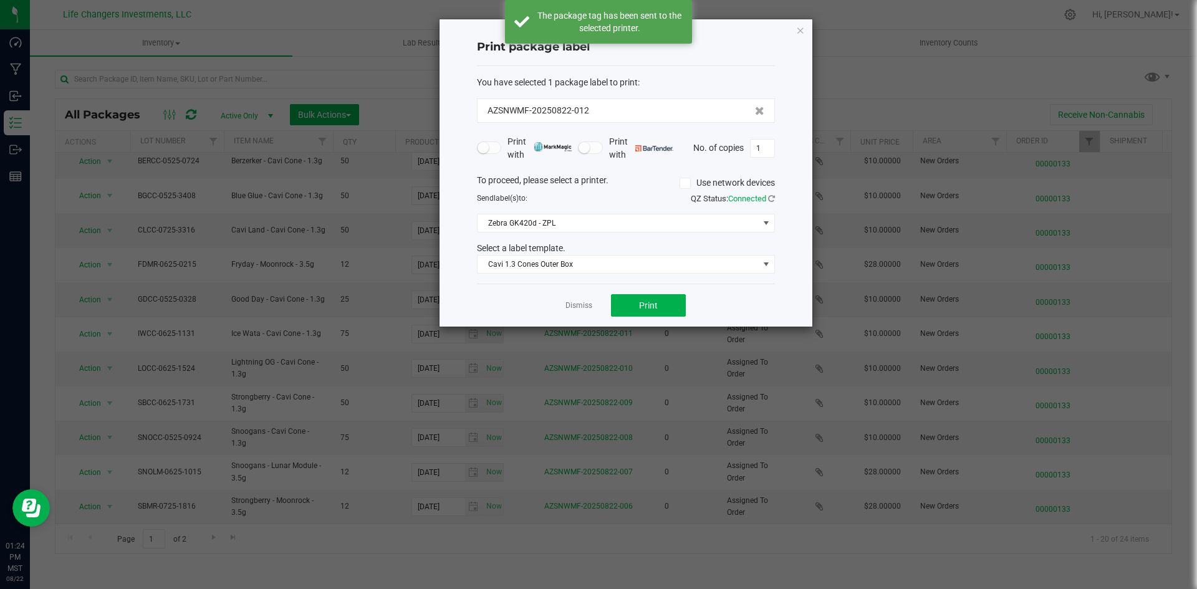
click at [613, 294] on div "Dismiss Print" at bounding box center [626, 305] width 298 height 43
click at [623, 302] on button "Print" at bounding box center [648, 305] width 75 height 22
click at [797, 34] on icon "button" at bounding box center [800, 29] width 9 height 15
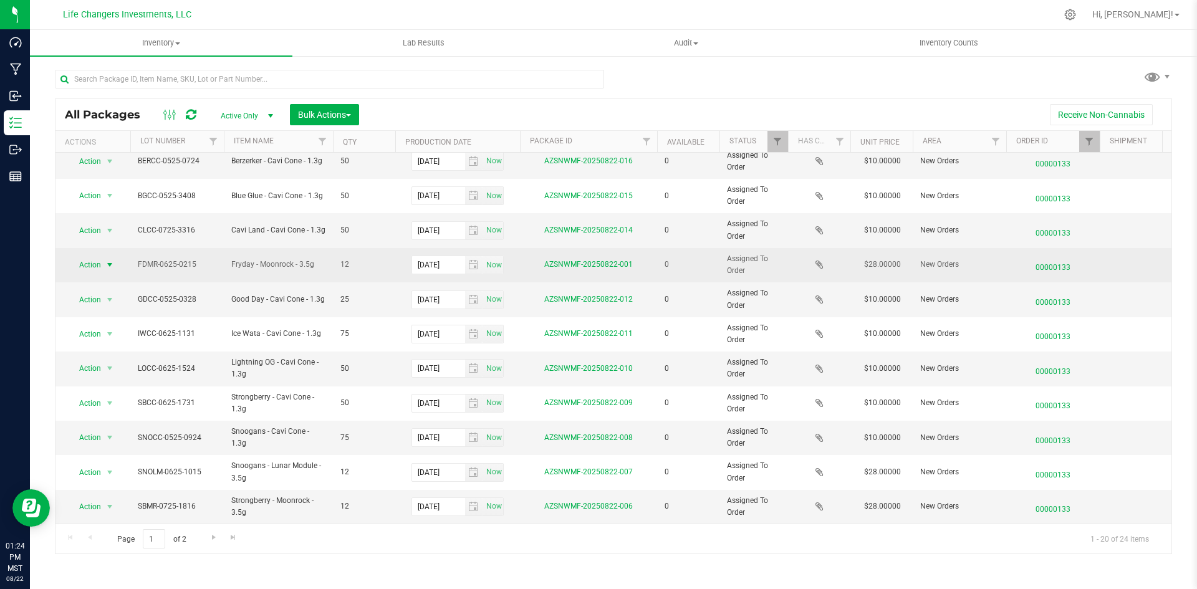
click at [100, 256] on span "Action" at bounding box center [85, 264] width 34 height 17
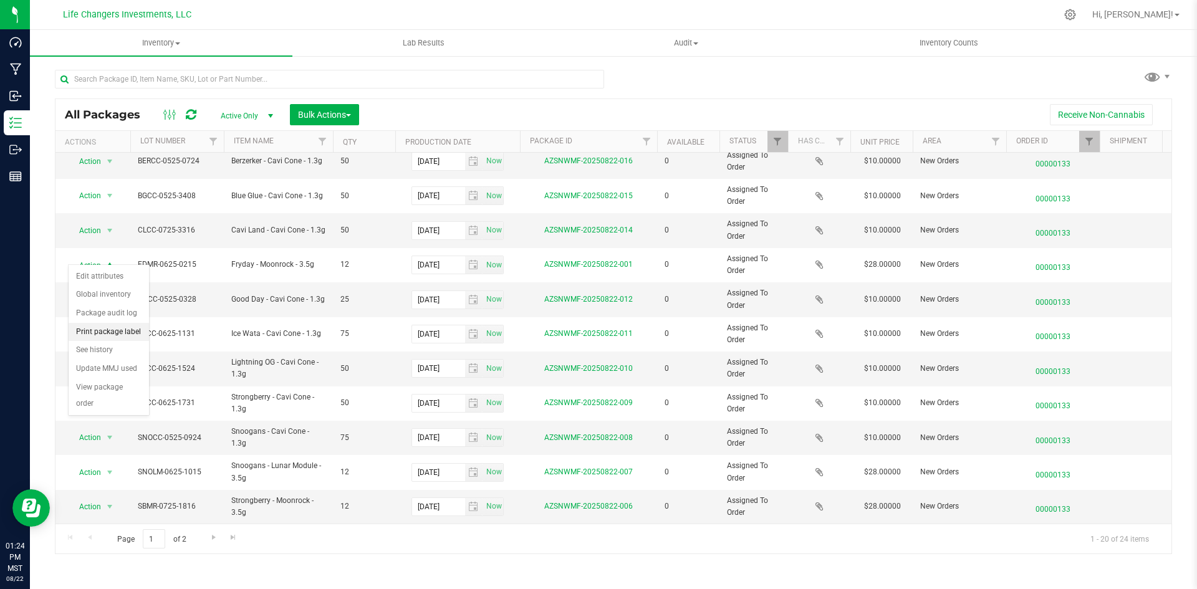
click at [111, 335] on li "Print package label" at bounding box center [109, 332] width 80 height 19
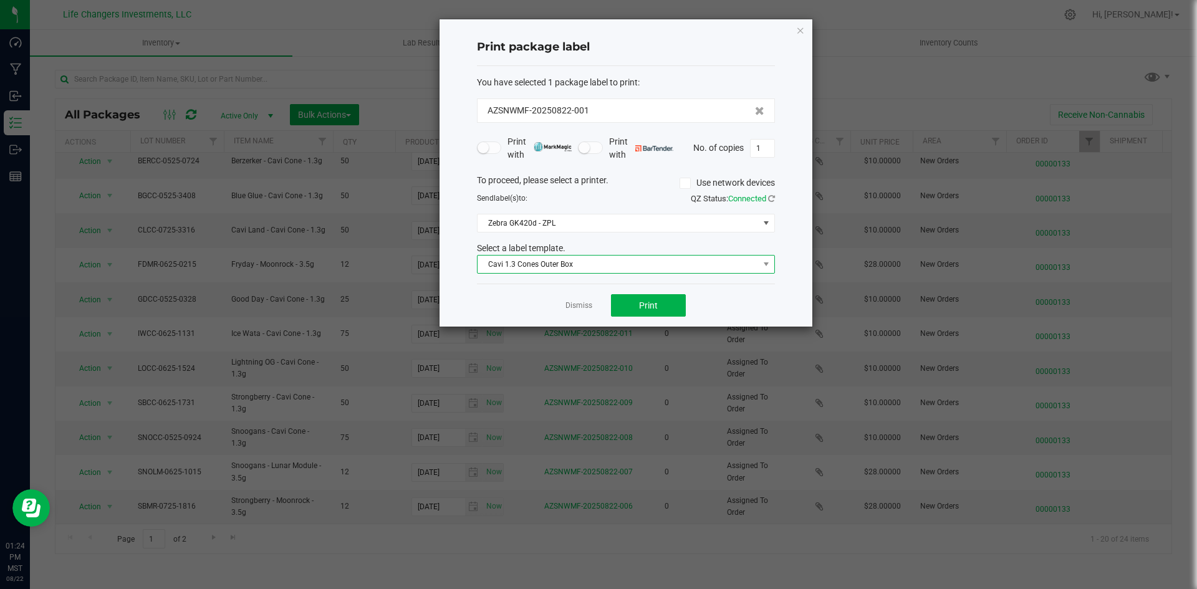
drag, startPoint x: 575, startPoint y: 258, endPoint x: 570, endPoint y: 264, distance: 7.5
click at [574, 258] on span "Cavi 1.3 Cones Outer Box" at bounding box center [618, 264] width 281 height 17
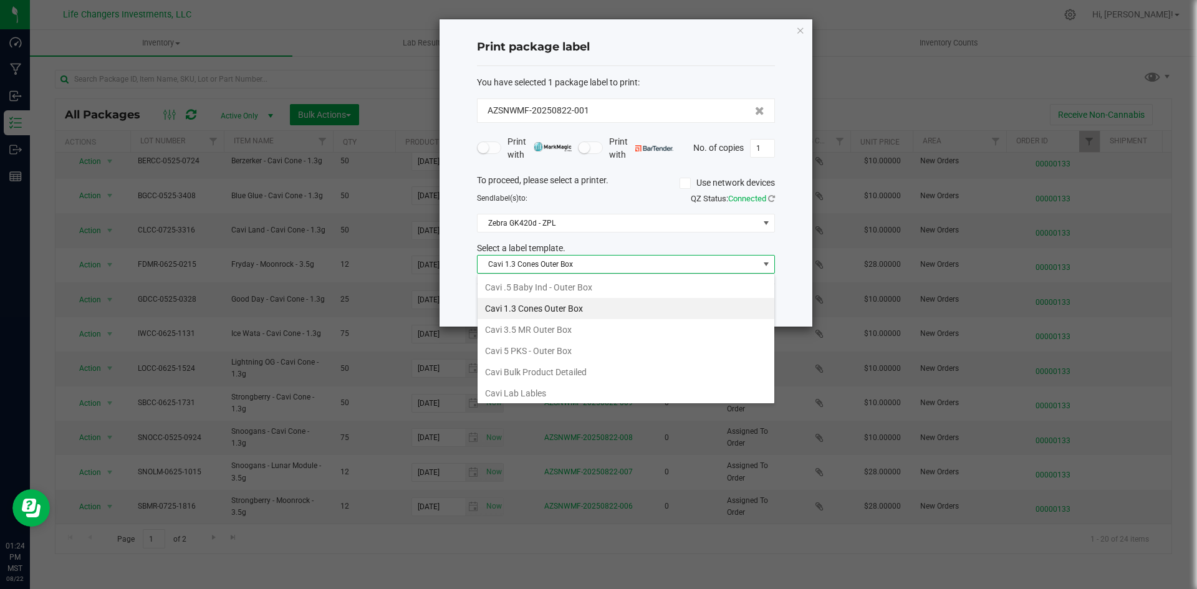
drag, startPoint x: 541, startPoint y: 332, endPoint x: 548, endPoint y: 327, distance: 8.7
click at [542, 331] on li "Cavi 3.5 MR Outer Box" at bounding box center [626, 329] width 297 height 21
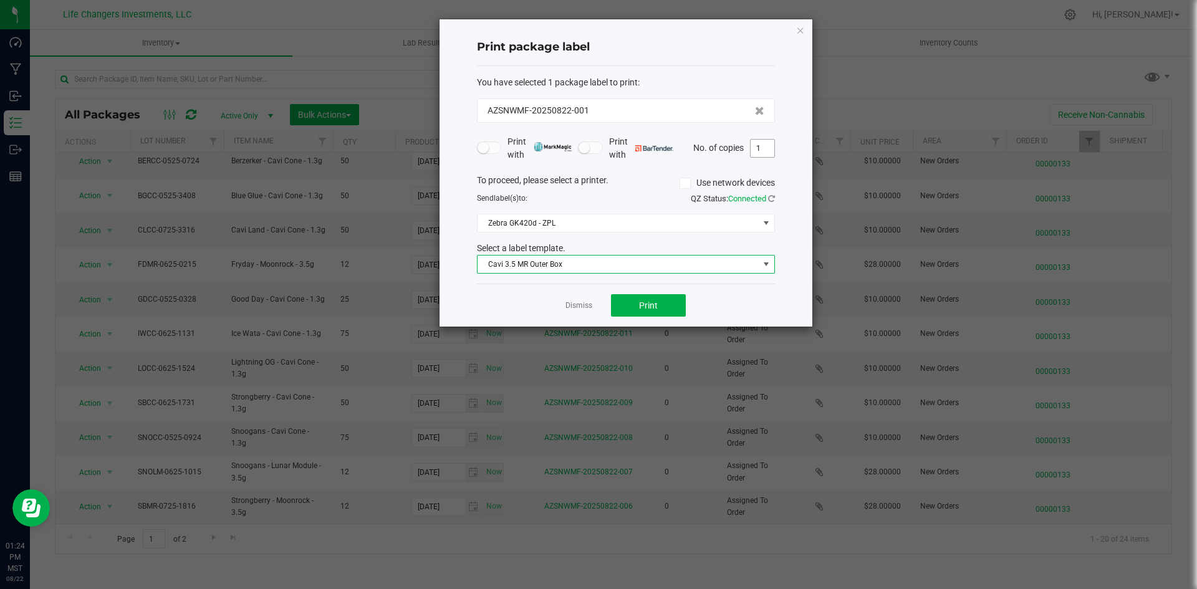
click at [767, 146] on input "1" at bounding box center [763, 148] width 24 height 17
type input "2"
click at [665, 304] on button "Print" at bounding box center [648, 305] width 75 height 22
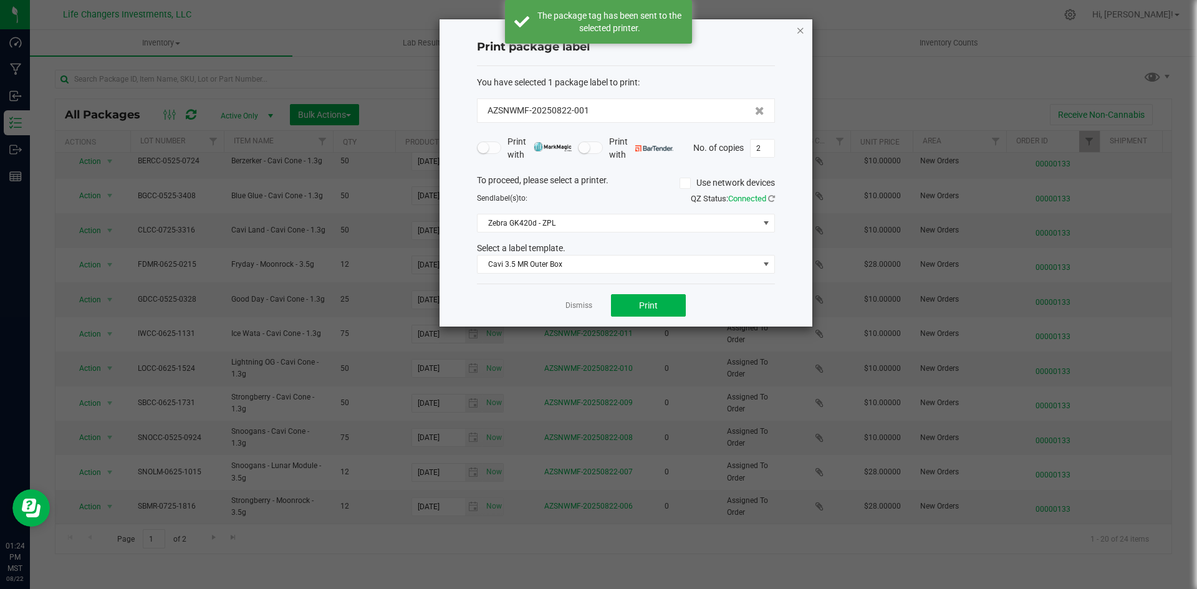
click at [799, 27] on icon "button" at bounding box center [800, 29] width 9 height 15
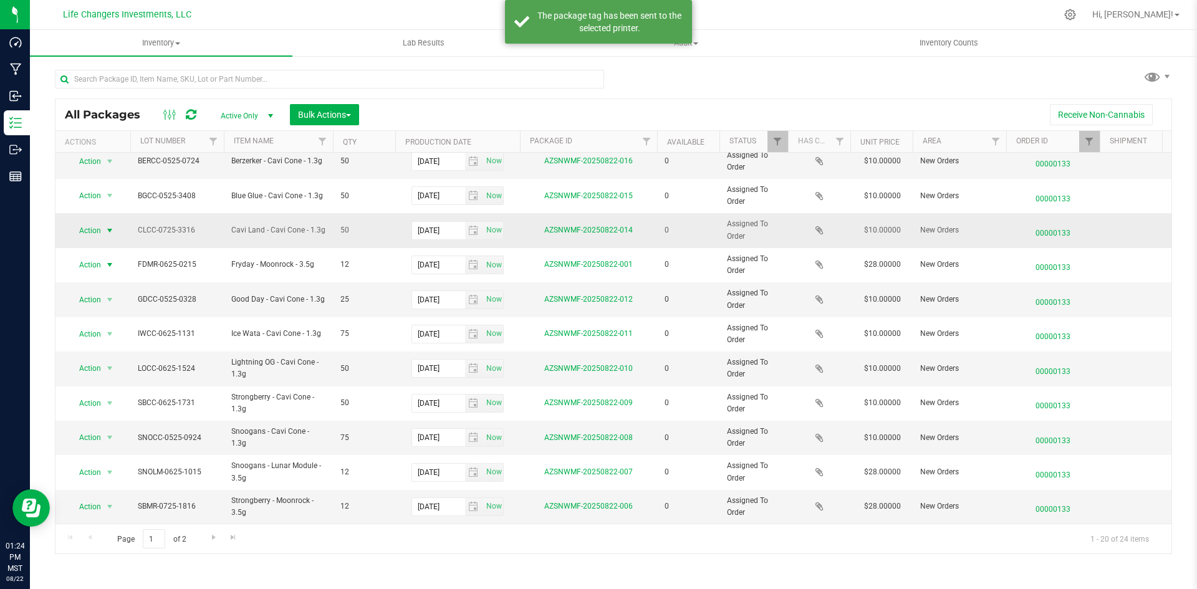
click at [82, 223] on span "Action" at bounding box center [85, 230] width 34 height 17
click at [111, 296] on li "Print package label" at bounding box center [109, 297] width 80 height 19
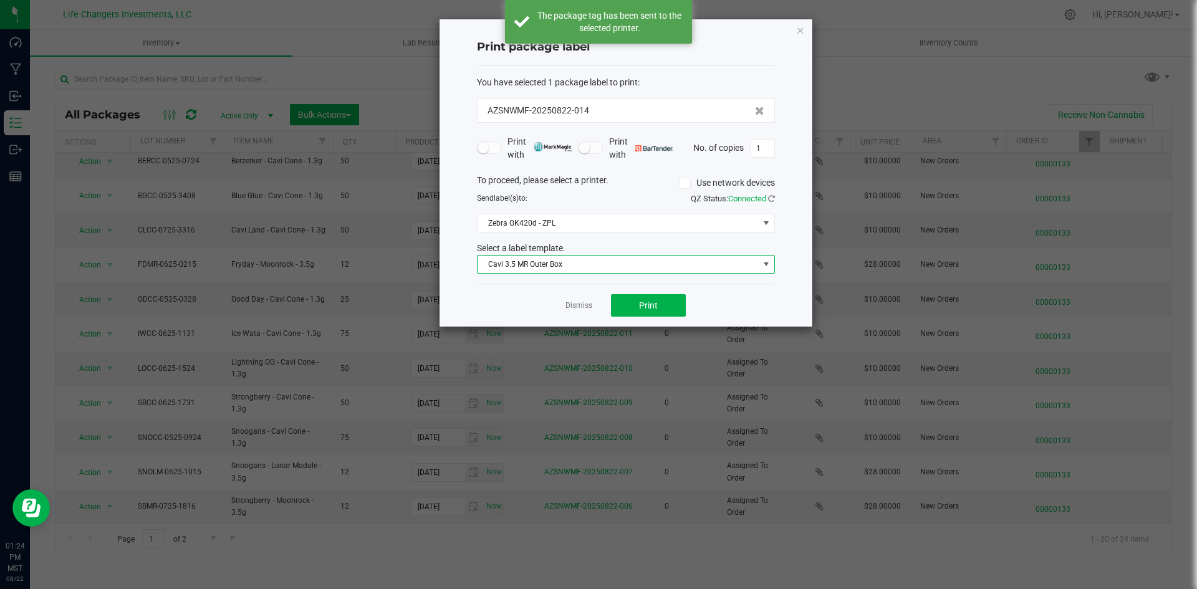
click at [552, 269] on span "Cavi 3.5 MR Outer Box" at bounding box center [618, 264] width 281 height 17
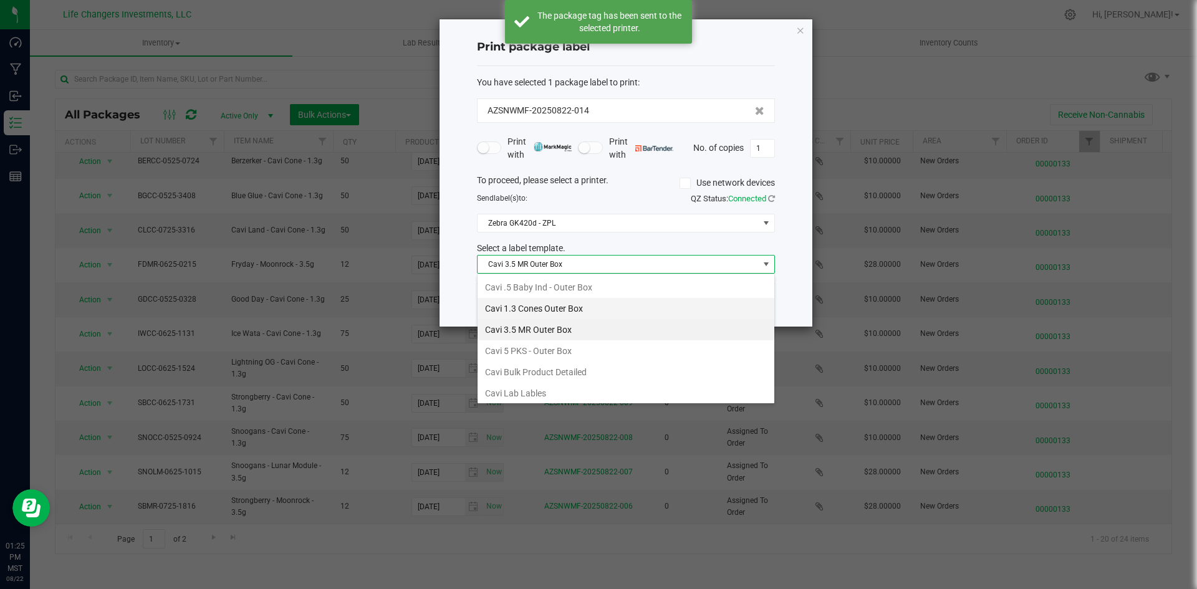
click at [542, 299] on li "Cavi 1.3 Cones Outer Box" at bounding box center [626, 308] width 297 height 21
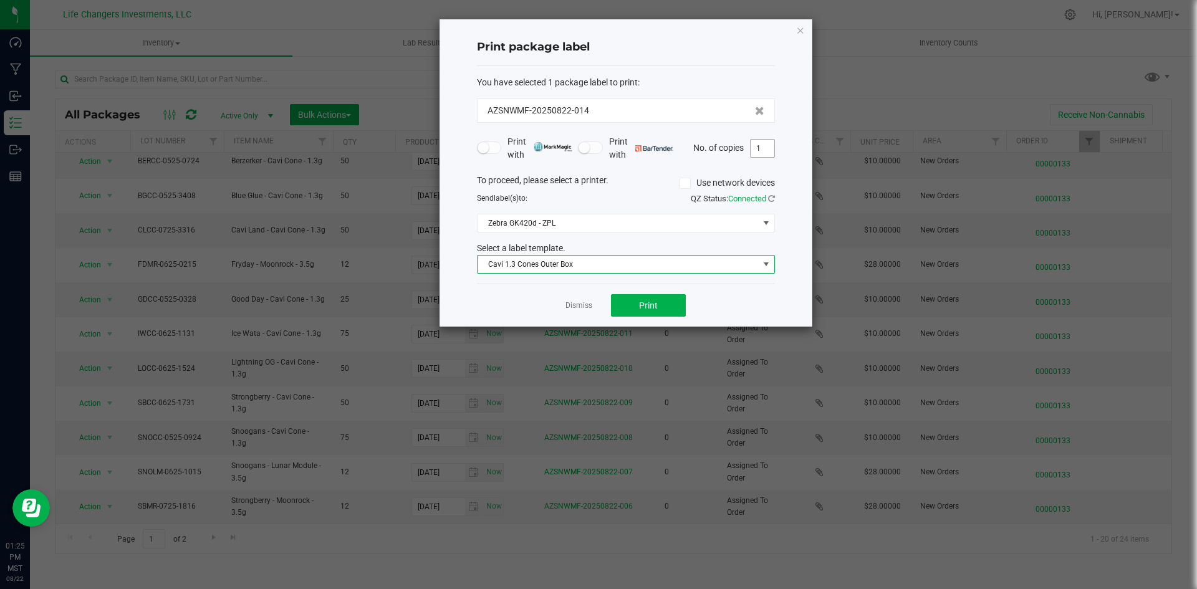
click at [764, 153] on input "1" at bounding box center [763, 148] width 24 height 17
type input "2"
click at [651, 302] on span "Print" at bounding box center [648, 305] width 19 height 10
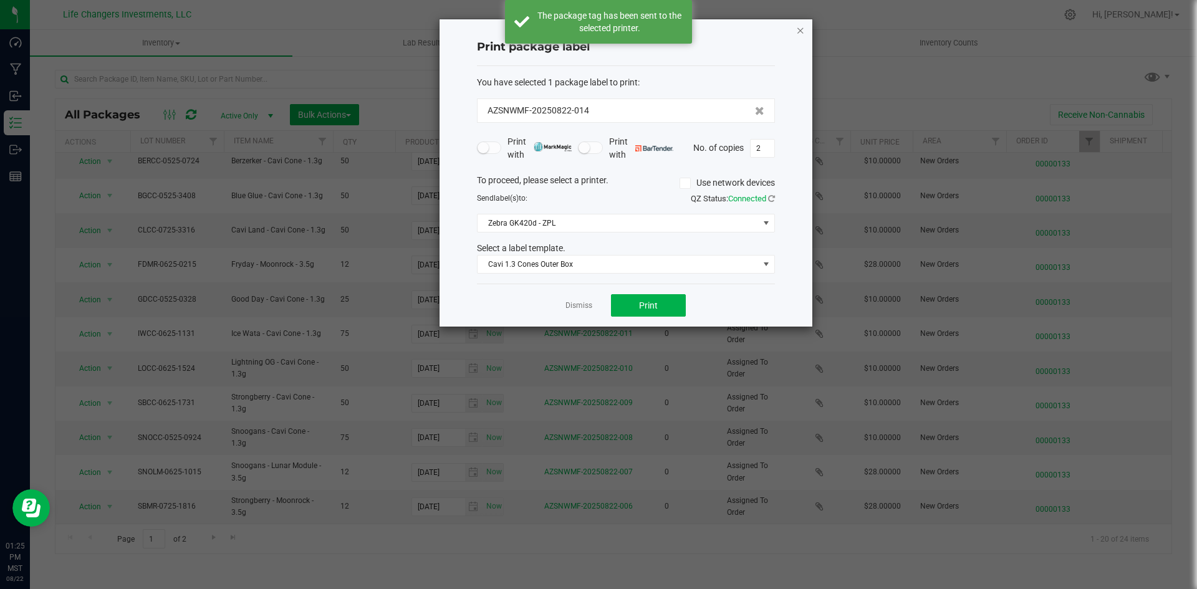
click at [798, 31] on icon "button" at bounding box center [800, 29] width 9 height 15
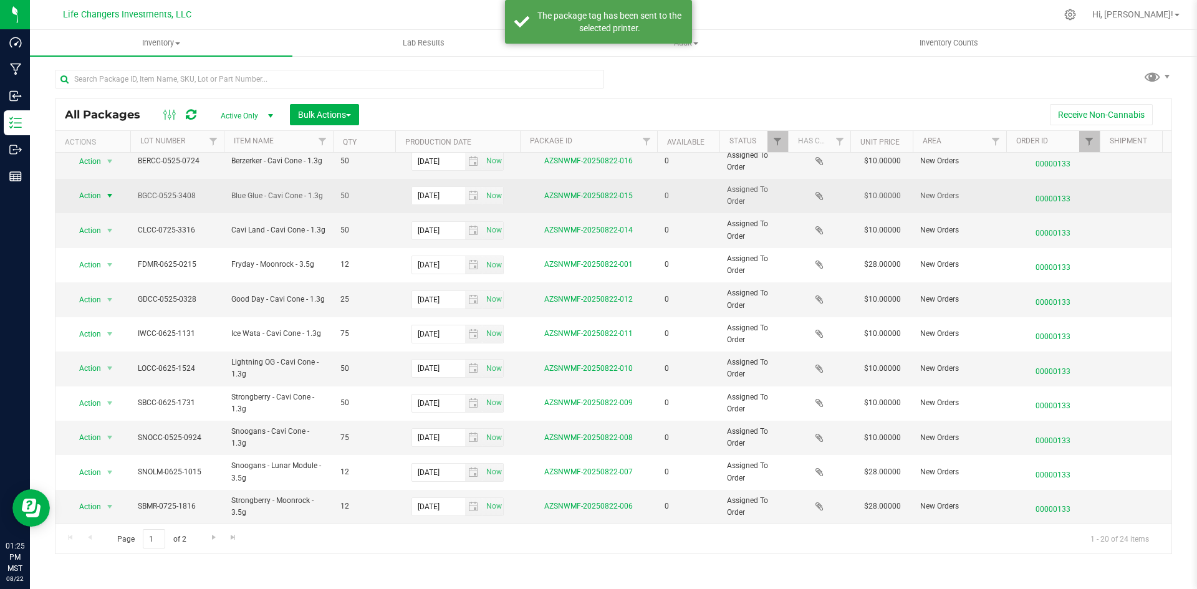
click at [93, 187] on span "Action" at bounding box center [85, 195] width 34 height 17
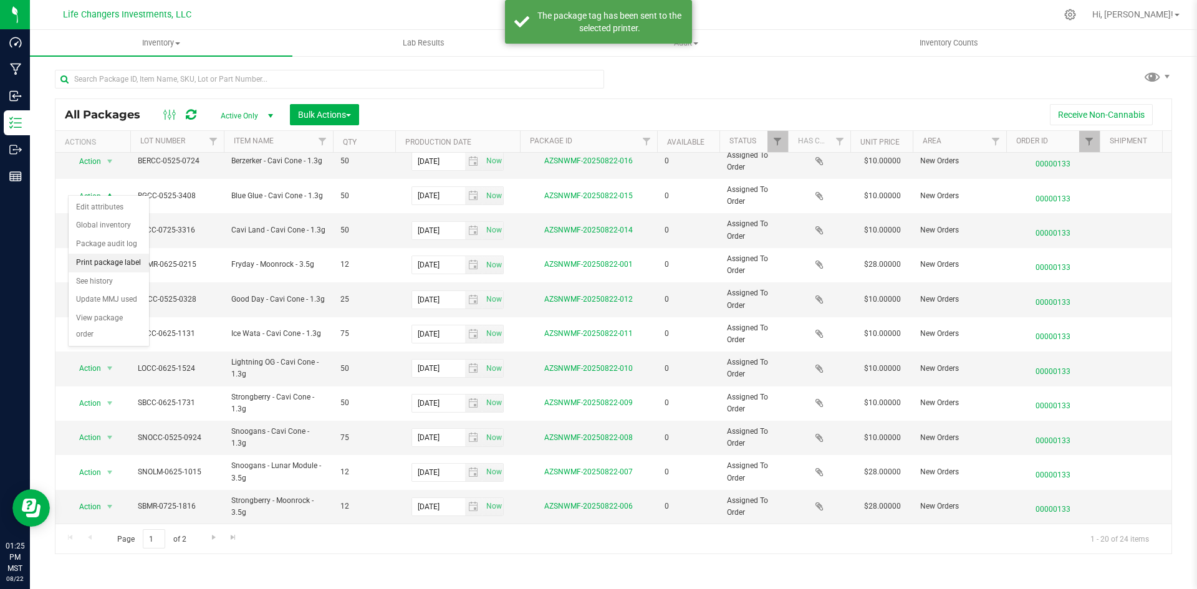
drag, startPoint x: 115, startPoint y: 262, endPoint x: 149, endPoint y: 262, distance: 34.3
click at [118, 262] on li "Print package label" at bounding box center [109, 263] width 80 height 19
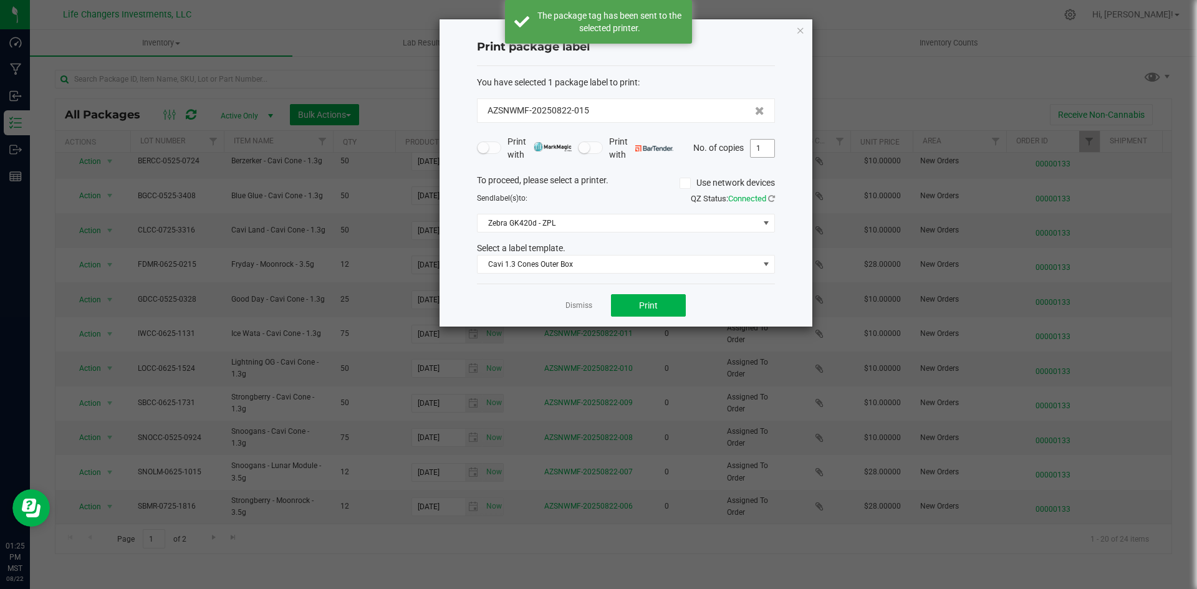
click at [762, 140] on input "1" at bounding box center [763, 148] width 24 height 17
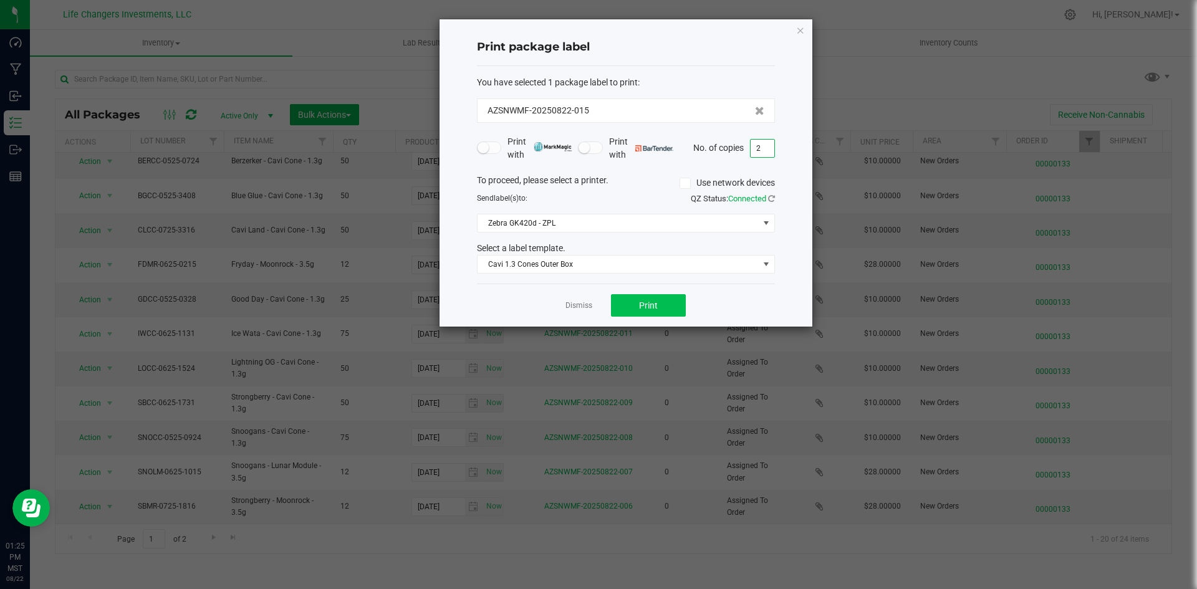
type input "2"
click at [670, 307] on button "Print" at bounding box center [648, 305] width 75 height 22
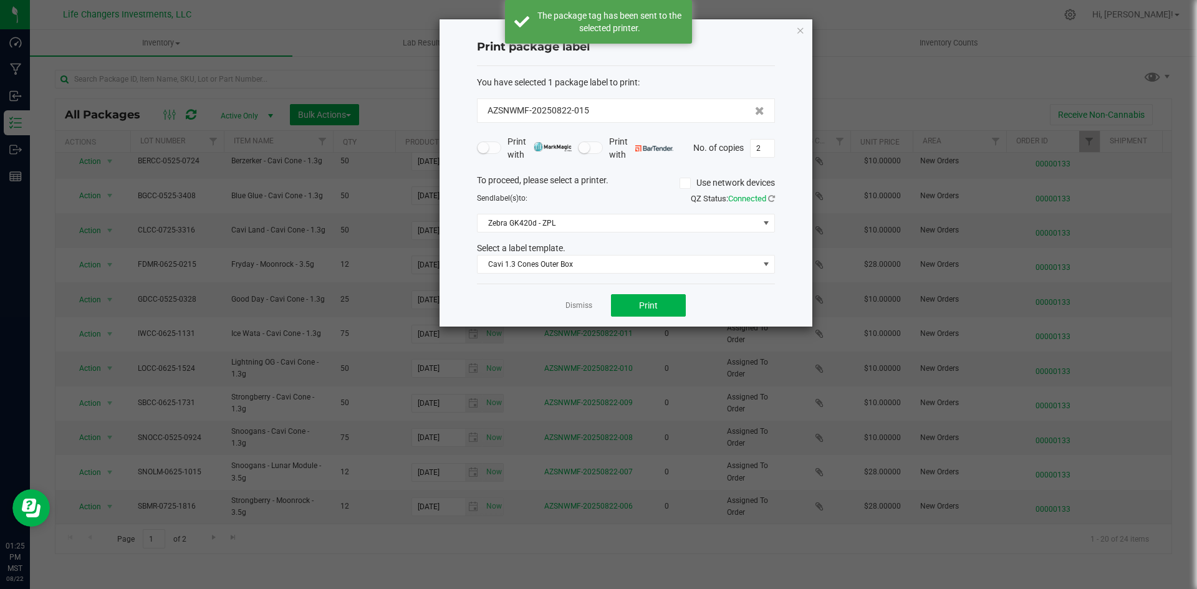
drag, startPoint x: 797, startPoint y: 32, endPoint x: 792, endPoint y: 46, distance: 14.8
click at [797, 33] on icon "button" at bounding box center [800, 29] width 9 height 15
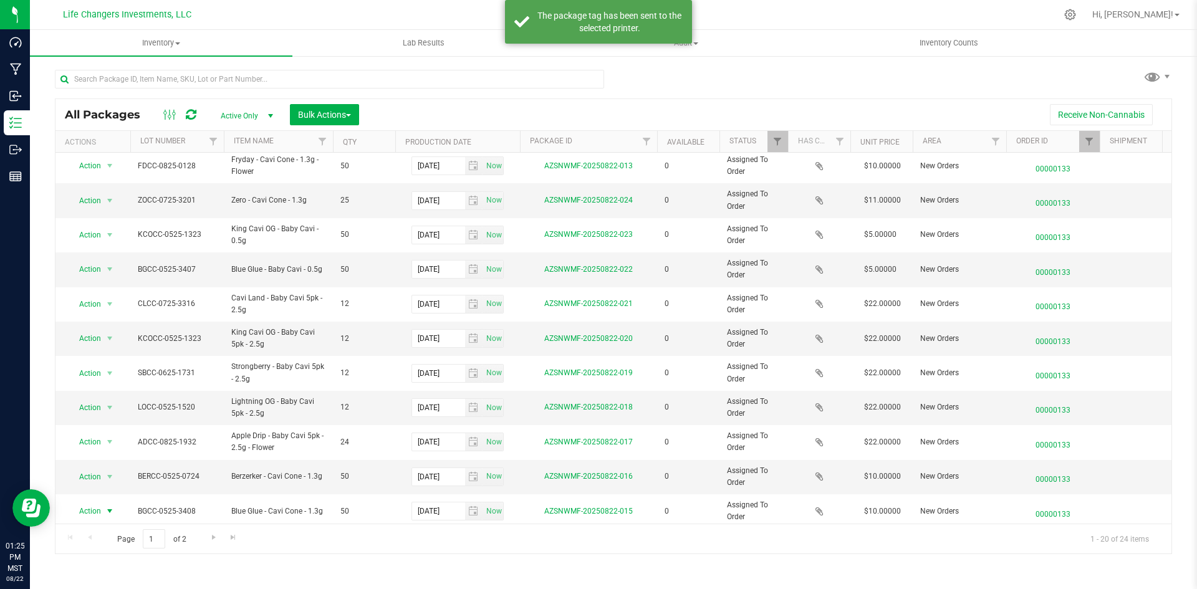
scroll to position [0, 0]
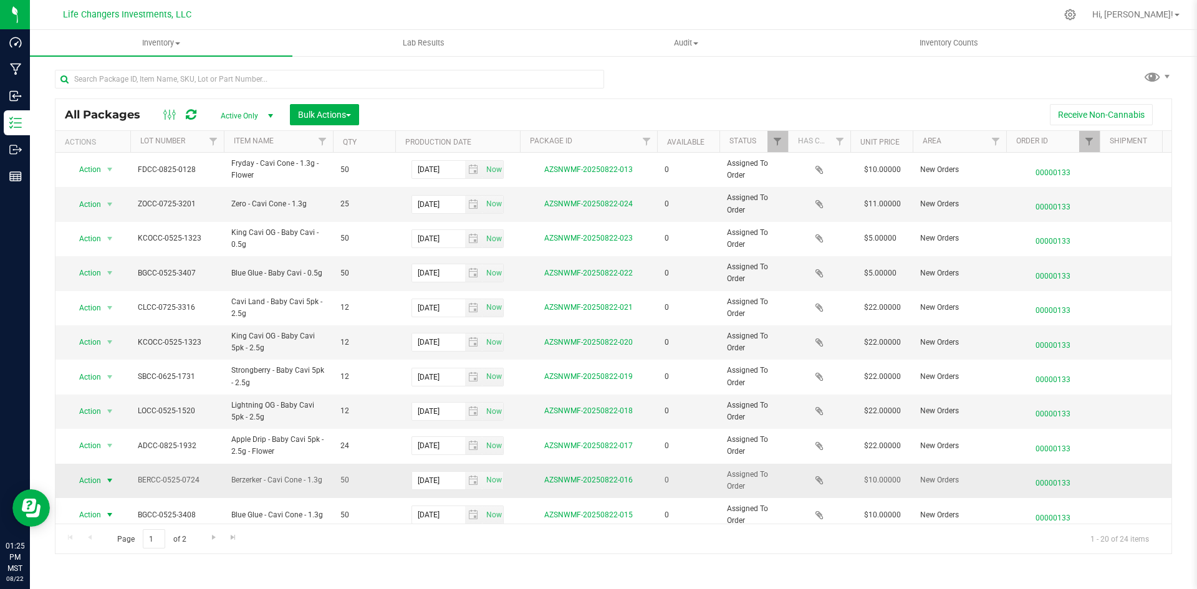
click at [98, 481] on span "Action" at bounding box center [85, 480] width 34 height 17
click at [138, 387] on li "Print package label" at bounding box center [109, 387] width 80 height 19
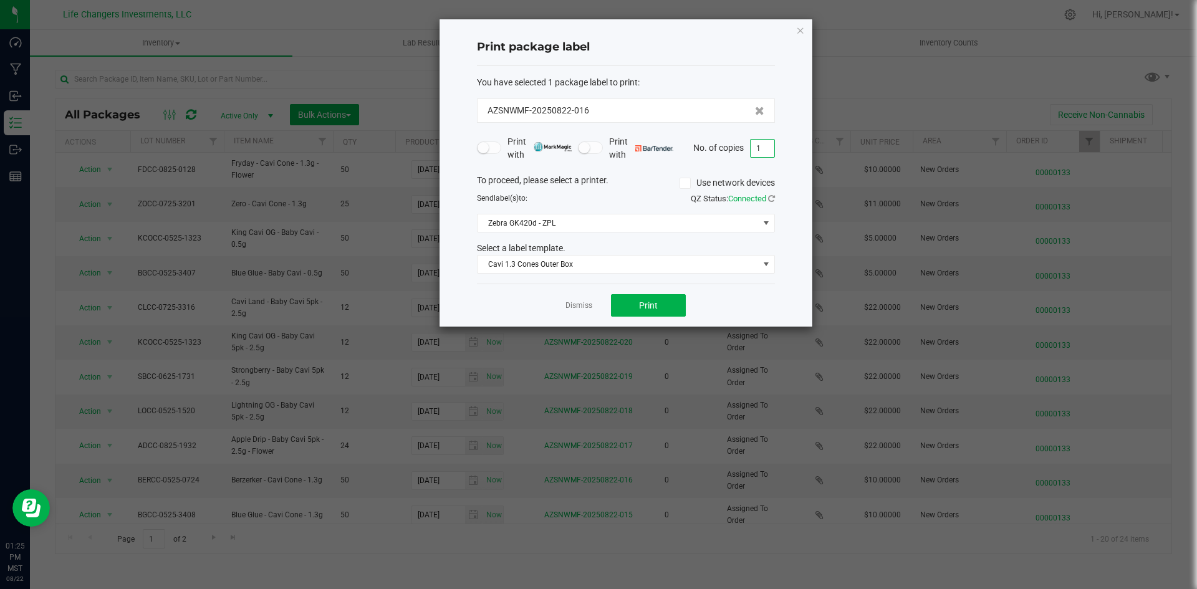
click at [762, 143] on input "1" at bounding box center [763, 148] width 24 height 17
type input "2"
click at [661, 308] on button "Print" at bounding box center [648, 305] width 75 height 22
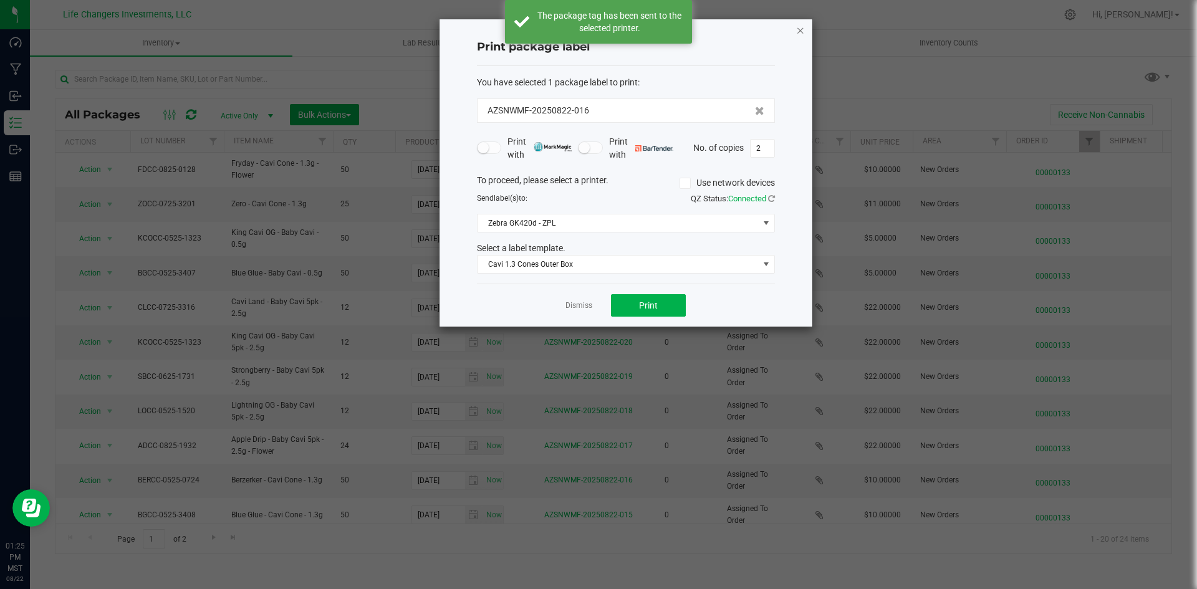
click at [800, 31] on icon "button" at bounding box center [800, 29] width 9 height 15
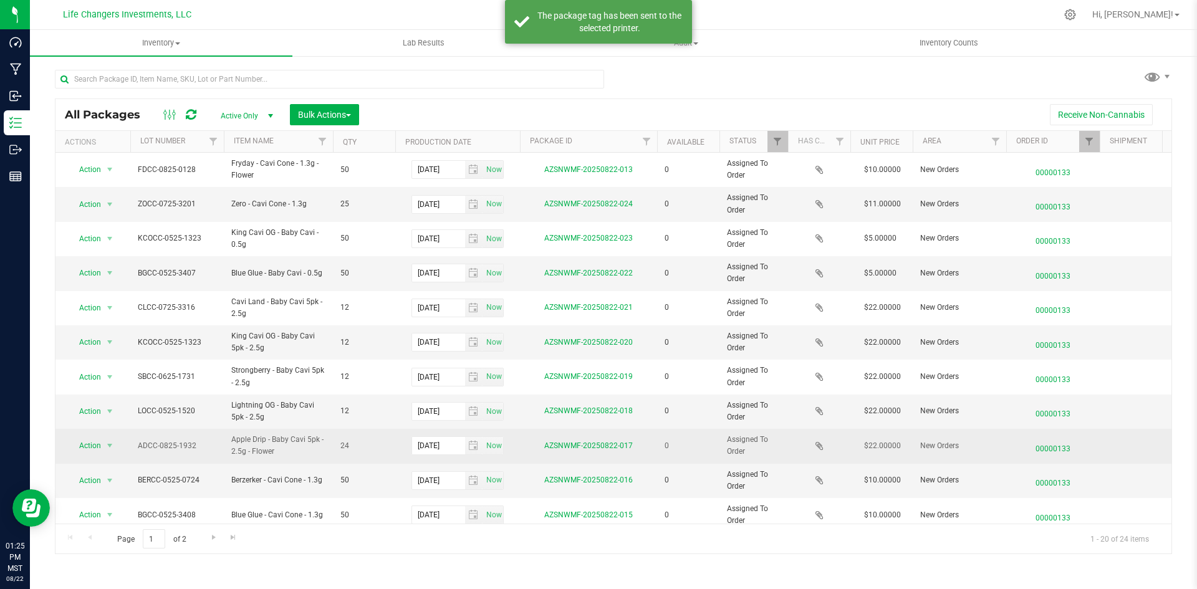
click at [118, 446] on div "Action Action Edit attributes Global inventory Package audit log Print package …" at bounding box center [93, 445] width 60 height 17
click at [105, 446] on span "select" at bounding box center [110, 446] width 10 height 10
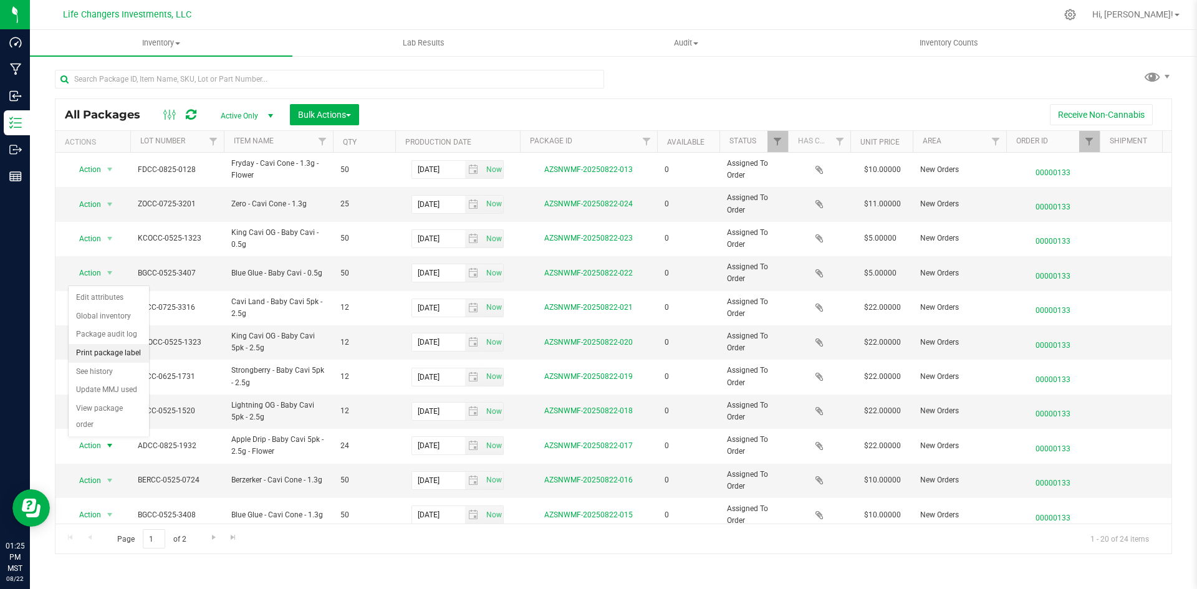
click at [122, 353] on li "Print package label" at bounding box center [109, 353] width 80 height 19
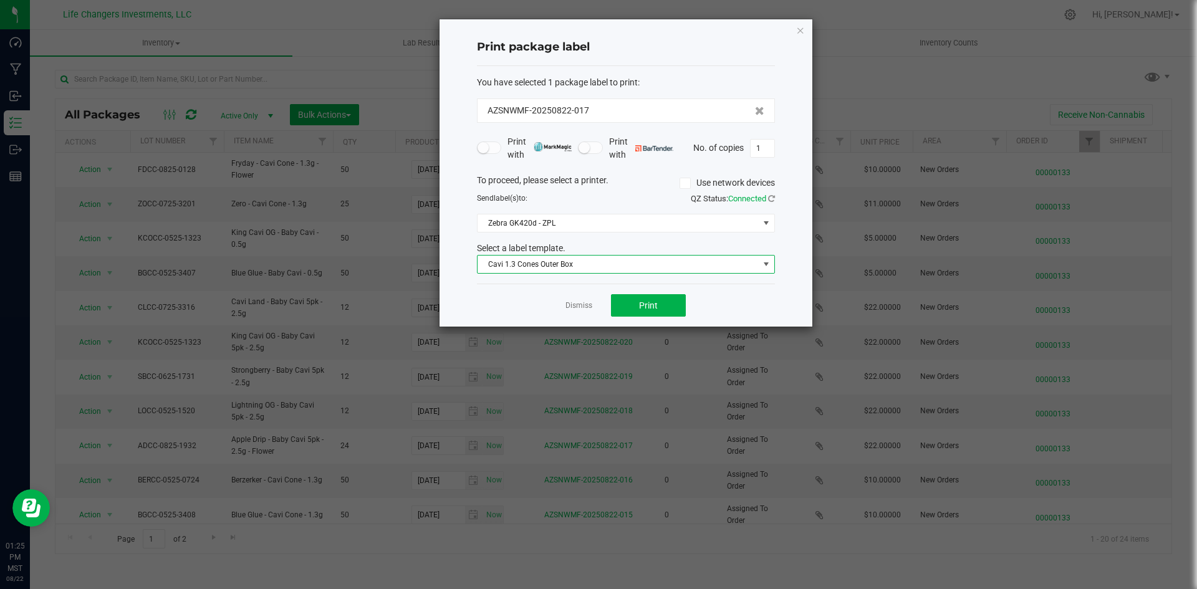
click at [602, 271] on span "Cavi 1.3 Cones Outer Box" at bounding box center [618, 264] width 281 height 17
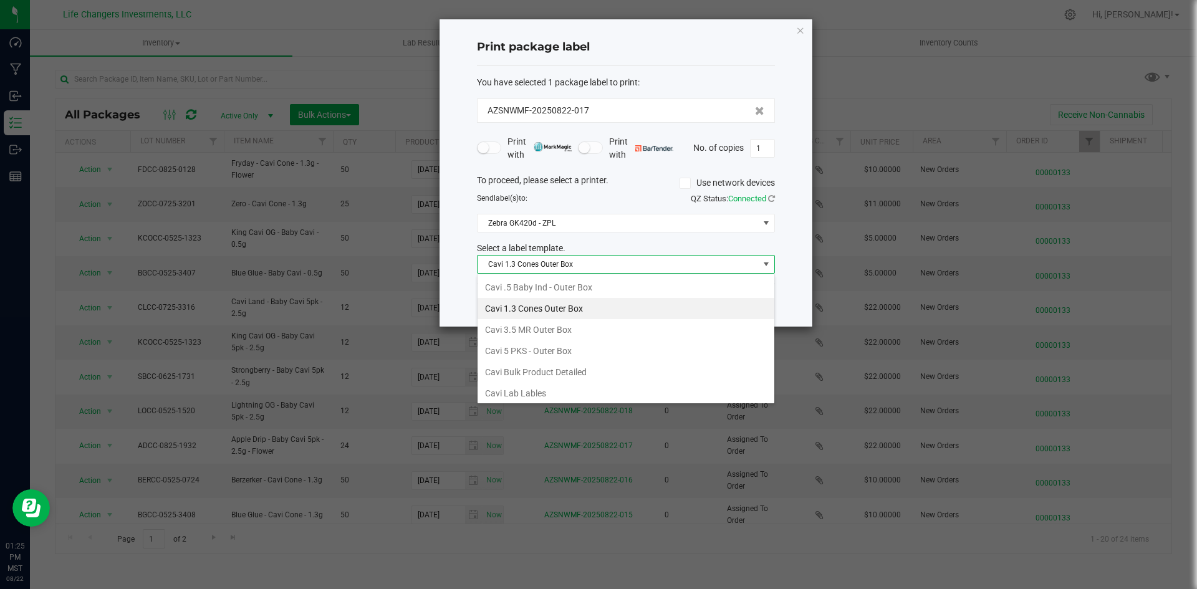
scroll to position [19, 298]
click at [574, 349] on li "Cavi 5 PKS - Outer Box" at bounding box center [626, 350] width 297 height 21
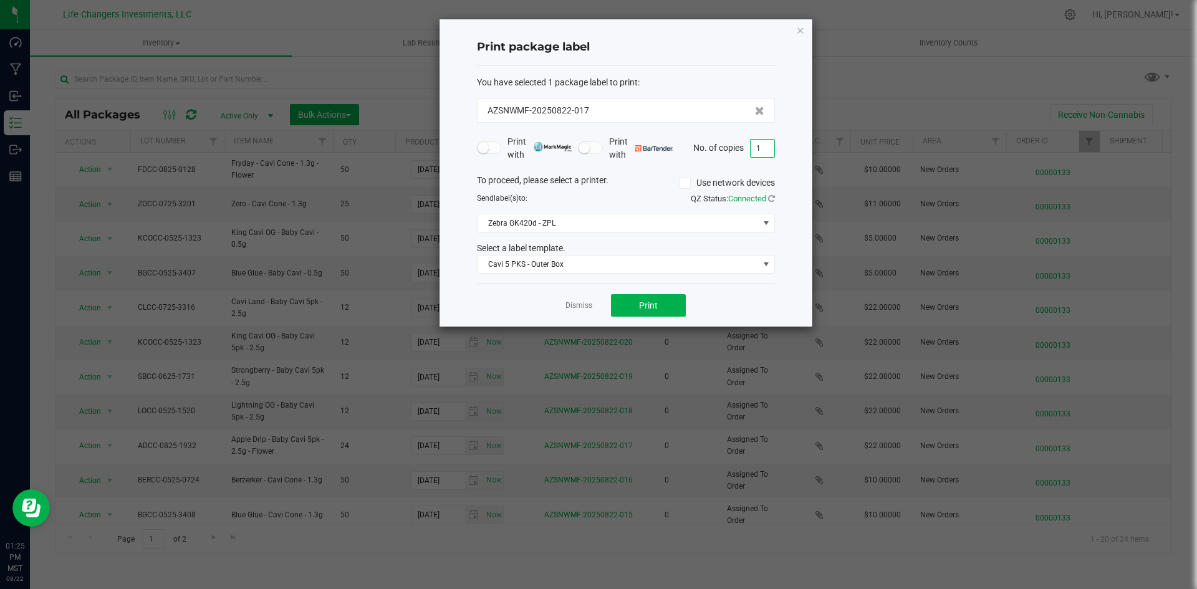
click at [766, 151] on input "1" at bounding box center [763, 148] width 24 height 17
type input "2"
click at [638, 306] on button "Print" at bounding box center [648, 305] width 75 height 22
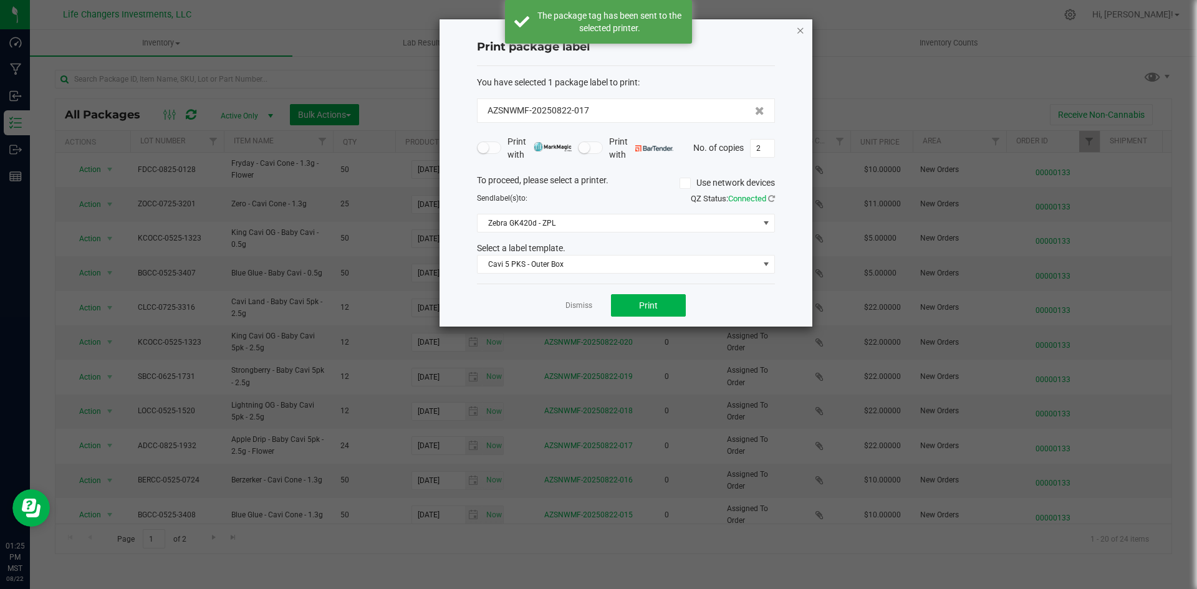
click at [798, 32] on icon "button" at bounding box center [800, 29] width 9 height 15
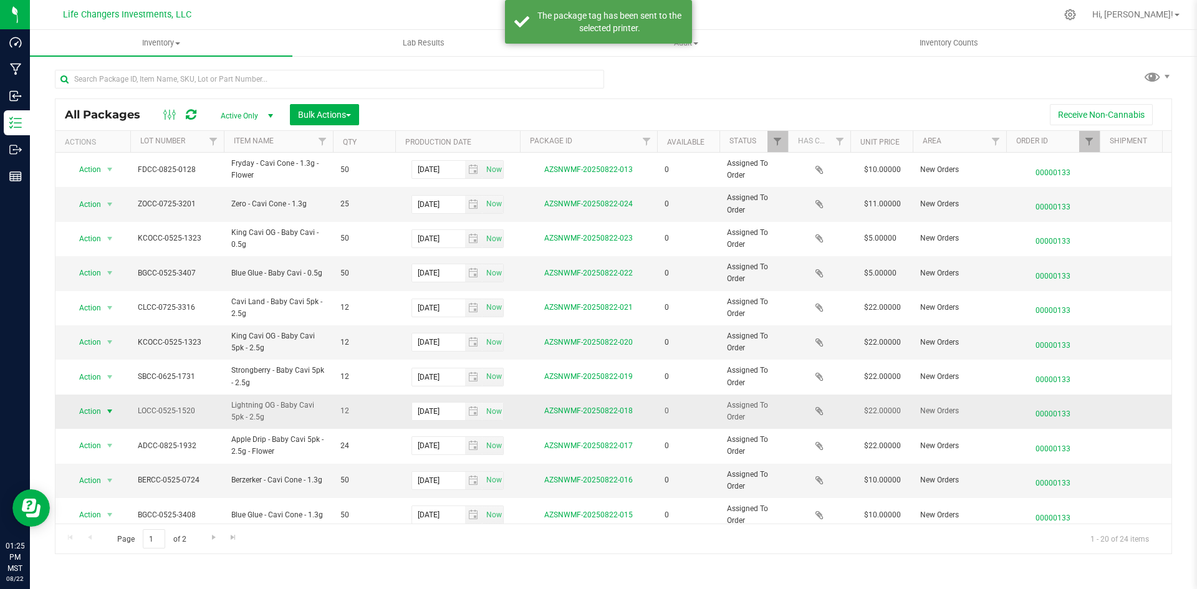
click at [87, 413] on span "Action" at bounding box center [85, 411] width 34 height 17
click at [120, 487] on li "Print package label" at bounding box center [109, 488] width 80 height 19
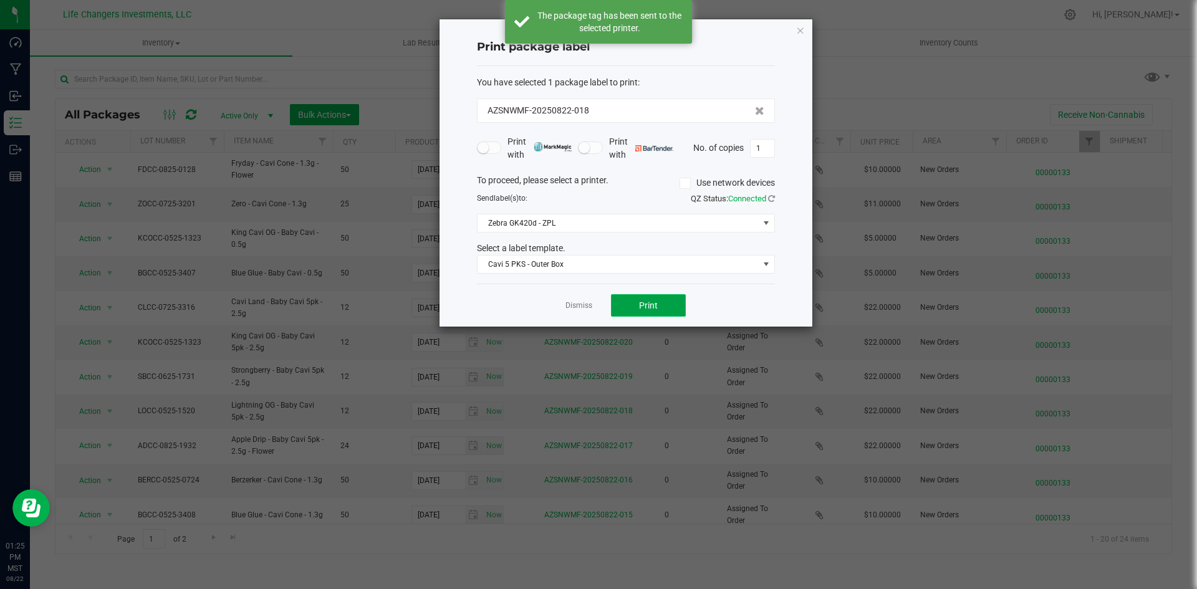
click at [643, 306] on span "Print" at bounding box center [648, 305] width 19 height 10
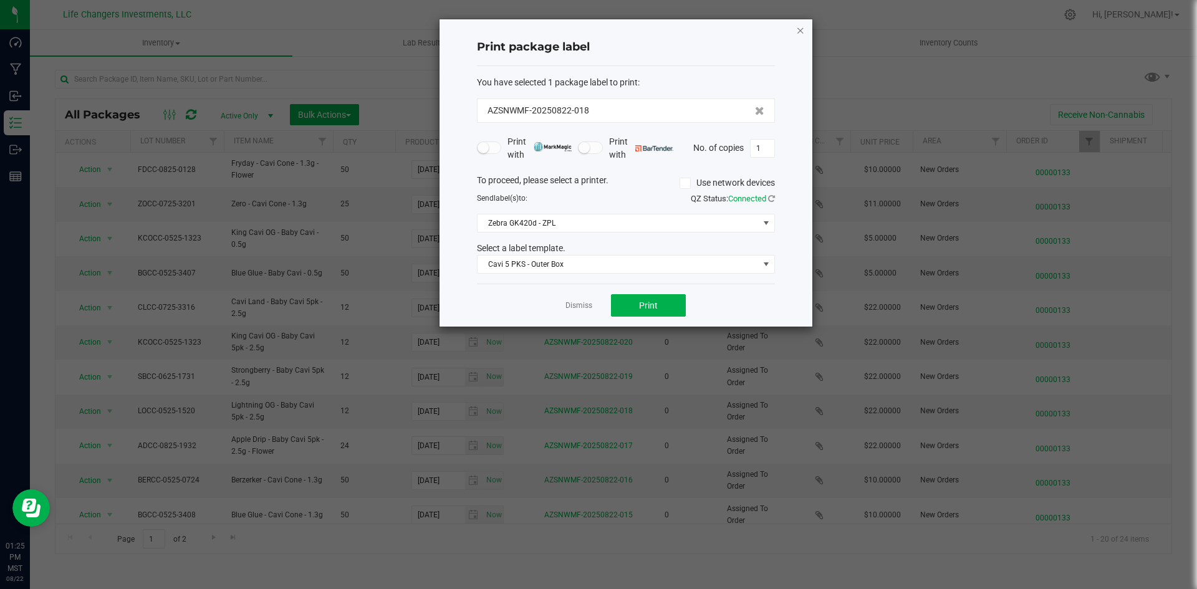
click at [796, 26] on icon "button" at bounding box center [800, 29] width 9 height 15
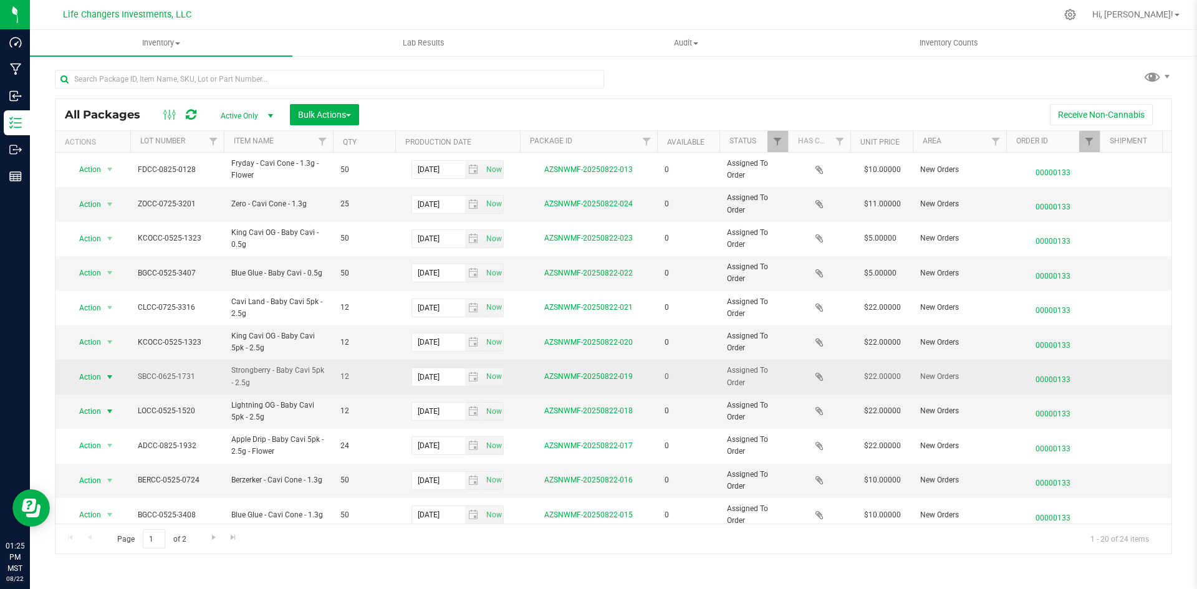
click at [92, 377] on span "Action" at bounding box center [85, 376] width 34 height 17
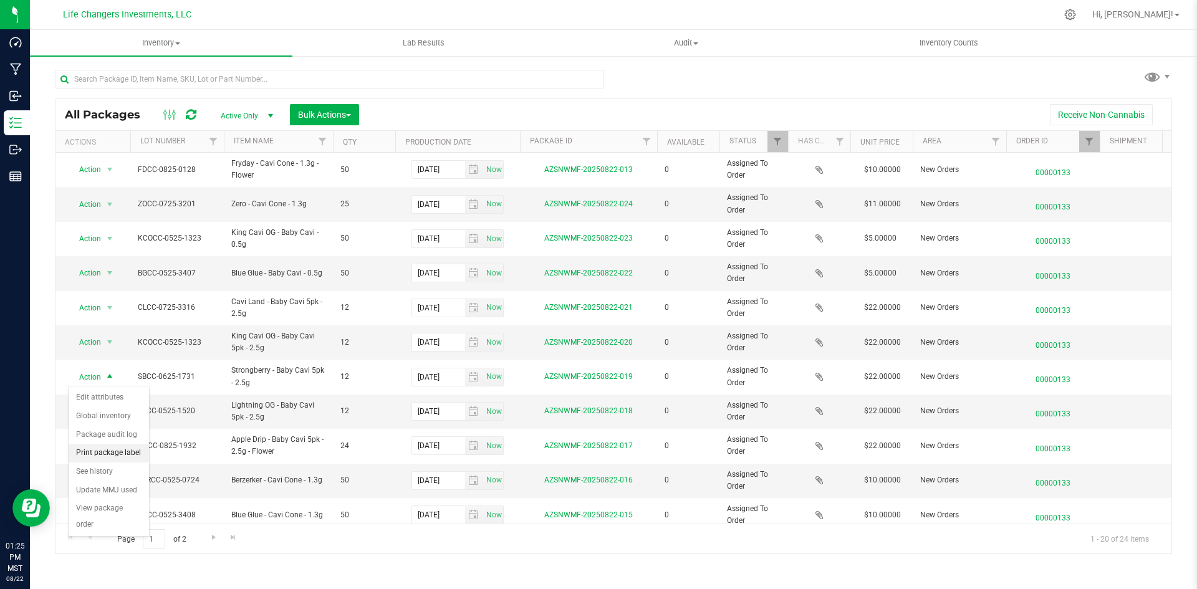
click at [118, 448] on li "Print package label" at bounding box center [109, 453] width 80 height 19
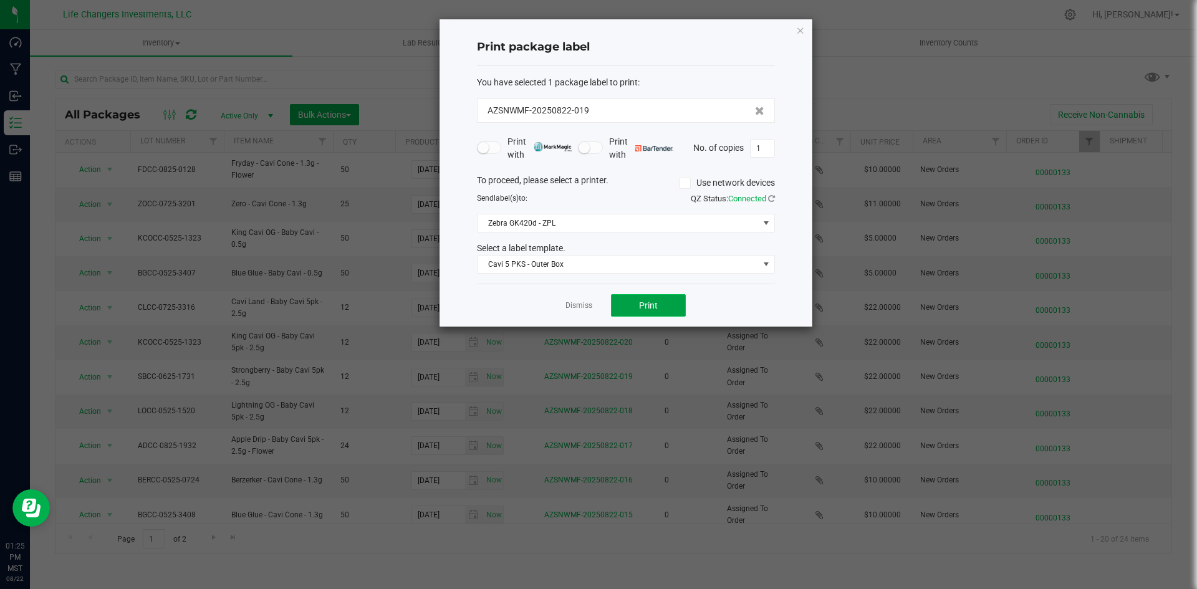
click at [644, 300] on span "Print" at bounding box center [648, 305] width 19 height 10
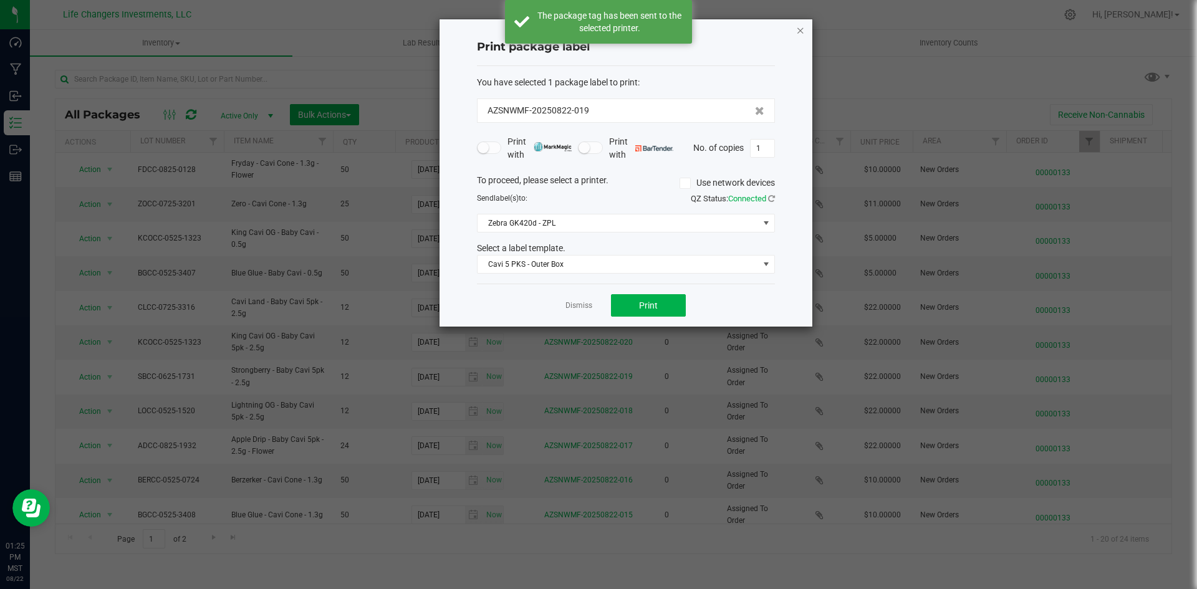
click at [804, 29] on icon "button" at bounding box center [800, 29] width 9 height 15
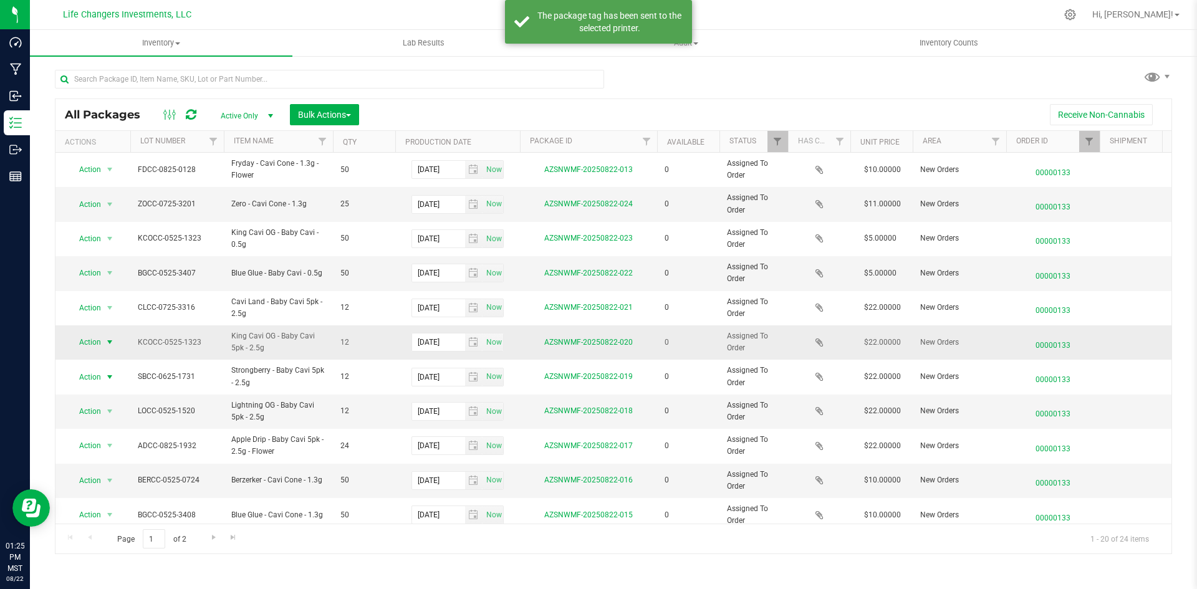
click at [100, 337] on span "Action" at bounding box center [85, 342] width 34 height 17
click at [132, 415] on li "Print package label" at bounding box center [109, 419] width 80 height 19
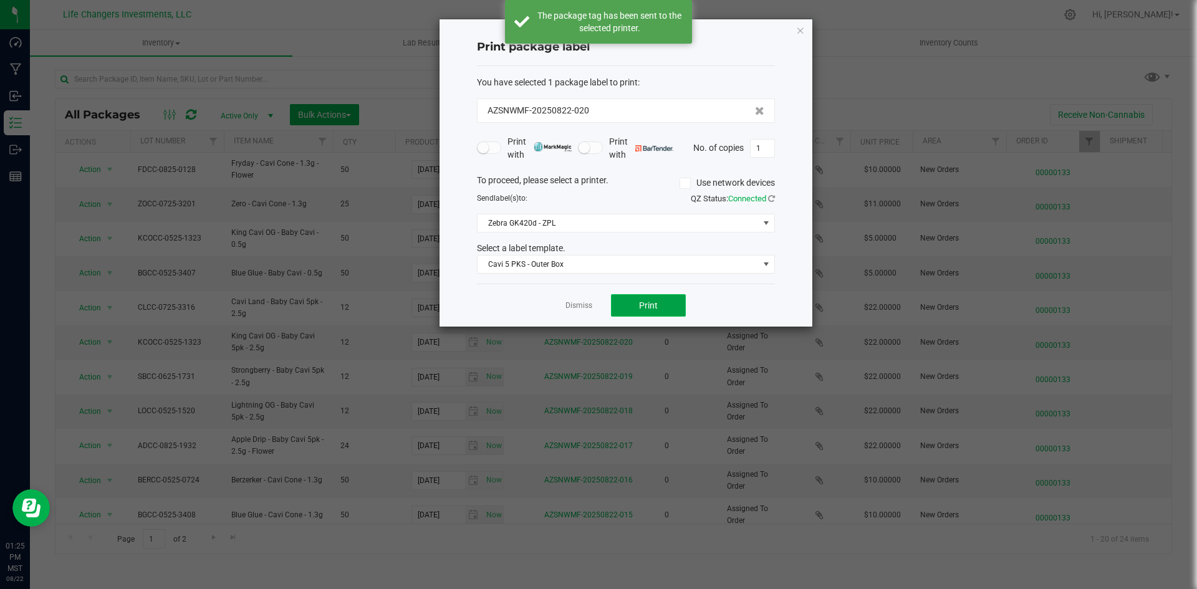
click at [635, 308] on button "Print" at bounding box center [648, 305] width 75 height 22
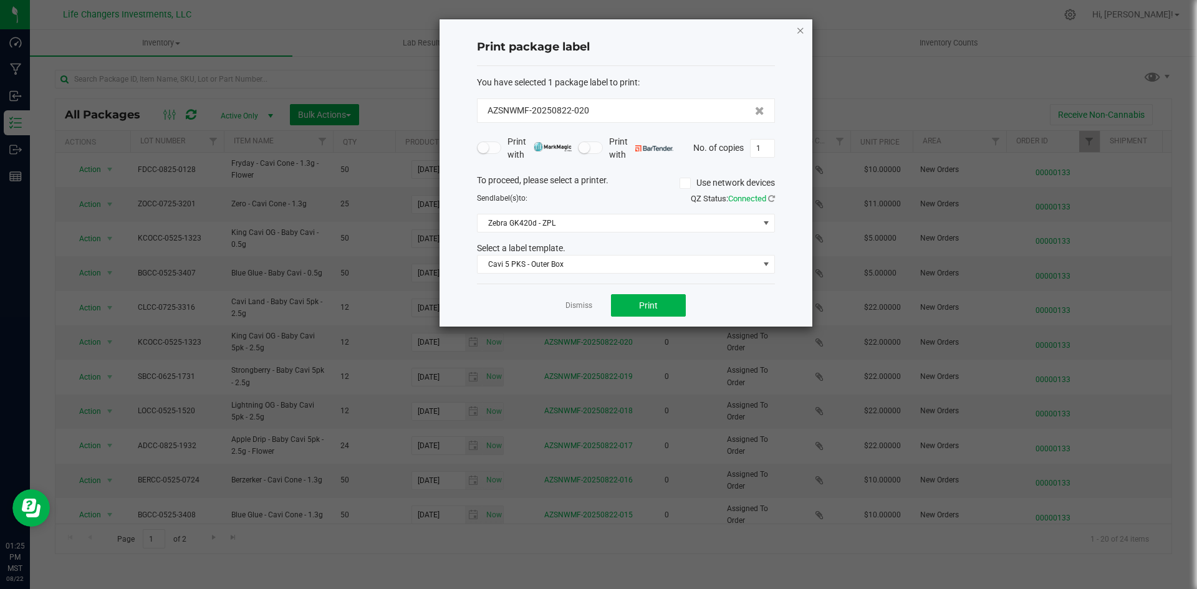
click at [800, 26] on icon "button" at bounding box center [800, 29] width 9 height 15
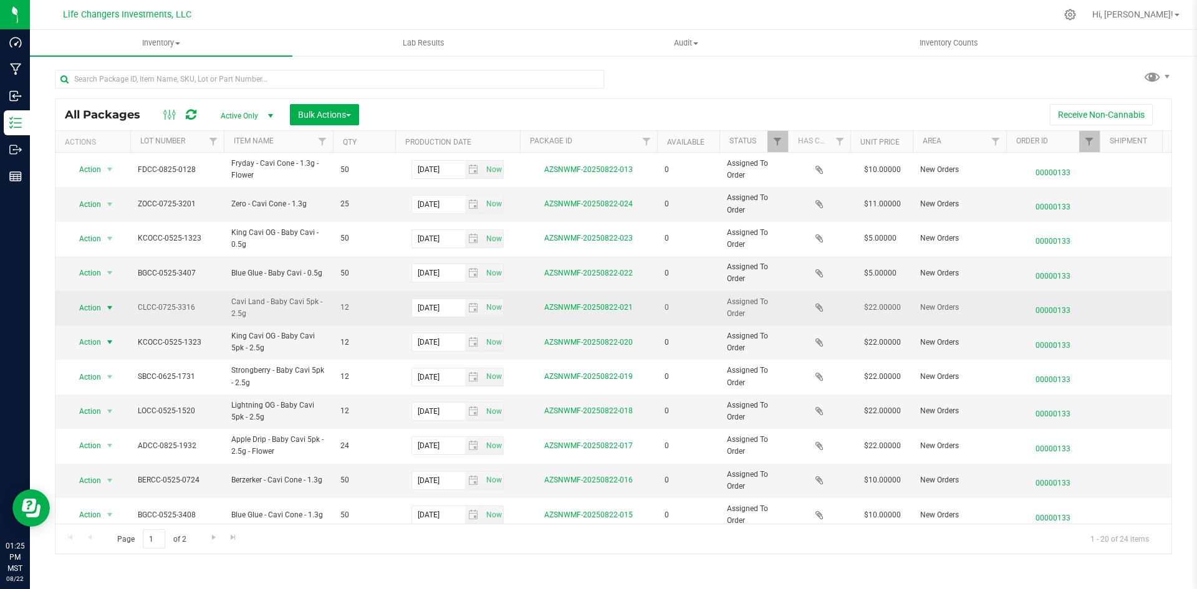
click at [91, 314] on span "Action" at bounding box center [85, 307] width 34 height 17
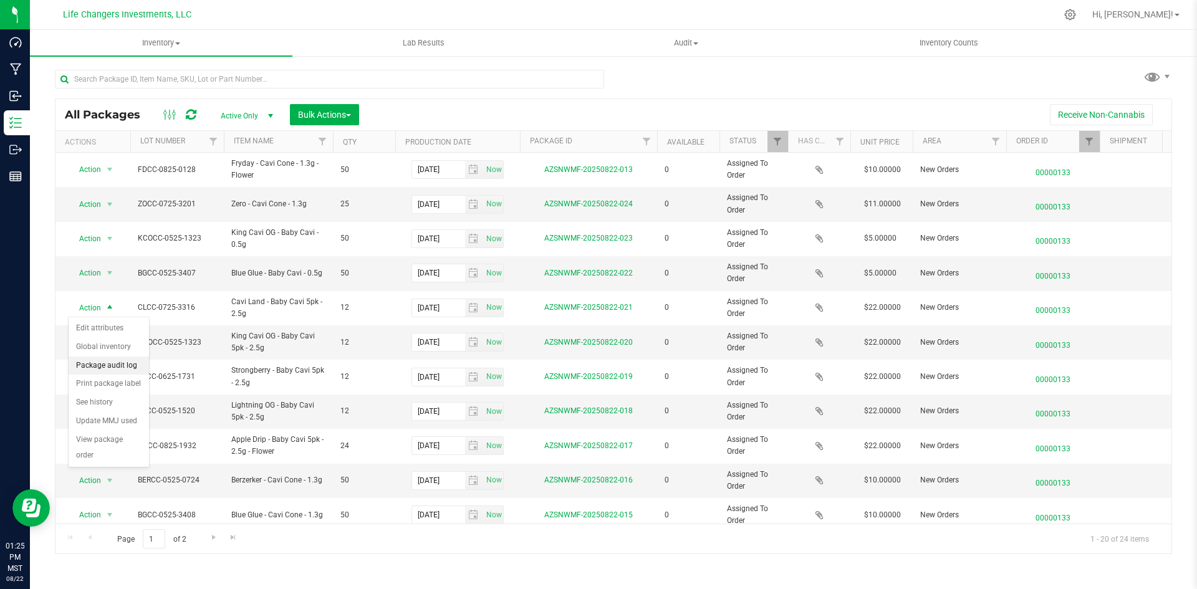
click at [122, 372] on li "Package audit log" at bounding box center [109, 366] width 80 height 19
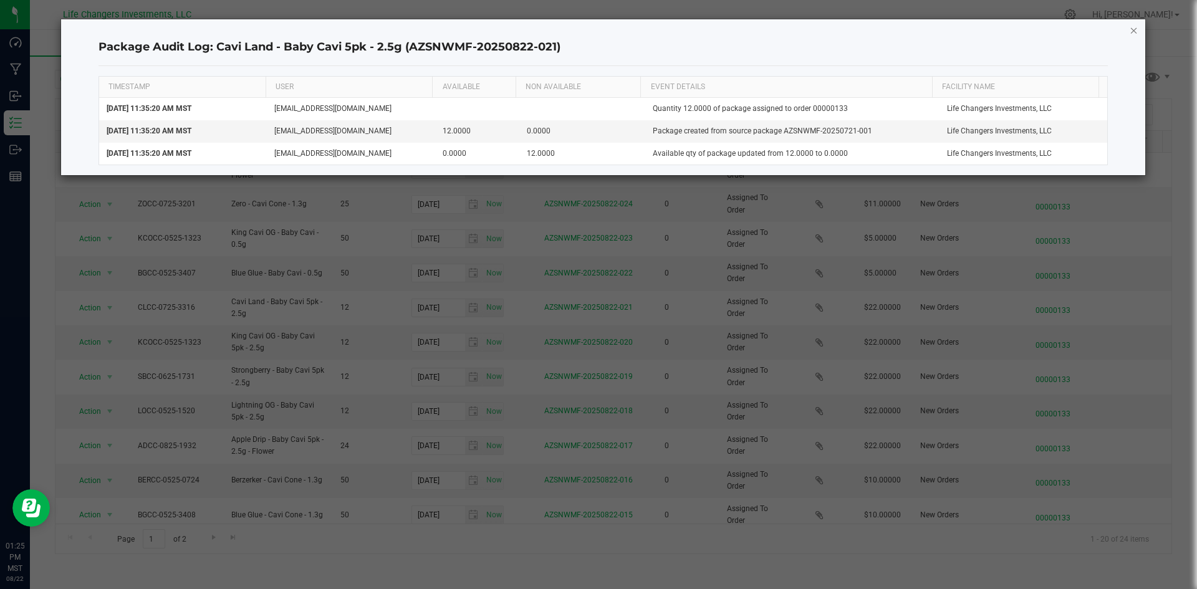
click at [1134, 31] on icon "button" at bounding box center [1134, 29] width 9 height 15
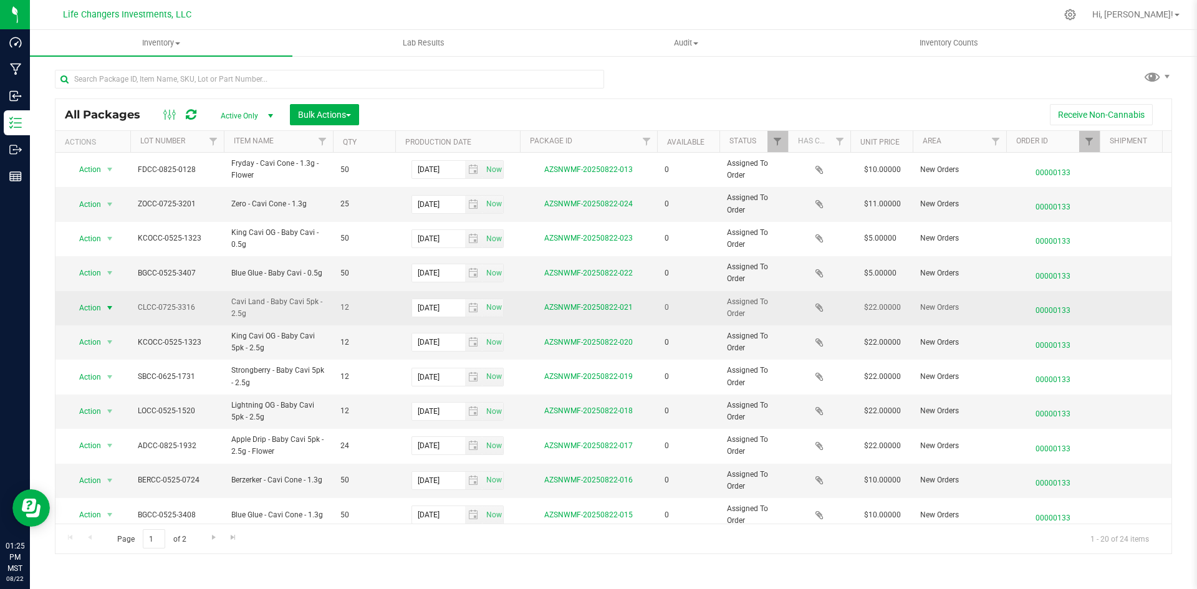
click at [79, 305] on span "Action" at bounding box center [85, 307] width 34 height 17
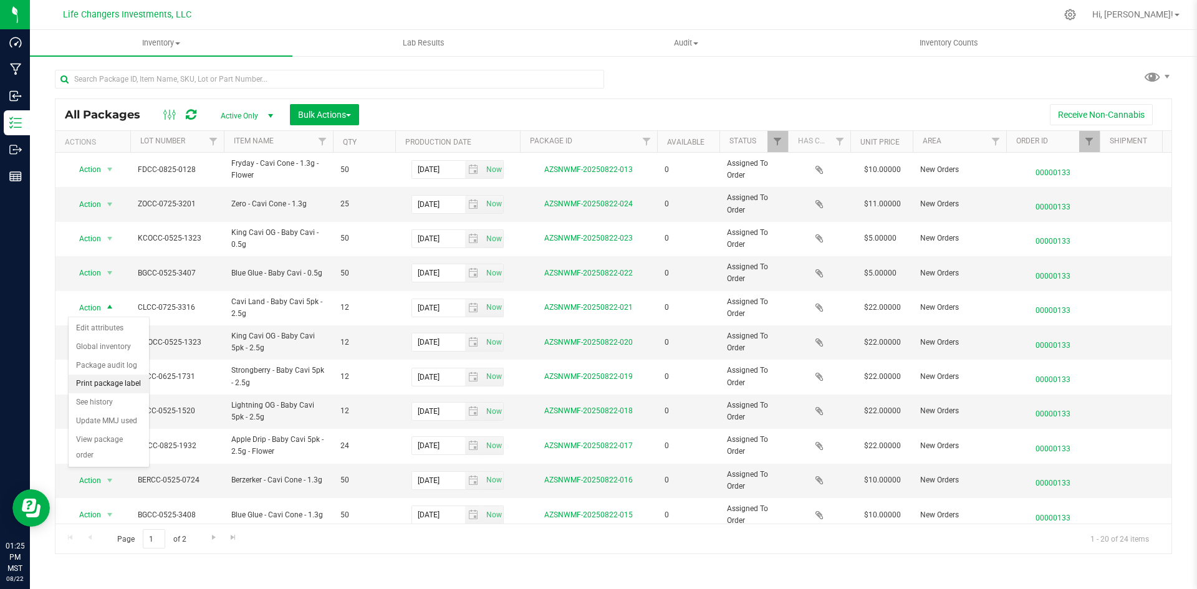
click at [92, 387] on li "Print package label" at bounding box center [109, 384] width 80 height 19
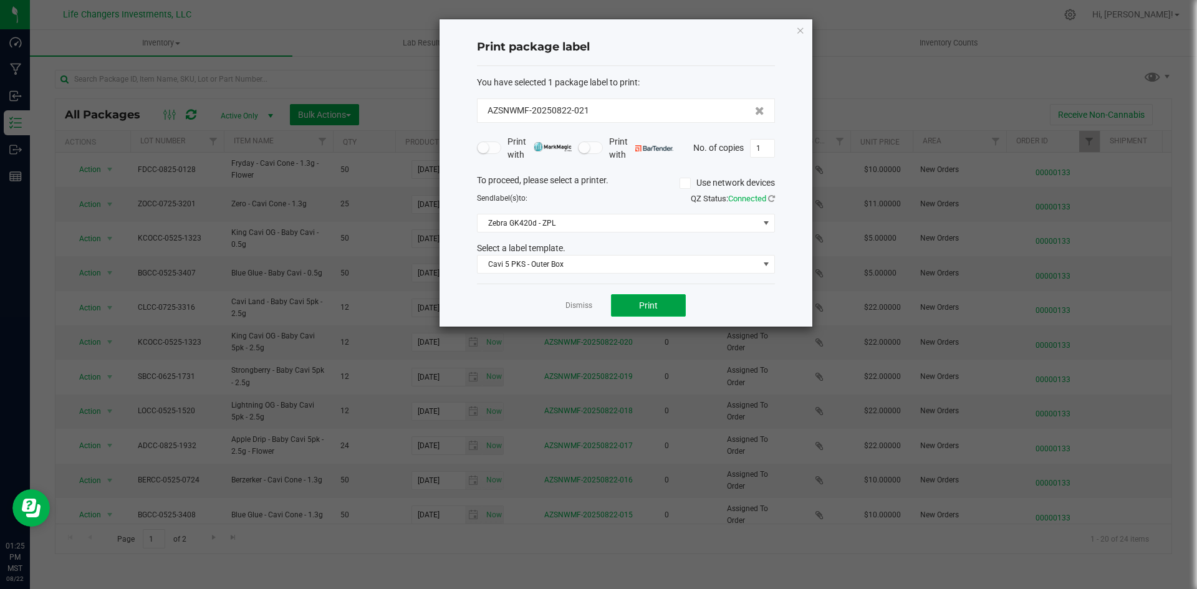
click at [663, 302] on button "Print" at bounding box center [648, 305] width 75 height 22
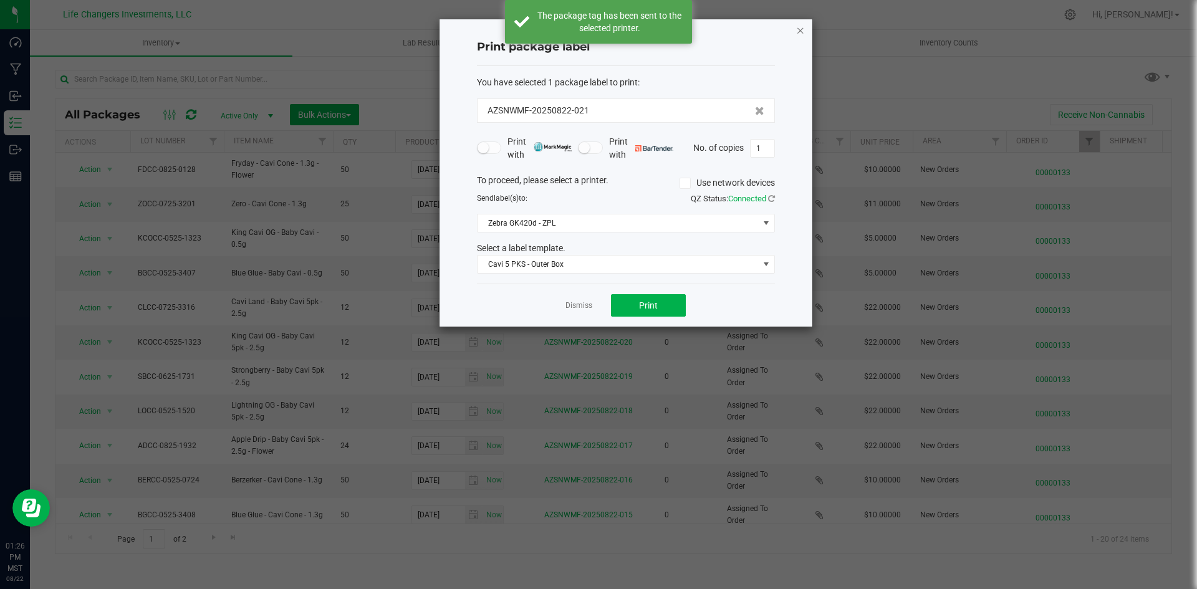
click at [800, 29] on icon "button" at bounding box center [800, 29] width 9 height 15
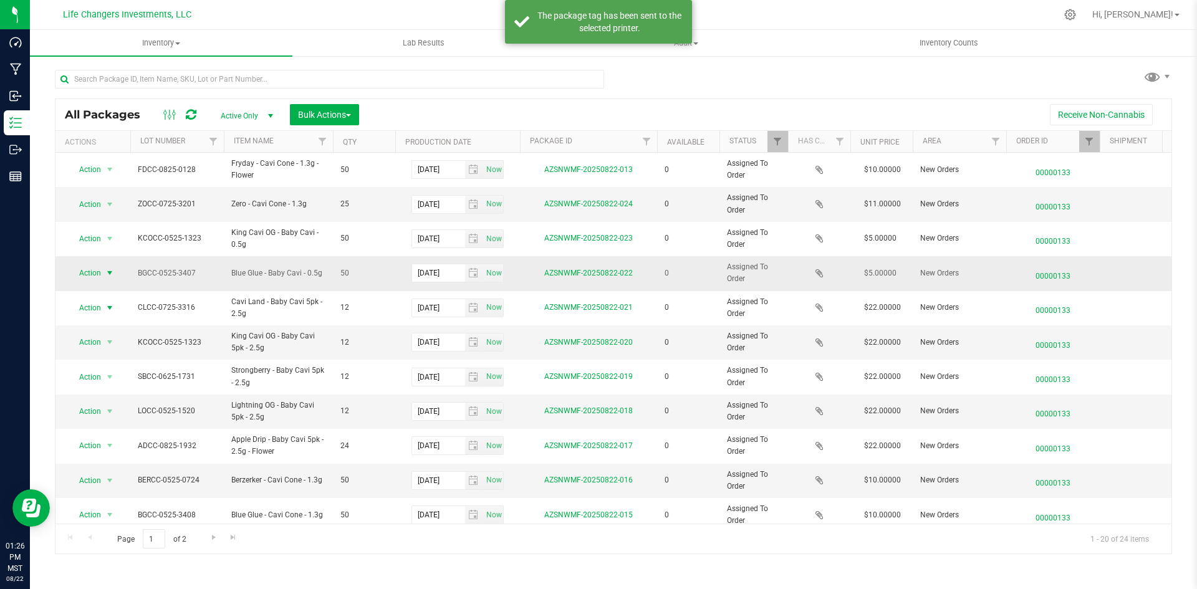
click at [82, 271] on span "Action" at bounding box center [85, 272] width 34 height 17
click at [114, 350] on li "Print package label" at bounding box center [109, 349] width 80 height 19
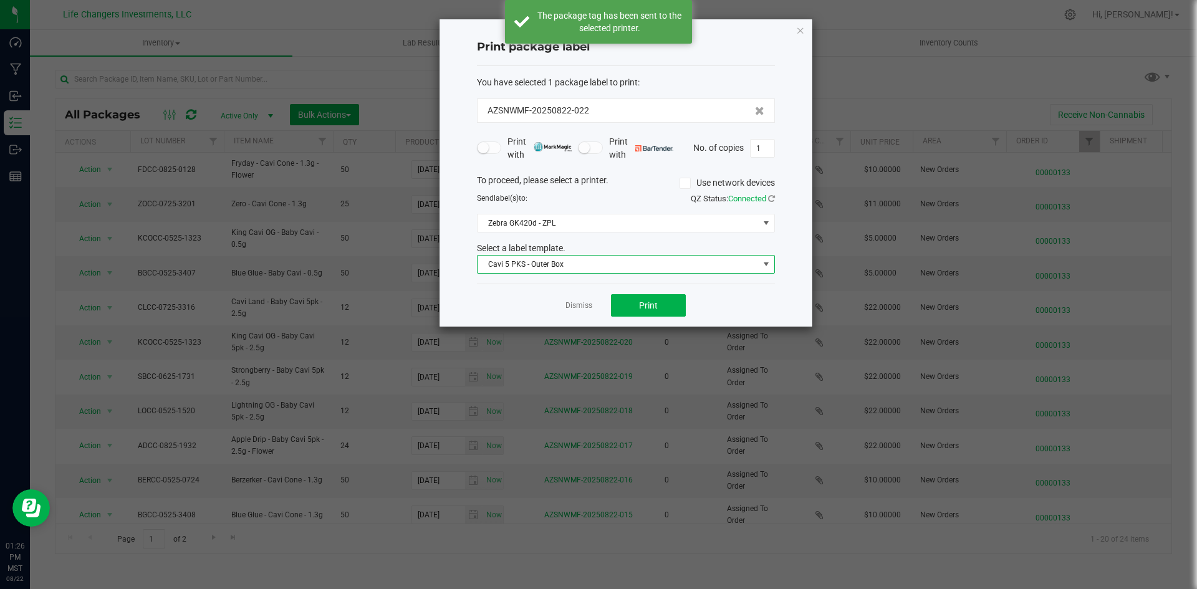
click at [519, 262] on span "Cavi 5 PKS - Outer Box" at bounding box center [618, 264] width 281 height 17
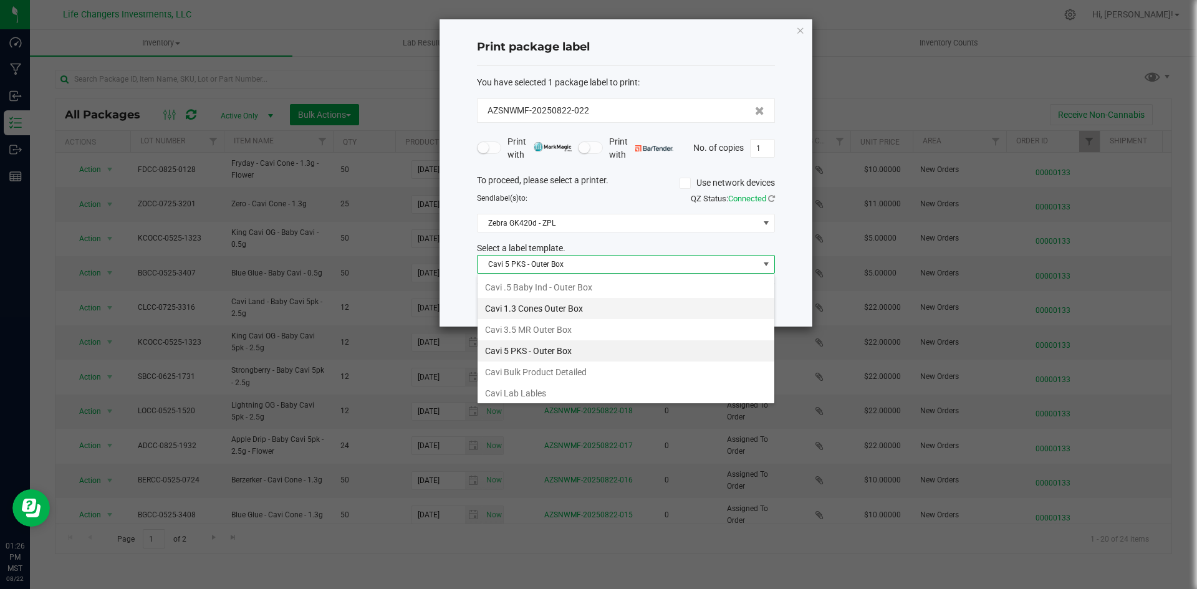
click at [526, 298] on li "Cavi 1.3 Cones Outer Box" at bounding box center [626, 308] width 297 height 21
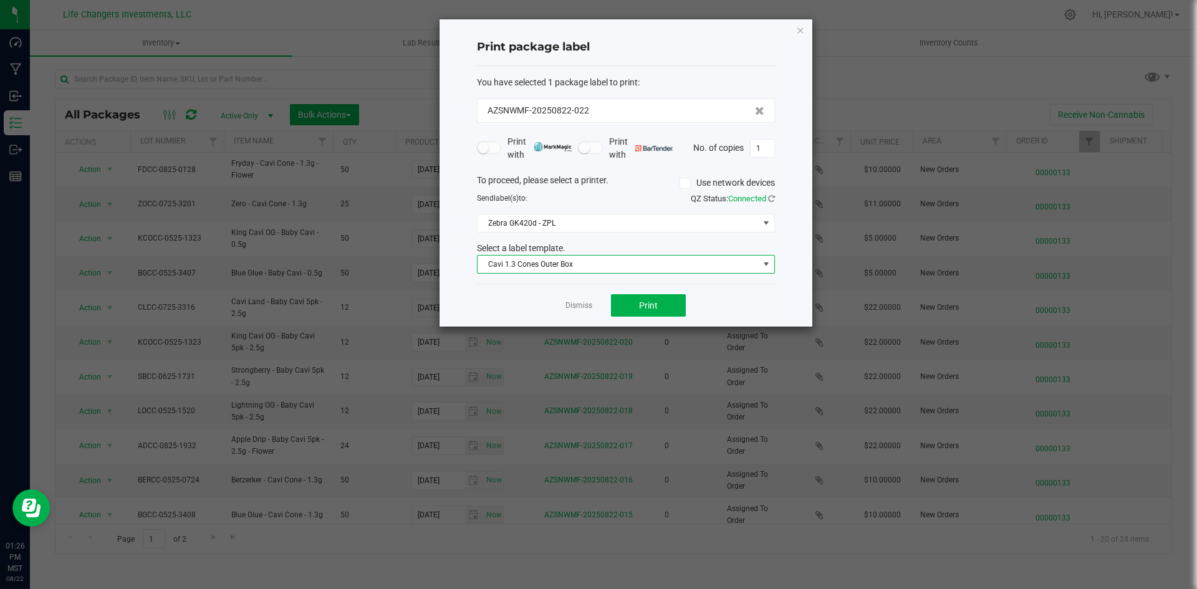
click at [536, 252] on div "Select a label template." at bounding box center [626, 248] width 317 height 13
click at [536, 261] on span "Cavi 1.3 Cones Outer Box" at bounding box center [618, 264] width 281 height 17
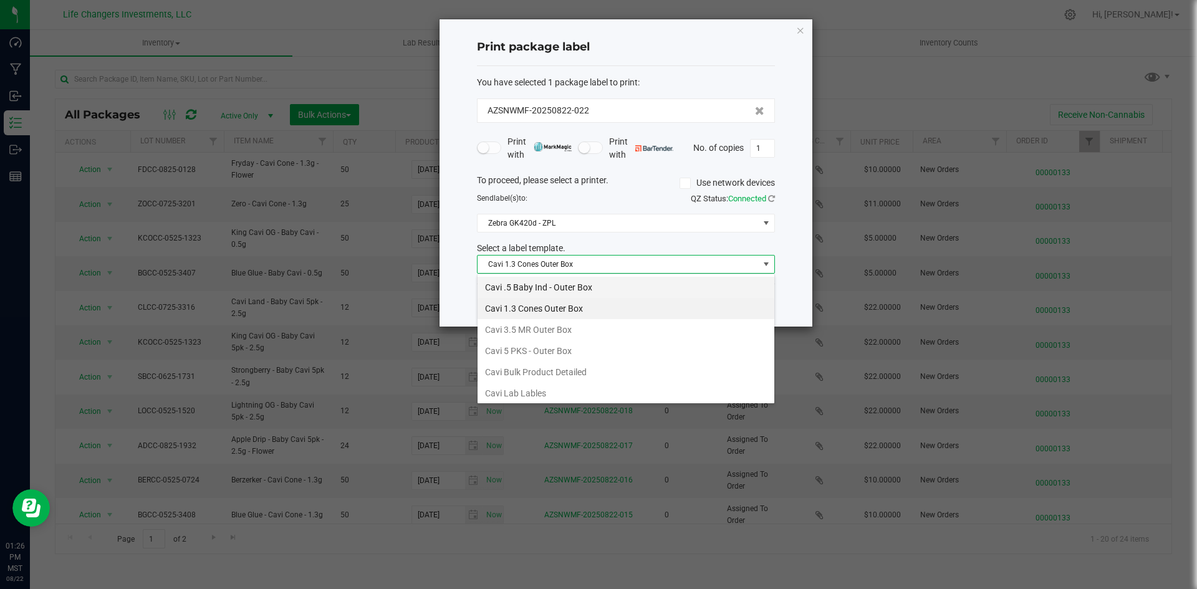
click at [536, 285] on li "Cavi .5 Baby Ind - Outer Box" at bounding box center [626, 287] width 297 height 21
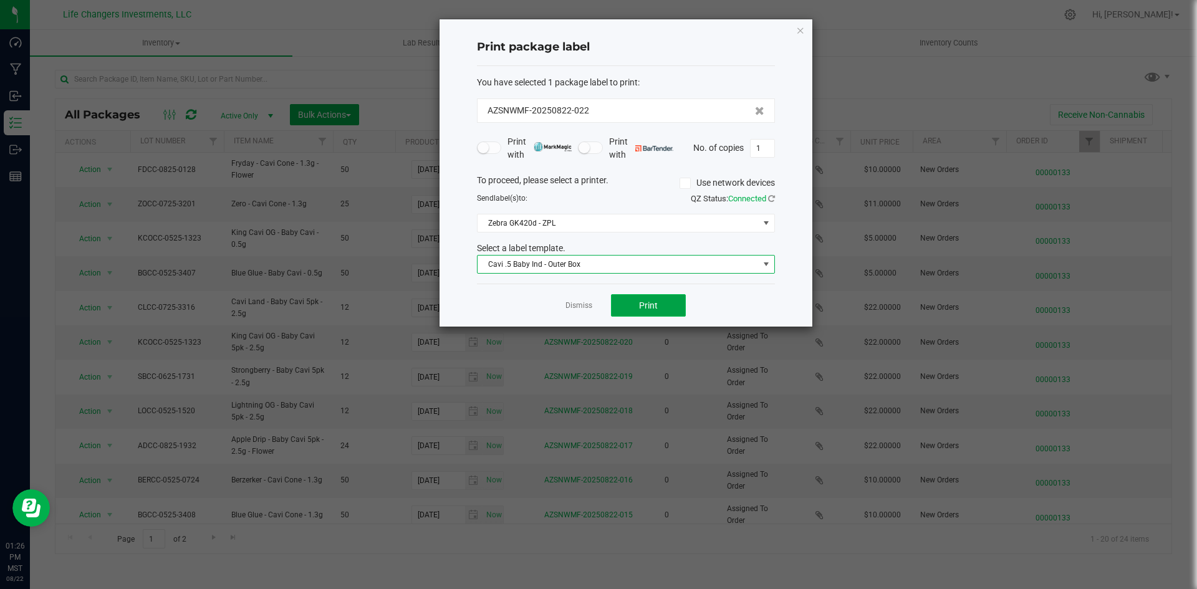
click at [628, 304] on button "Print" at bounding box center [648, 305] width 75 height 22
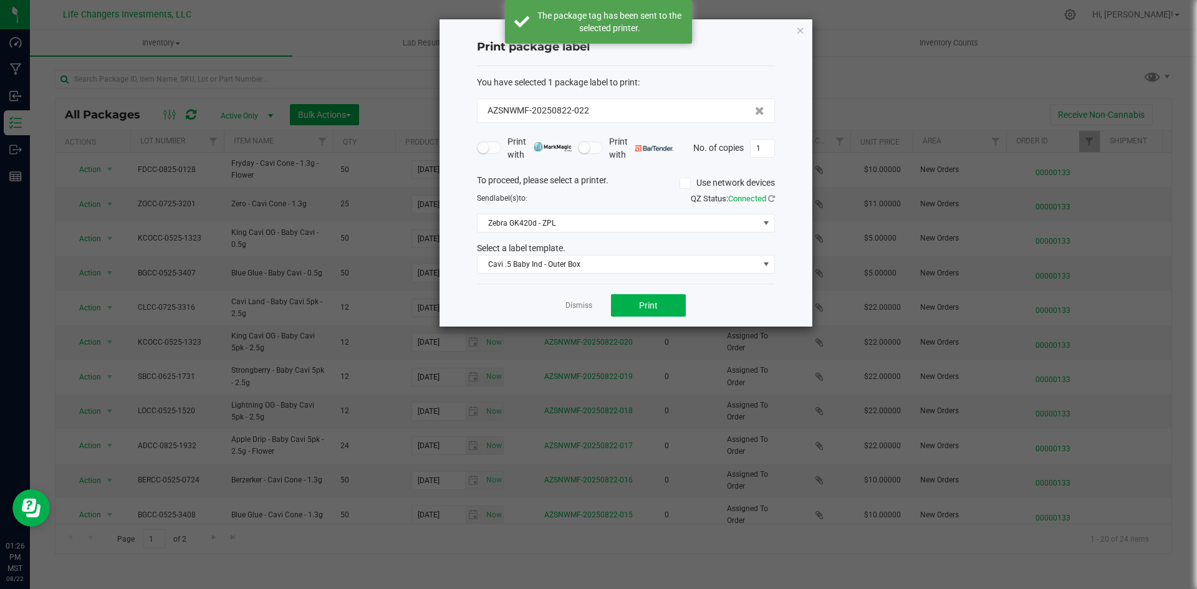
click at [805, 34] on div "Print package label You have selected 1 package label to print : AZSNWMF-202508…" at bounding box center [626, 172] width 373 height 307
click at [798, 32] on icon "button" at bounding box center [800, 29] width 9 height 15
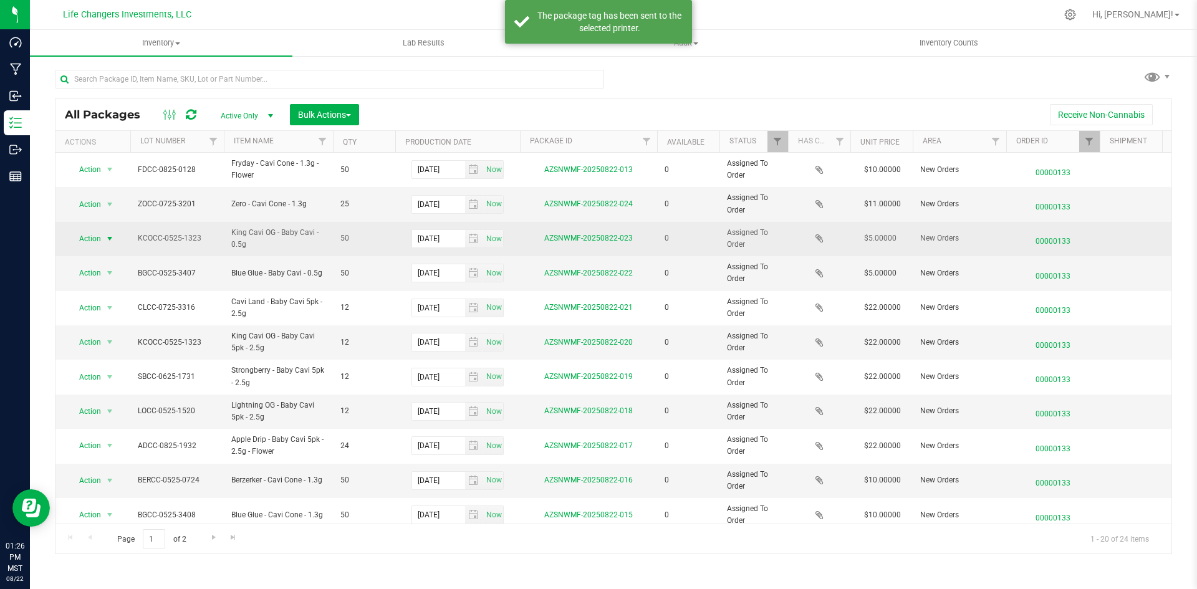
click at [90, 241] on span "Action" at bounding box center [85, 238] width 34 height 17
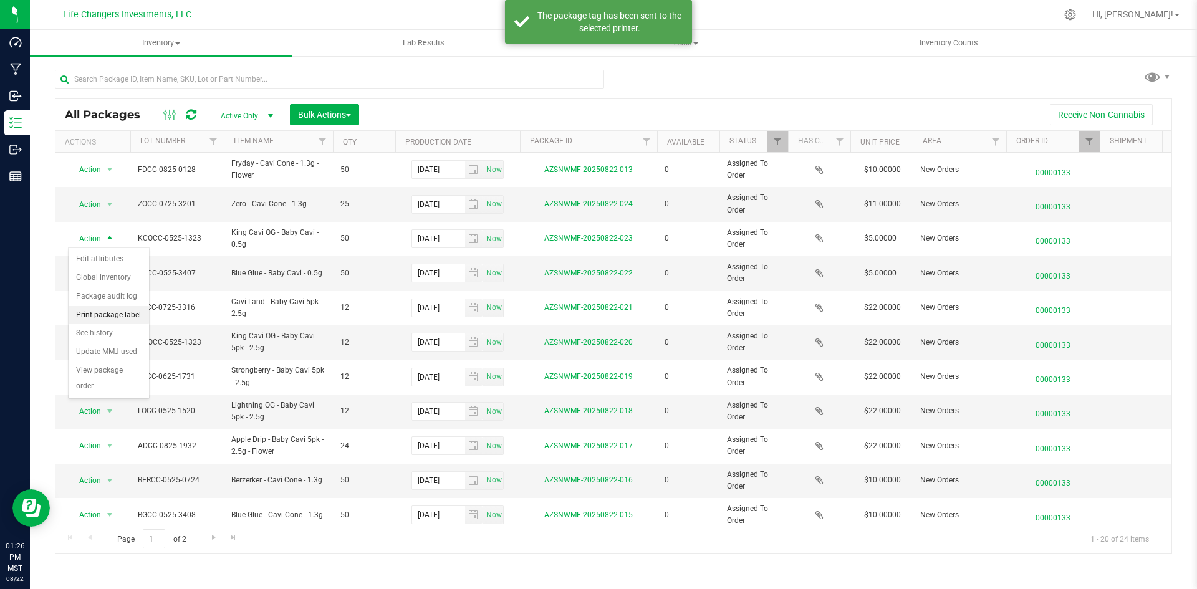
click at [108, 309] on li "Print package label" at bounding box center [109, 315] width 80 height 19
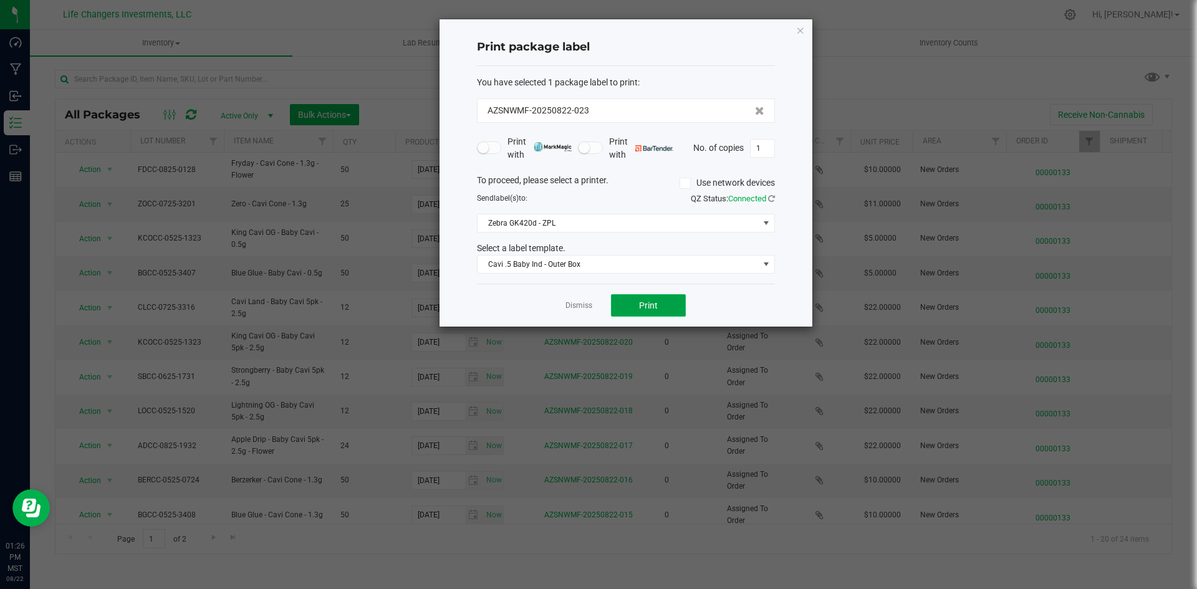
click at [645, 302] on button "Print" at bounding box center [648, 305] width 75 height 22
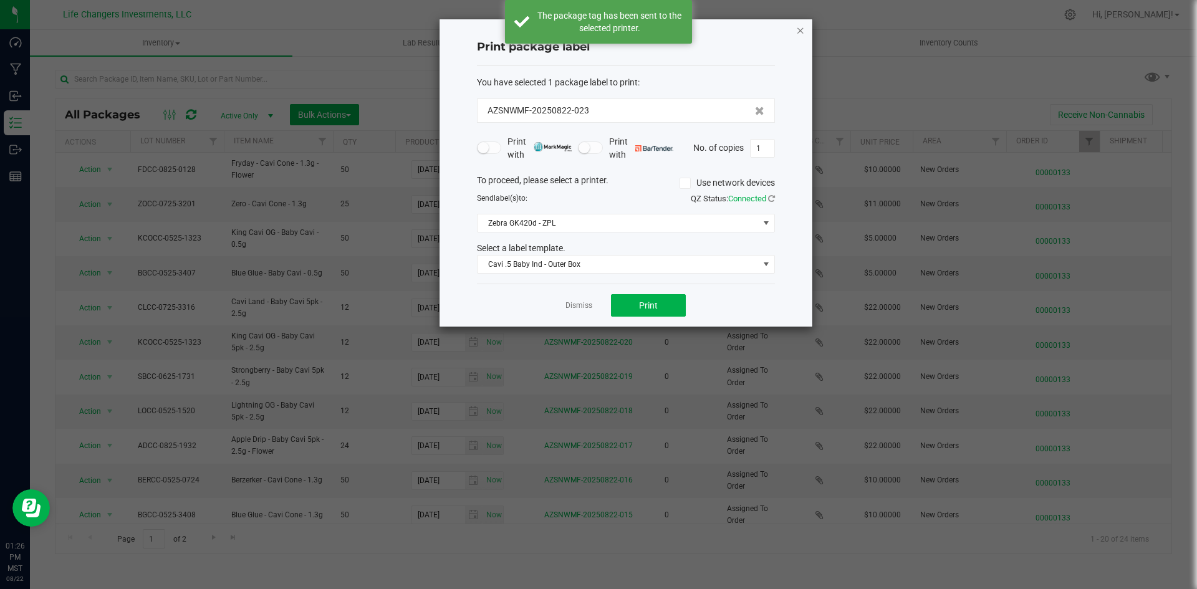
click at [799, 31] on icon "button" at bounding box center [800, 29] width 9 height 15
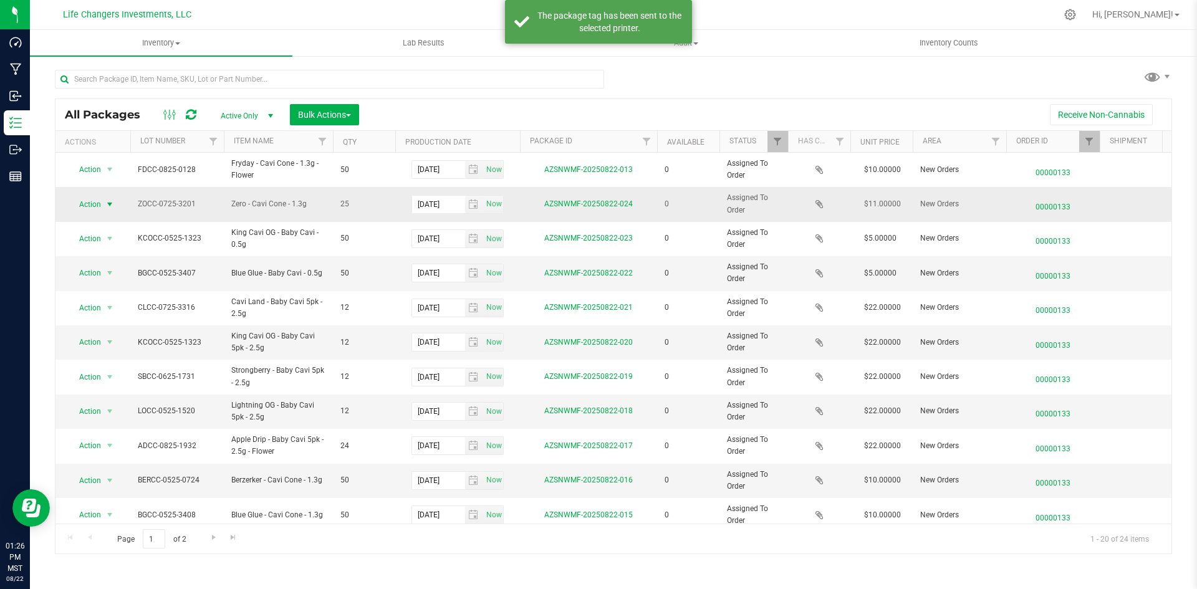
click at [97, 203] on span "Action" at bounding box center [85, 204] width 34 height 17
click at [137, 278] on li "Print package label" at bounding box center [109, 280] width 80 height 19
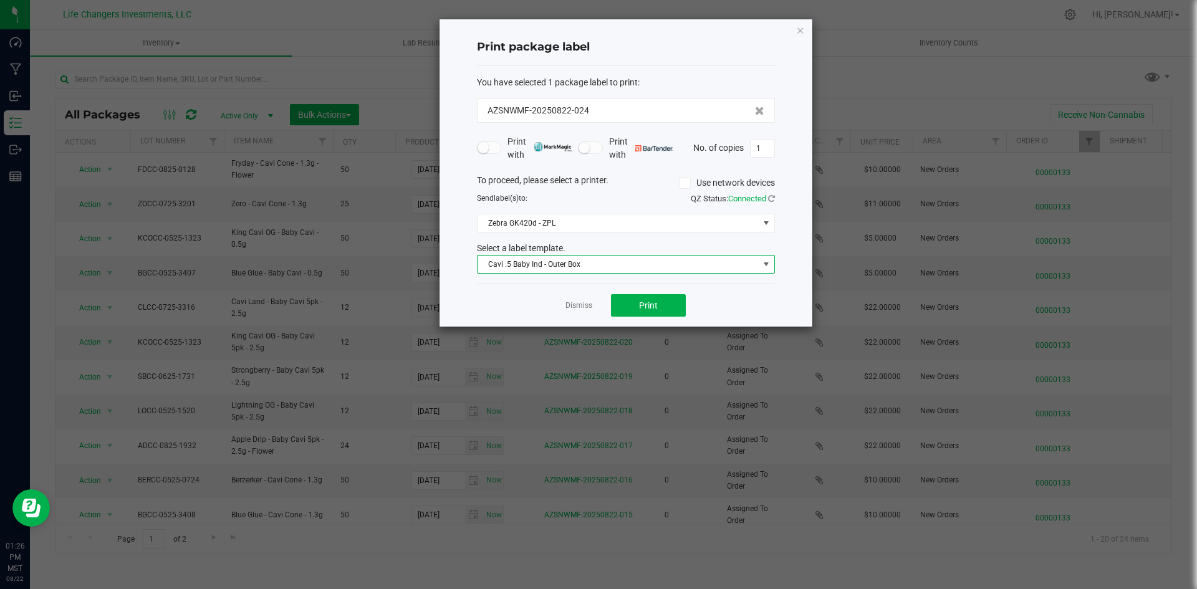
click at [529, 271] on span "Cavi .5 Baby Ind - Outer Box" at bounding box center [618, 264] width 281 height 17
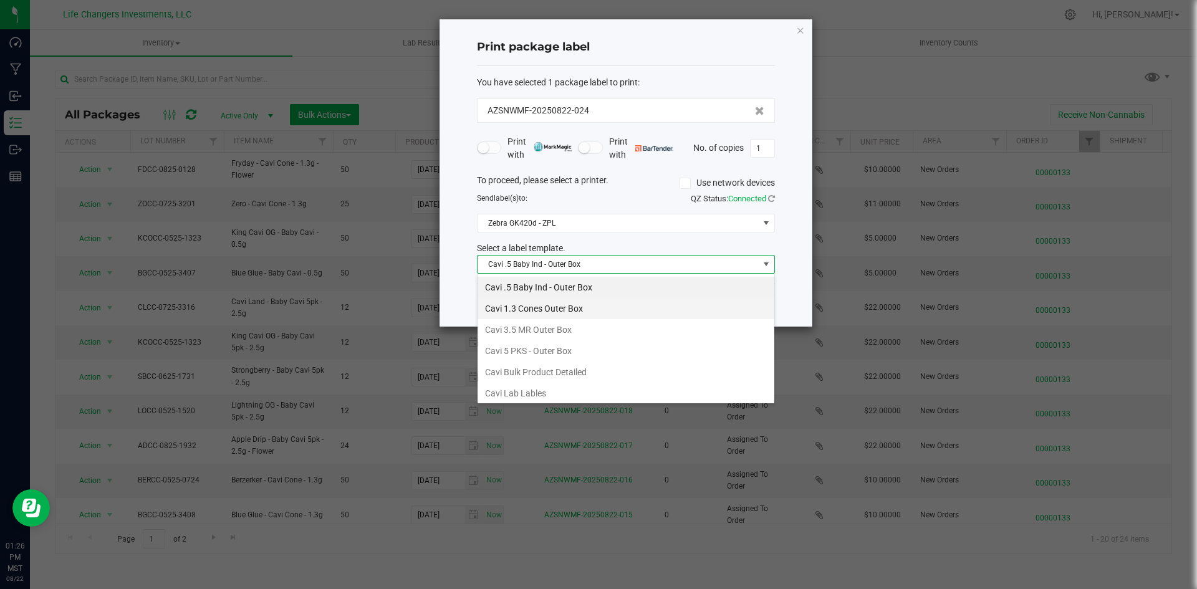
click at [517, 314] on li "Cavi 1.3 Cones Outer Box" at bounding box center [626, 308] width 297 height 21
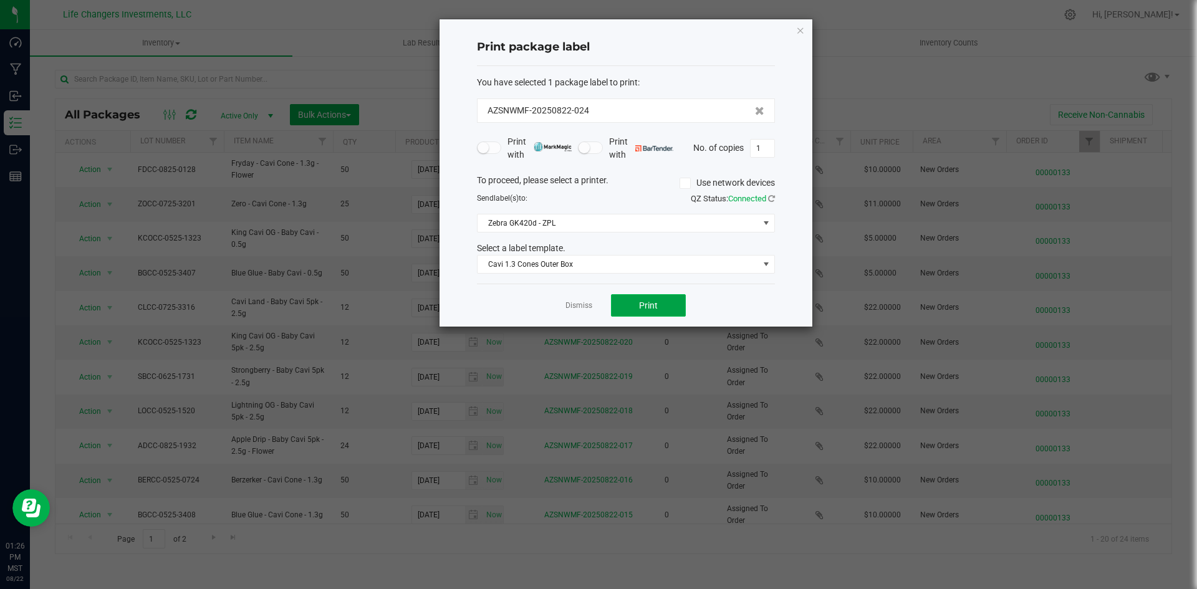
click at [650, 311] on button "Print" at bounding box center [648, 305] width 75 height 22
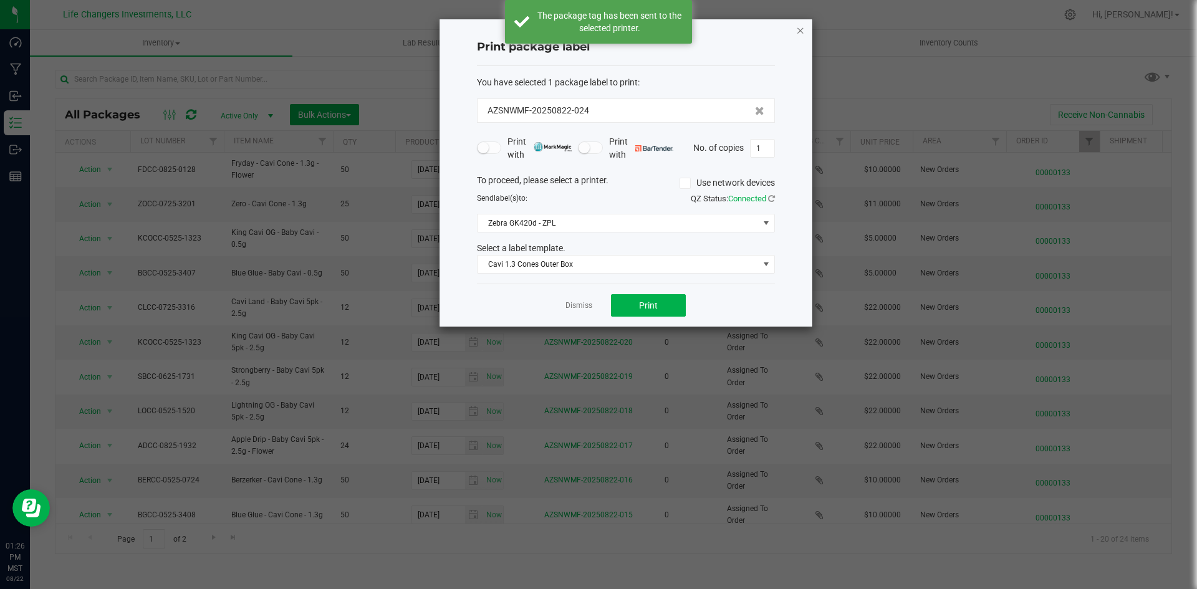
click at [800, 28] on icon "button" at bounding box center [800, 29] width 9 height 15
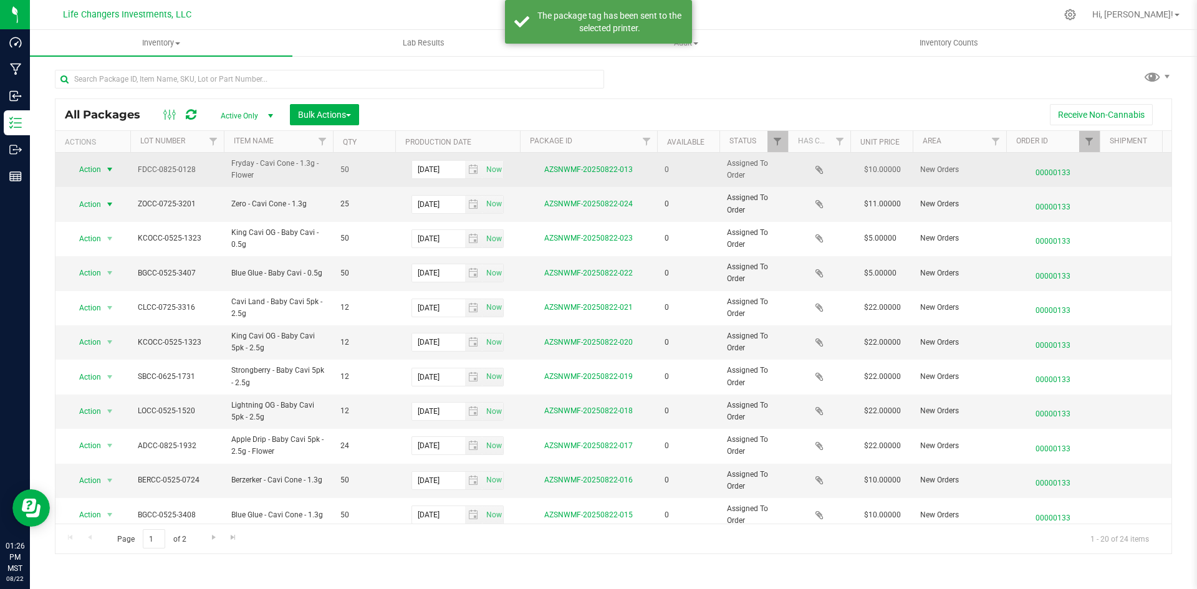
click at [96, 166] on span "Action" at bounding box center [85, 169] width 34 height 17
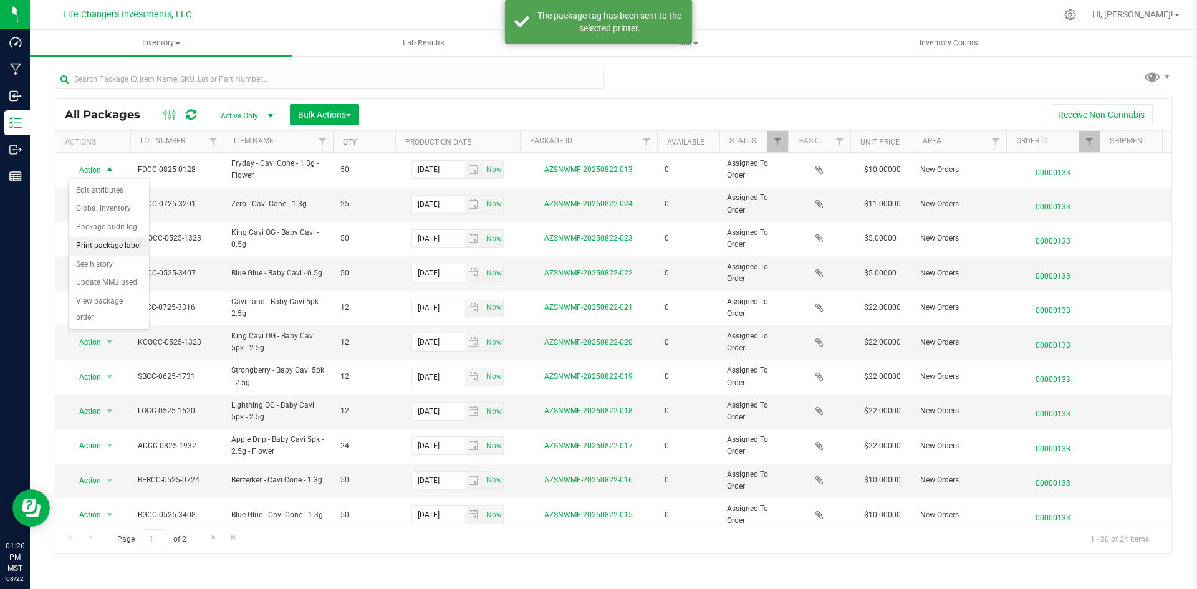
click at [110, 248] on li "Print package label" at bounding box center [109, 246] width 80 height 19
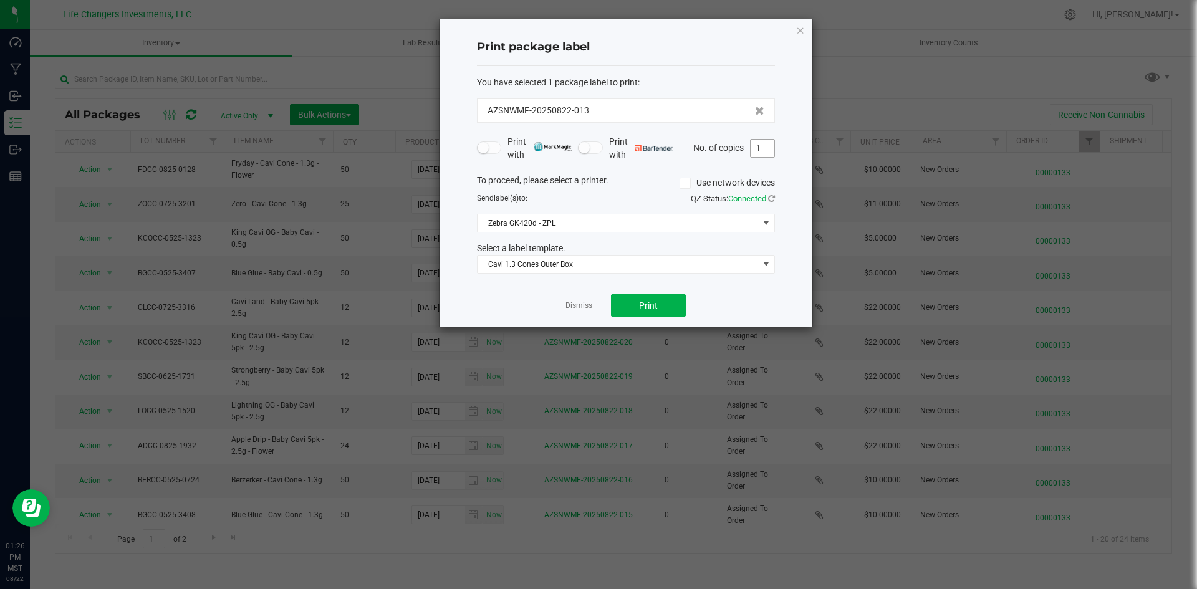
click at [769, 153] on input "1" at bounding box center [763, 148] width 24 height 17
type input "2"
click at [635, 308] on button "Print" at bounding box center [648, 305] width 75 height 22
click at [800, 26] on icon "button" at bounding box center [800, 29] width 9 height 15
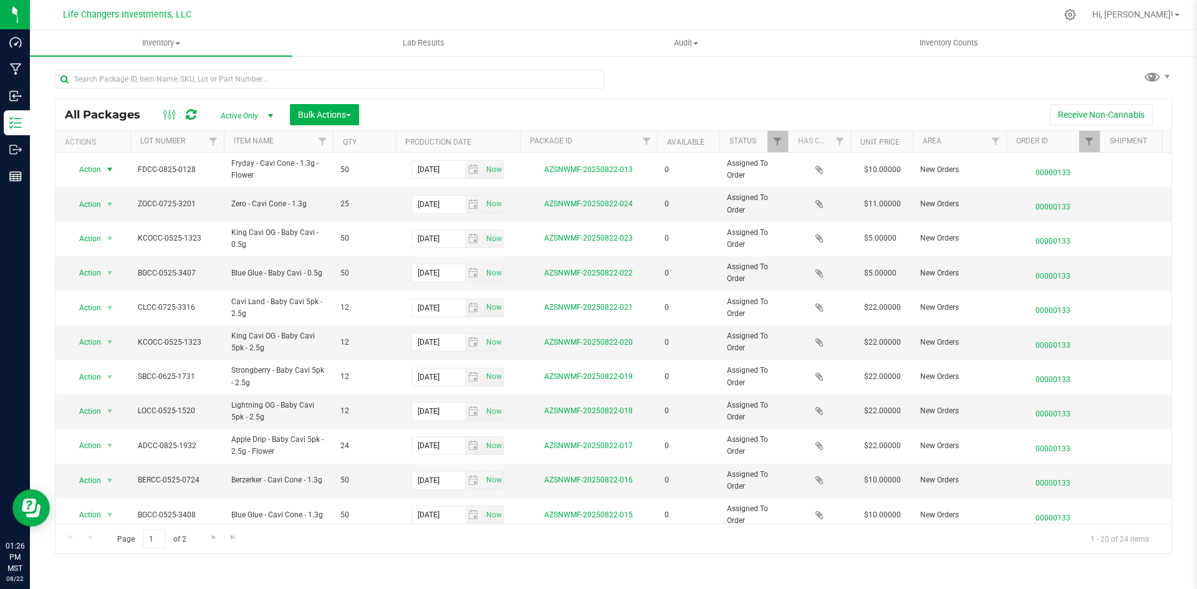
click at [1074, 142] on th "Order Id" at bounding box center [1053, 142] width 94 height 22
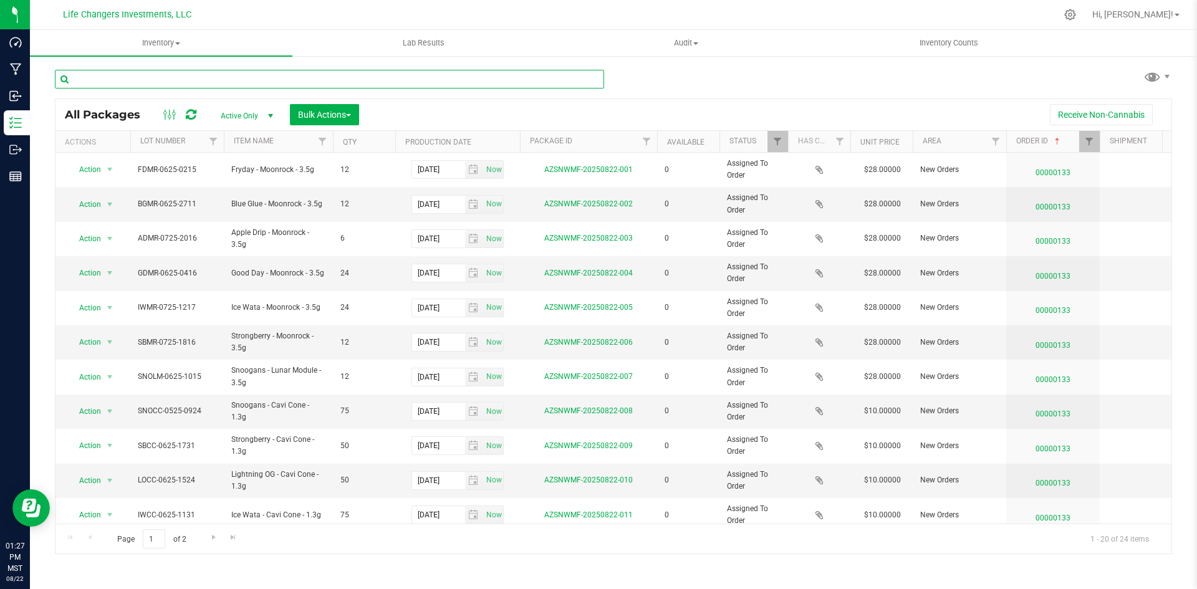
click at [148, 75] on input "text" at bounding box center [329, 79] width 549 height 19
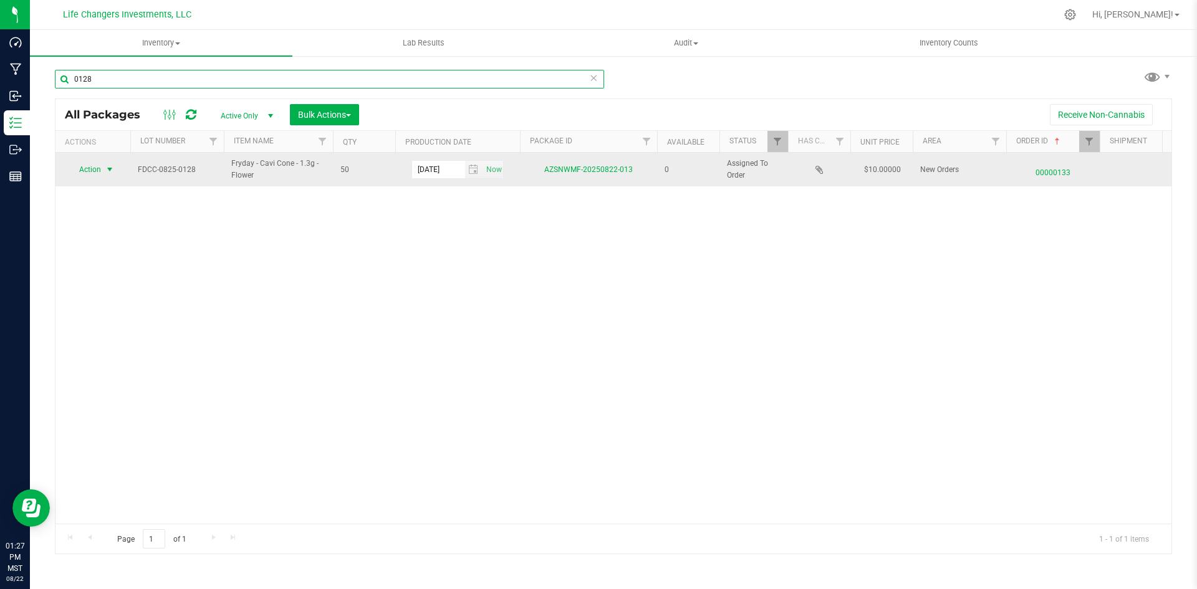
type input "0128"
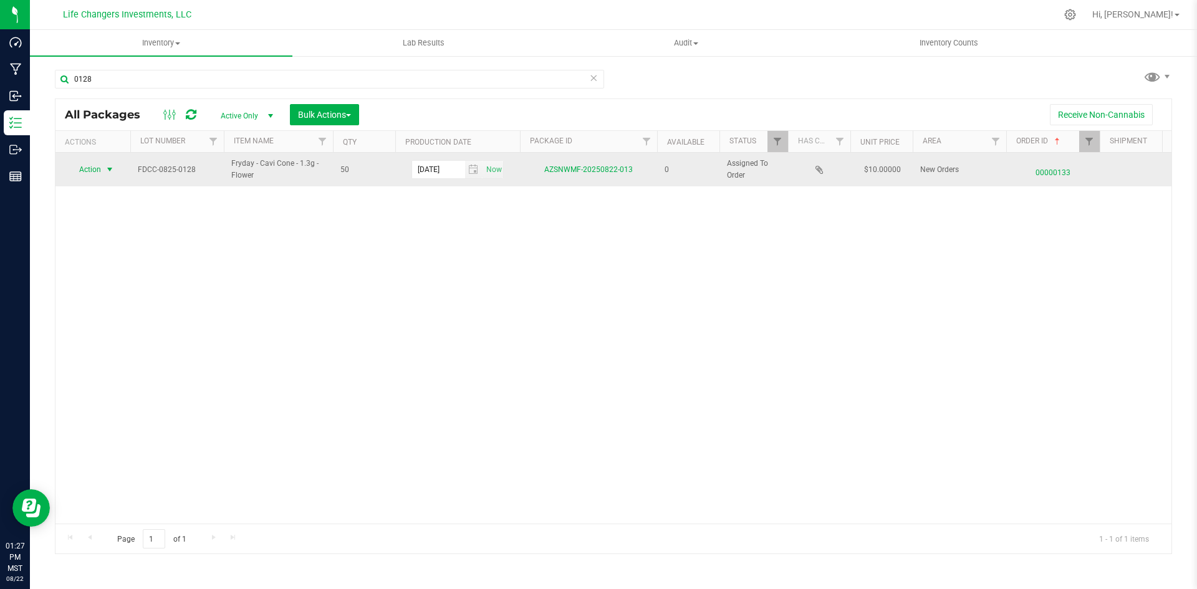
click at [95, 166] on span "Action" at bounding box center [85, 169] width 34 height 17
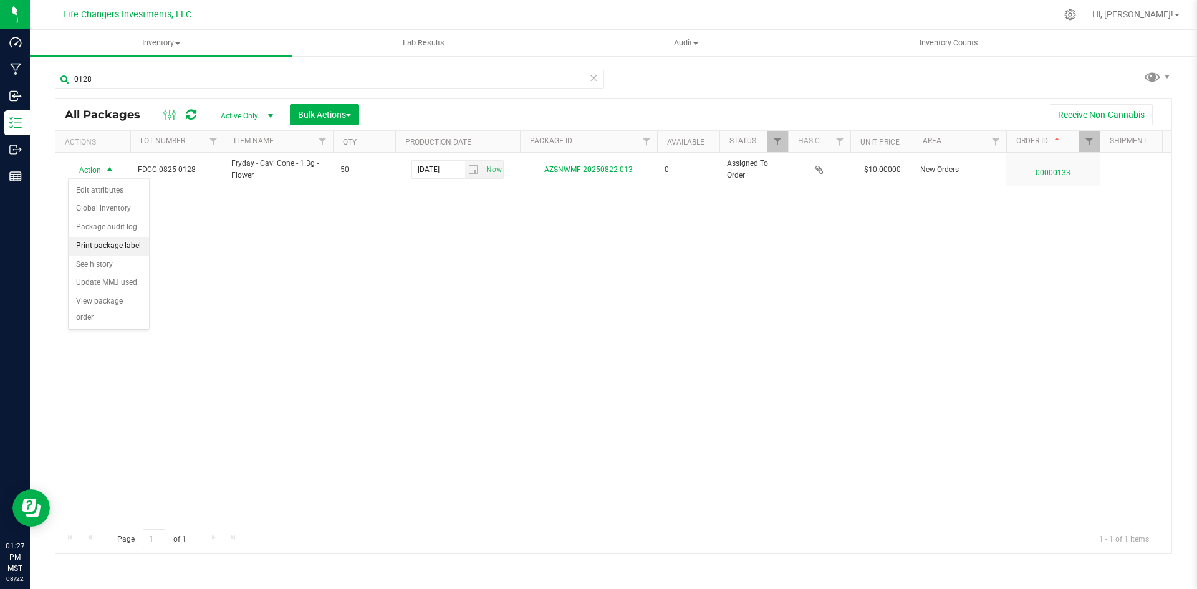
click at [100, 248] on li "Print package label" at bounding box center [109, 246] width 80 height 19
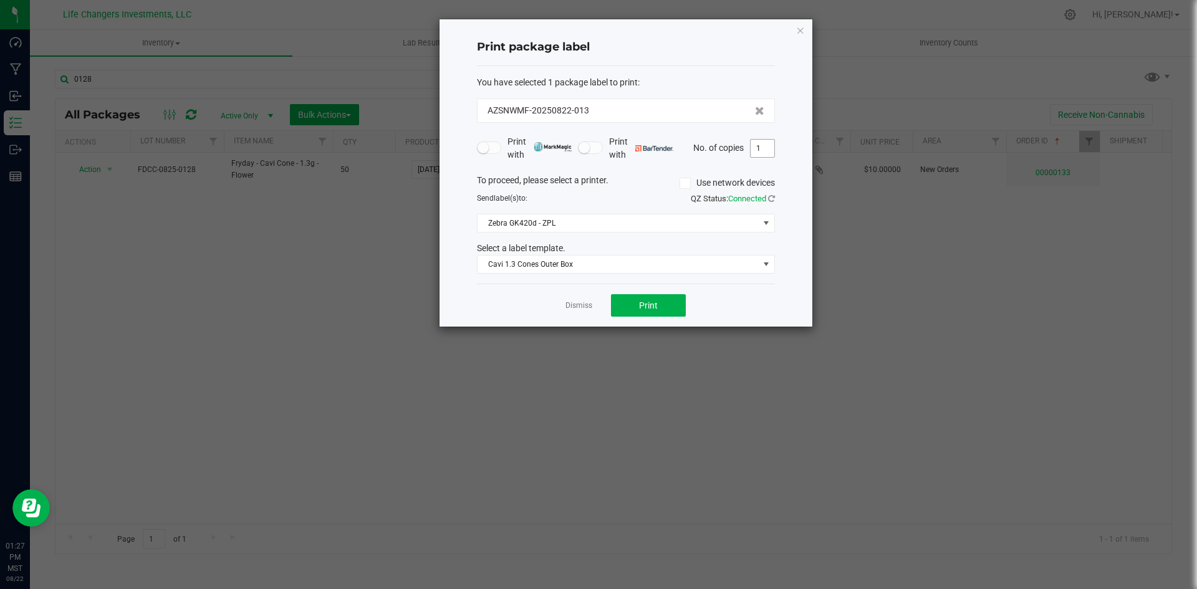
click at [760, 149] on input "1" at bounding box center [763, 148] width 24 height 17
type input "6"
type input "70"
click at [647, 294] on button "Print" at bounding box center [648, 305] width 75 height 22
click at [804, 35] on icon "button" at bounding box center [800, 29] width 9 height 15
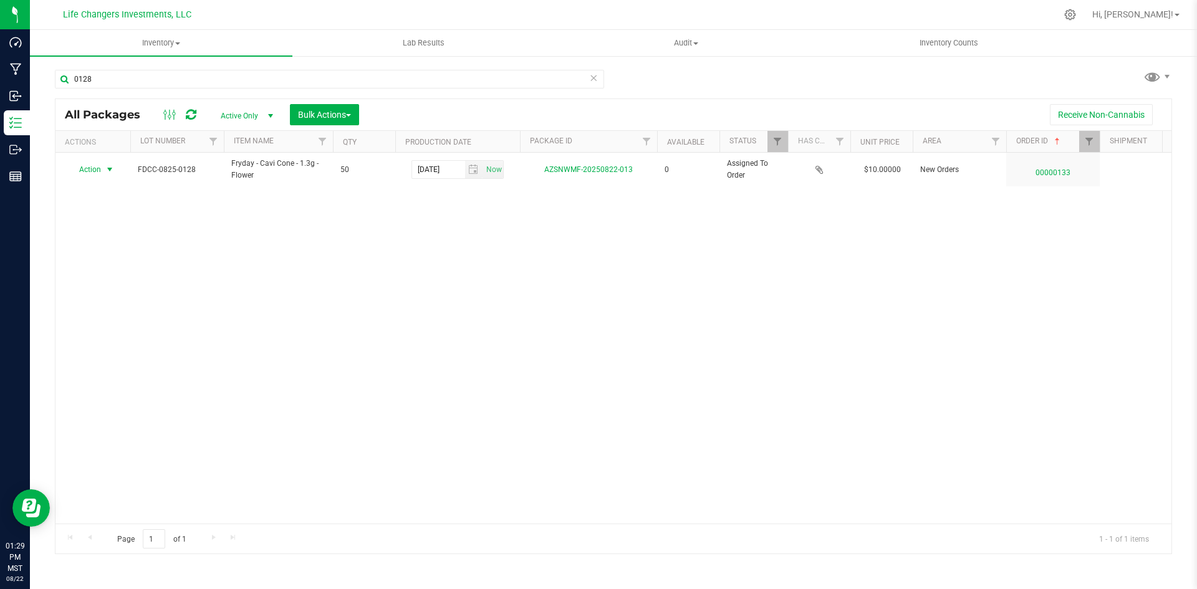
drag, startPoint x: 557, startPoint y: 386, endPoint x: 549, endPoint y: 360, distance: 27.0
click at [556, 385] on div "Action Action Edit attributes Global inventory Package audit log Print package …" at bounding box center [613, 338] width 1116 height 371
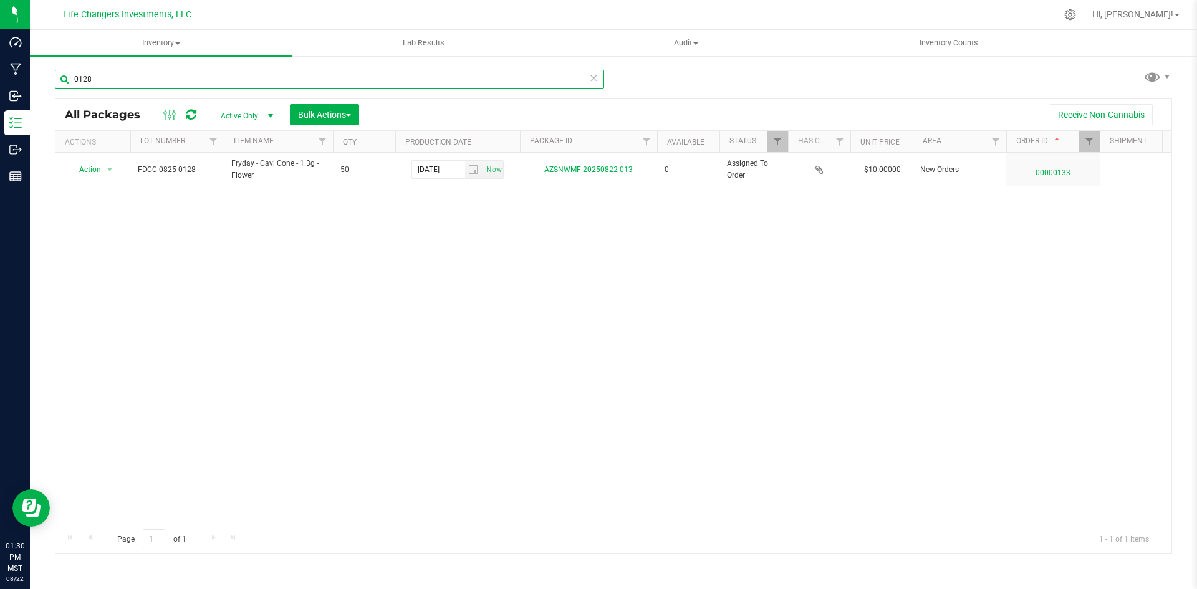
click at [98, 82] on input "0128" at bounding box center [329, 79] width 549 height 19
type input "0"
